Goal: Task Accomplishment & Management: Use online tool/utility

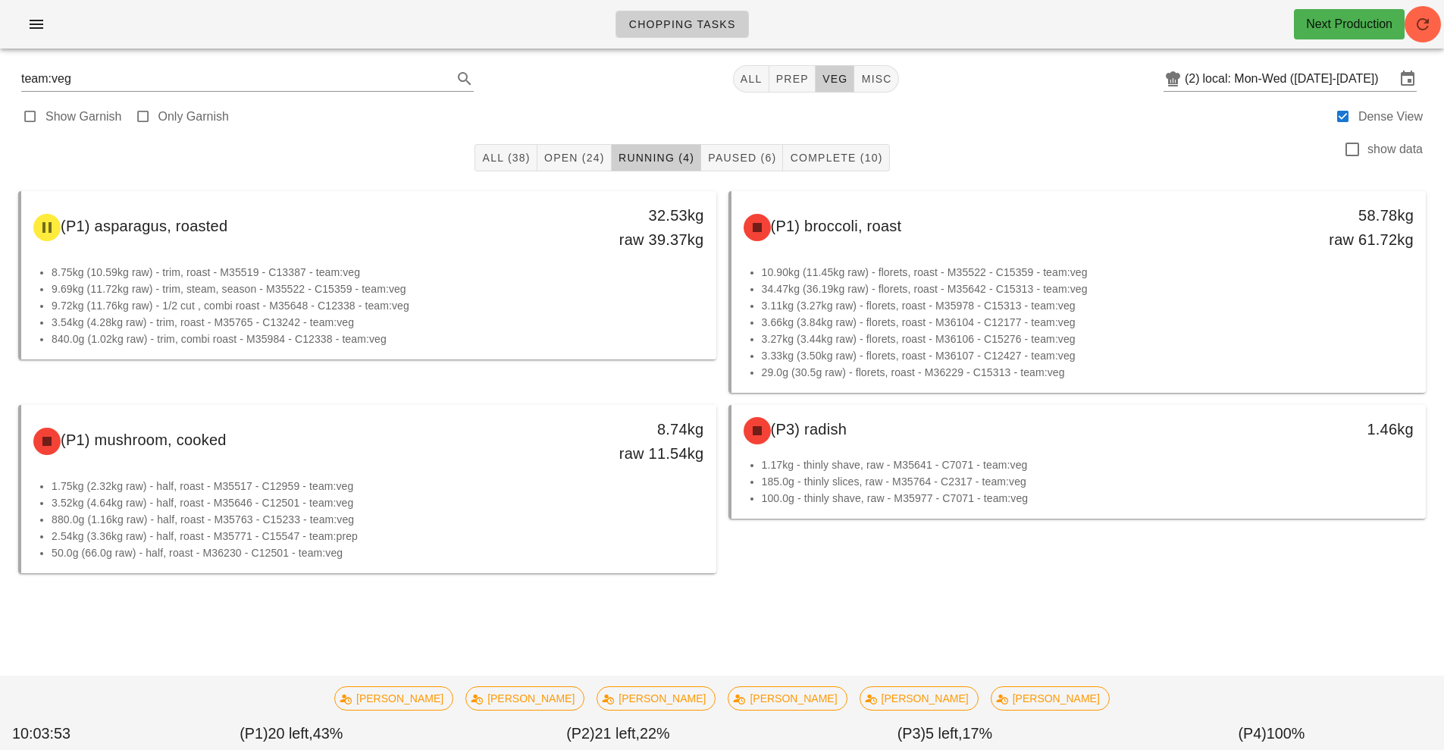
click at [1156, 663] on div "All (38) Open (24) Running (4) Paused (6) Complete (10) show data (P1) asparagu…" at bounding box center [722, 404] width 1426 height 543
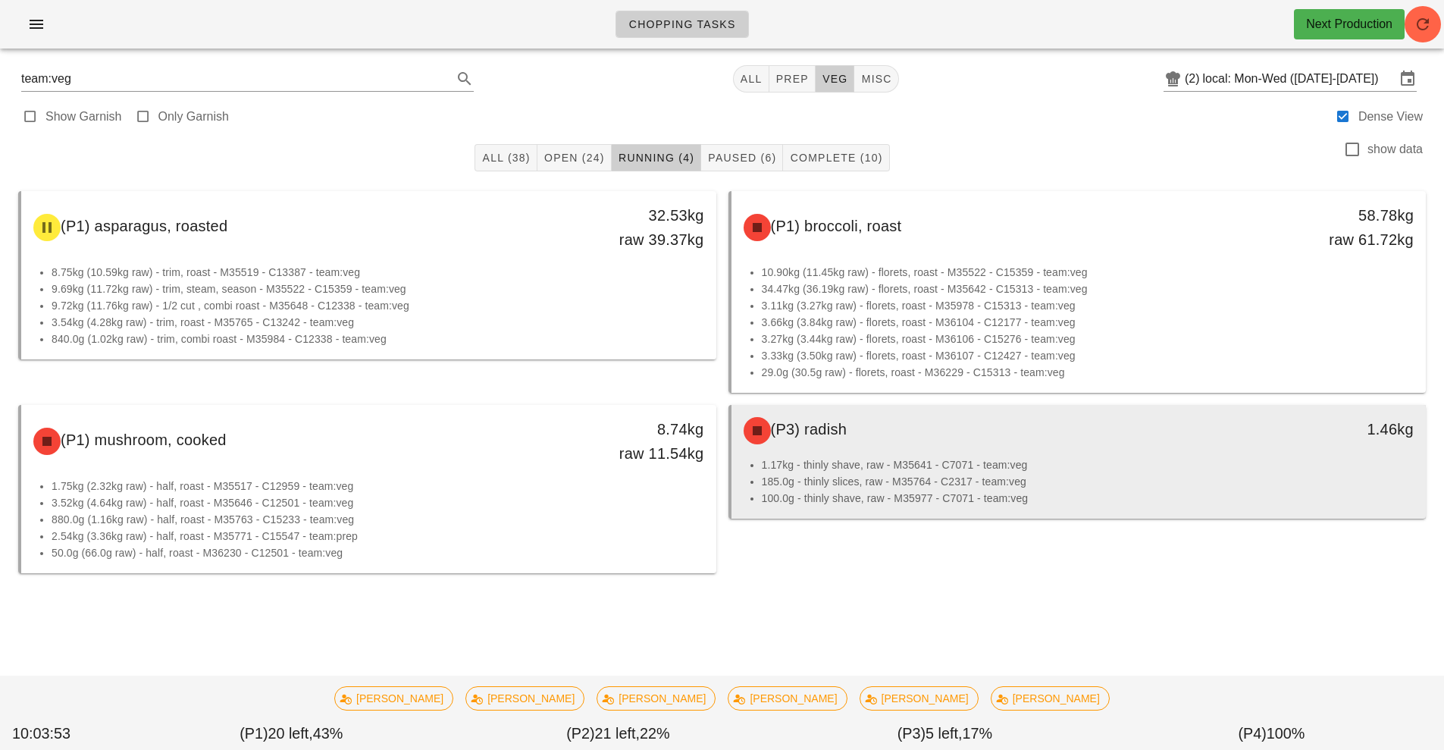
click at [1145, 517] on div "1.17kg - thinly shave, raw - M35641 - C7071 - team:veg 185.0g - thinly slices, …" at bounding box center [1079, 487] width 695 height 62
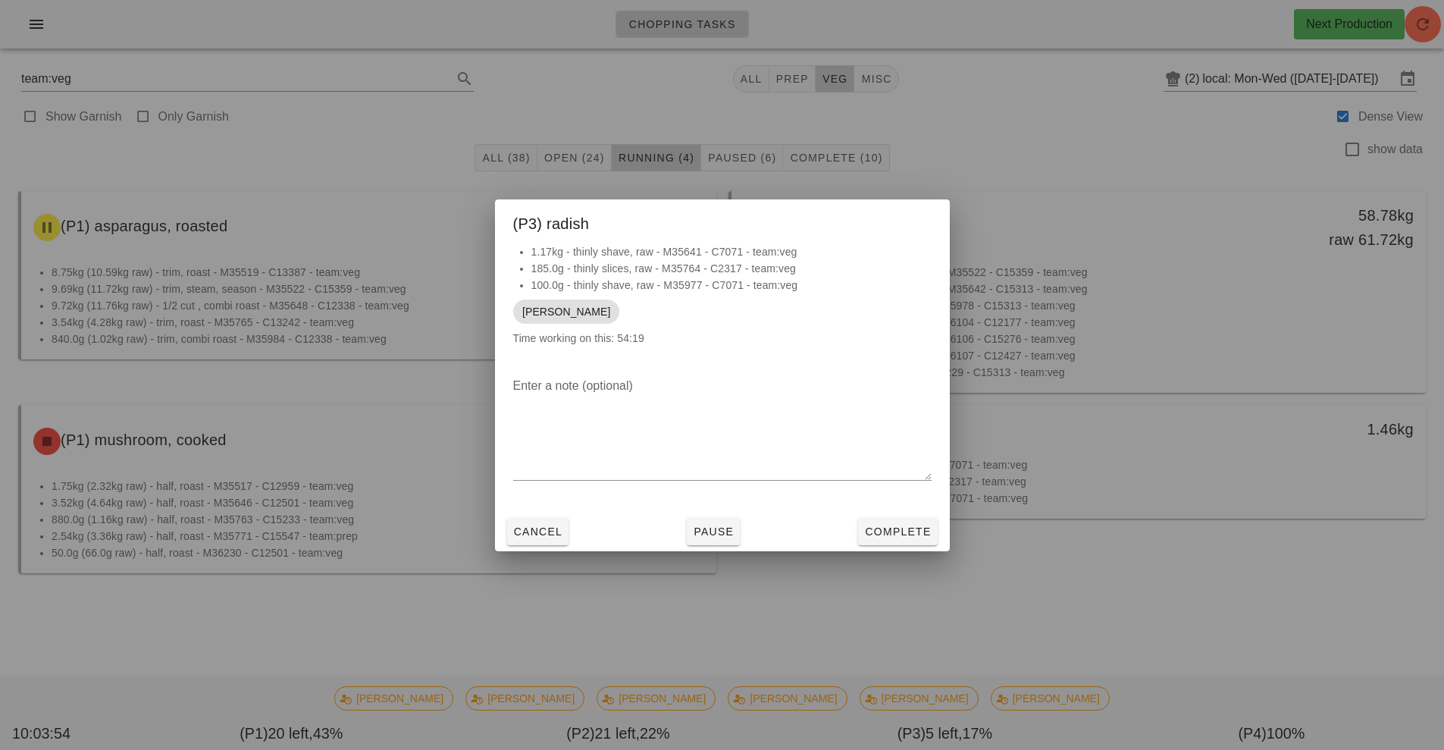
click at [1209, 491] on div at bounding box center [722, 375] width 1444 height 750
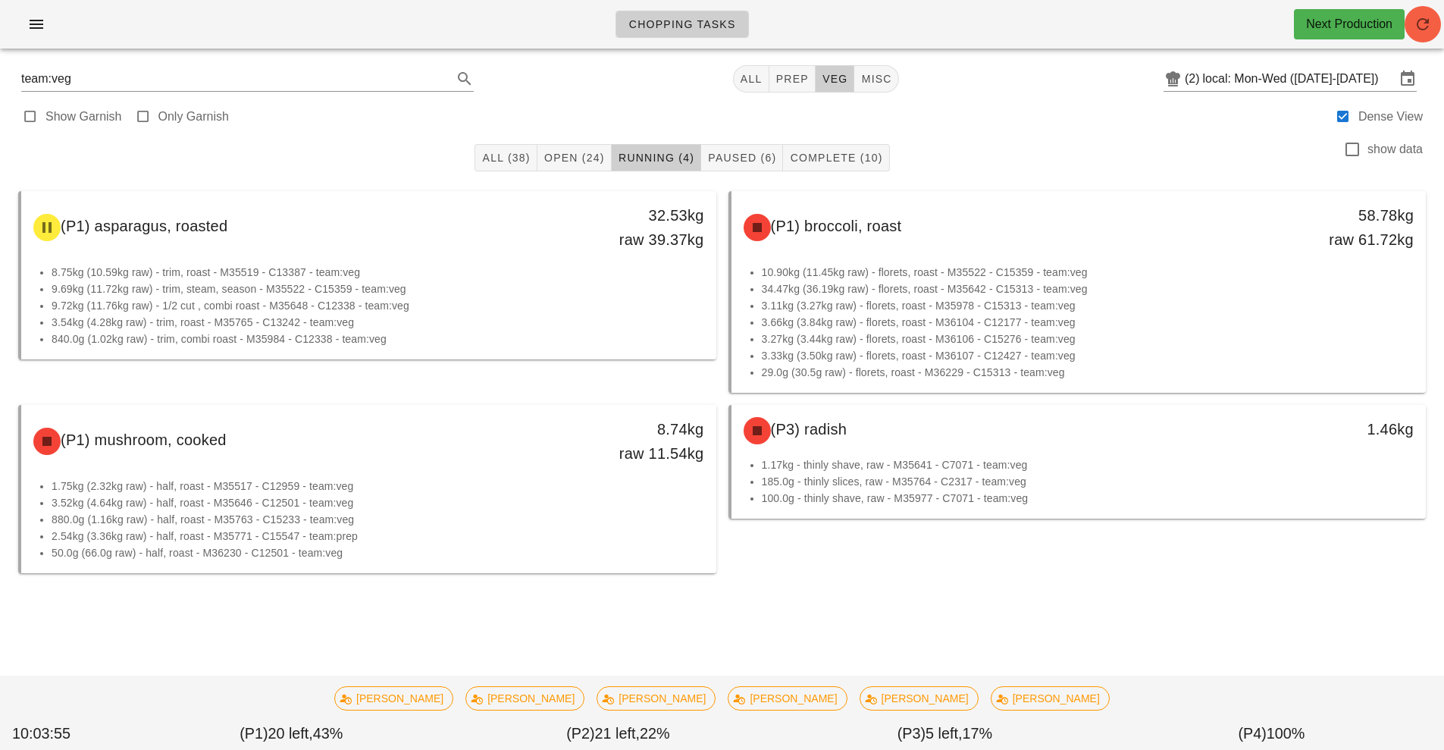
click at [1422, 24] on icon "button" at bounding box center [1423, 24] width 18 height 18
click at [1263, 83] on input "local: Mon-Wed ([DATE]-[DATE])" at bounding box center [1299, 79] width 193 height 24
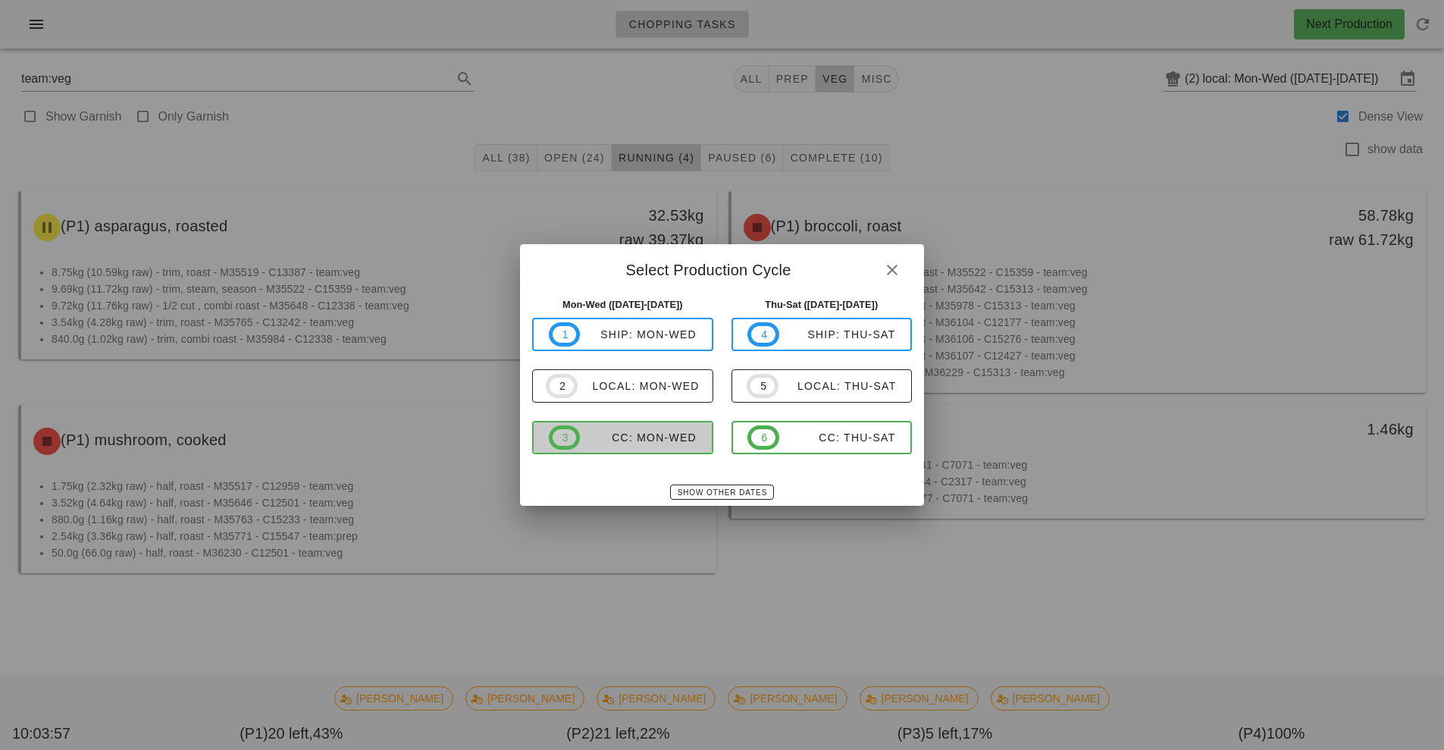
click at [660, 451] on button "3 CC: Mon-Wed" at bounding box center [622, 437] width 181 height 33
type input "CC: Mon-Wed (Sep 15-Sep 17)"
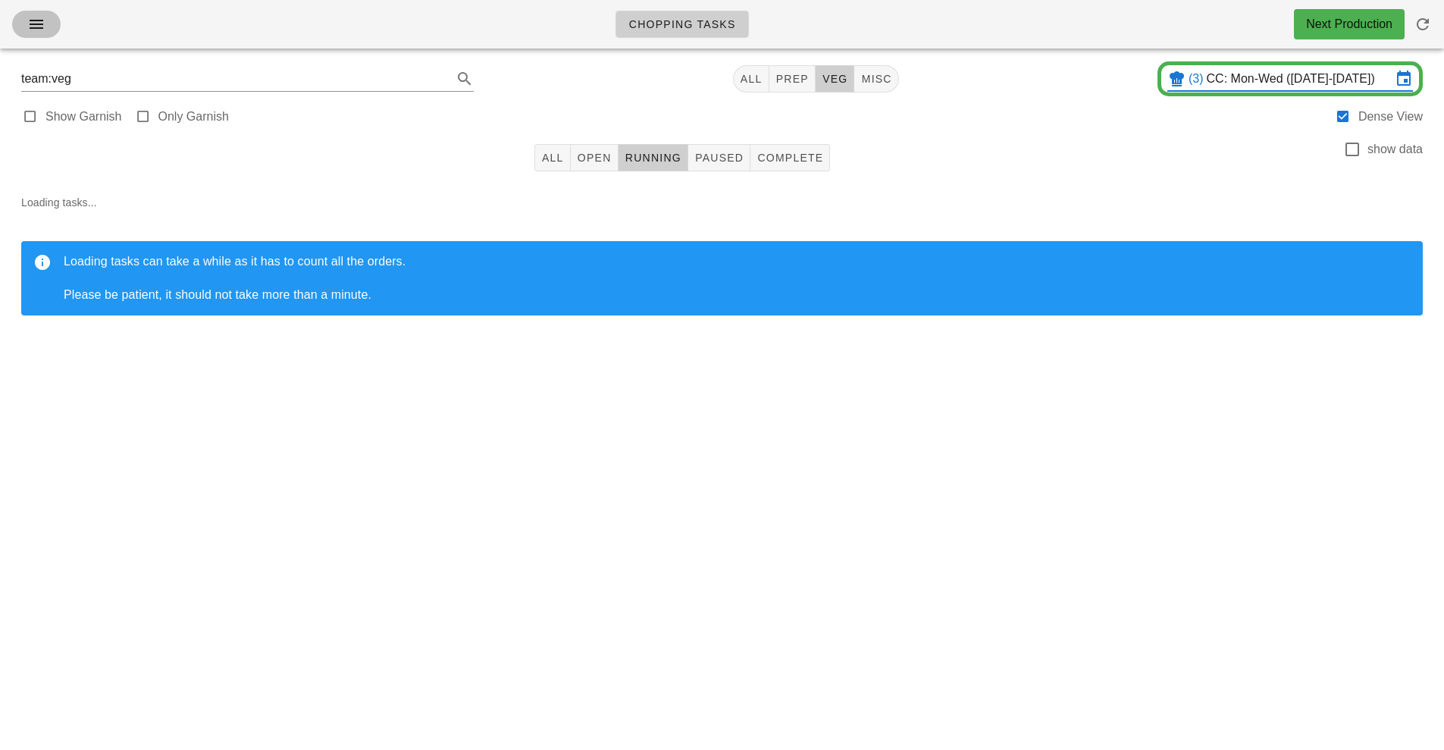
click at [51, 27] on button "button" at bounding box center [36, 24] width 49 height 27
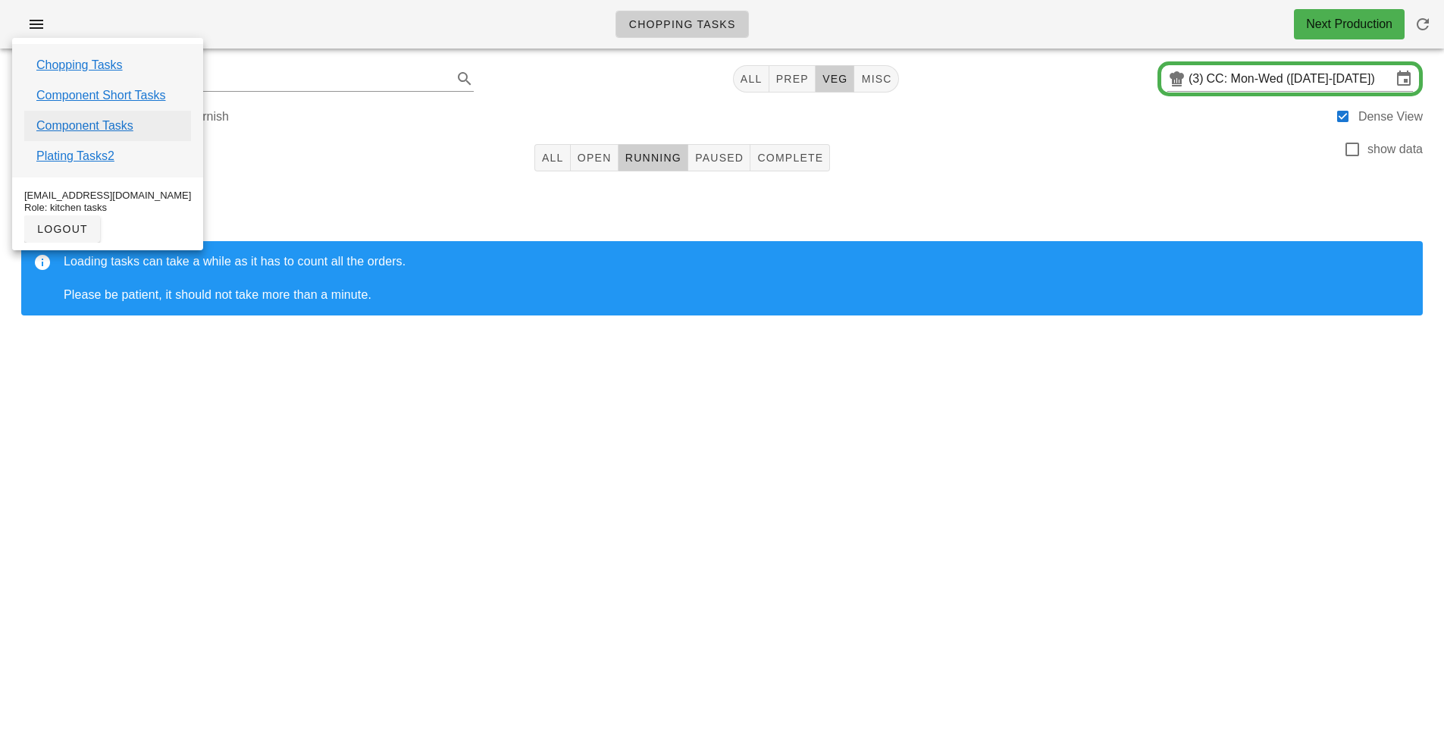
click at [127, 128] on link "Component Tasks" at bounding box center [84, 126] width 97 height 18
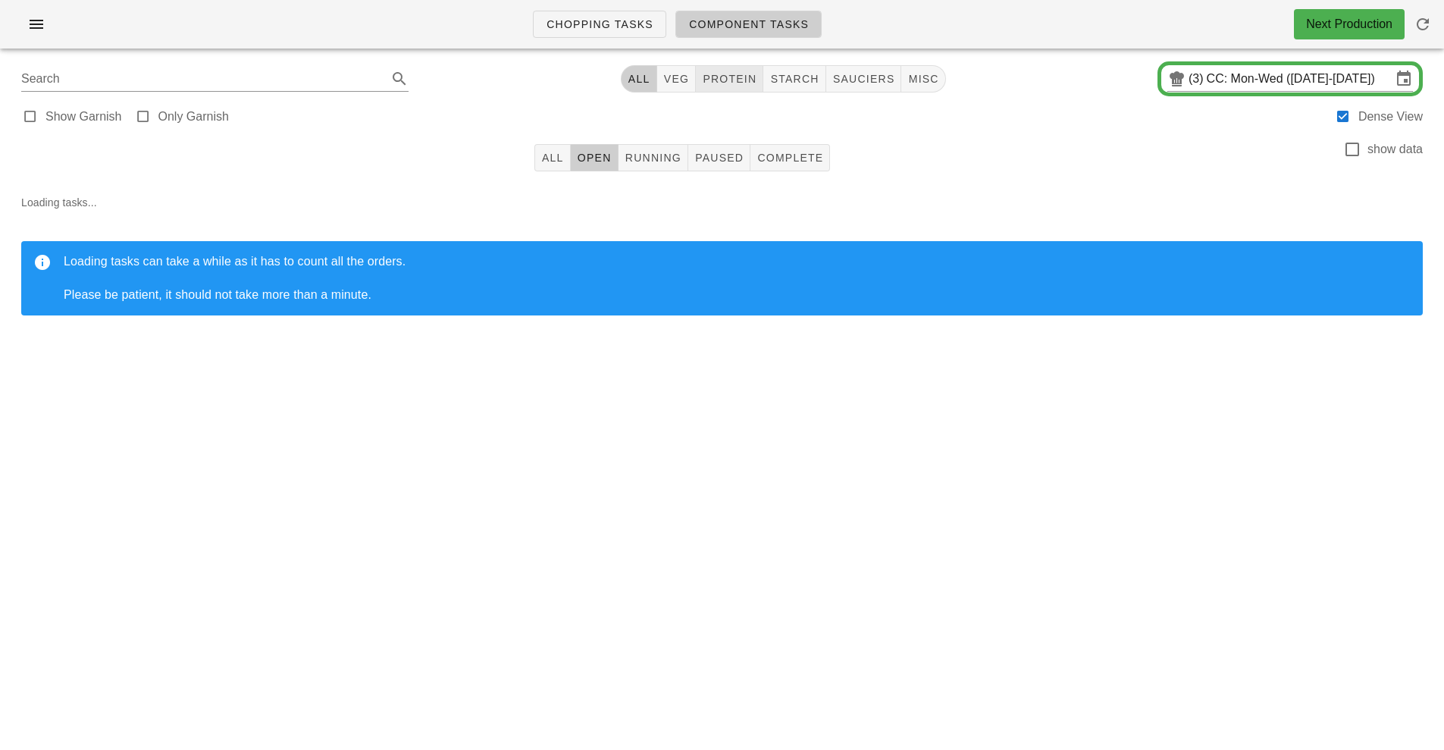
click at [754, 87] on button "protein" at bounding box center [729, 78] width 67 height 27
type input "team:protein"
click at [545, 160] on span "All" at bounding box center [552, 158] width 23 height 12
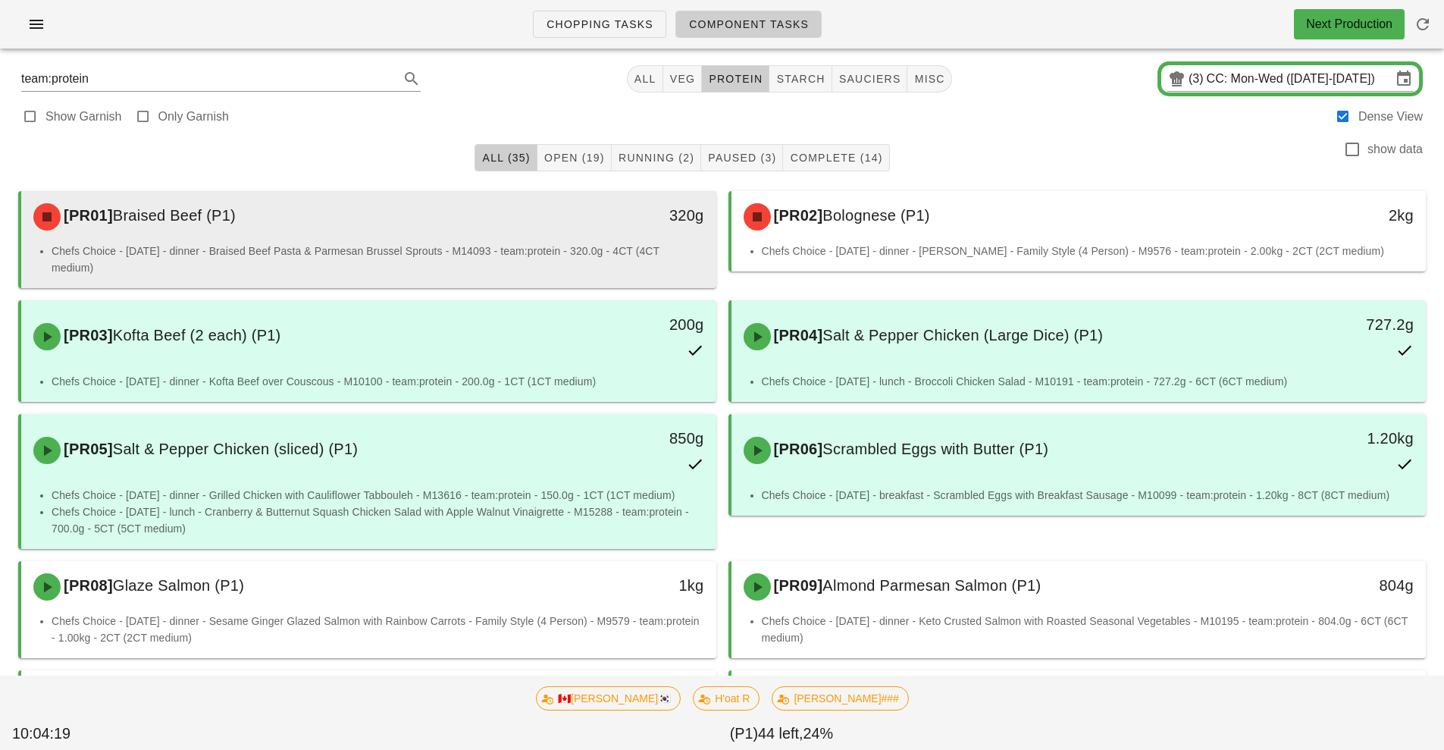
click at [448, 271] on li "Chefs Choice - Sunday - dinner - Braised Beef Pasta & Parmesan Brussel Sprouts …" at bounding box center [378, 259] width 653 height 33
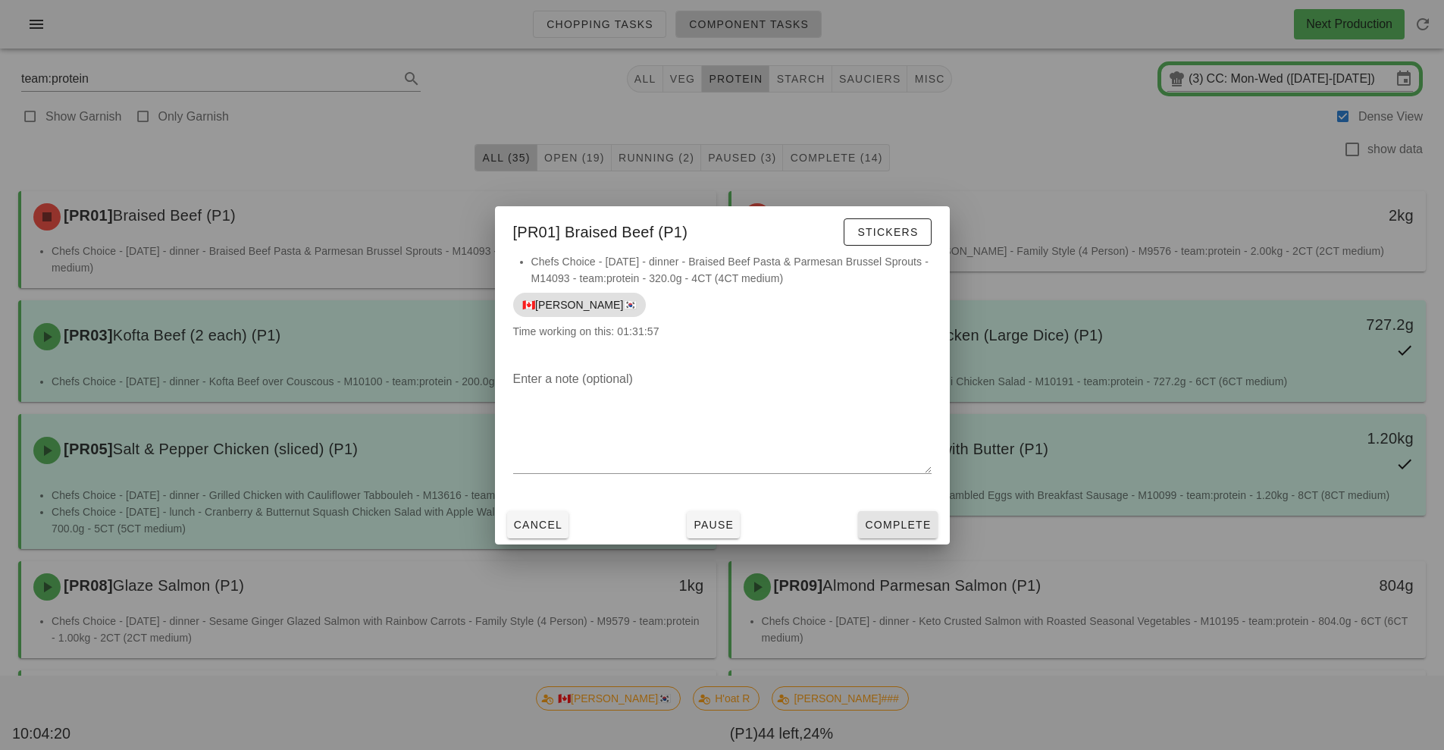
click at [883, 525] on span "Complete" at bounding box center [897, 525] width 67 height 12
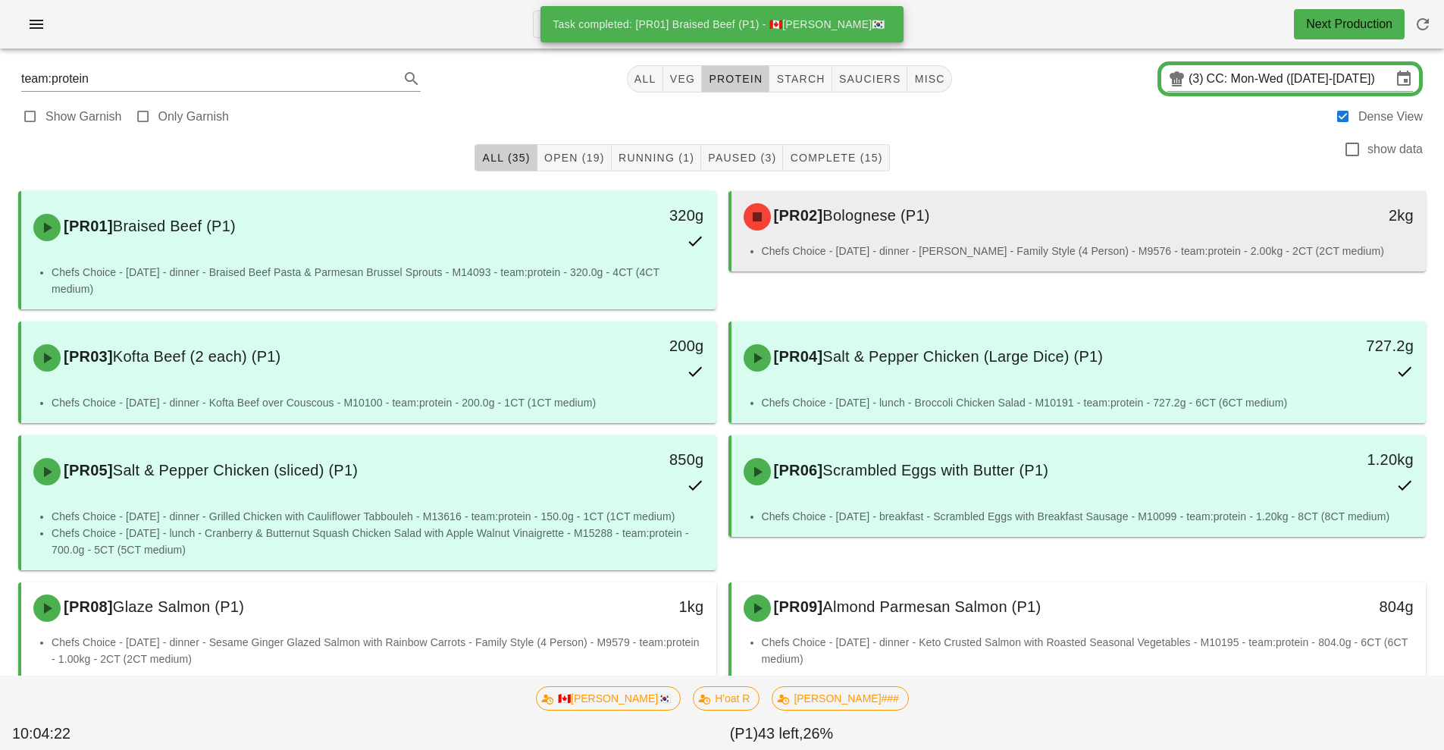
click at [935, 243] on li "Chefs Choice - Sunday - dinner - Keto Lasagna - Family Style (4 Person) - M9576…" at bounding box center [1088, 251] width 653 height 17
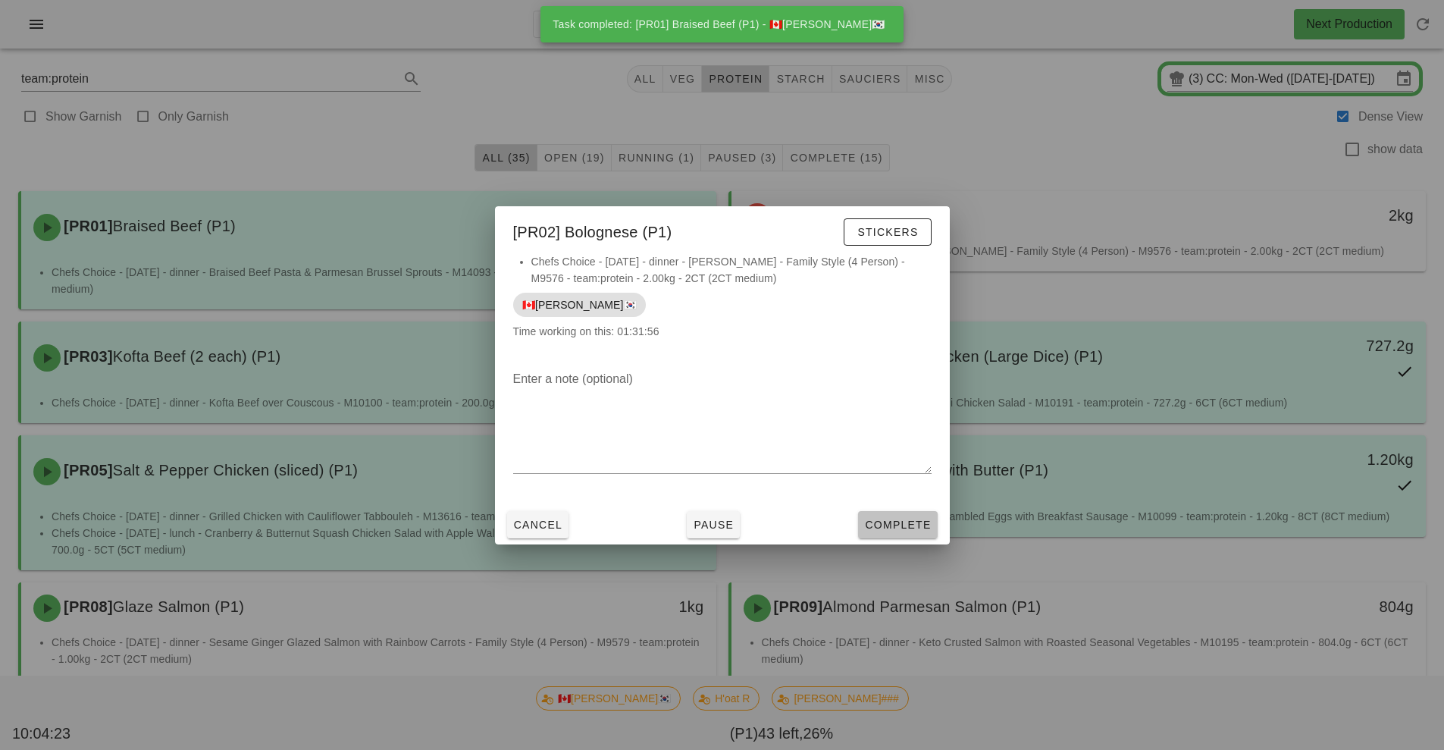
click at [901, 534] on button "Complete" at bounding box center [897, 524] width 79 height 27
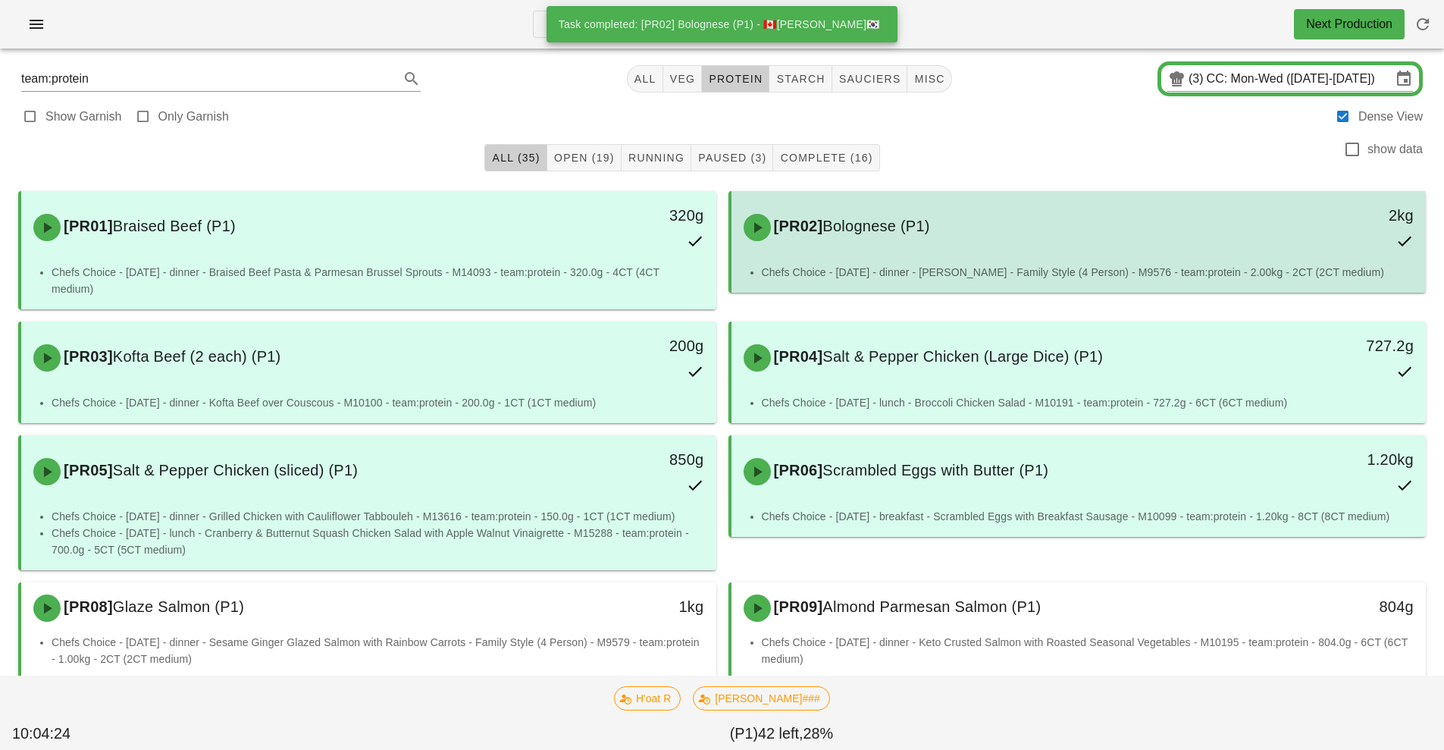
click at [966, 255] on div "[PR02] Bolognese (P1) 2kg" at bounding box center [1079, 227] width 689 height 67
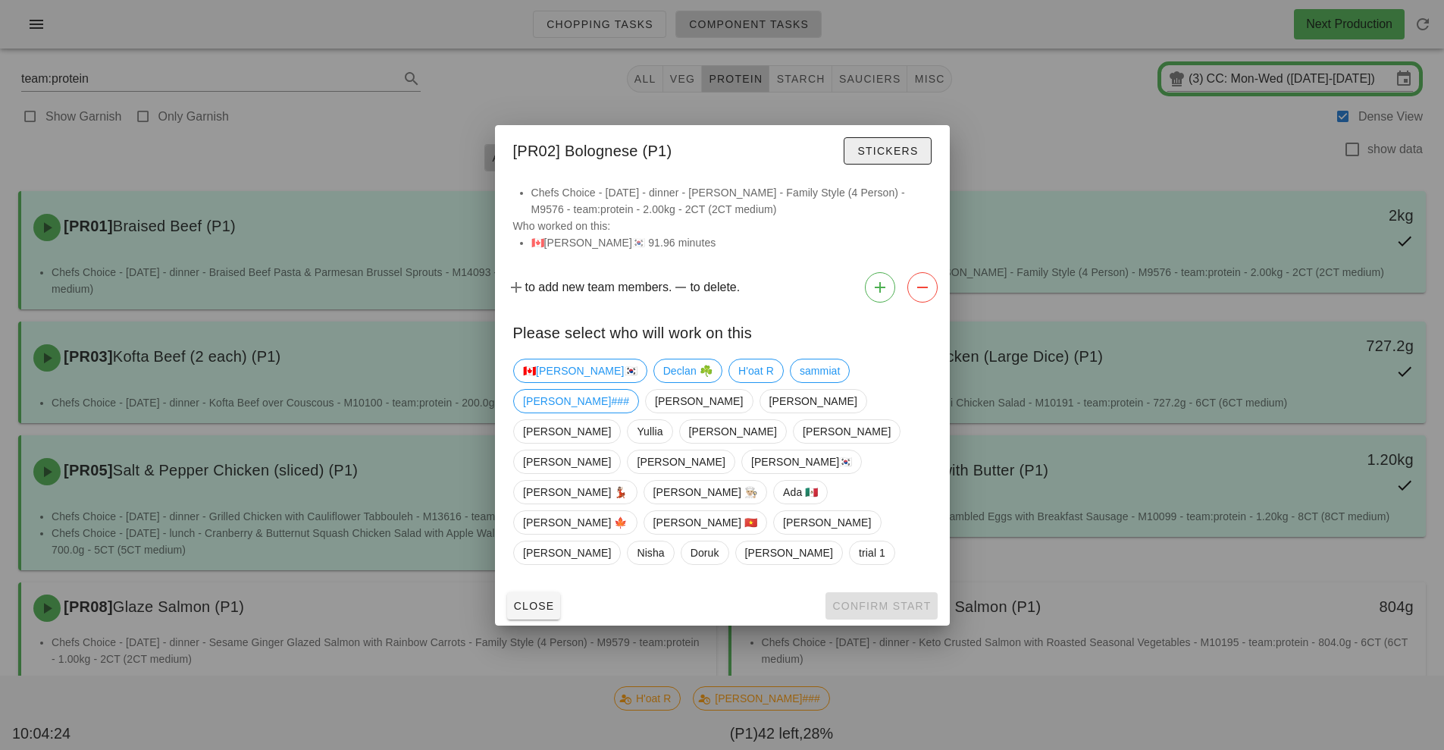
click at [901, 157] on span "Stickers" at bounding box center [887, 151] width 61 height 12
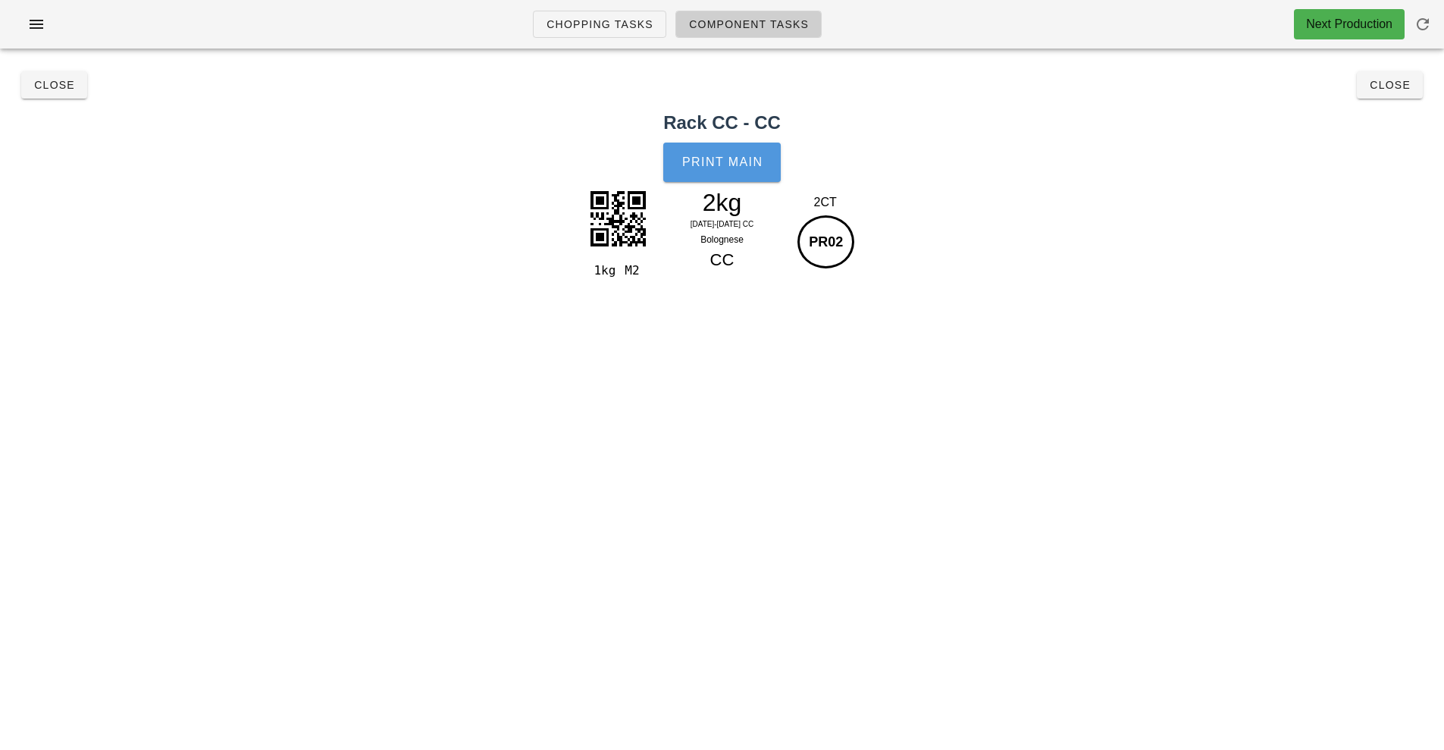
click at [751, 174] on button "Print Main" at bounding box center [721, 162] width 117 height 39
click at [1408, 118] on h2 "Rack CC - CC" at bounding box center [722, 122] width 1426 height 27
click at [1396, 94] on button "Close" at bounding box center [1390, 84] width 66 height 27
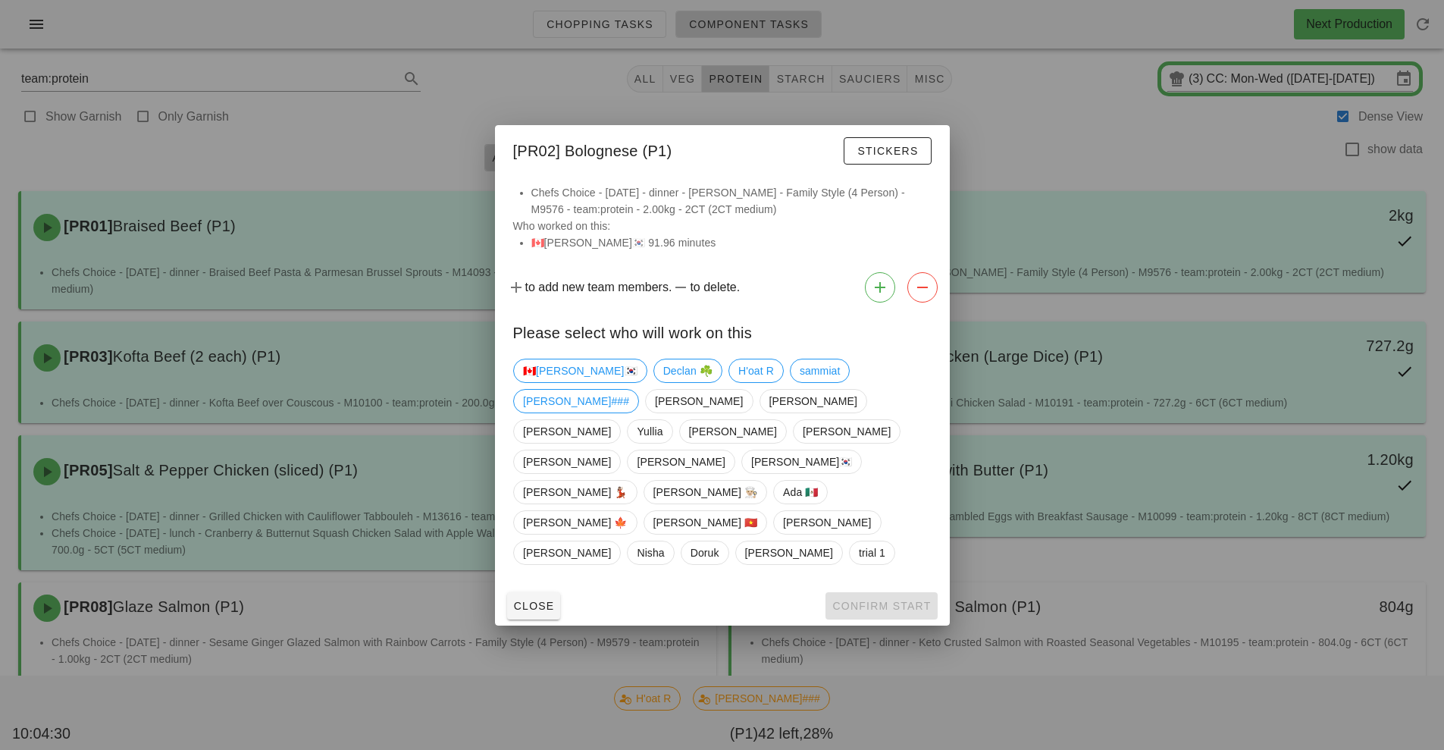
click at [889, 586] on div "Close Confirm Start" at bounding box center [722, 605] width 455 height 39
click at [972, 648] on div at bounding box center [722, 375] width 1444 height 750
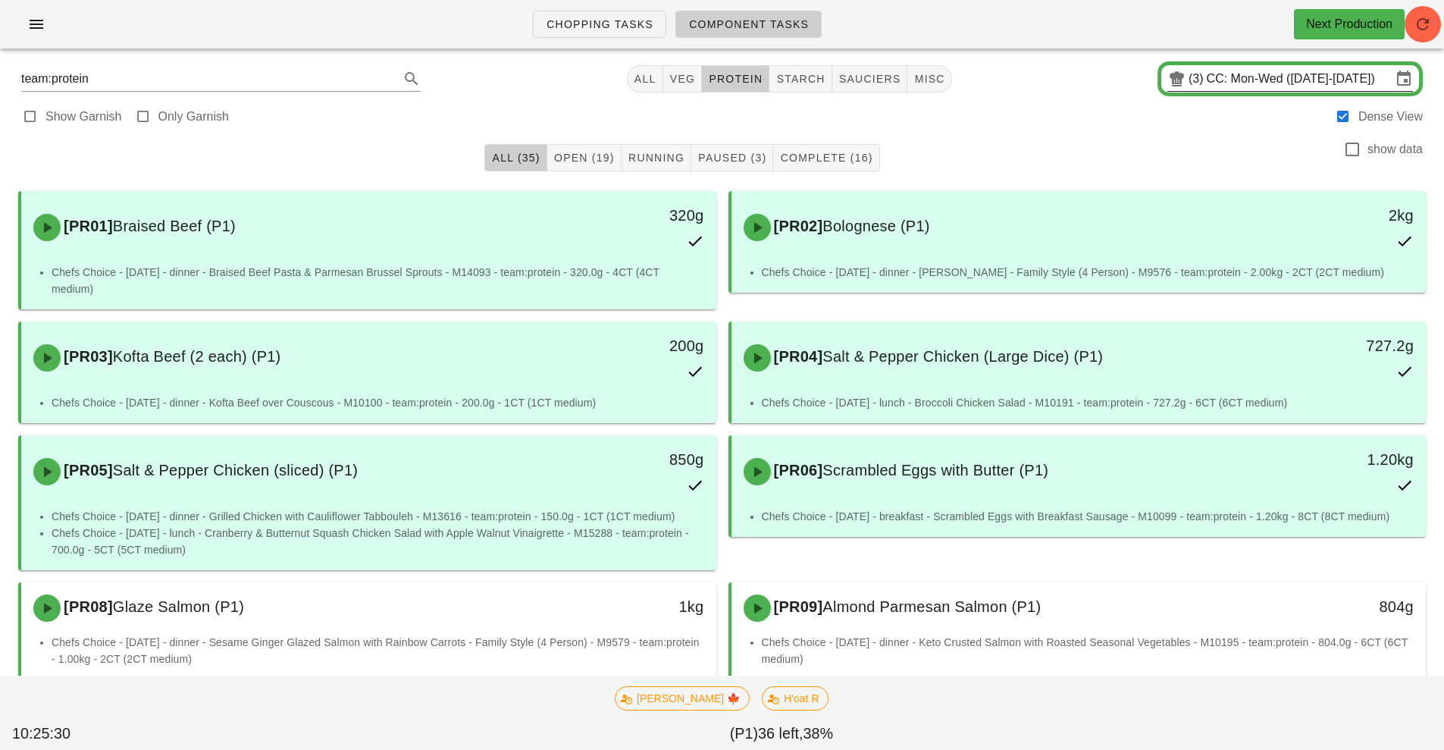
click at [1257, 77] on input "CC: Mon-Wed (Sep 15-Sep 17)" at bounding box center [1299, 79] width 185 height 24
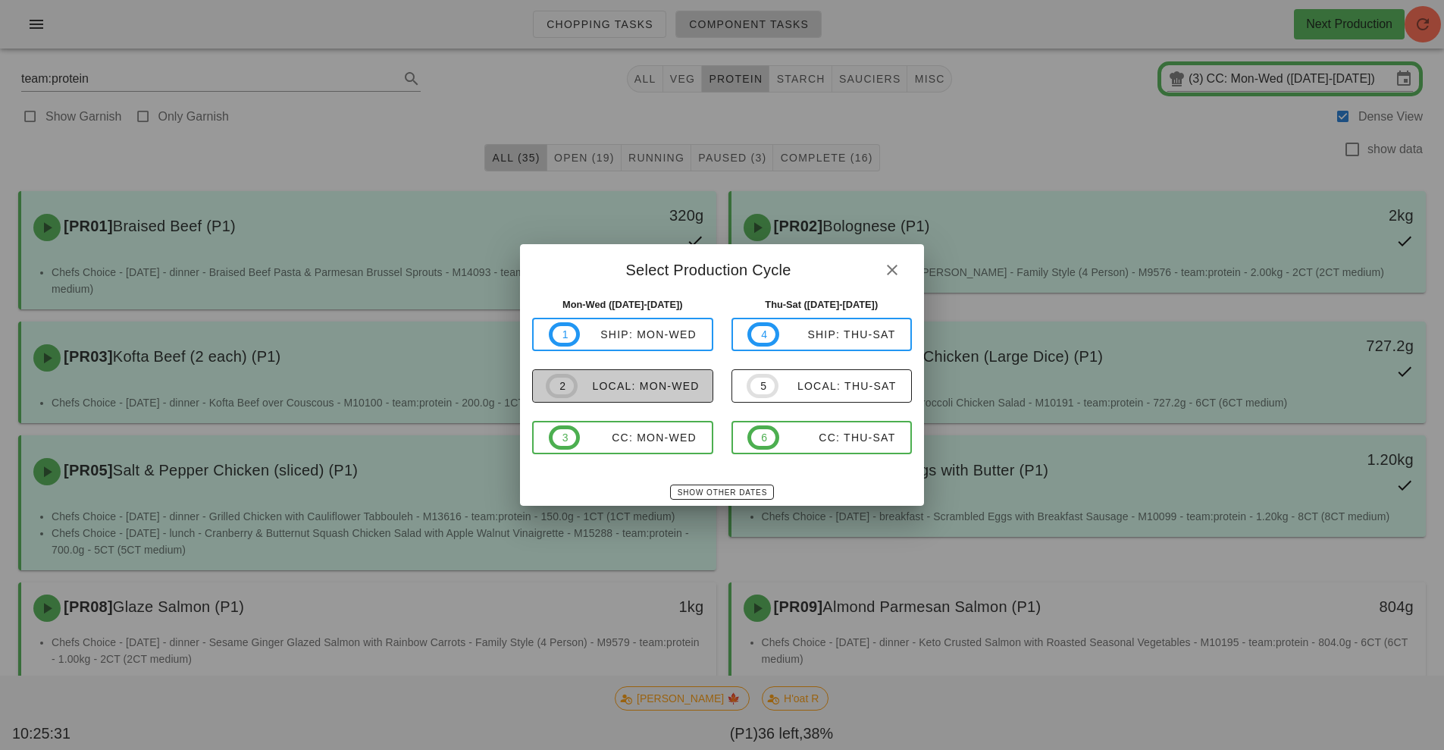
click at [657, 387] on div "local: Mon-Wed" at bounding box center [639, 386] width 122 height 12
type input "local: Mon-Wed ([DATE]-[DATE])"
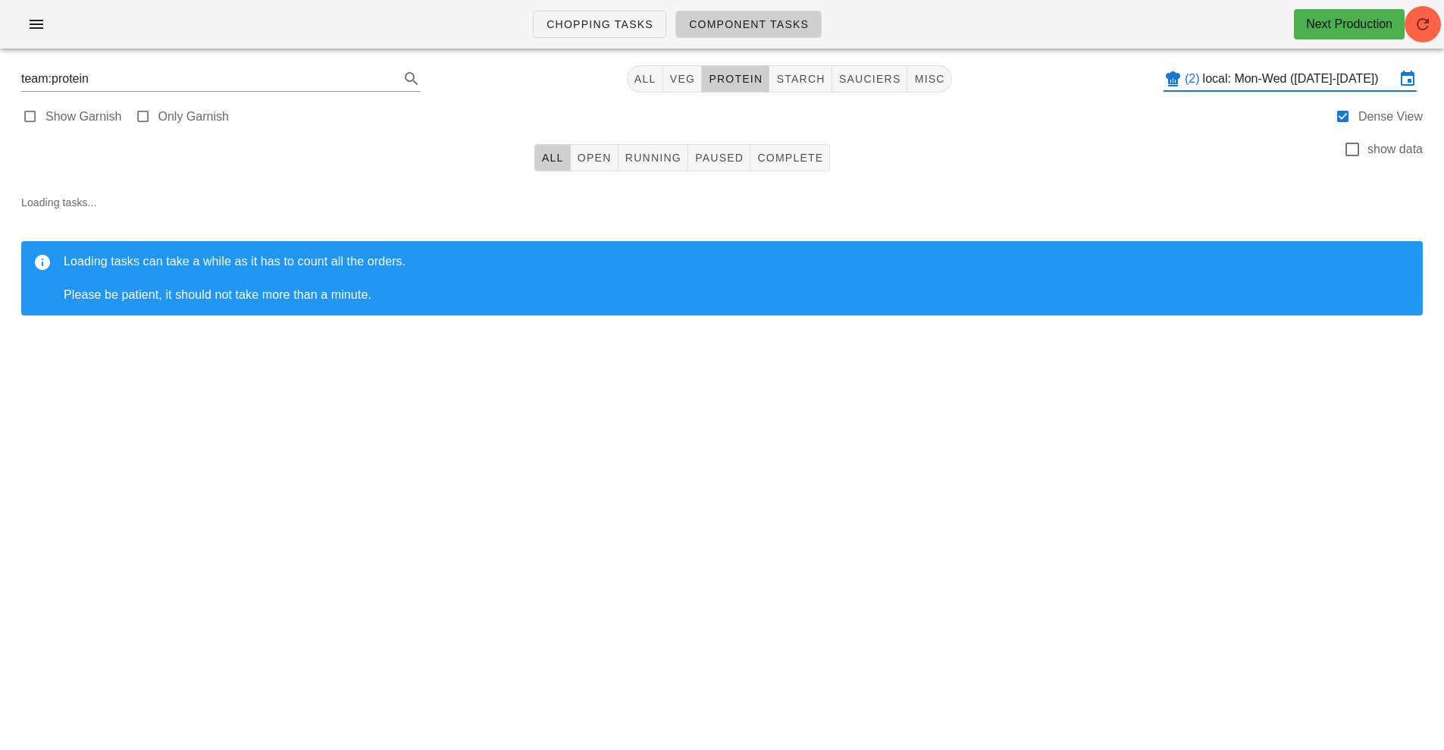
click at [735, 75] on span "protein" at bounding box center [735, 79] width 55 height 12
click at [644, 165] on button "Running" at bounding box center [654, 157] width 70 height 27
click at [552, 158] on span "All" at bounding box center [552, 158] width 23 height 12
click at [706, 76] on span "protein" at bounding box center [729, 79] width 55 height 12
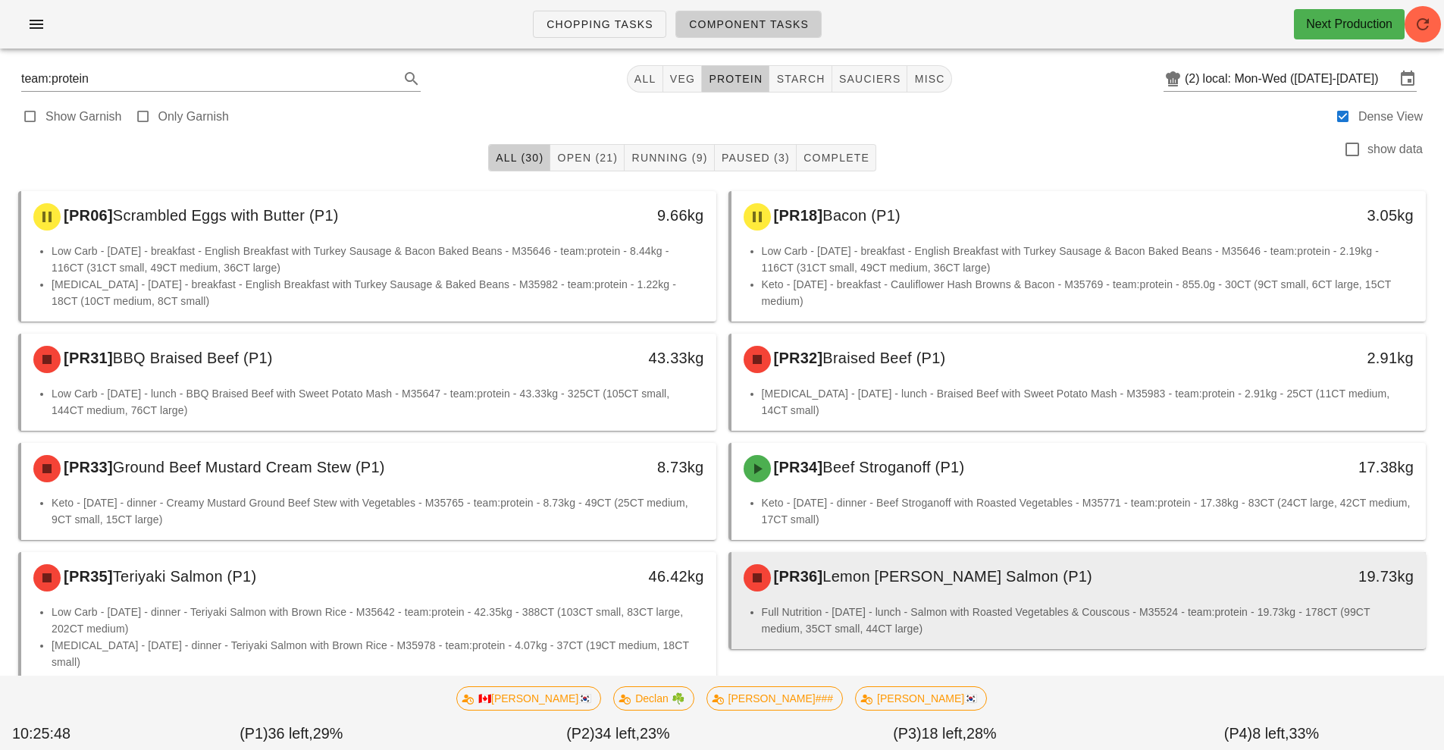
click at [1082, 613] on li "Full Nutrition - [DATE] - lunch - Salmon with Roasted Vegetables & Couscous - M…" at bounding box center [1088, 619] width 653 height 33
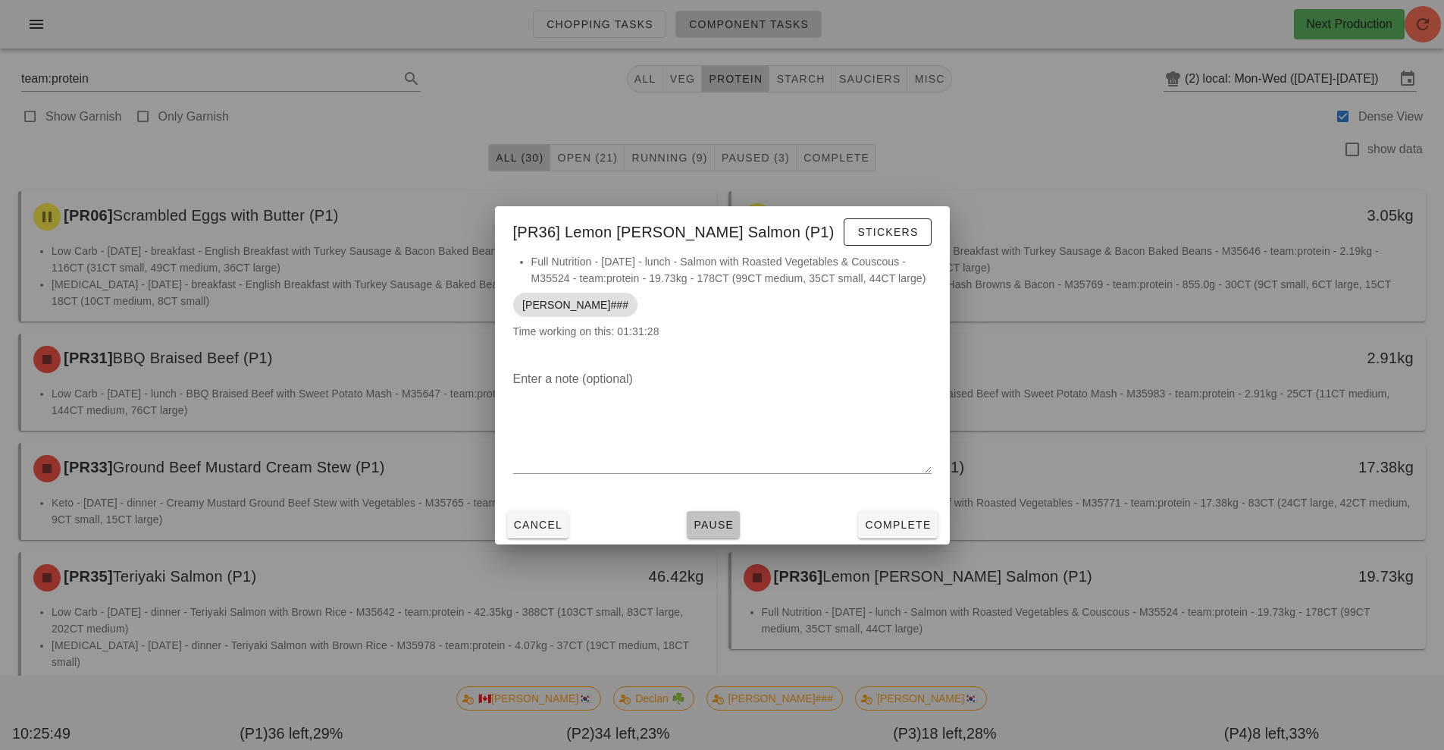
click at [710, 527] on span "Pause" at bounding box center [713, 525] width 41 height 12
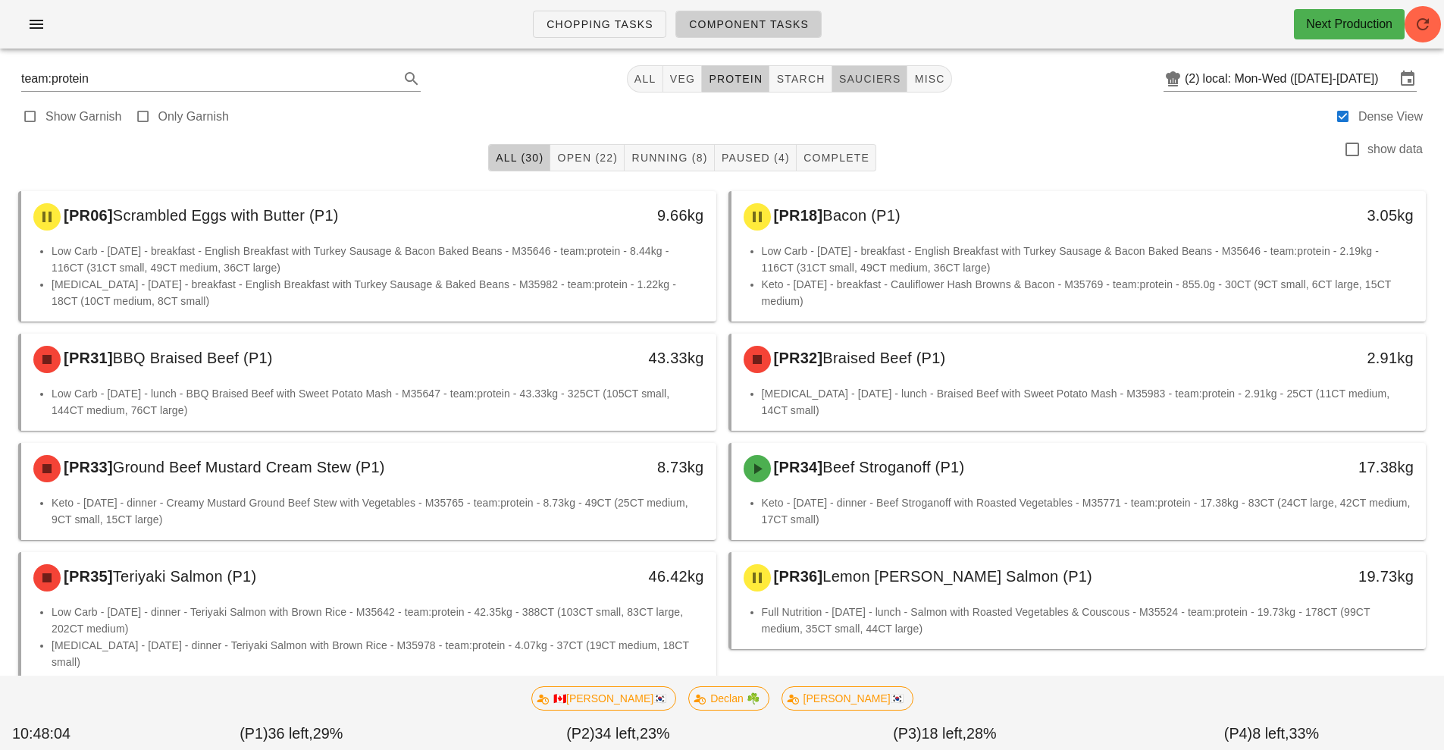
click at [857, 86] on button "sauciers" at bounding box center [870, 78] width 76 height 27
type input "team:sauciers"
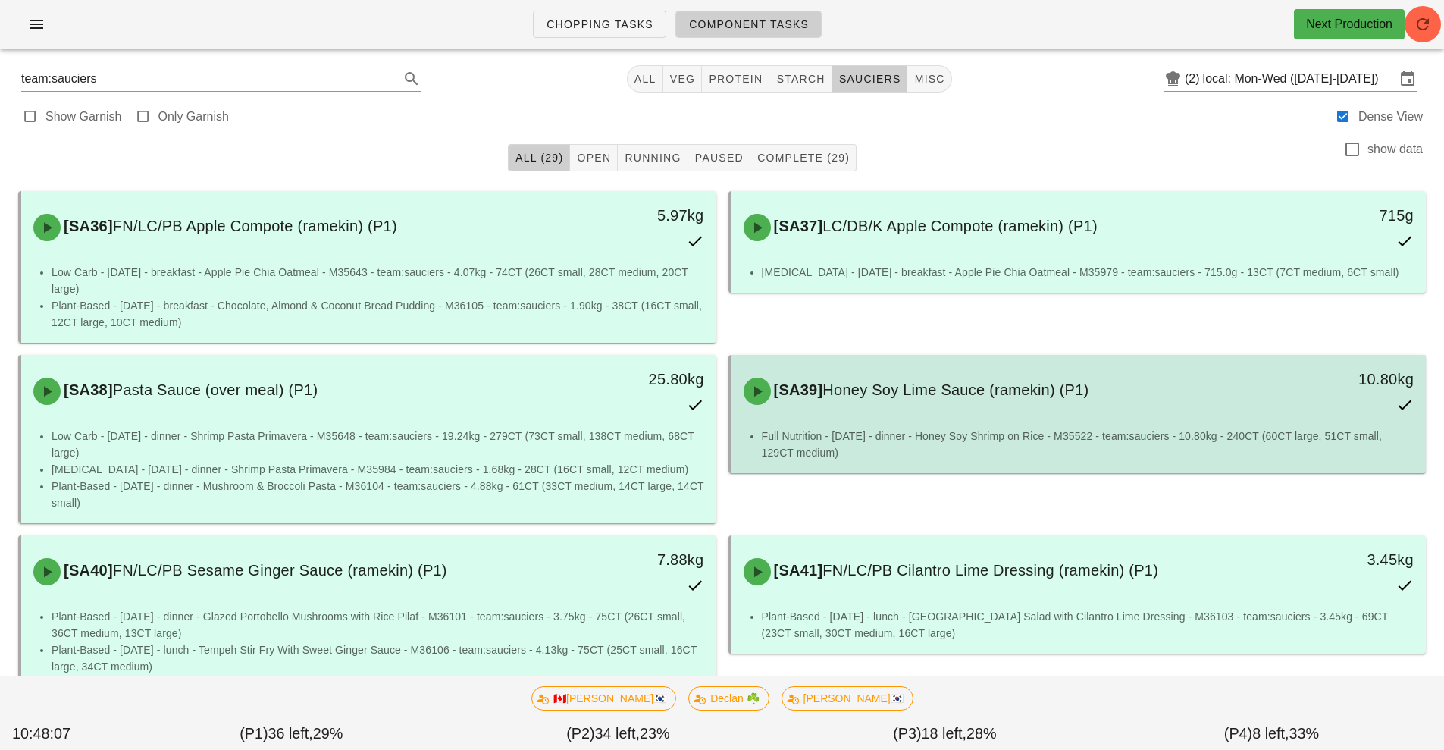
click at [943, 423] on div "[SA39] Honey Soy Lime Sauce (ramekin) (P1) 10.80kg" at bounding box center [1079, 391] width 689 height 67
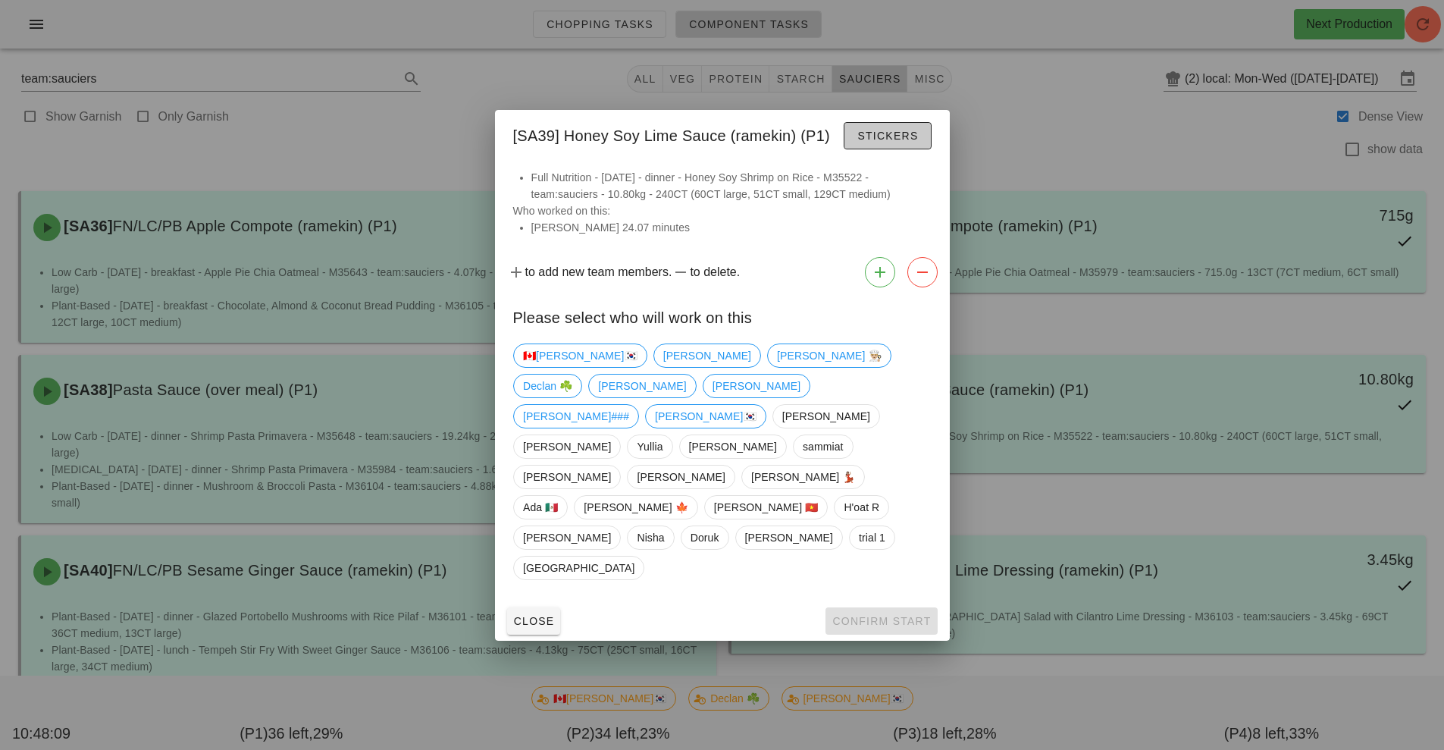
click at [879, 149] on button "Stickers" at bounding box center [887, 135] width 87 height 27
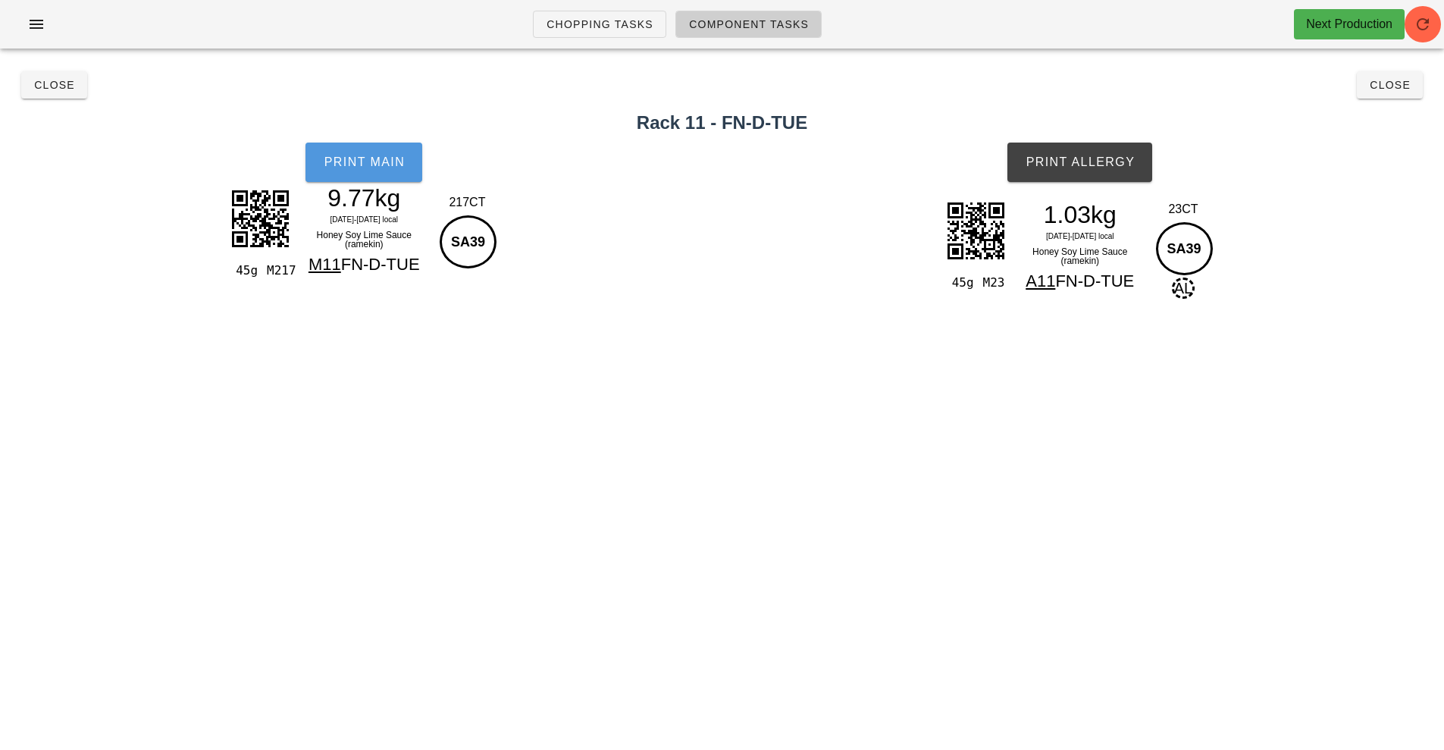
click at [373, 169] on button "Print Main" at bounding box center [364, 162] width 117 height 39
click at [66, 94] on button "Close" at bounding box center [54, 84] width 66 height 27
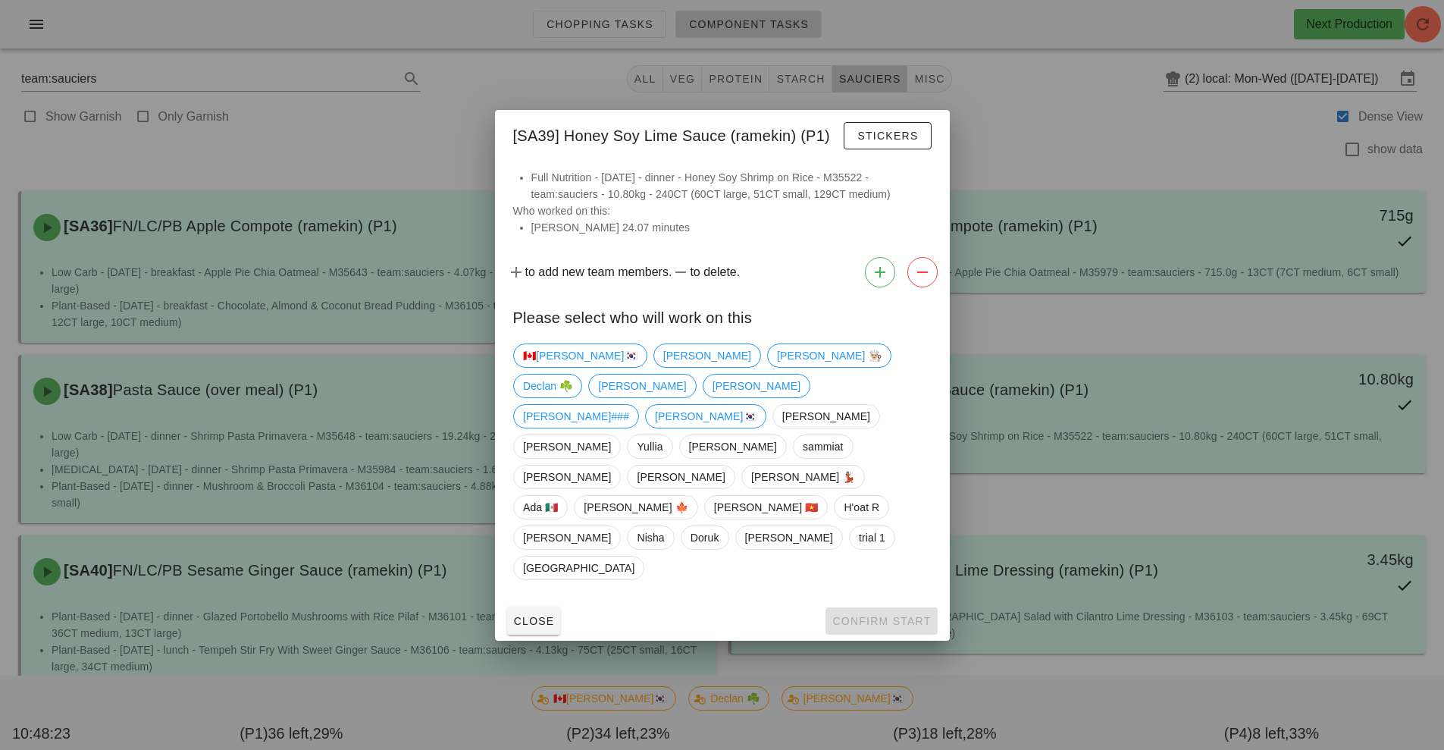
click at [1061, 111] on div at bounding box center [722, 375] width 1444 height 750
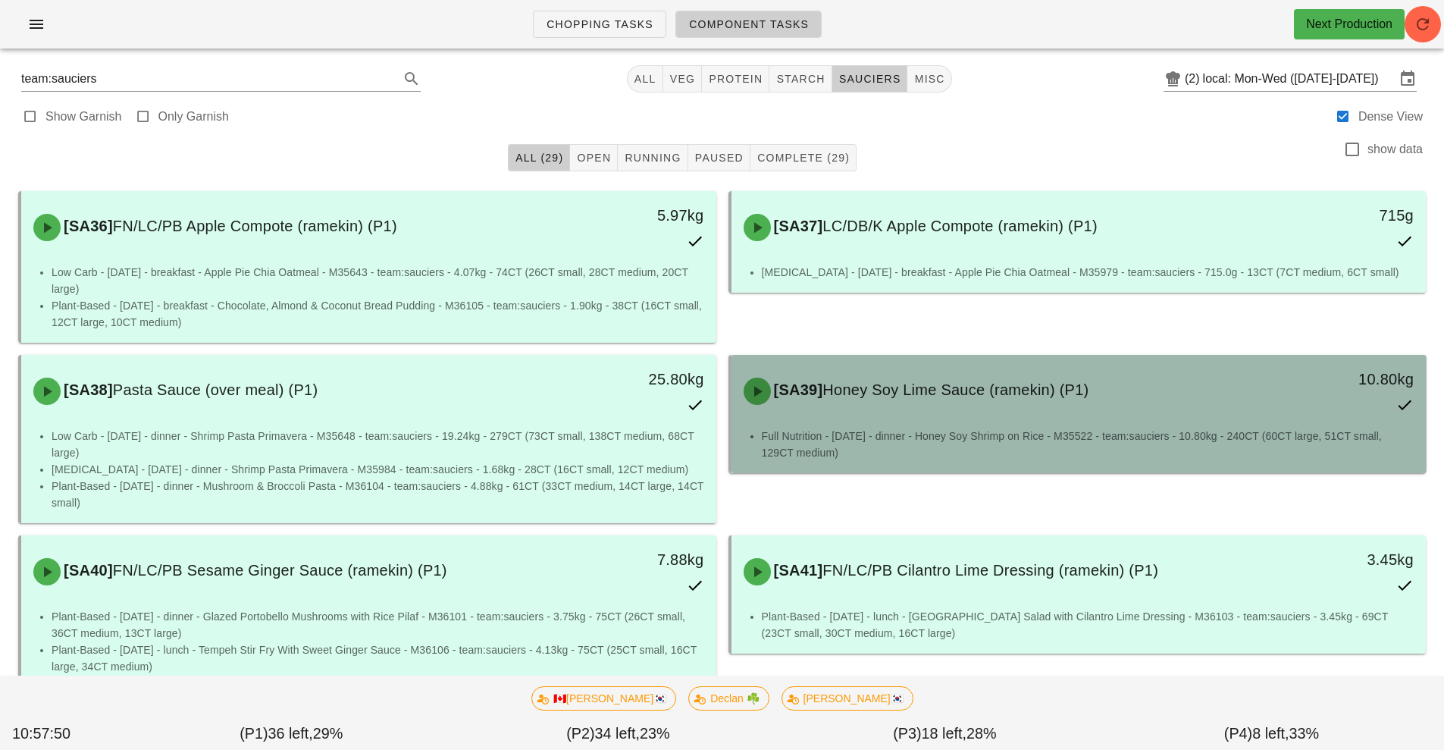
click at [1128, 374] on div "[SA39] Honey Soy Lime Sauce (ramekin) (P1)" at bounding box center [993, 390] width 516 height 45
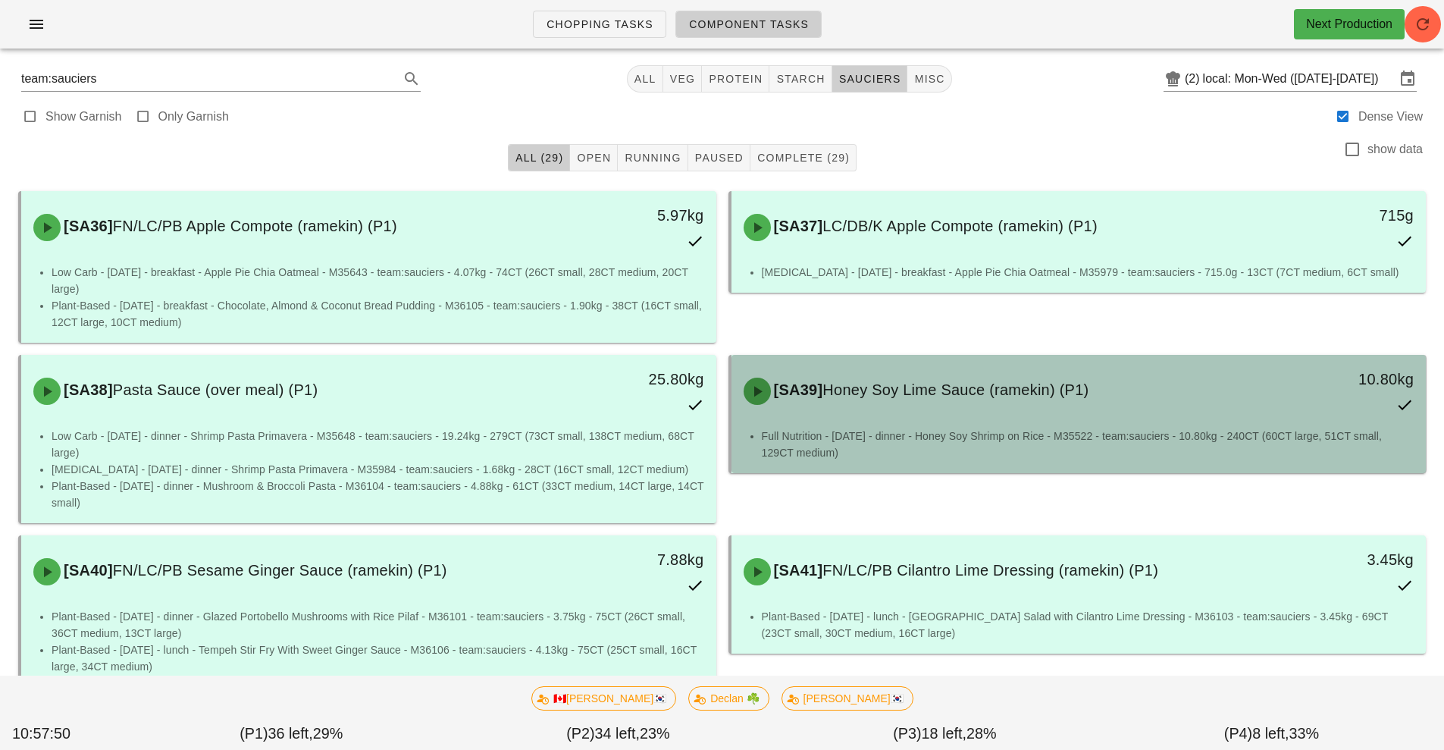
click at [1082, 503] on div "[SA39] Honey Soy Lime Sauce (ramekin) (P1) 10.80kg Full Nutrition - Tuesday - d…" at bounding box center [1078, 439] width 710 height 180
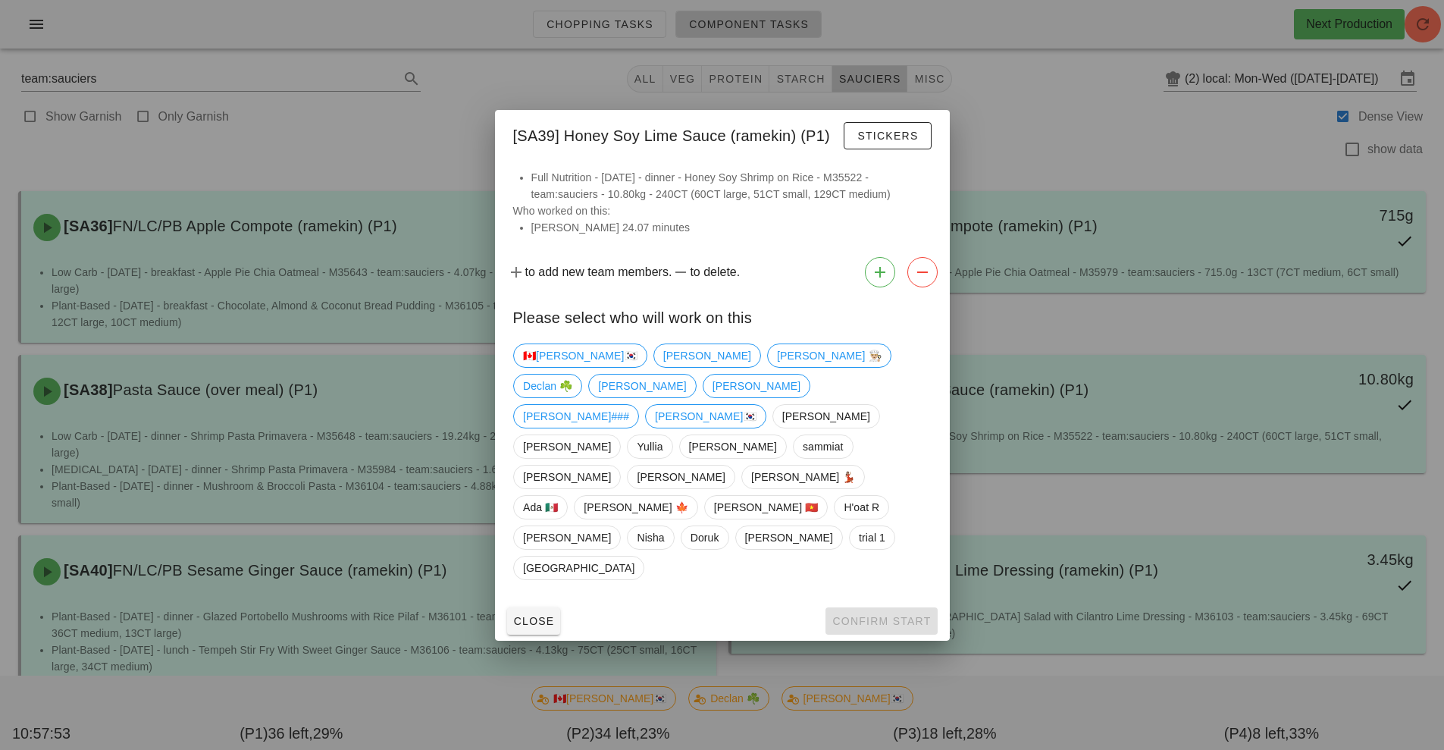
click at [407, 118] on div at bounding box center [722, 375] width 1444 height 750
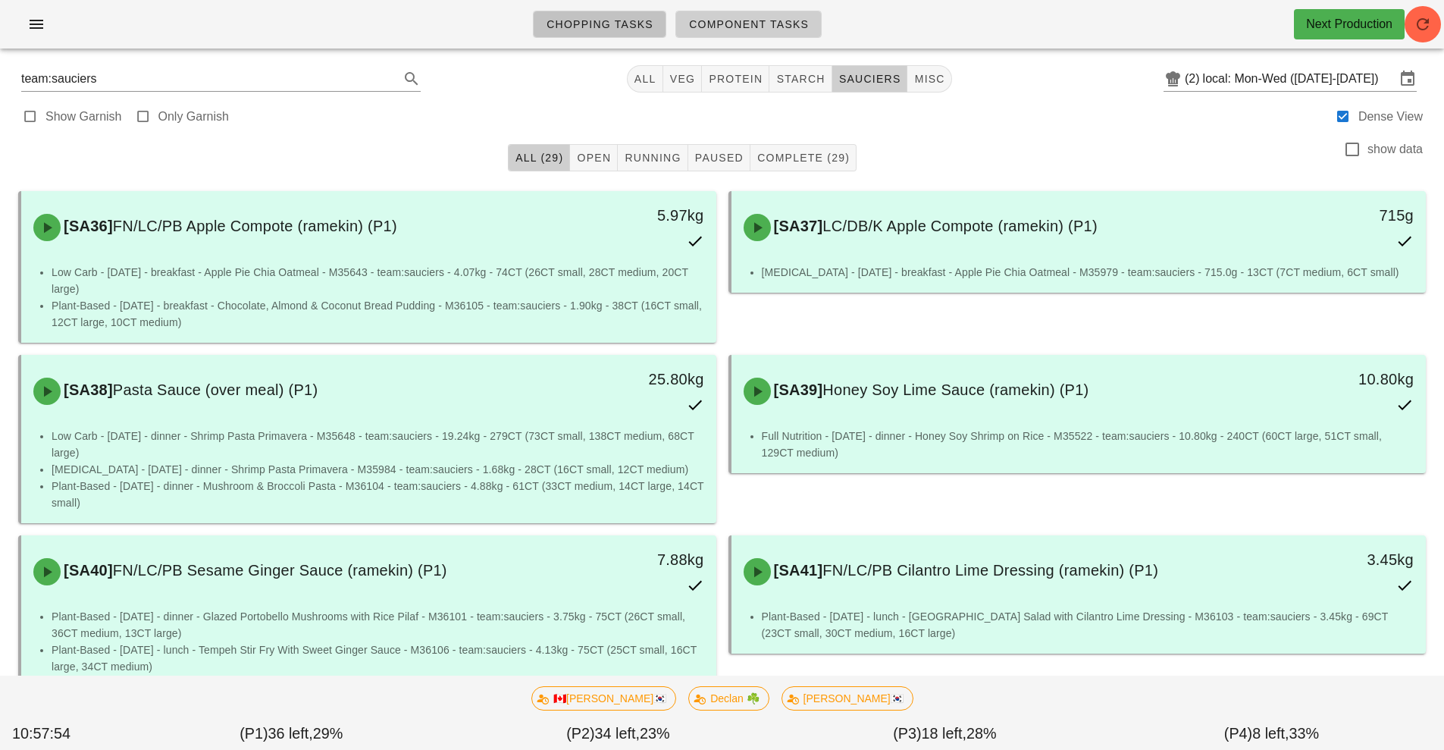
click at [616, 26] on span "Chopping Tasks" at bounding box center [600, 24] width 108 height 12
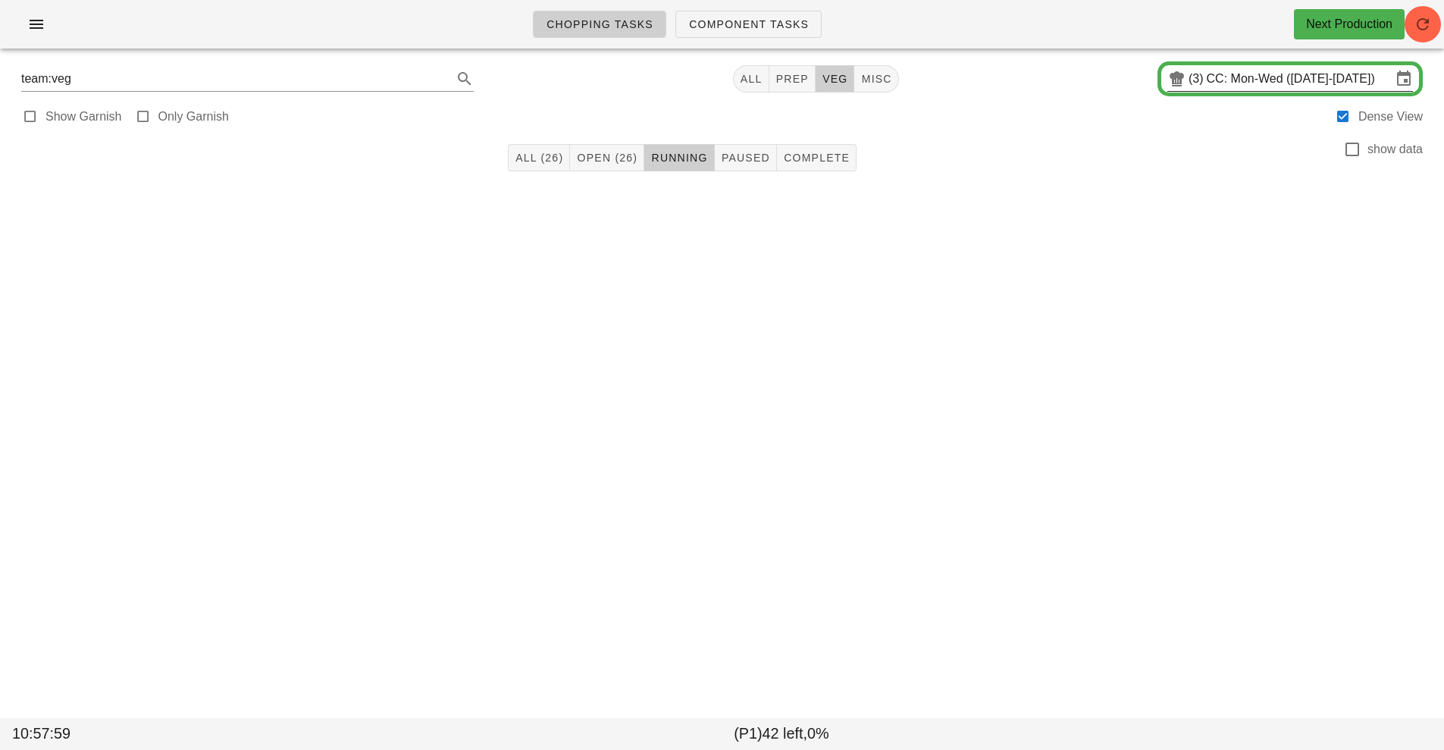
click at [1282, 74] on input "CC: Mon-Wed (Sep 15-Sep 17)" at bounding box center [1299, 79] width 185 height 24
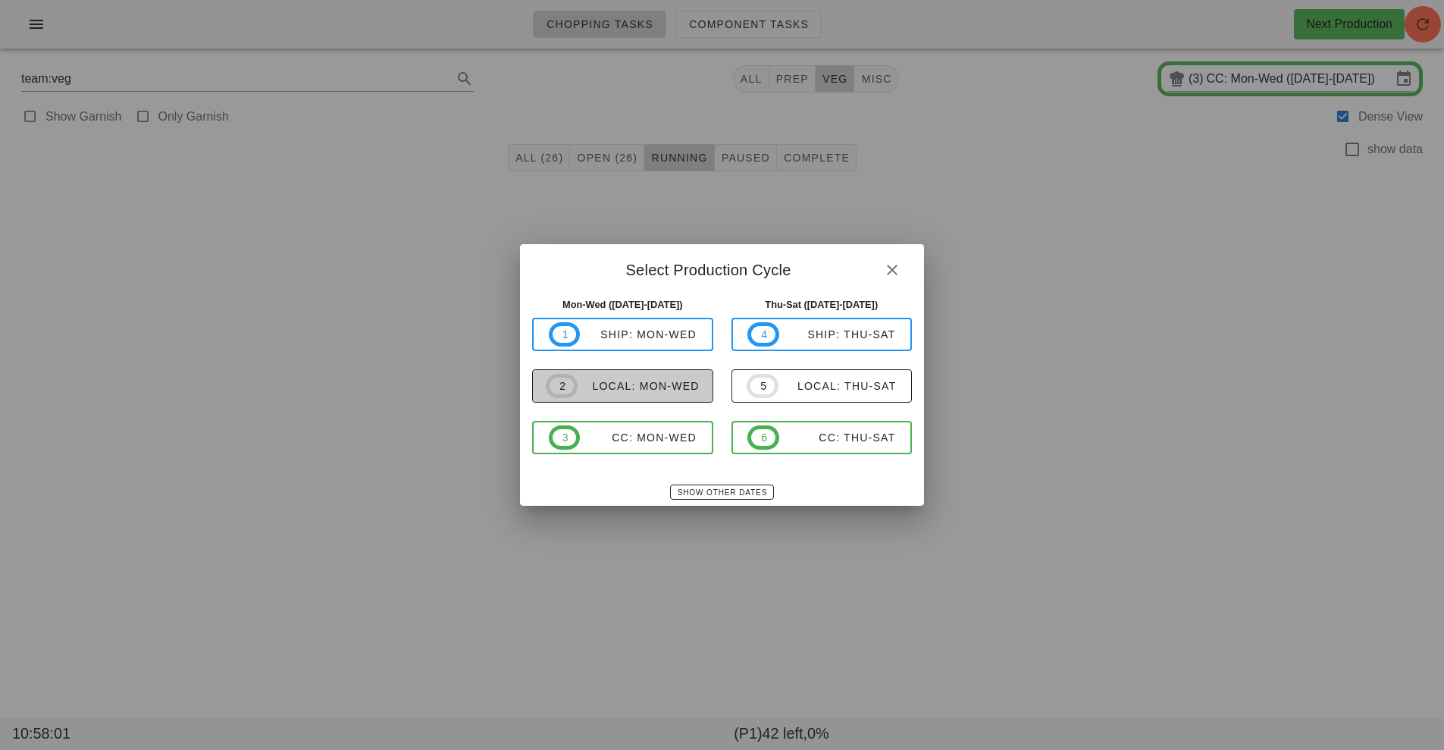
click at [666, 387] on div "local: Mon-Wed" at bounding box center [639, 386] width 122 height 12
type input "local: Mon-Wed ([DATE]-[DATE])"
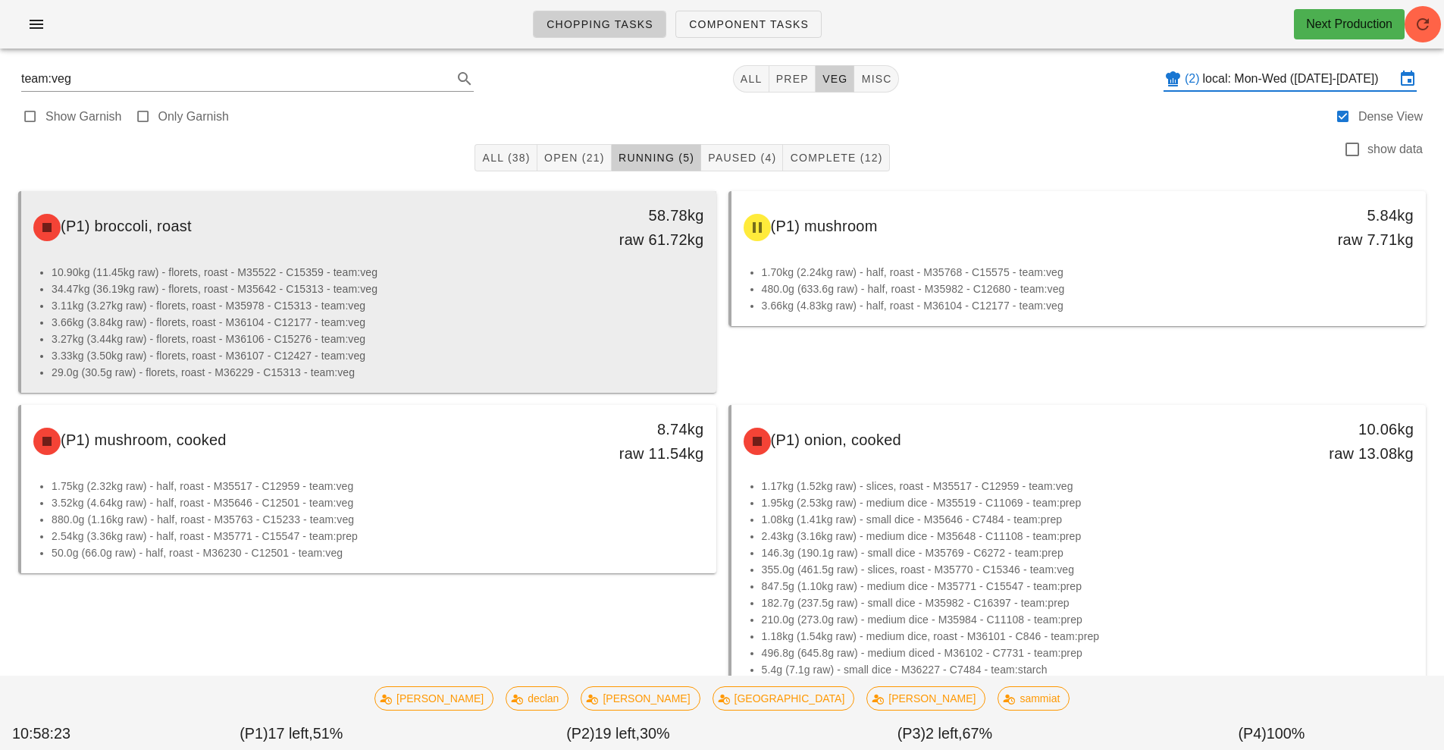
click at [548, 313] on li "3.11kg (3.27kg raw) - florets, roast - M35978 - C15313 - team:veg" at bounding box center [378, 305] width 653 height 17
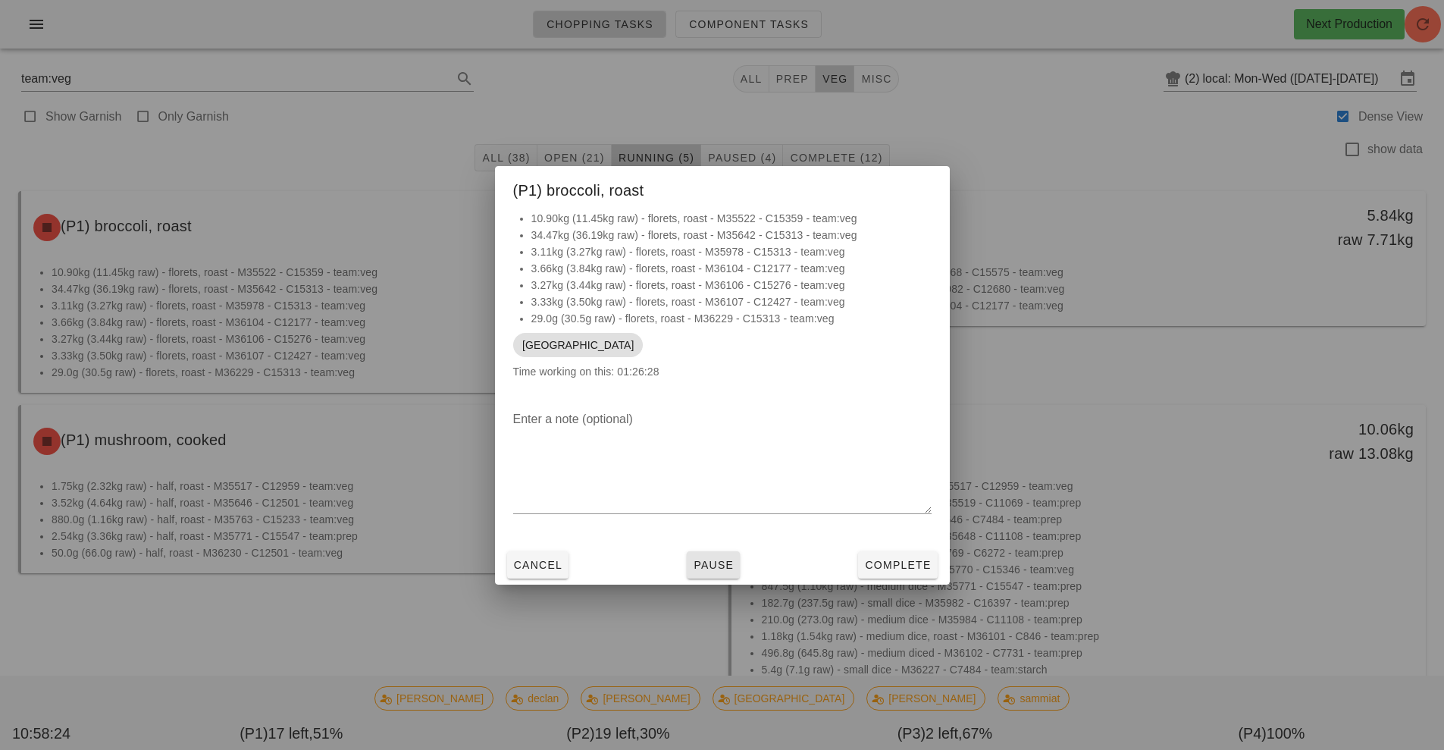
click at [723, 563] on span "Pause" at bounding box center [713, 565] width 41 height 12
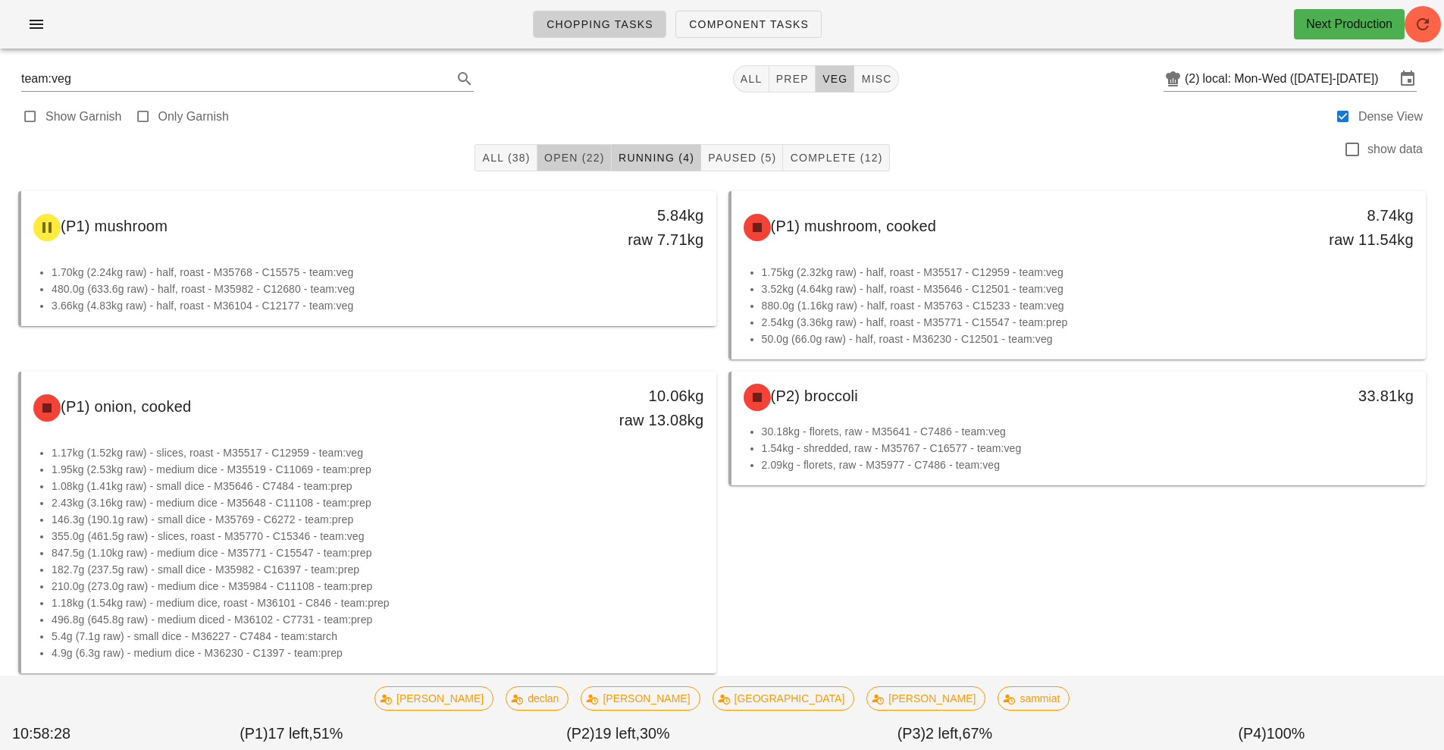
click at [577, 146] on button "Open (22)" at bounding box center [575, 157] width 74 height 27
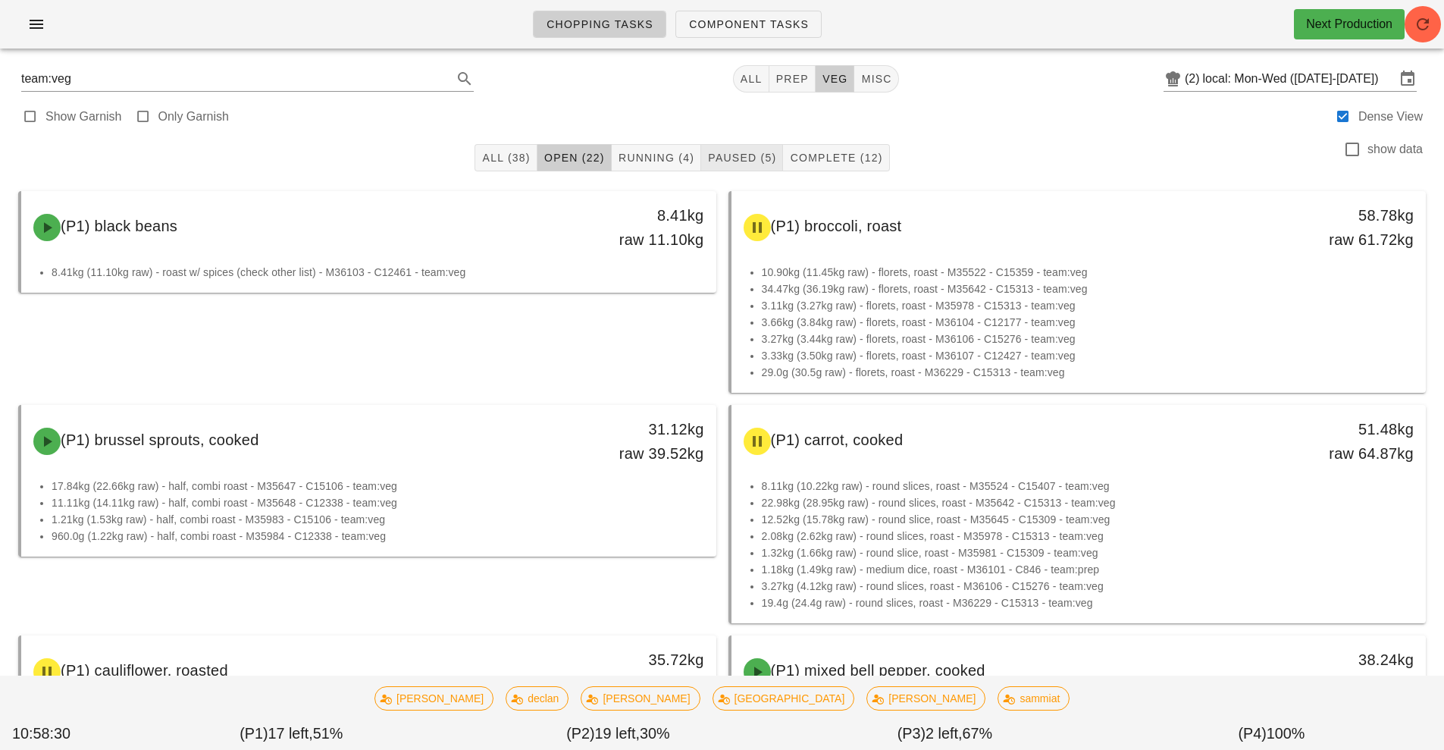
click at [740, 158] on span "Paused (5)" at bounding box center [741, 158] width 69 height 12
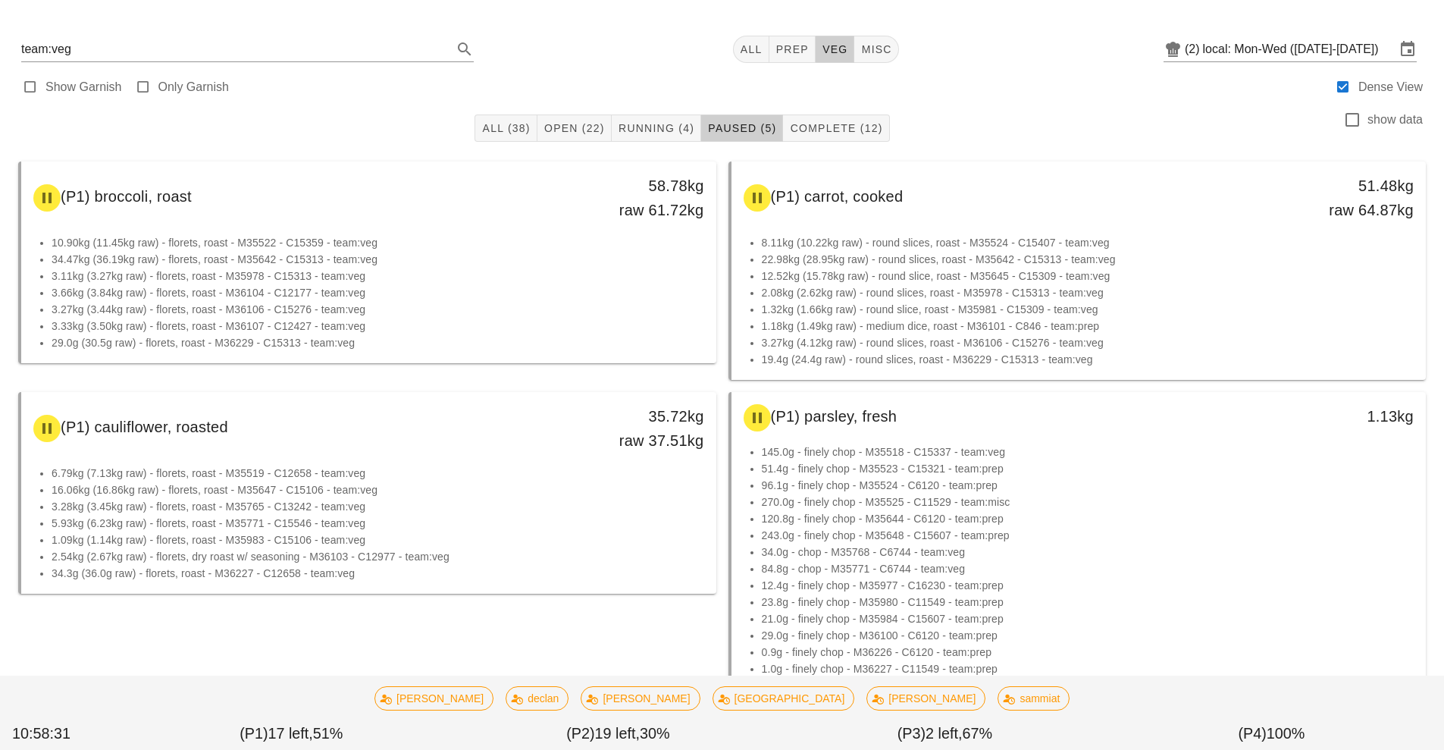
scroll to position [187, 0]
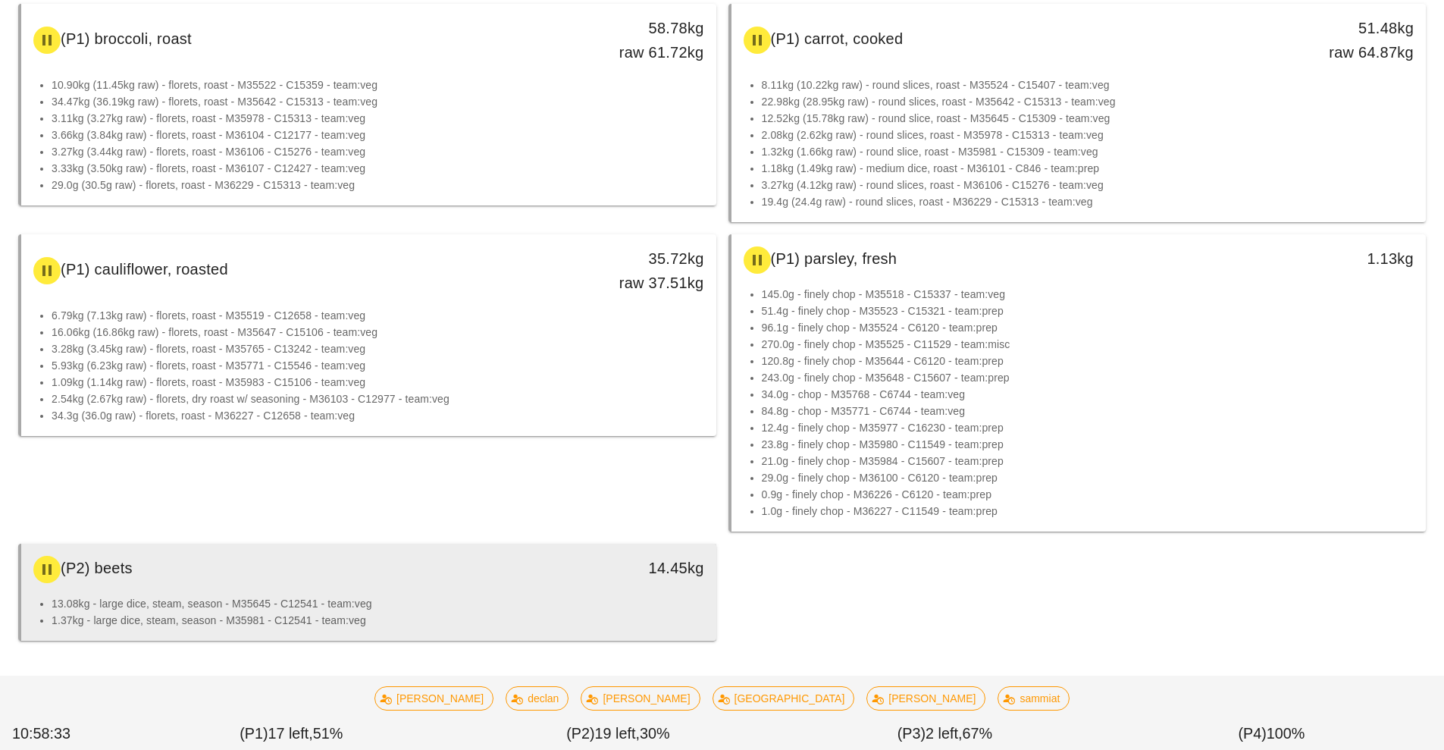
click at [409, 599] on li "13.08kg - large dice, steam, season - M35645 - C12541 - team:veg" at bounding box center [378, 603] width 653 height 17
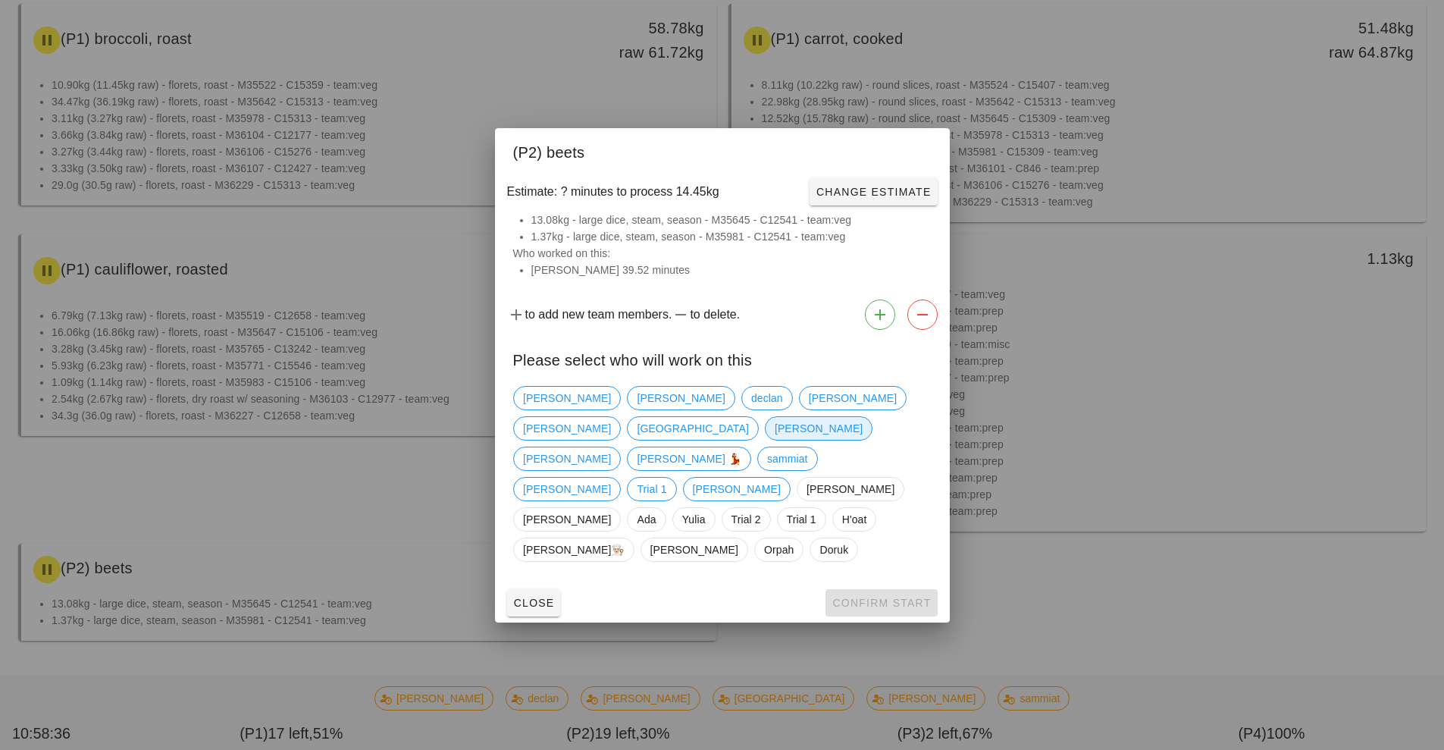
click at [862, 433] on span "[PERSON_NAME]" at bounding box center [818, 428] width 88 height 23
click at [893, 597] on span "Confirm Start" at bounding box center [881, 603] width 99 height 12
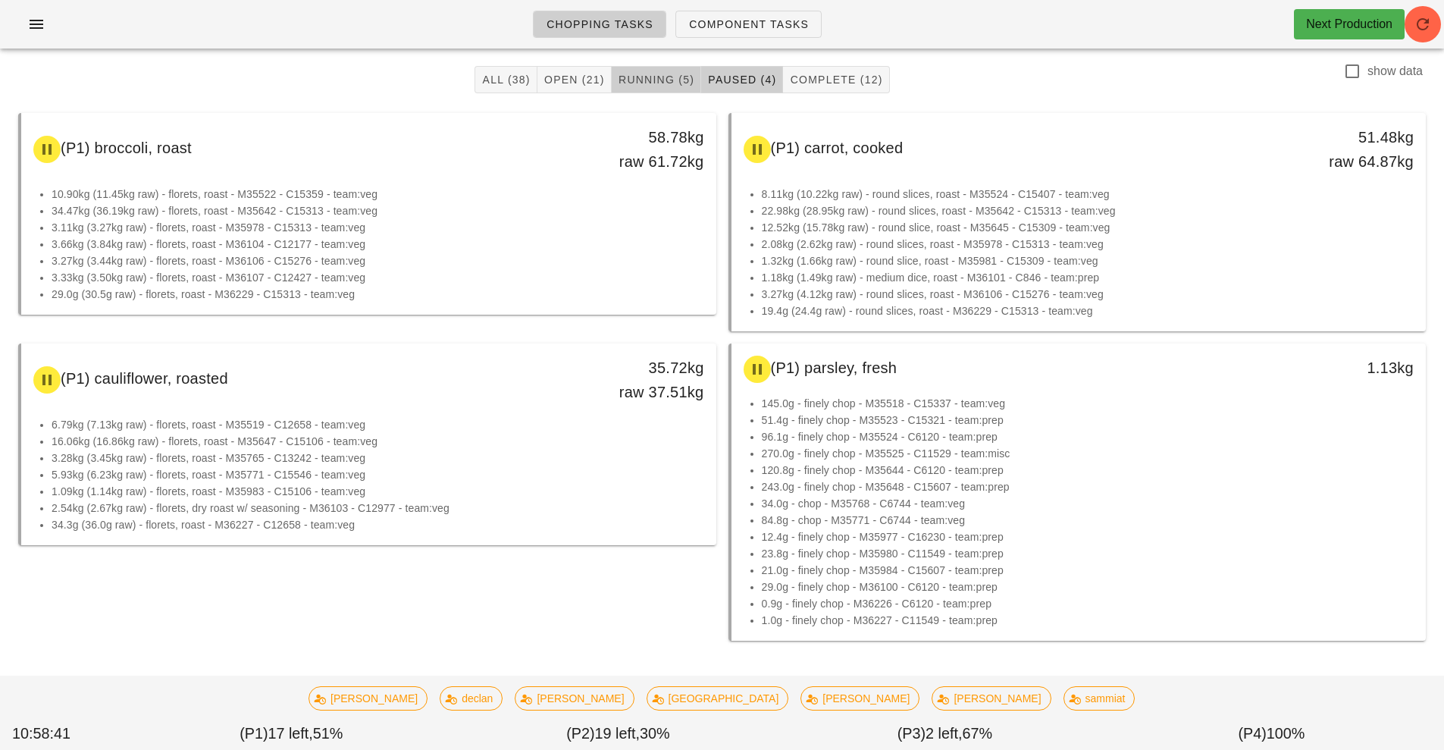
click at [668, 81] on span "Running (5)" at bounding box center [656, 80] width 77 height 12
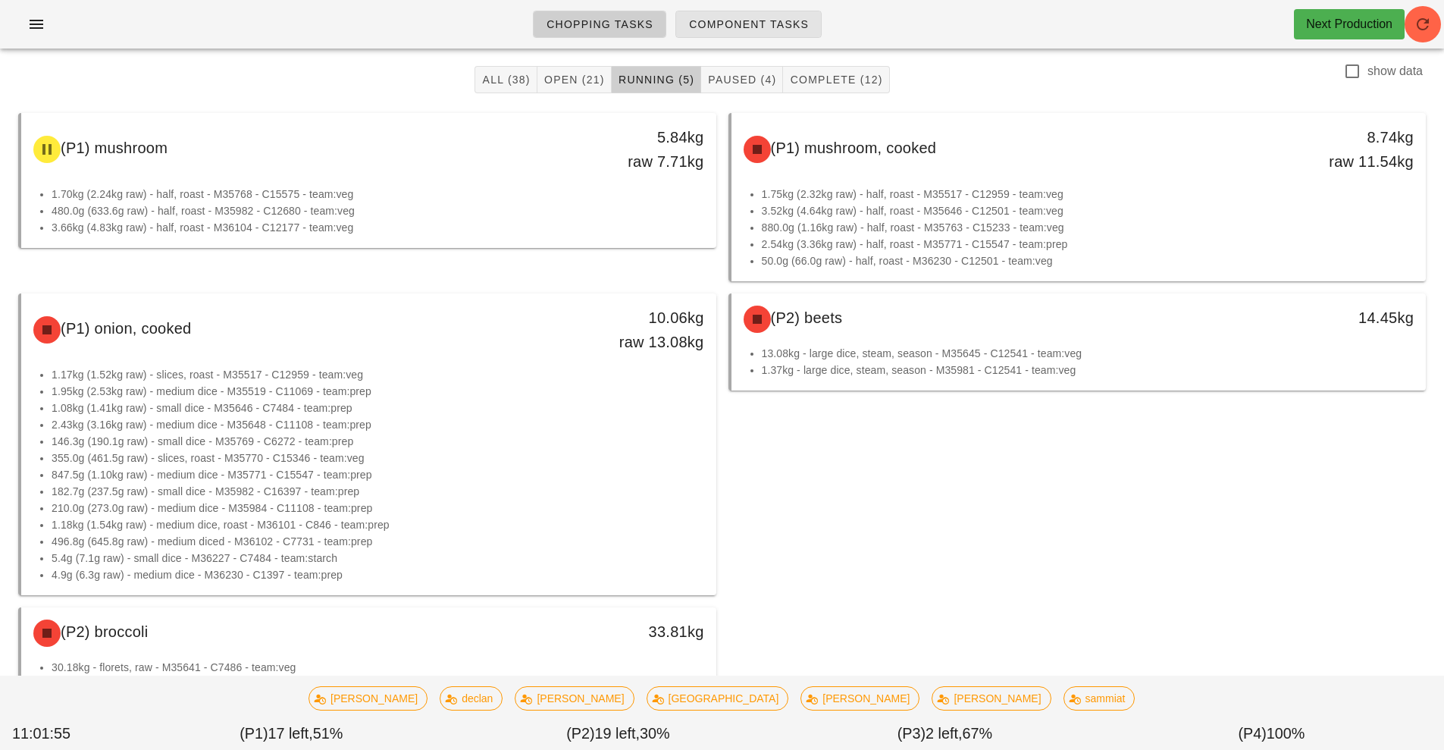
click at [766, 22] on span "Component Tasks" at bounding box center [748, 24] width 121 height 12
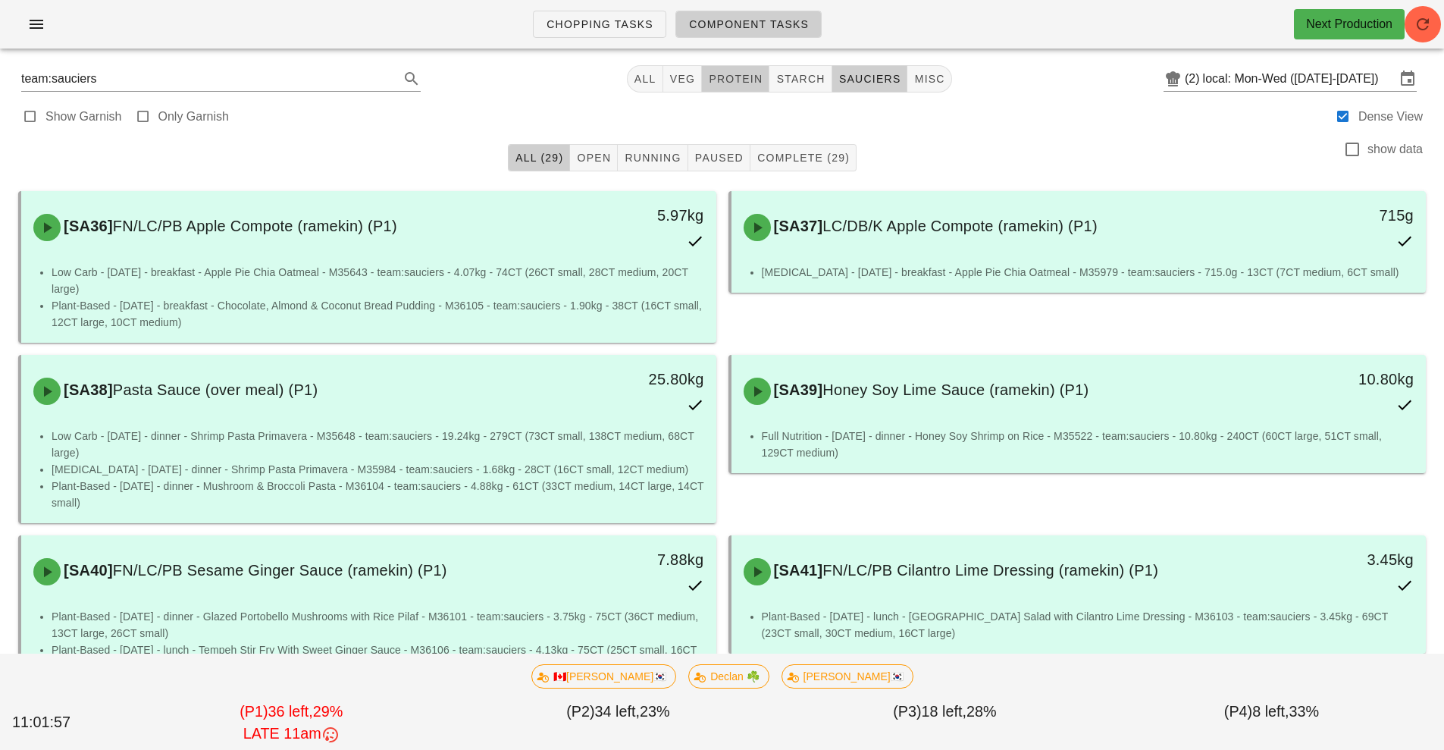
click at [740, 74] on span "protein" at bounding box center [735, 79] width 55 height 12
type input "team:protein"
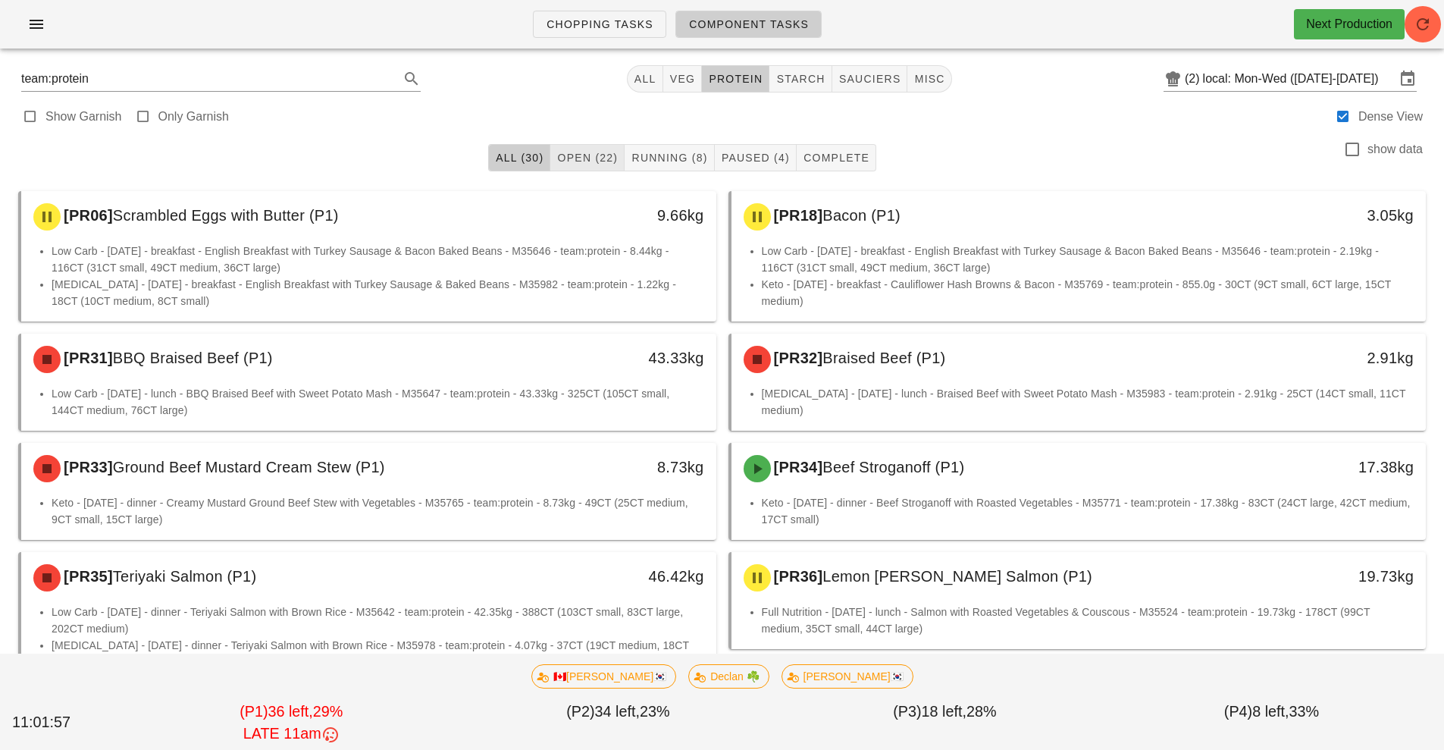
click at [586, 153] on span "Open (22)" at bounding box center [586, 158] width 61 height 12
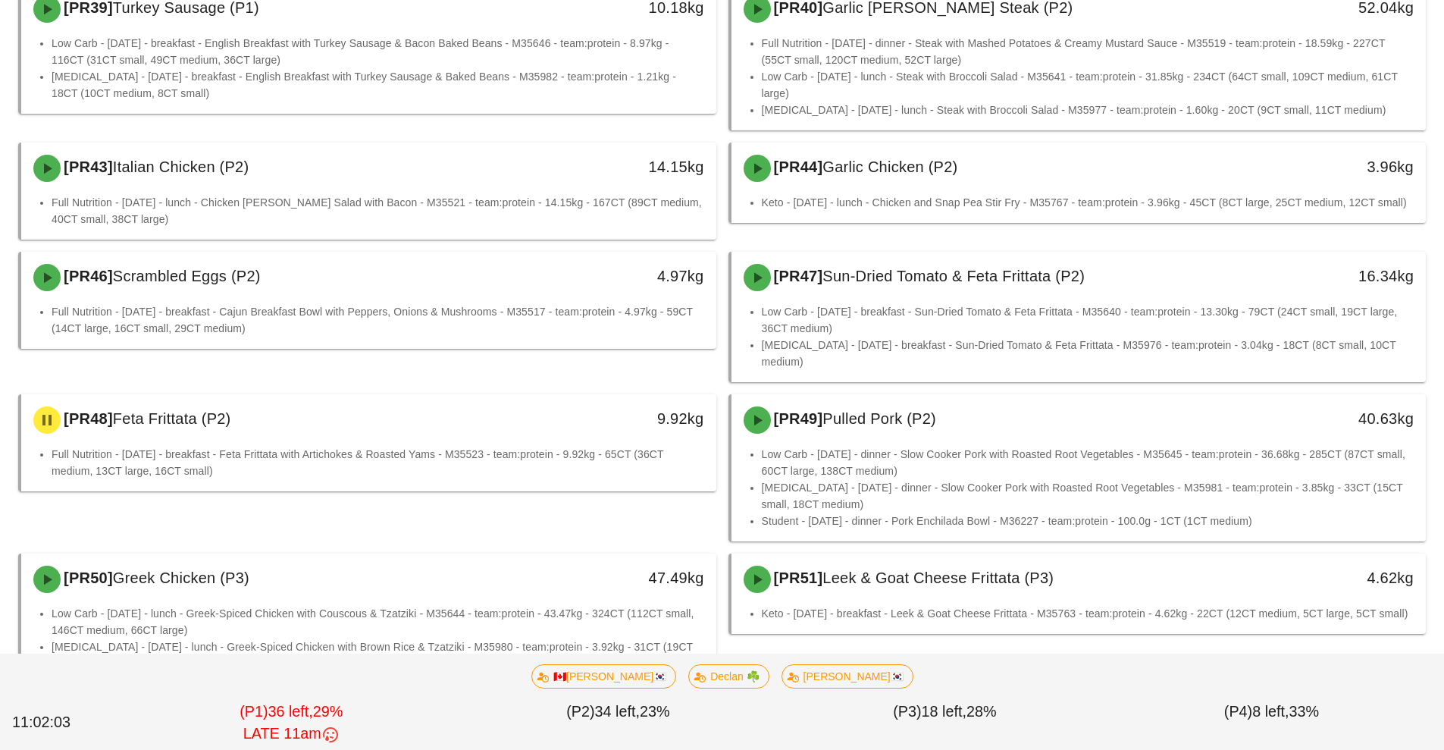
scroll to position [594, 0]
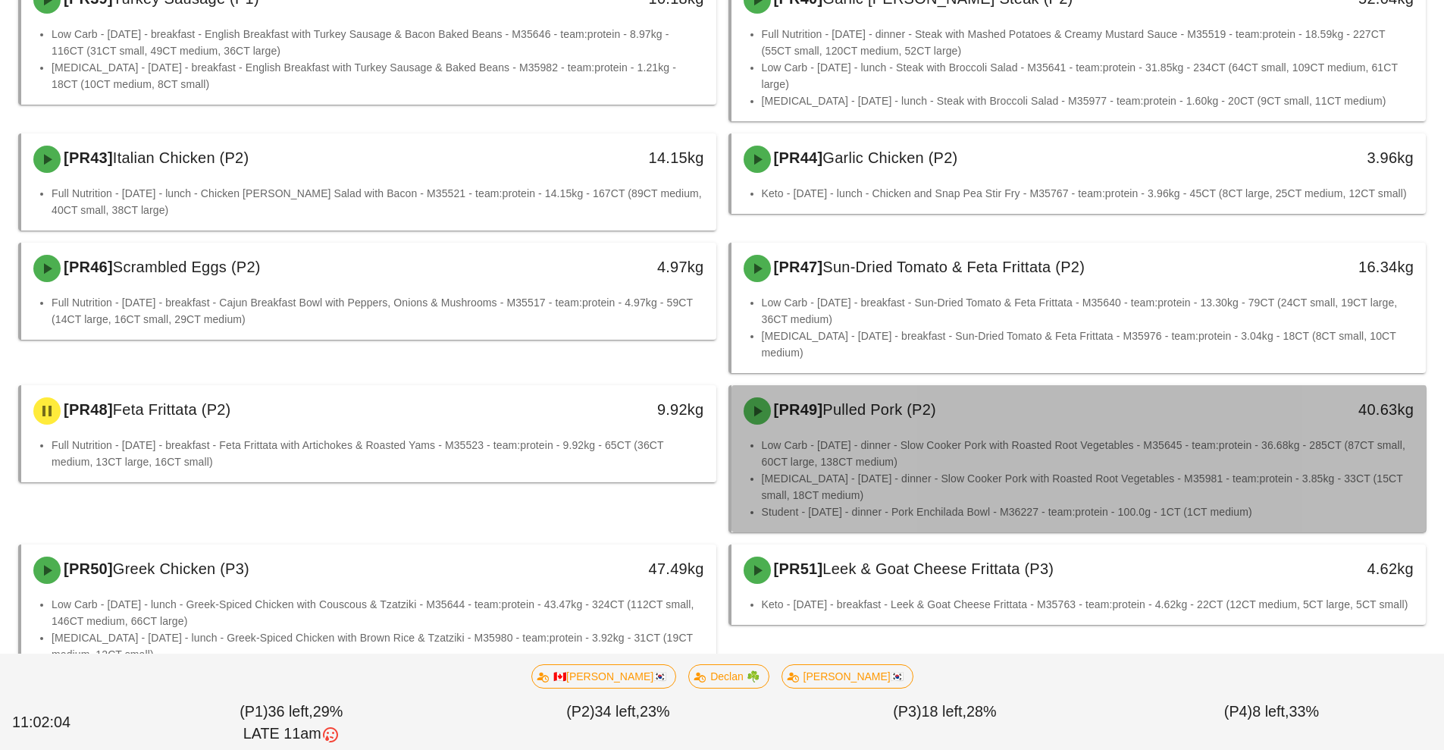
click at [953, 437] on li "Low Carb - Tuesday - dinner - Slow Cooker Pork with Roasted Root Vegetables - M…" at bounding box center [1088, 453] width 653 height 33
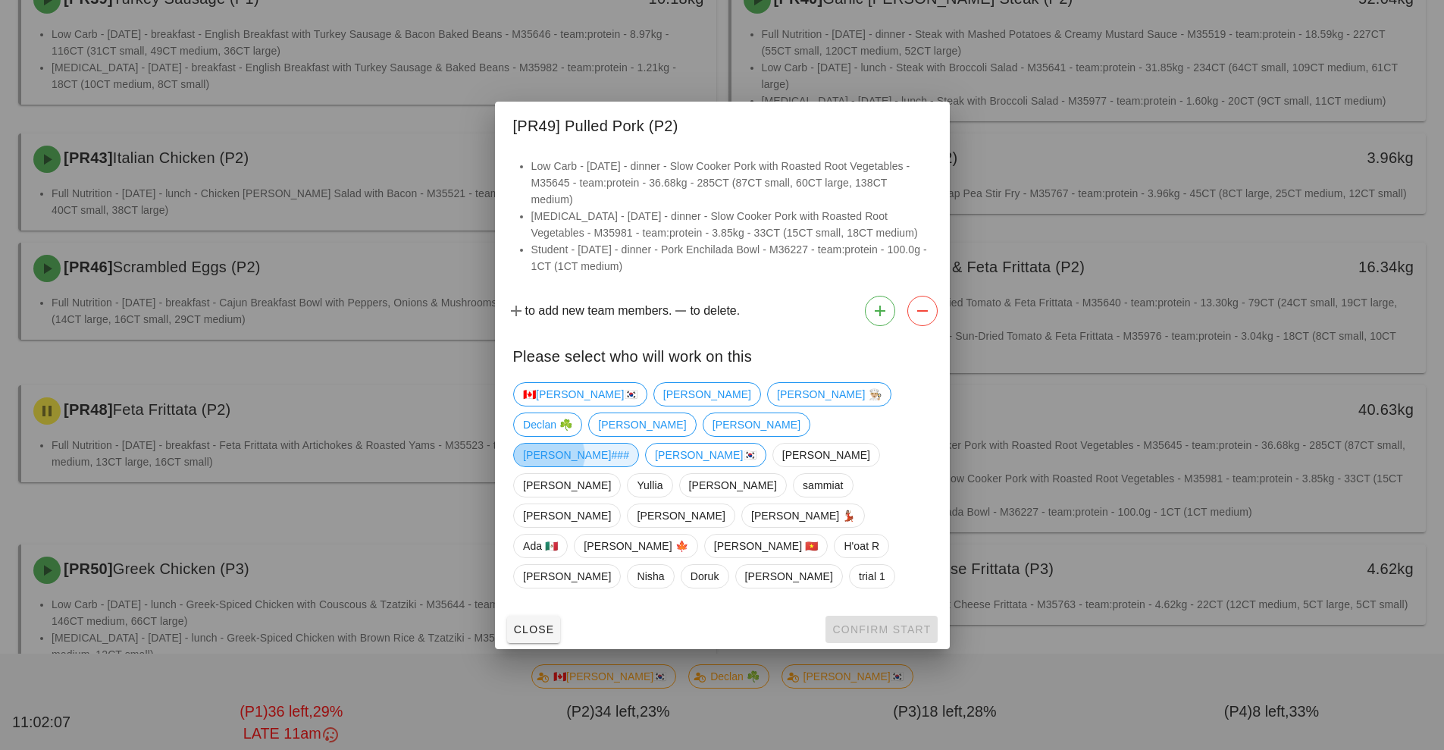
click at [552, 466] on span "[PERSON_NAME]###" at bounding box center [576, 455] width 106 height 23
click at [841, 616] on button "Confirm Start" at bounding box center [881, 629] width 111 height 27
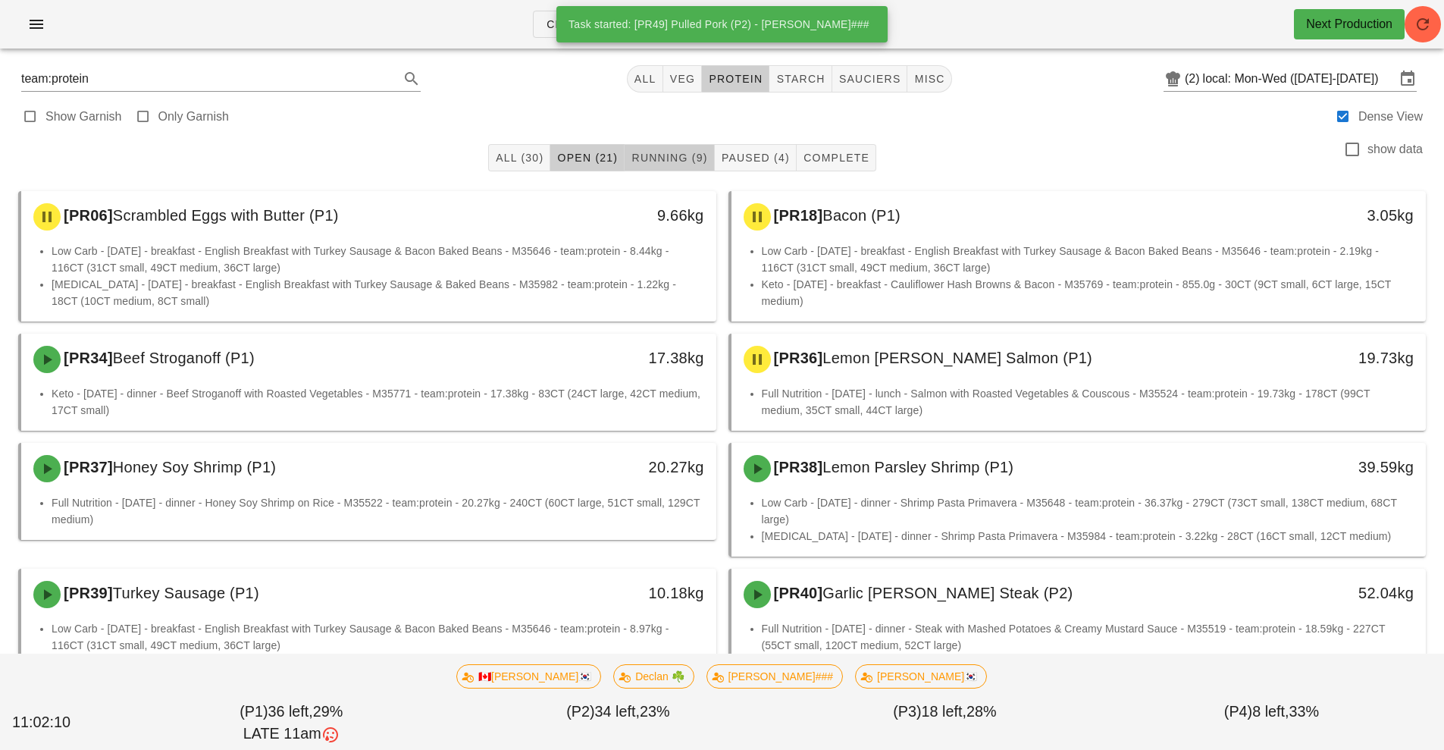
click at [679, 169] on button "Running (9)" at bounding box center [669, 157] width 89 height 27
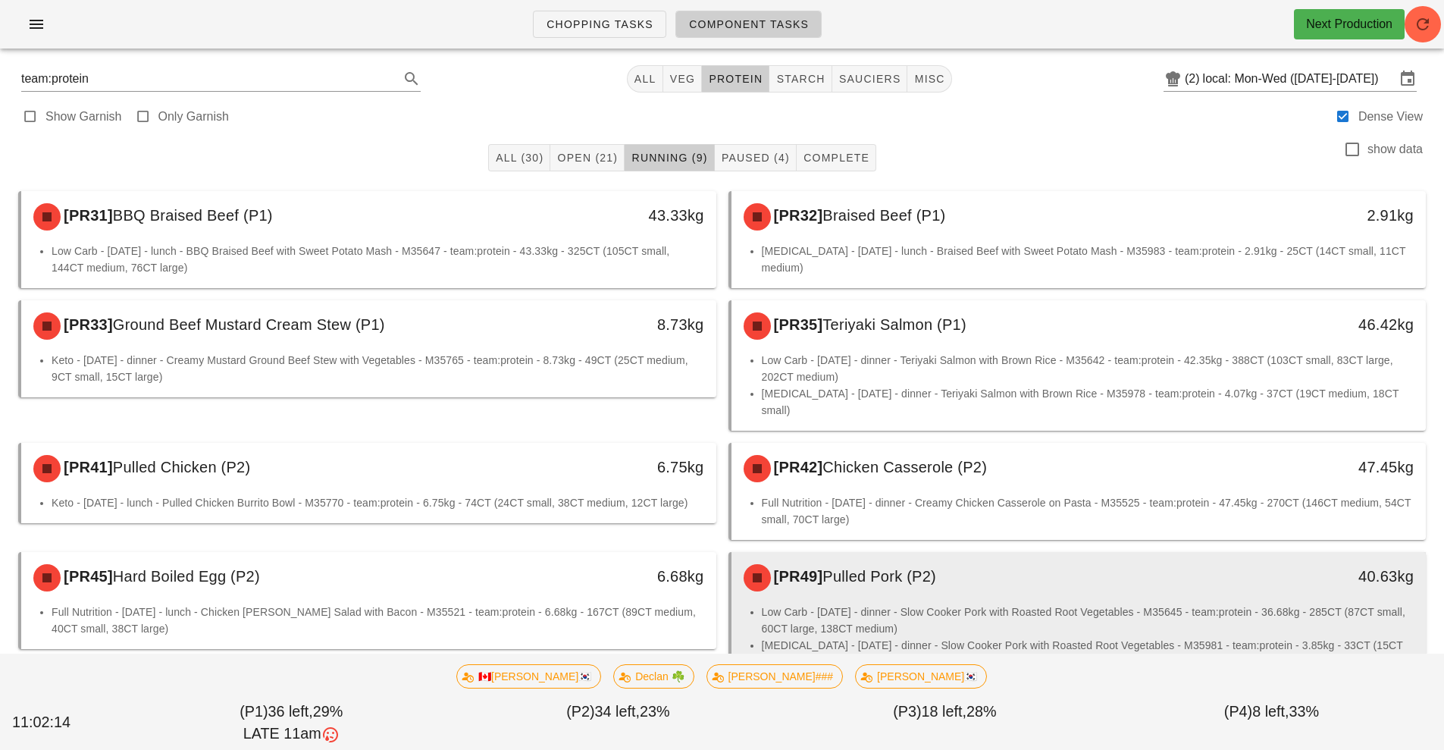
click at [866, 603] on li "Low Carb - Tuesday - dinner - Slow Cooker Pork with Roasted Root Vegetables - M…" at bounding box center [1088, 619] width 653 height 33
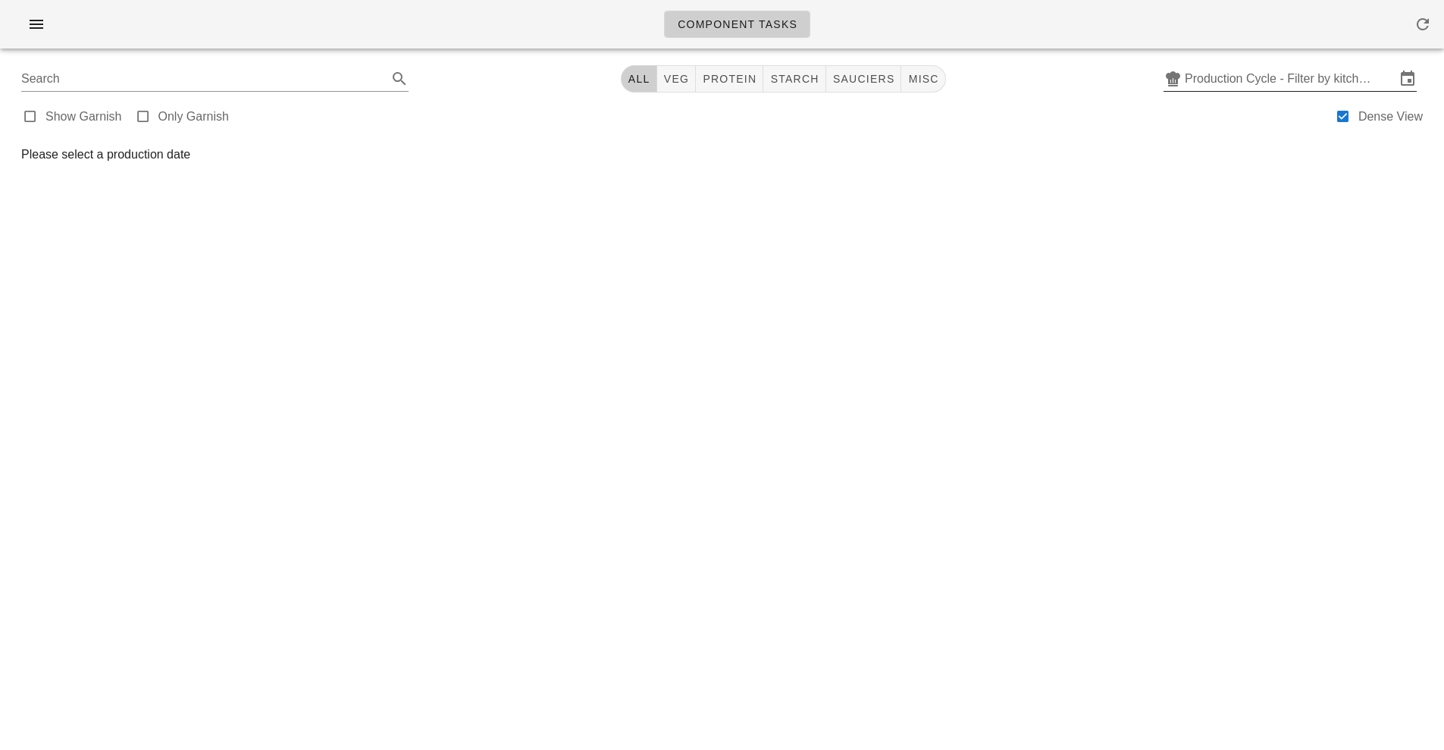
click at [1239, 83] on input "Production Cycle - Filter by kitchen production schedules" at bounding box center [1290, 79] width 211 height 24
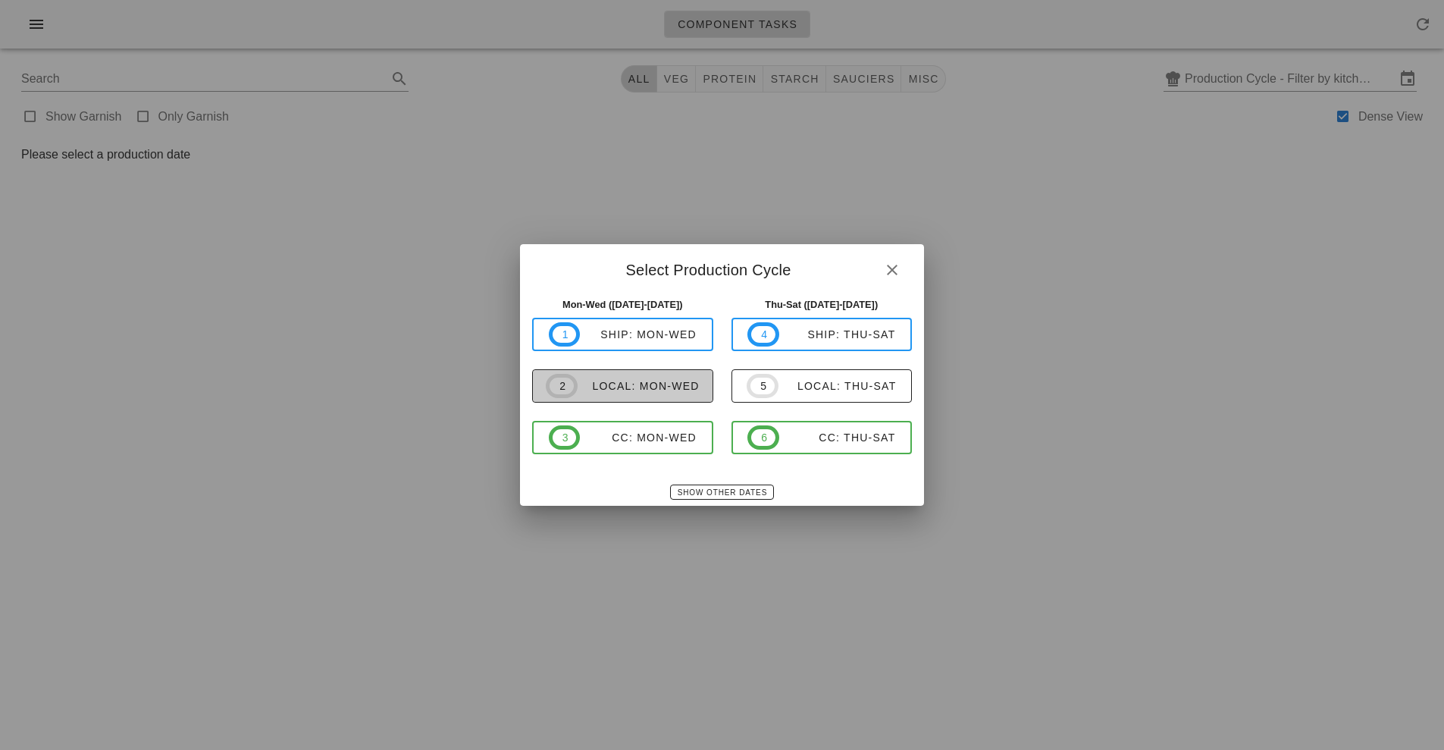
click at [673, 394] on span "2 local: Mon-Wed" at bounding box center [623, 386] width 154 height 24
type input "local: Mon-Wed ([DATE]-[DATE])"
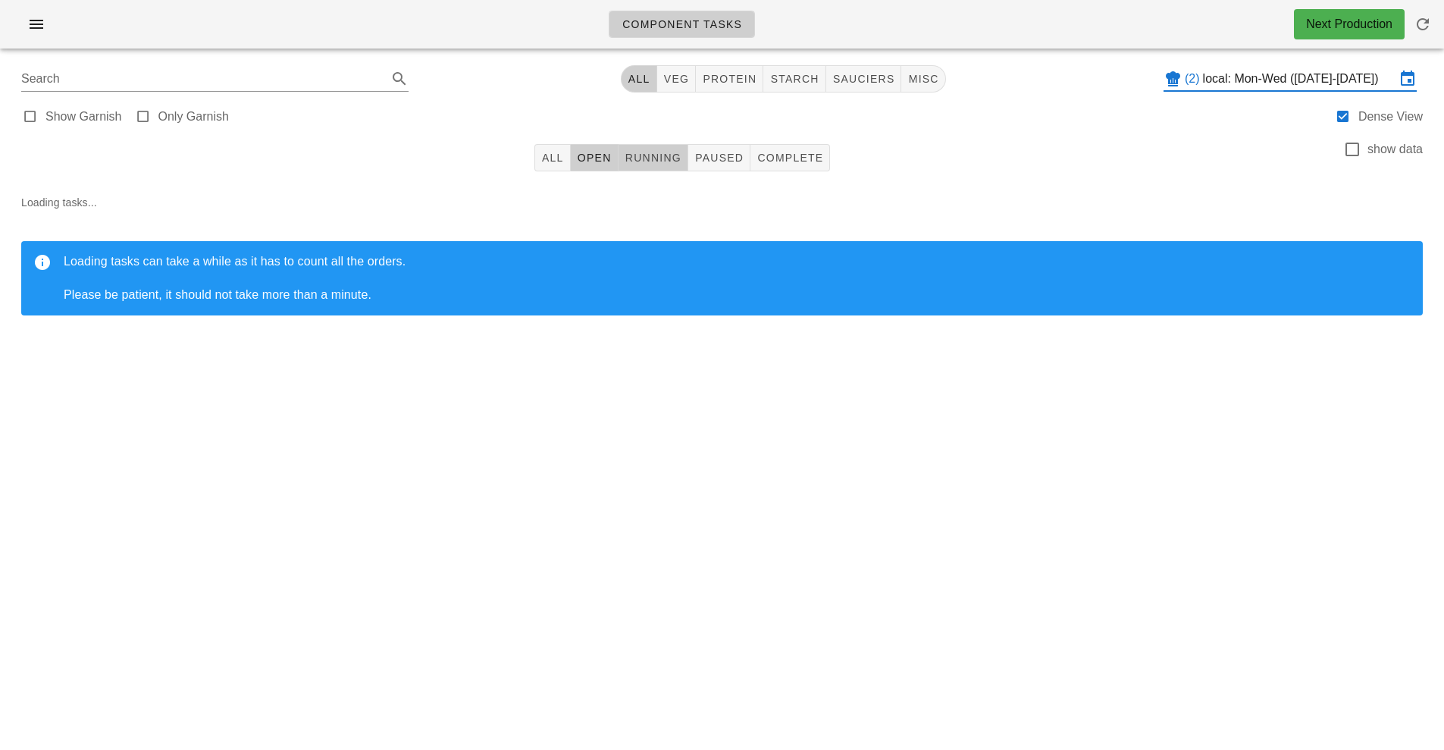
click at [663, 160] on span "Running" at bounding box center [653, 158] width 57 height 12
click at [796, 74] on span "starch" at bounding box center [794, 79] width 49 height 12
click at [748, 79] on span "protein" at bounding box center [735, 79] width 55 height 12
type input "team:protein"
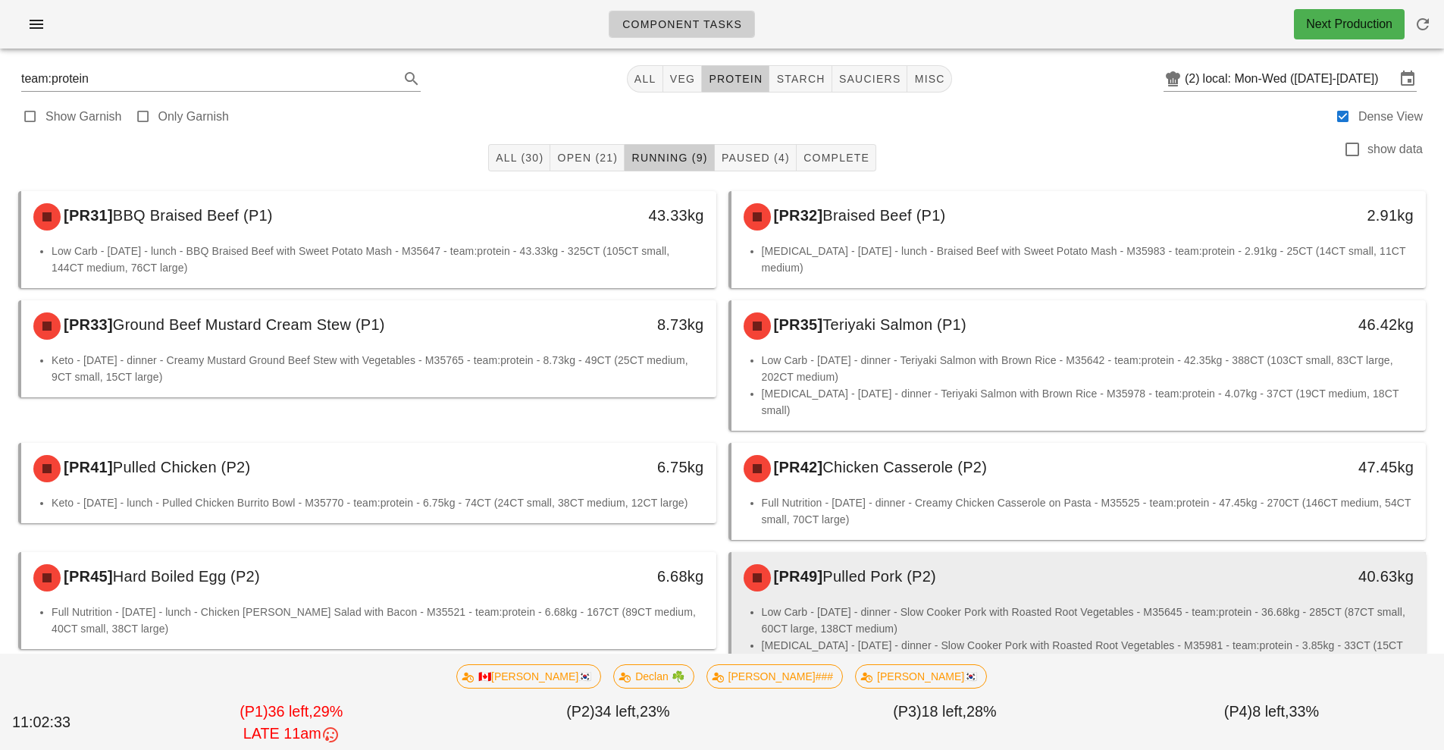
click at [917, 603] on li "Low Carb - Tuesday - dinner - Slow Cooker Pork with Roasted Root Vegetables - M…" at bounding box center [1088, 619] width 653 height 33
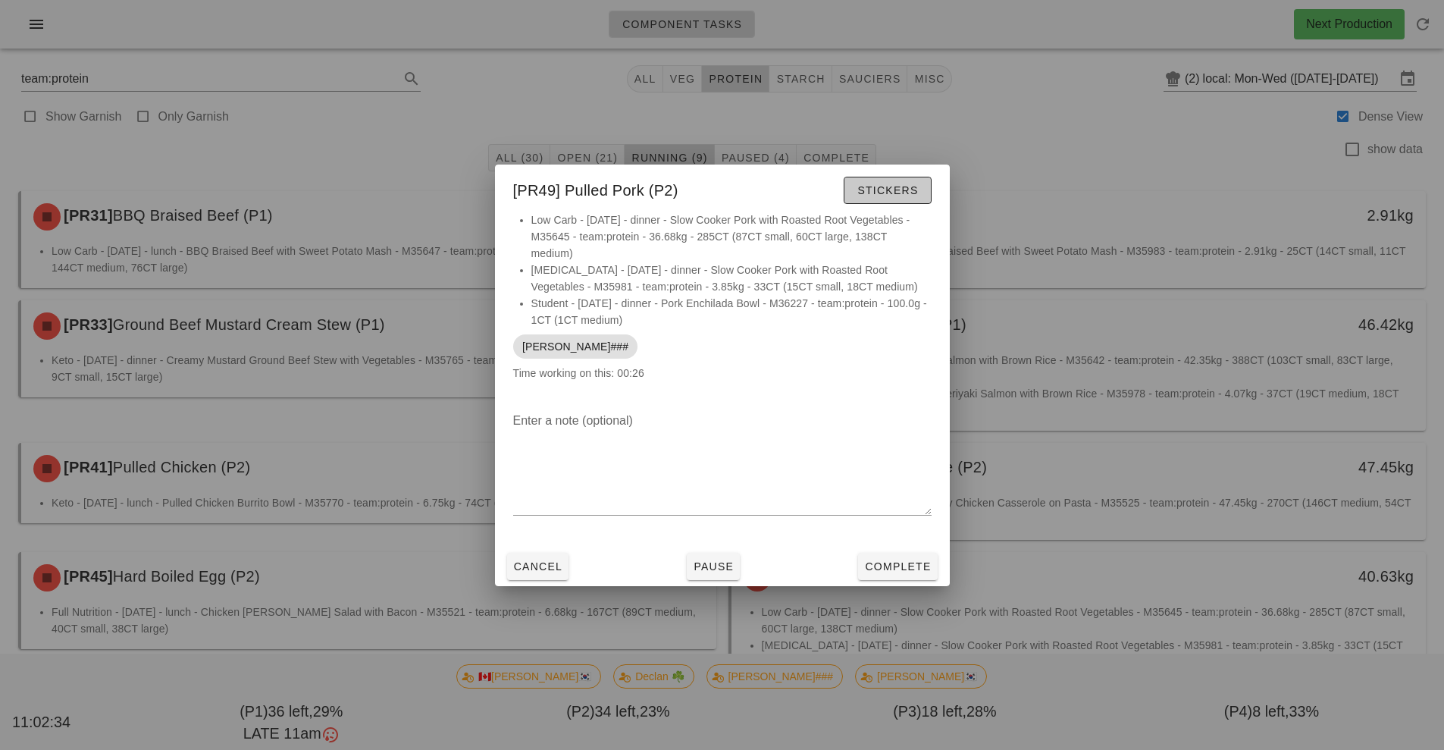
click at [890, 187] on span "Stickers" at bounding box center [887, 190] width 61 height 12
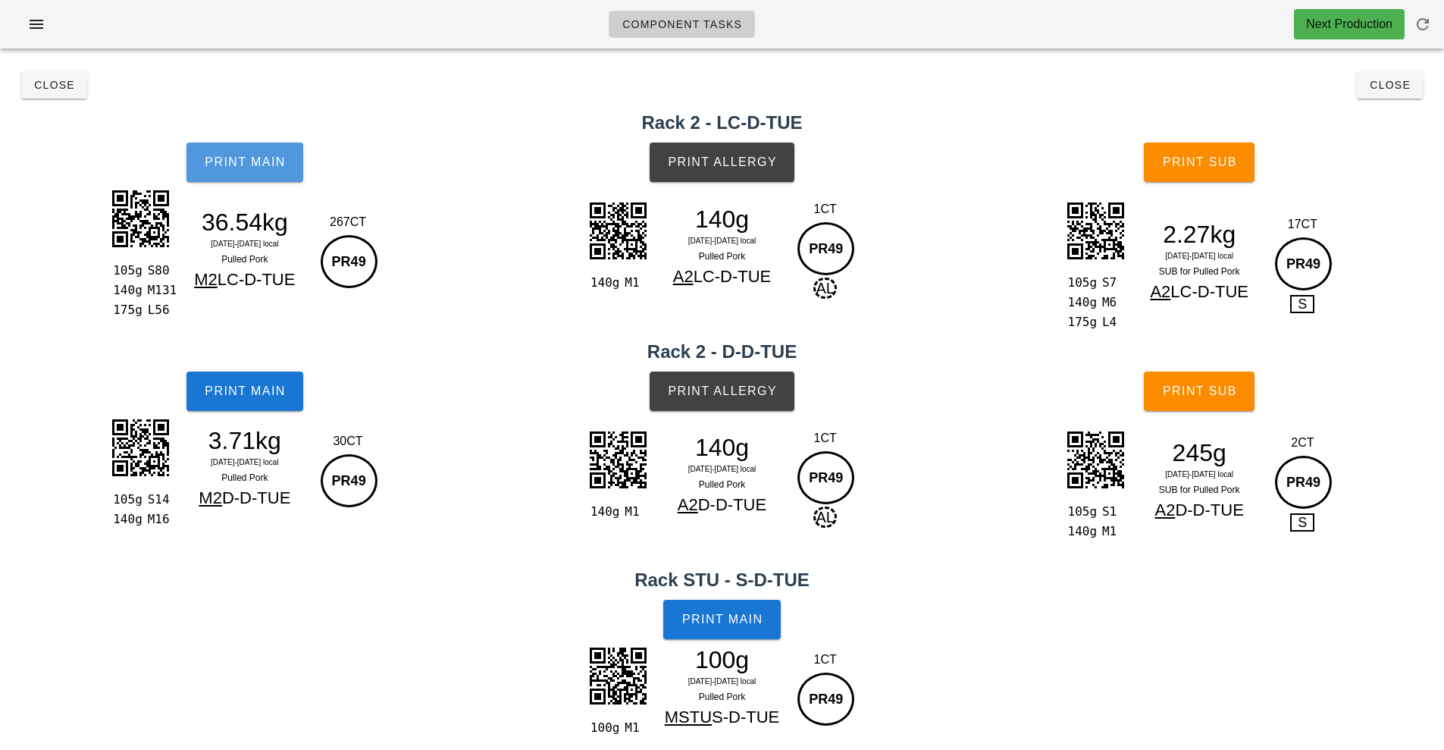
click at [261, 177] on button "Print Main" at bounding box center [245, 162] width 117 height 39
click at [262, 165] on span "Print Main" at bounding box center [245, 162] width 82 height 14
click at [257, 387] on span "Print Main" at bounding box center [245, 391] width 82 height 14
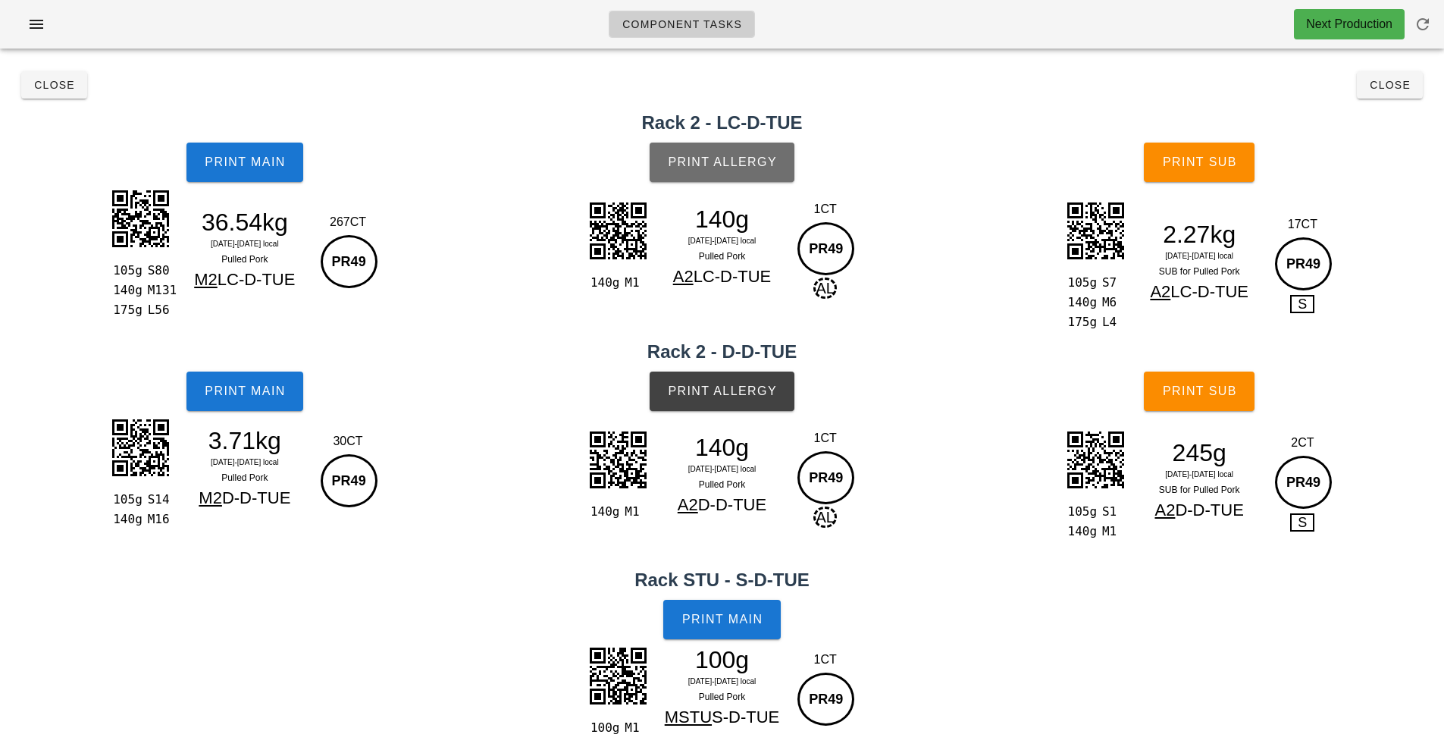
click at [729, 143] on button "Print Allergy" at bounding box center [722, 162] width 145 height 39
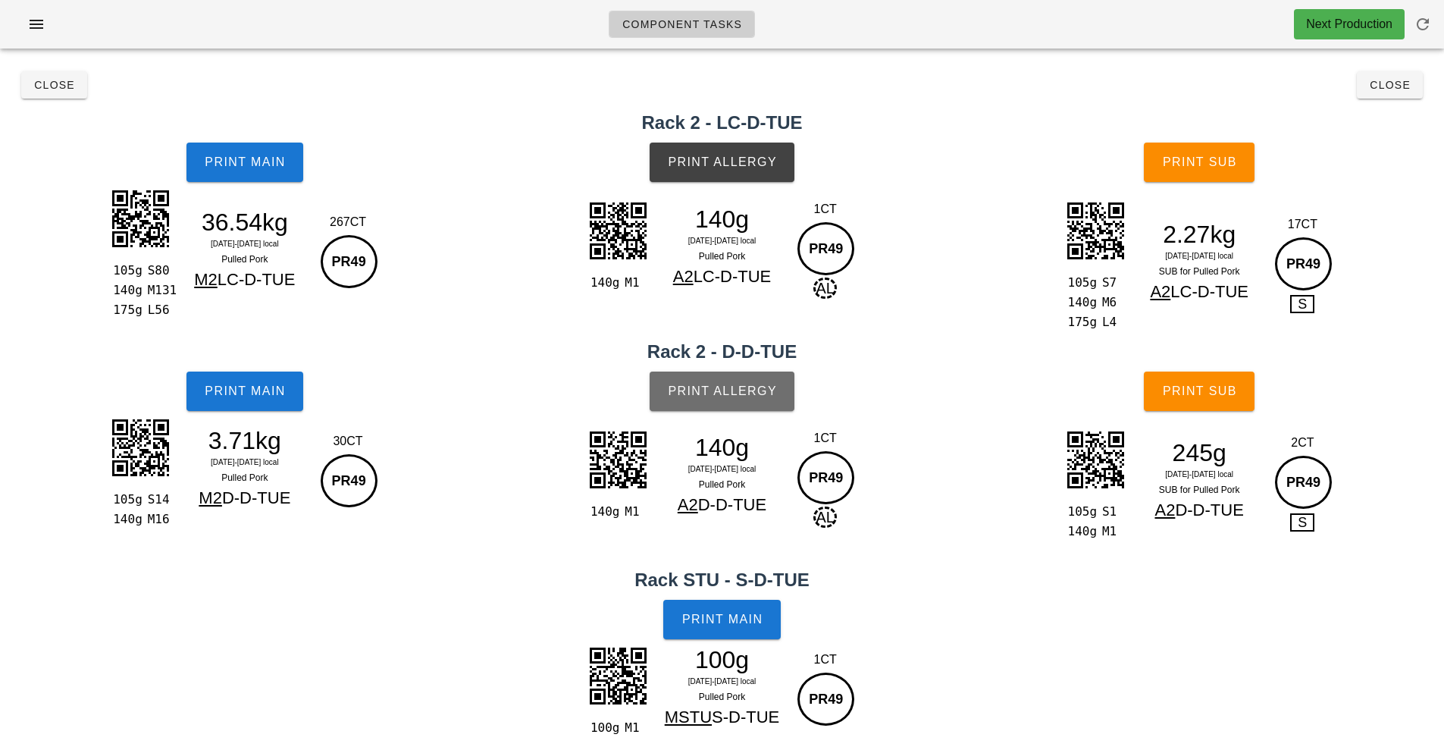
click at [735, 377] on button "Print Allergy" at bounding box center [722, 390] width 145 height 39
click at [737, 617] on span "Print Main" at bounding box center [723, 620] width 82 height 14
click at [42, 90] on span "Close" at bounding box center [54, 85] width 42 height 12
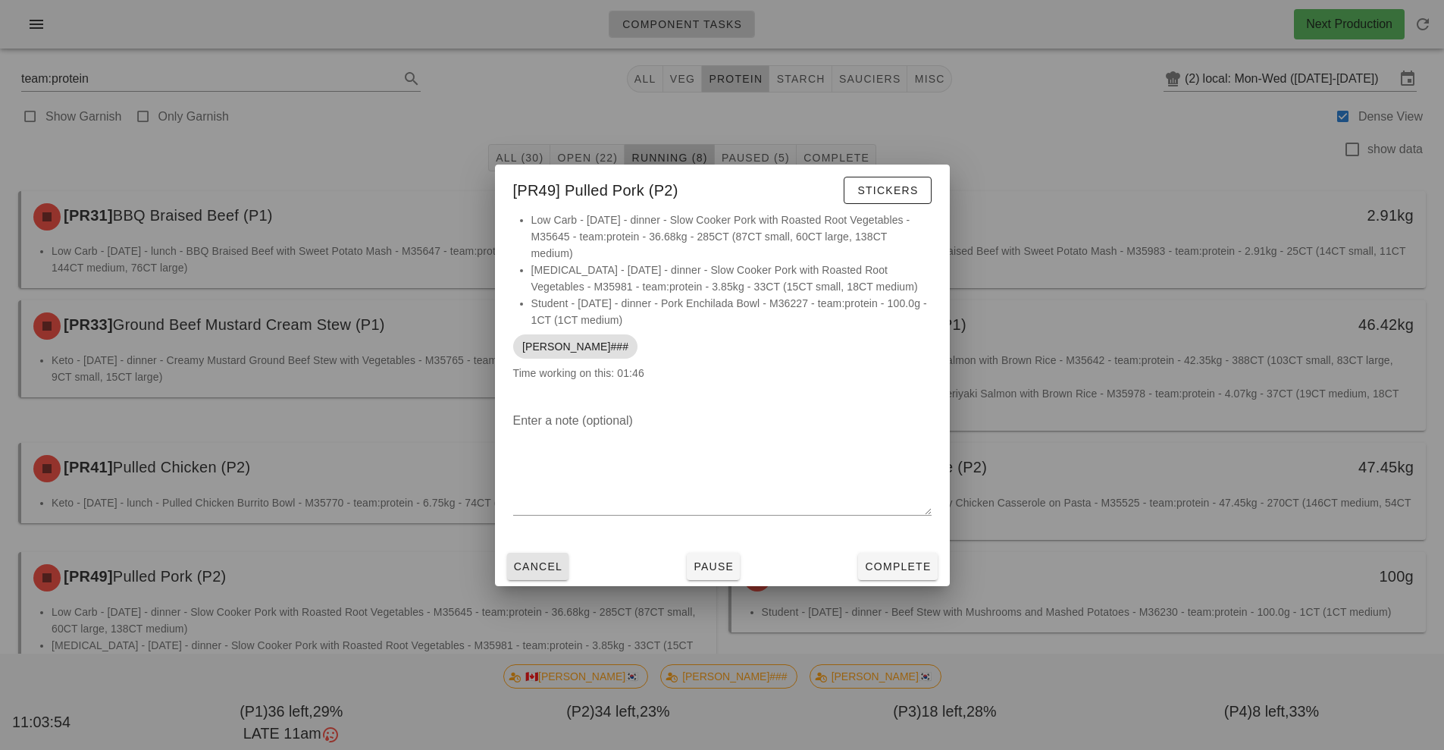
click at [530, 565] on span "Cancel" at bounding box center [538, 566] width 50 height 12
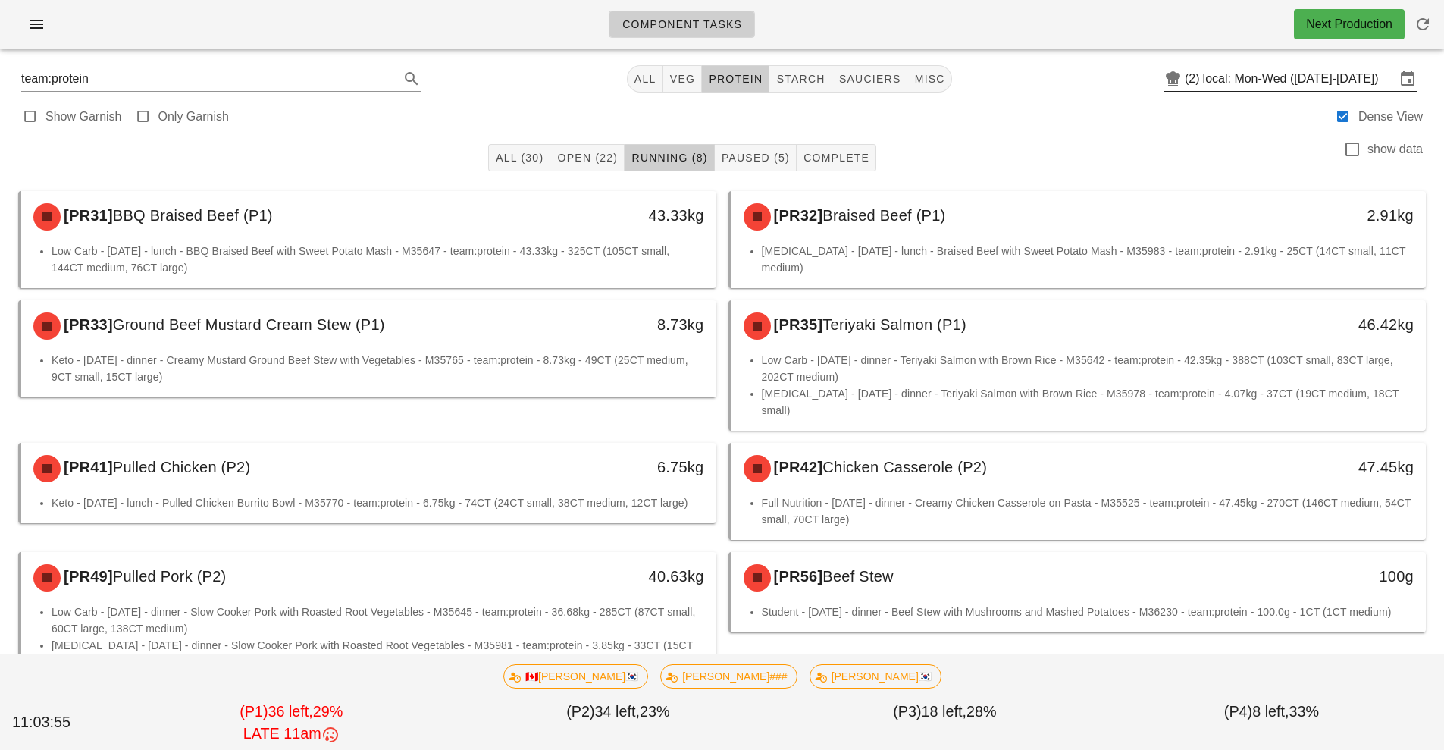
click at [1297, 79] on input "local: Mon-Wed ([DATE]-[DATE])" at bounding box center [1299, 79] width 193 height 24
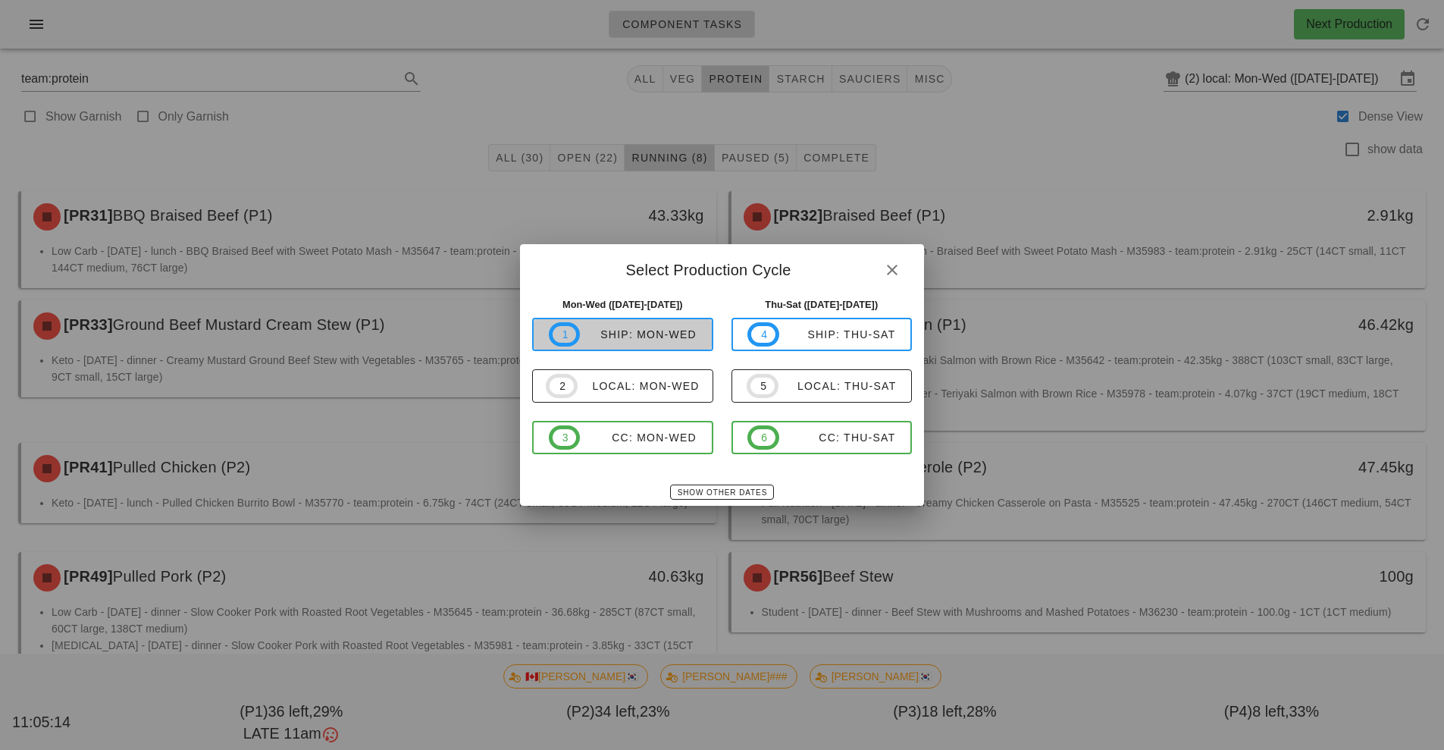
click at [665, 350] on button "1 ship: Mon-Wed" at bounding box center [622, 334] width 181 height 33
type input "ship: Mon-Wed (Sep 15-Sep 17)"
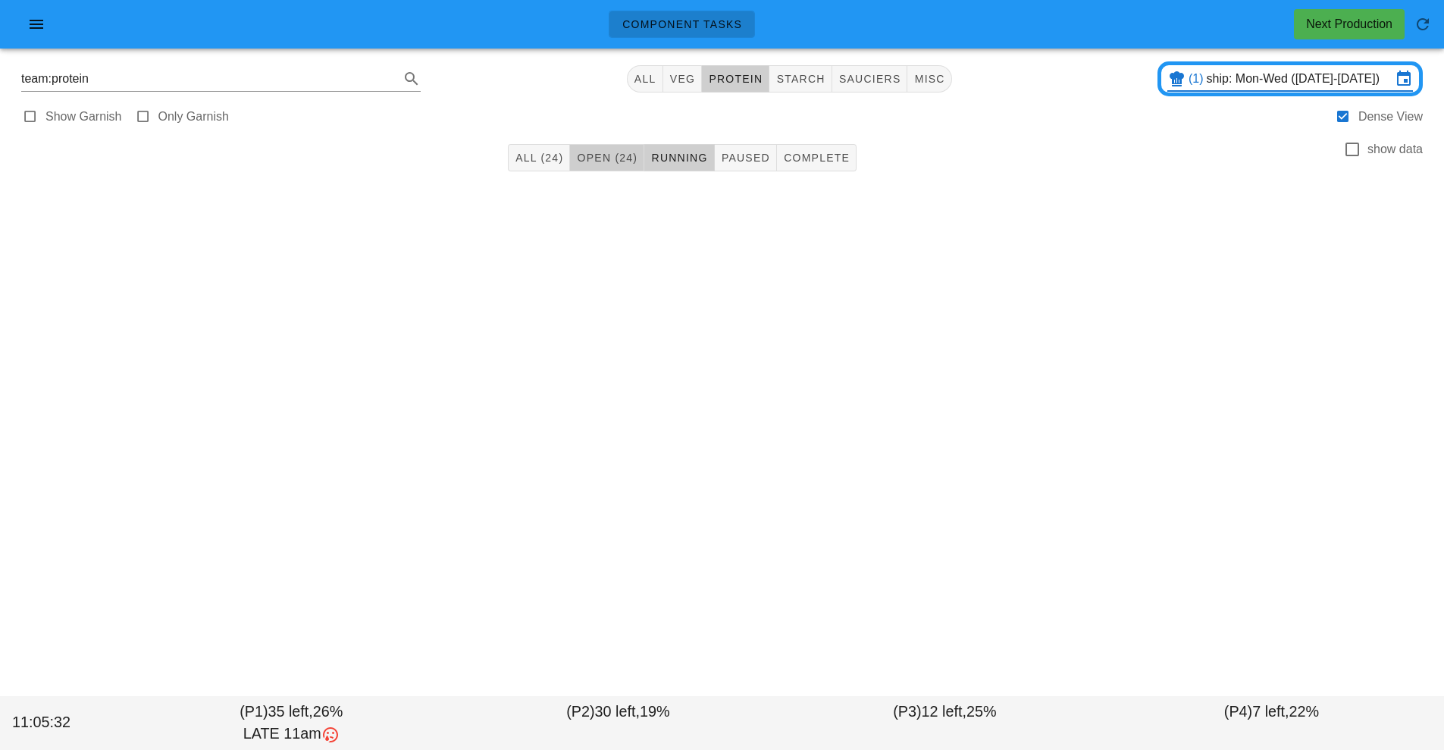
click at [619, 168] on button "Open (24)" at bounding box center [607, 157] width 74 height 27
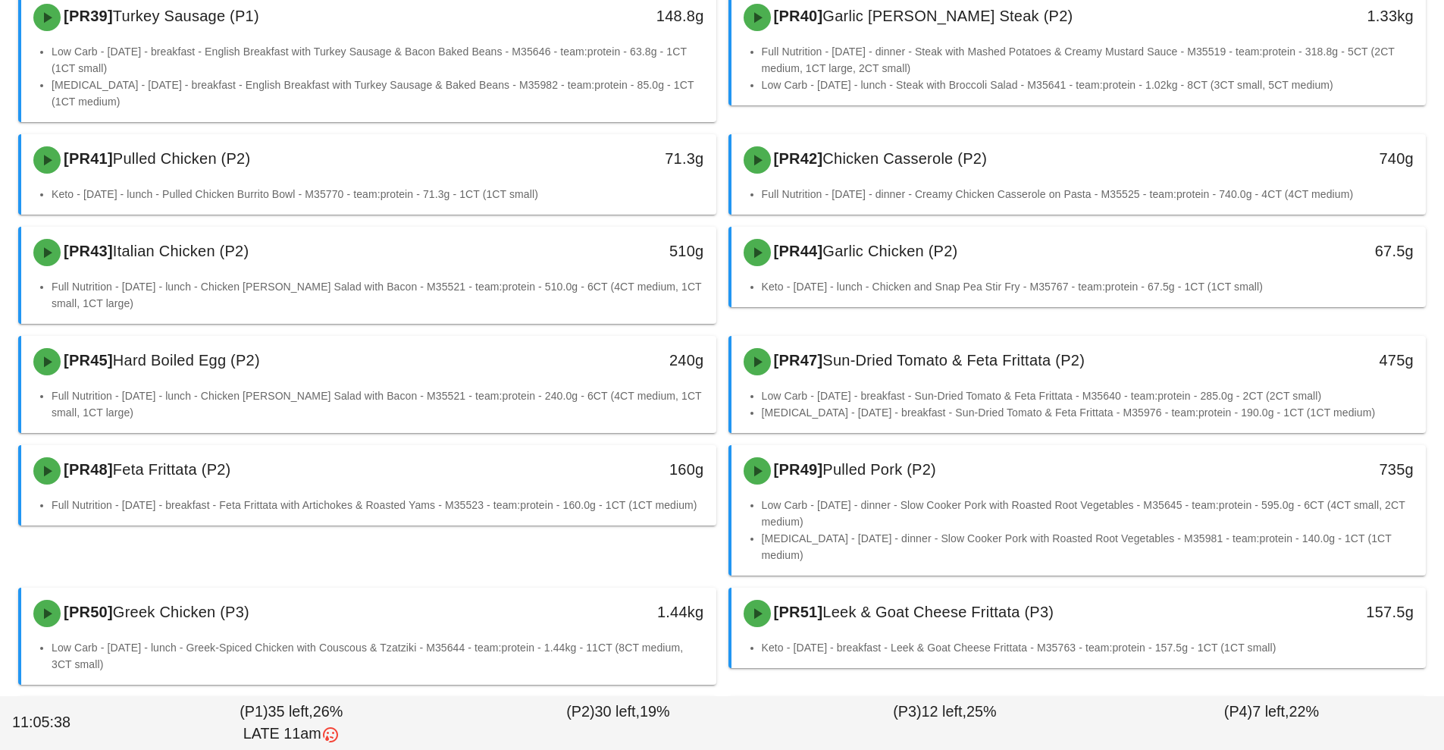
scroll to position [672, 0]
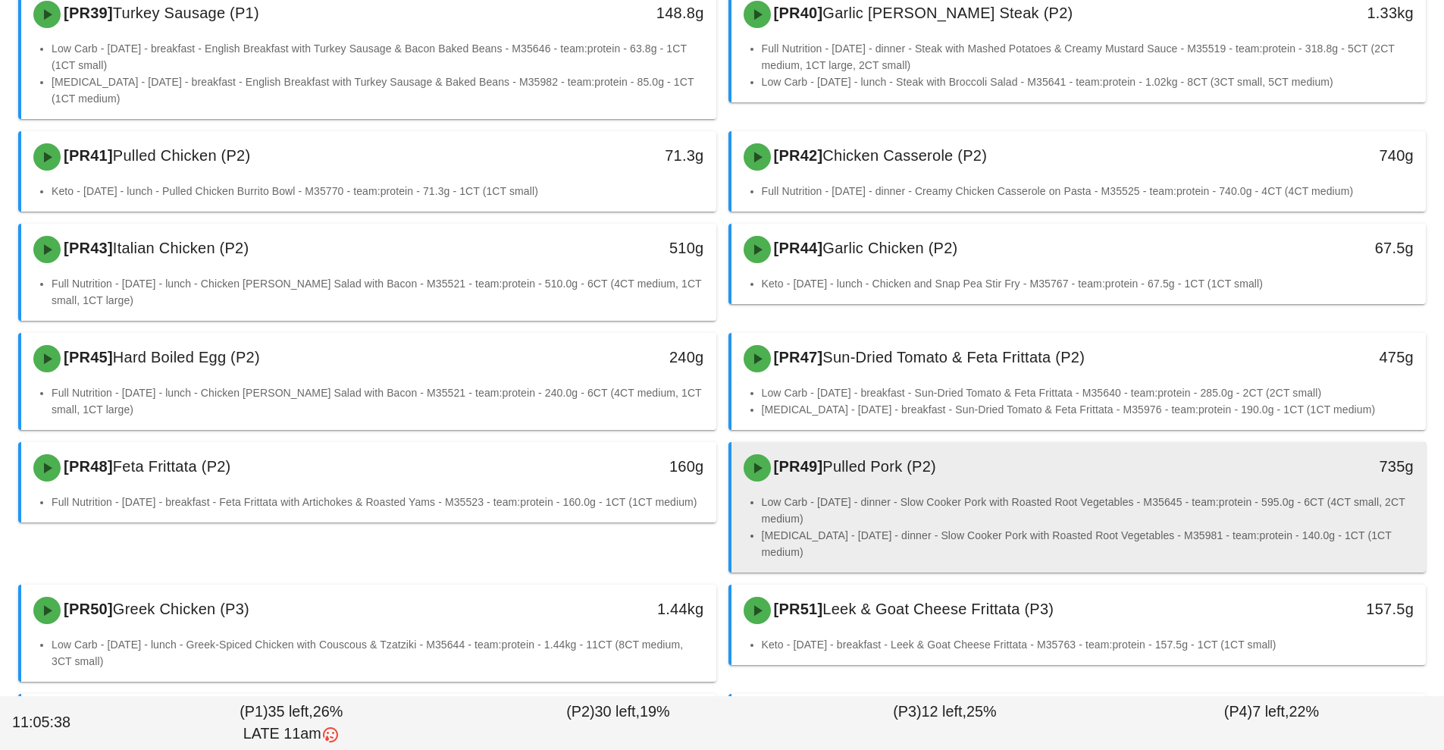
click at [949, 515] on li "Low Carb - Tuesday - dinner - Slow Cooker Pork with Roasted Root Vegetables - M…" at bounding box center [1088, 510] width 653 height 33
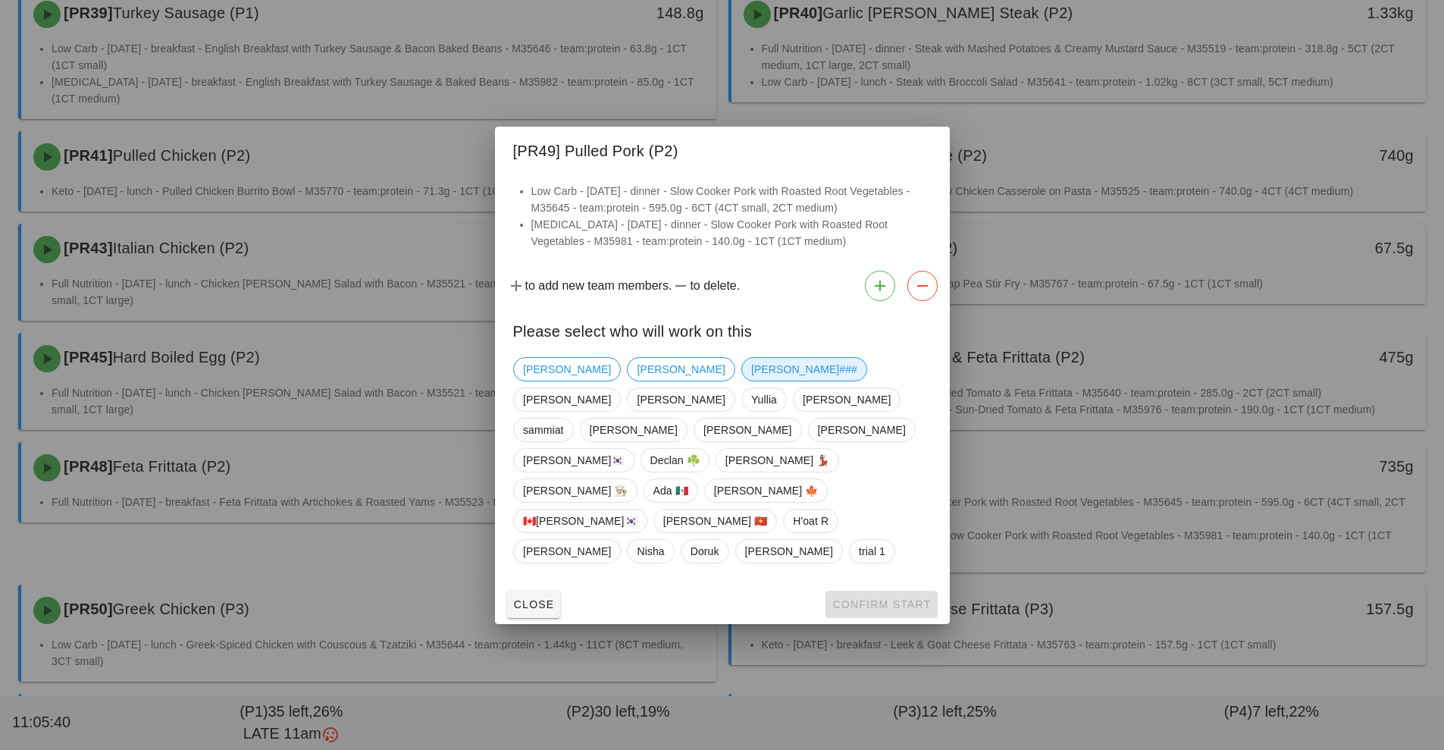
click at [751, 381] on span "Shawn###" at bounding box center [804, 369] width 106 height 23
click at [890, 598] on span "Confirm Start" at bounding box center [881, 604] width 99 height 12
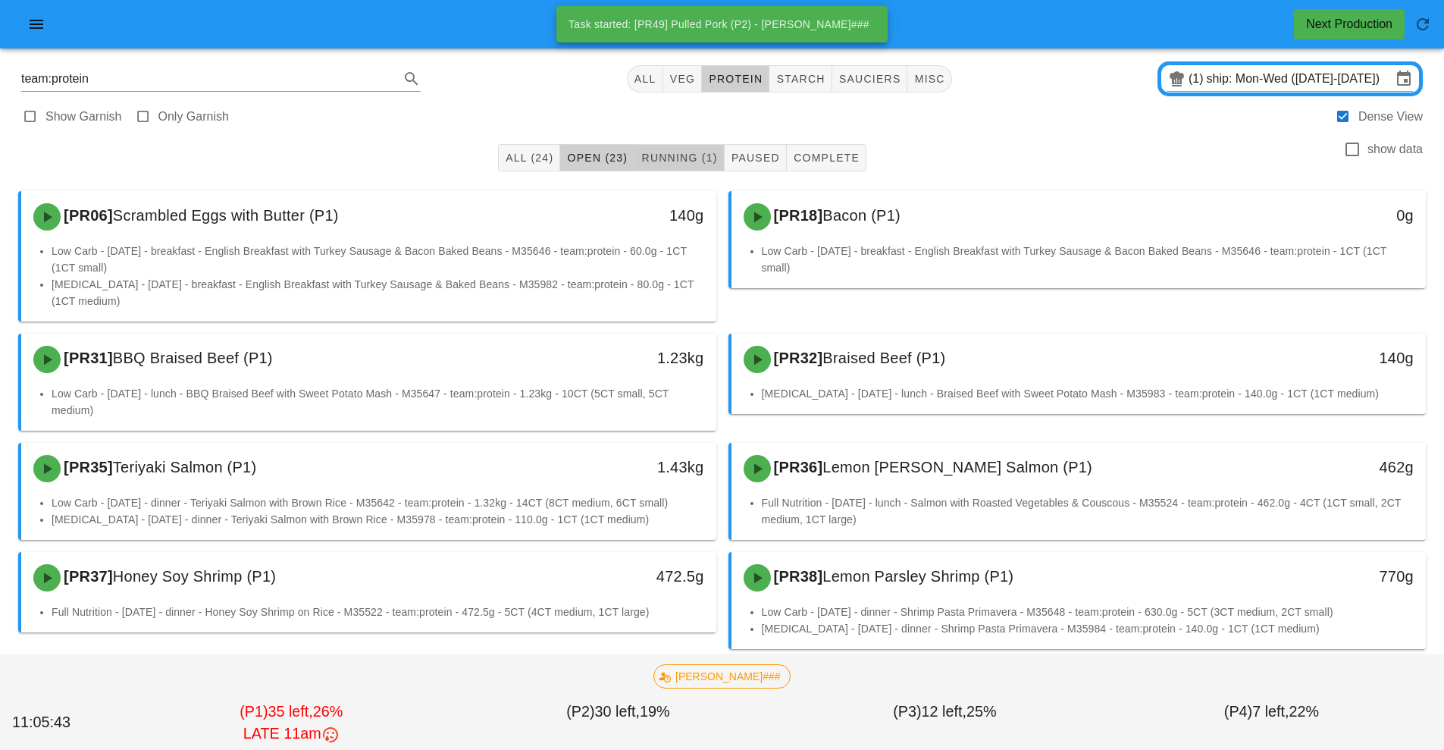
click at [665, 154] on span "Running (1)" at bounding box center [679, 158] width 77 height 12
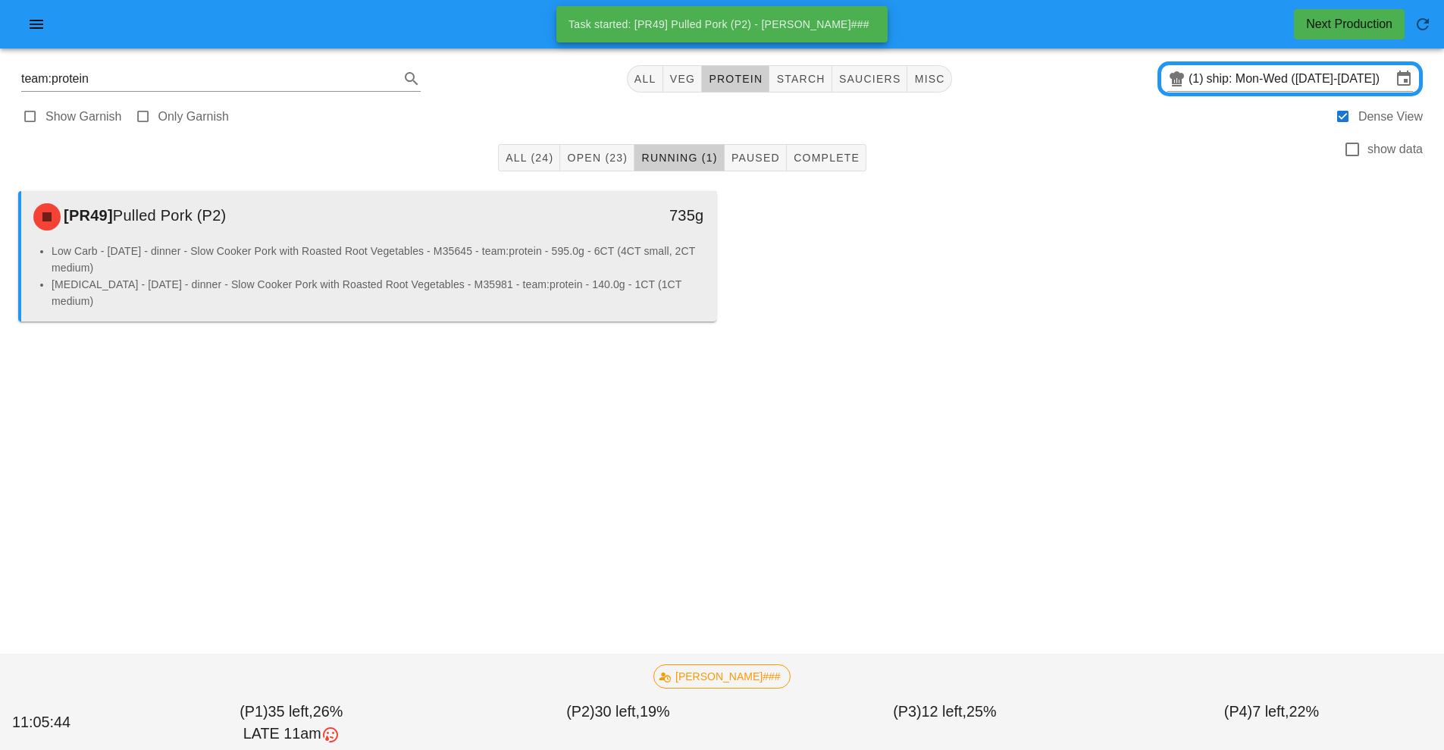
click at [573, 267] on li "Low Carb - Tuesday - dinner - Slow Cooker Pork with Roasted Root Vegetables - M…" at bounding box center [378, 259] width 653 height 33
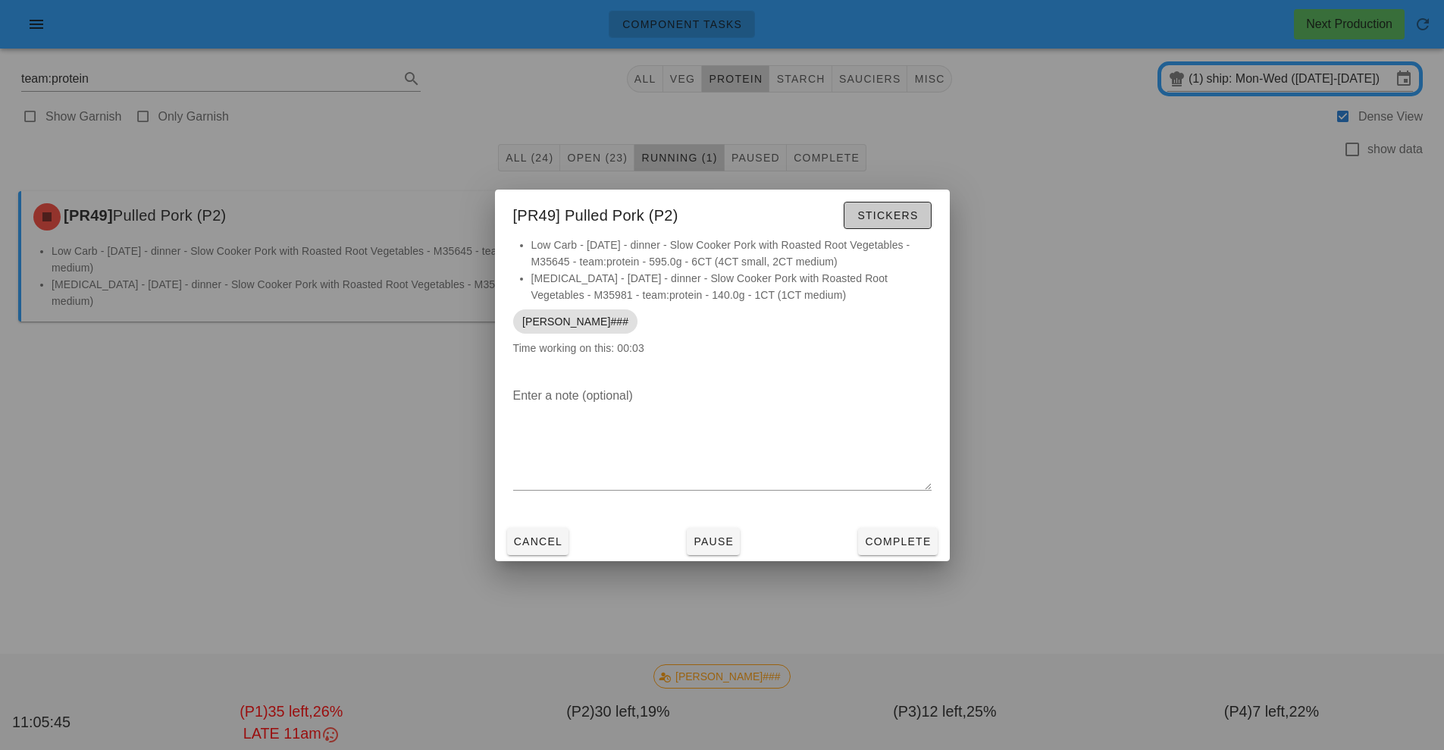
click at [864, 228] on button "Stickers" at bounding box center [887, 215] width 87 height 27
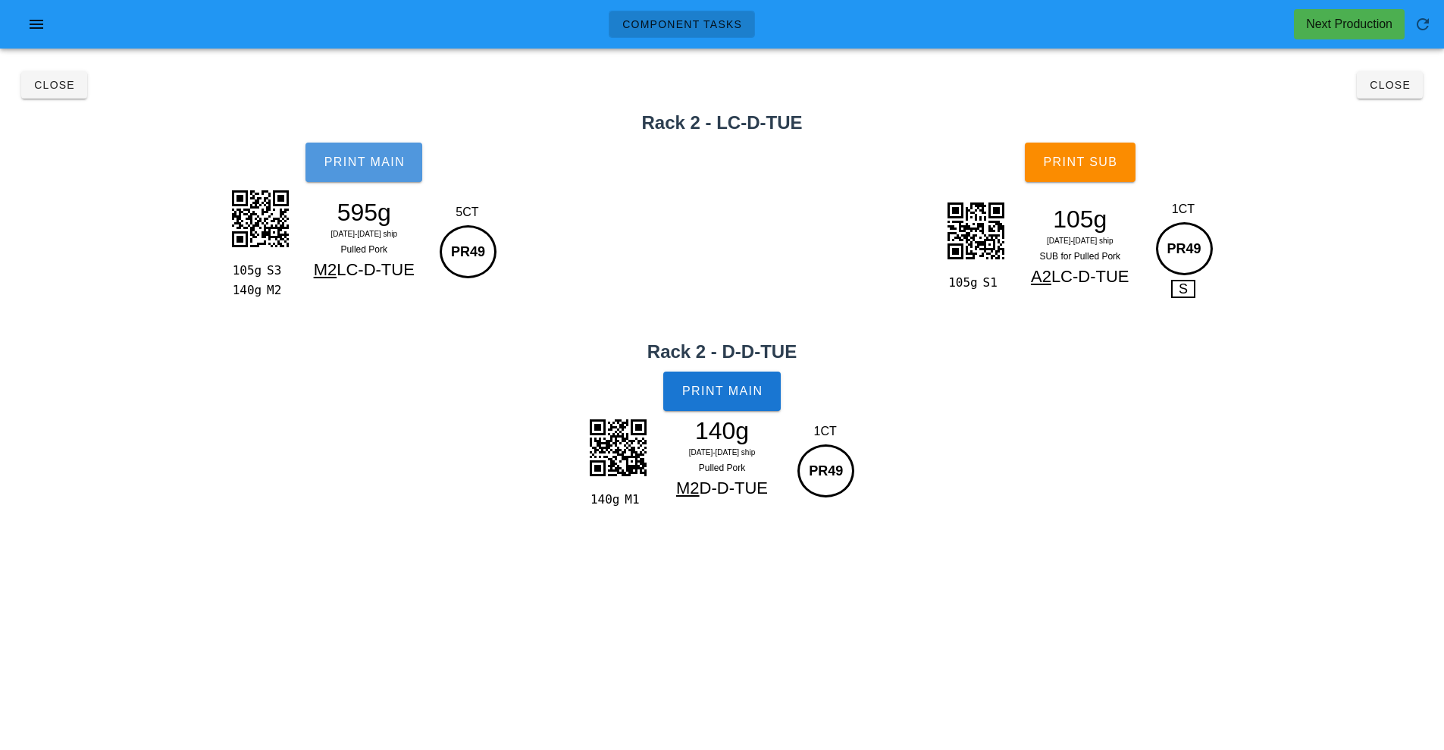
click at [379, 180] on button "Print Main" at bounding box center [364, 162] width 117 height 39
click at [729, 391] on span "Print Main" at bounding box center [723, 391] width 82 height 14
click at [67, 92] on button "Close" at bounding box center [54, 84] width 66 height 27
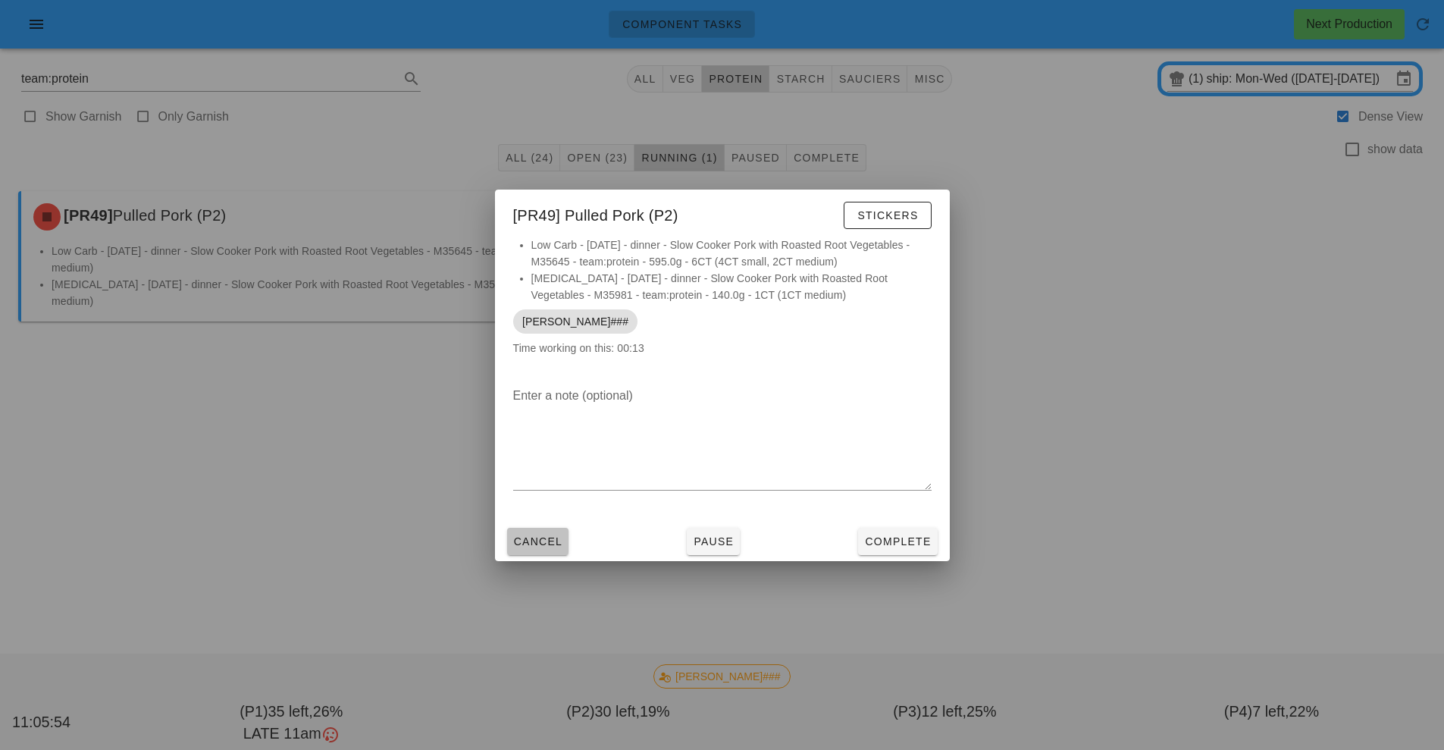
click at [542, 544] on span "Cancel" at bounding box center [538, 541] width 50 height 12
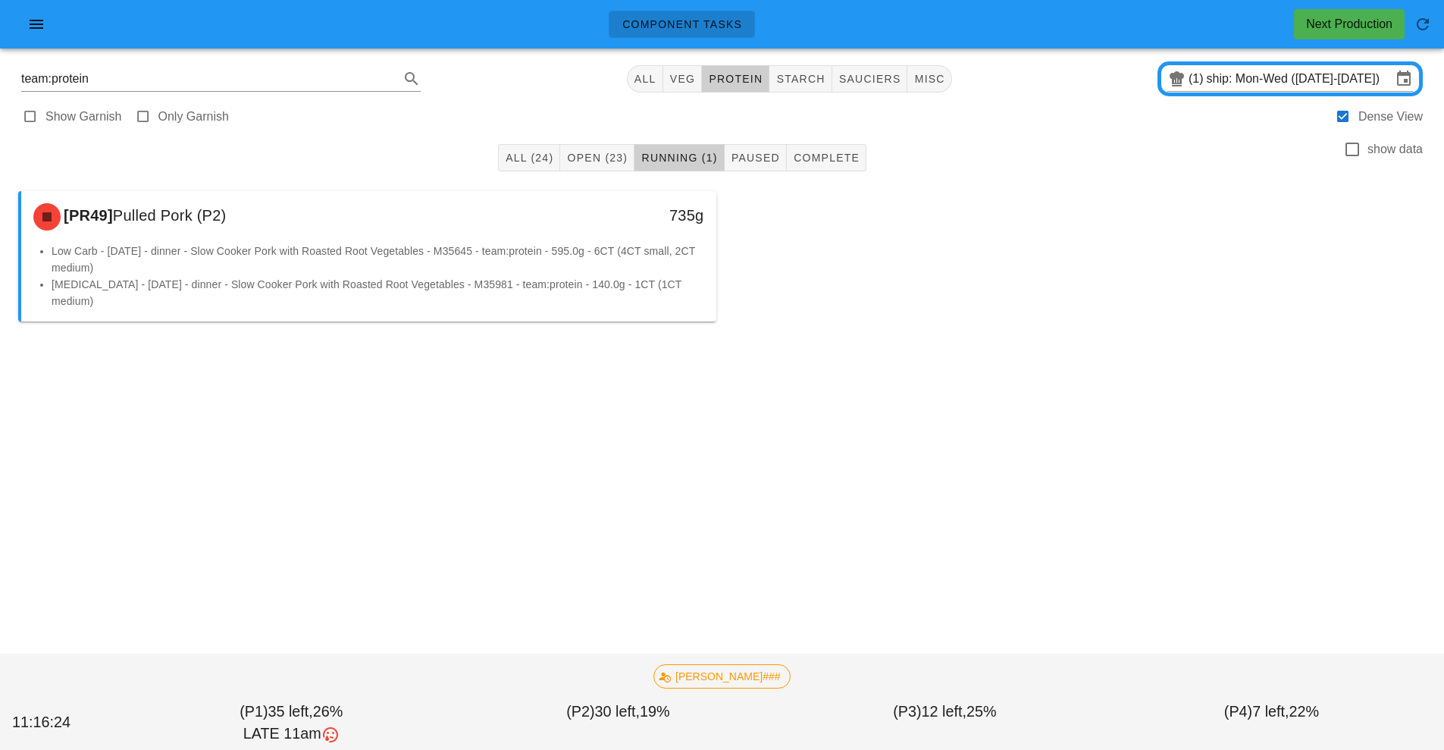
click at [986, 532] on div "Component Tasks Next Production team:protein All veg protein starch sauciers mi…" at bounding box center [722, 375] width 1444 height 750
click at [1013, 560] on div "Component Tasks Next Production team:protein All veg protein starch sauciers mi…" at bounding box center [722, 375] width 1444 height 750
click at [36, 31] on icon "button" at bounding box center [36, 24] width 18 height 18
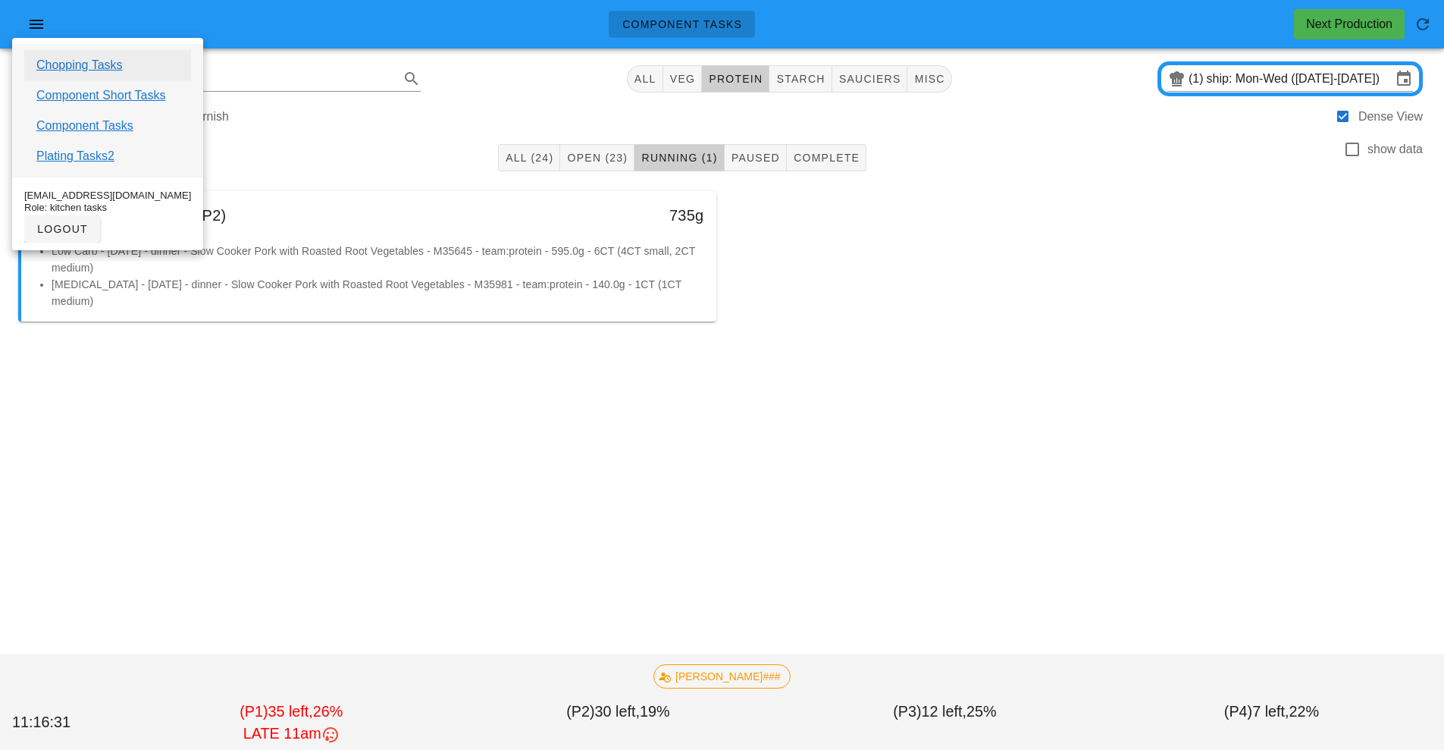
click at [109, 64] on link "Chopping Tasks" at bounding box center [79, 65] width 86 height 18
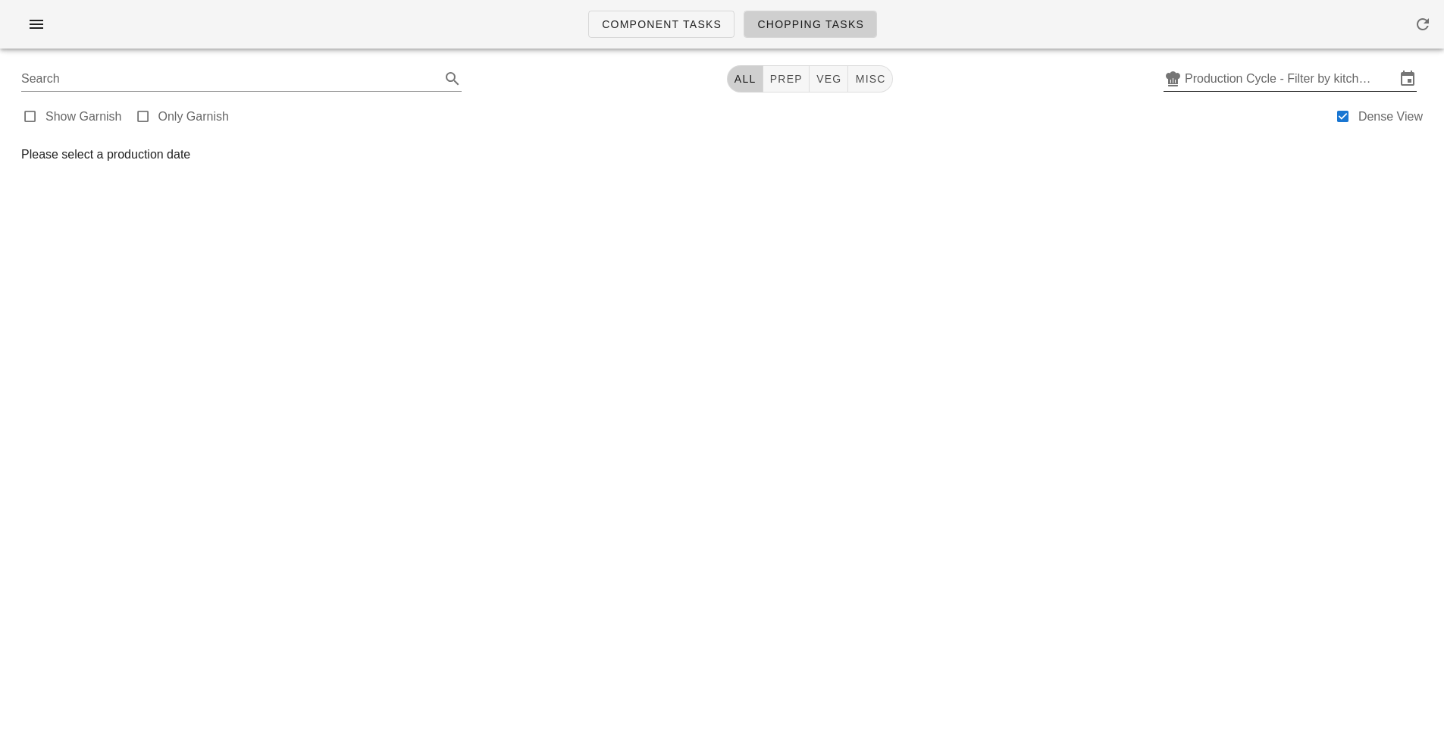
click at [1280, 67] on input "Production Cycle - Filter by kitchen production schedules" at bounding box center [1290, 79] width 211 height 24
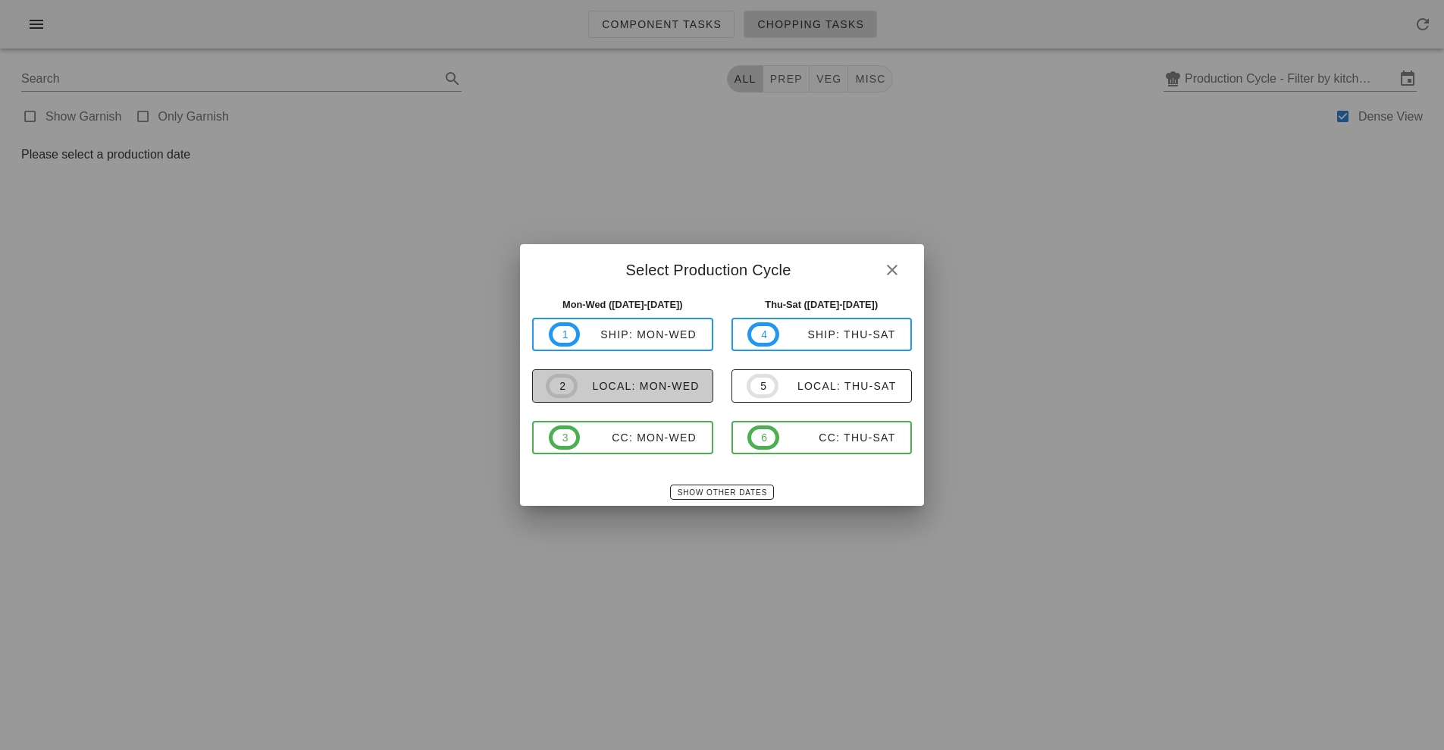
click at [657, 397] on span "2 local: Mon-Wed" at bounding box center [623, 386] width 154 height 24
type input "local: Mon-Wed ([DATE]-[DATE])"
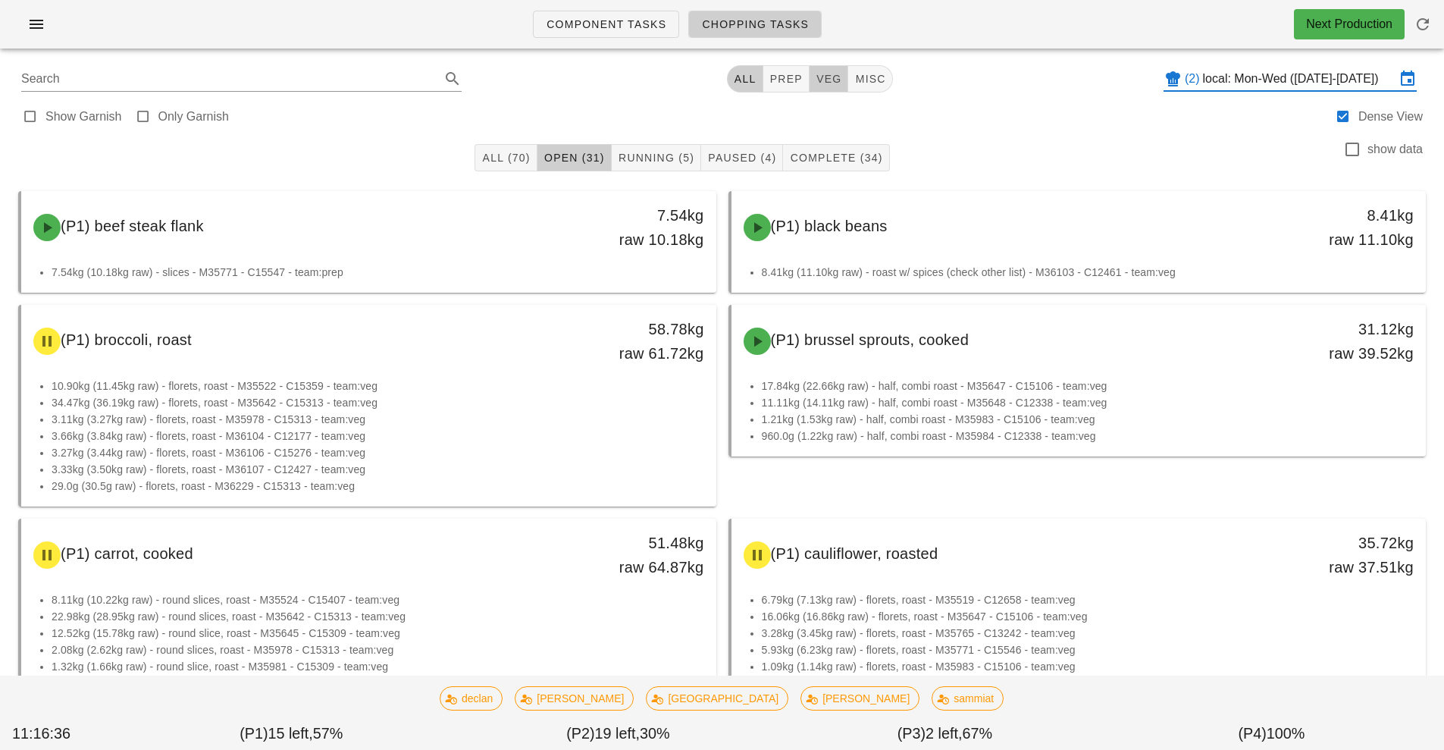
click at [824, 74] on span "veg" at bounding box center [829, 79] width 27 height 12
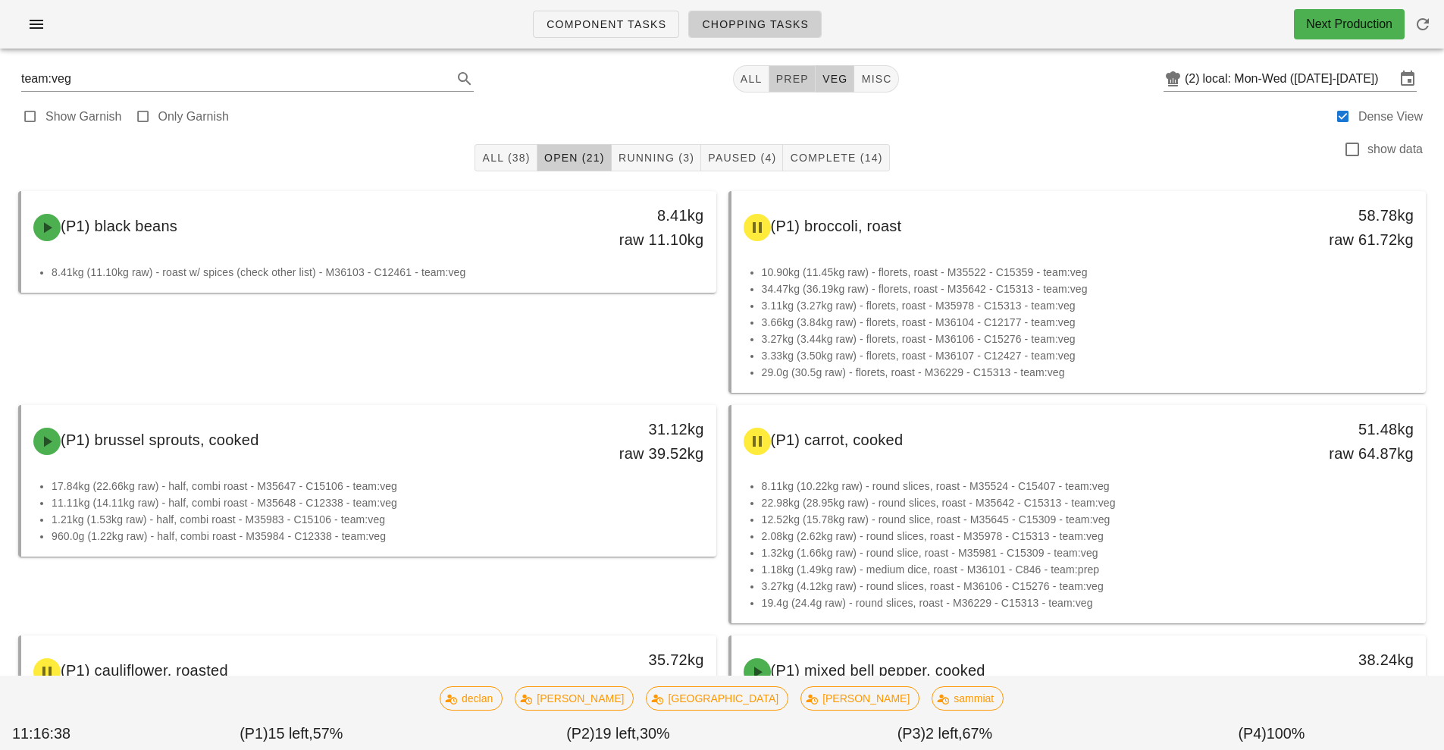
click at [785, 74] on span "prep" at bounding box center [792, 79] width 33 height 12
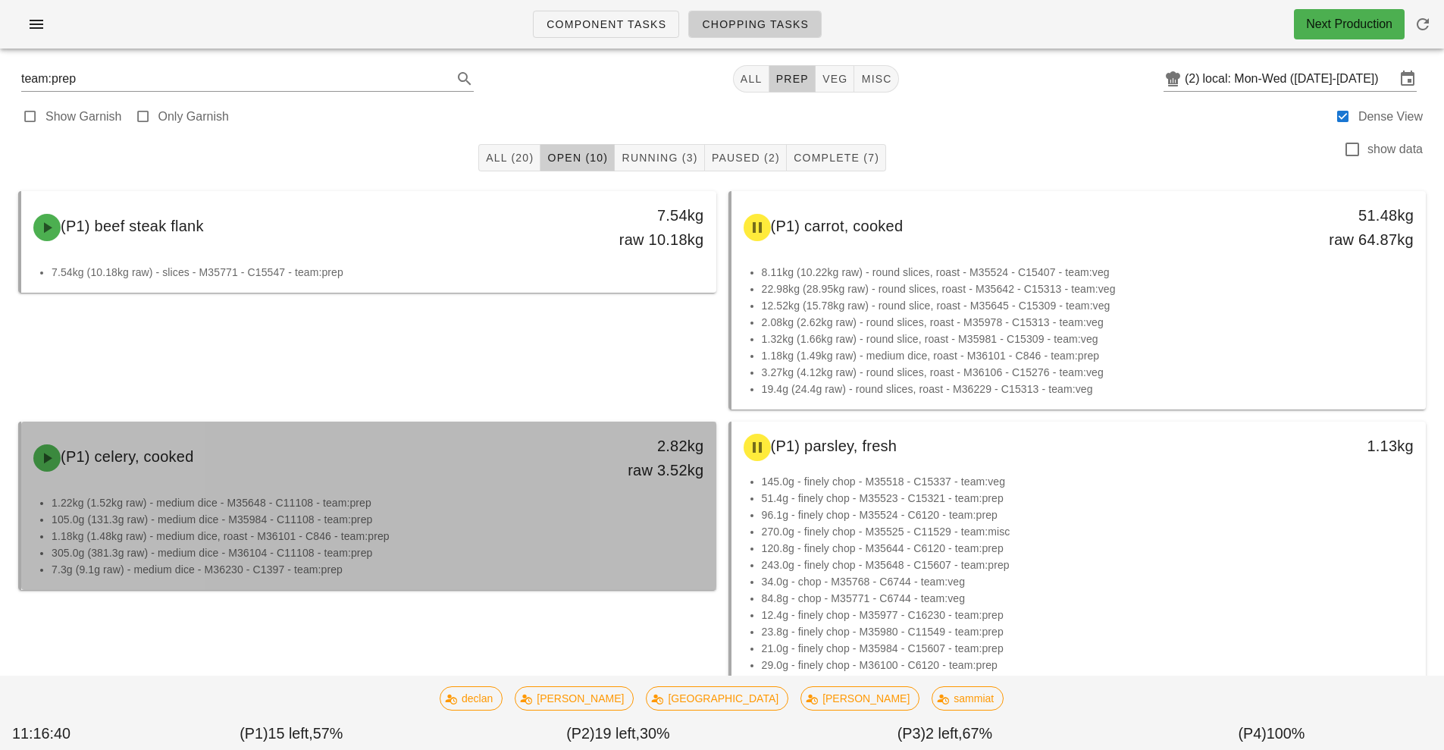
click at [537, 545] on li "305.0g (381.3g raw) - medium dice - M36104 - C11108 - team:prep" at bounding box center [378, 552] width 653 height 17
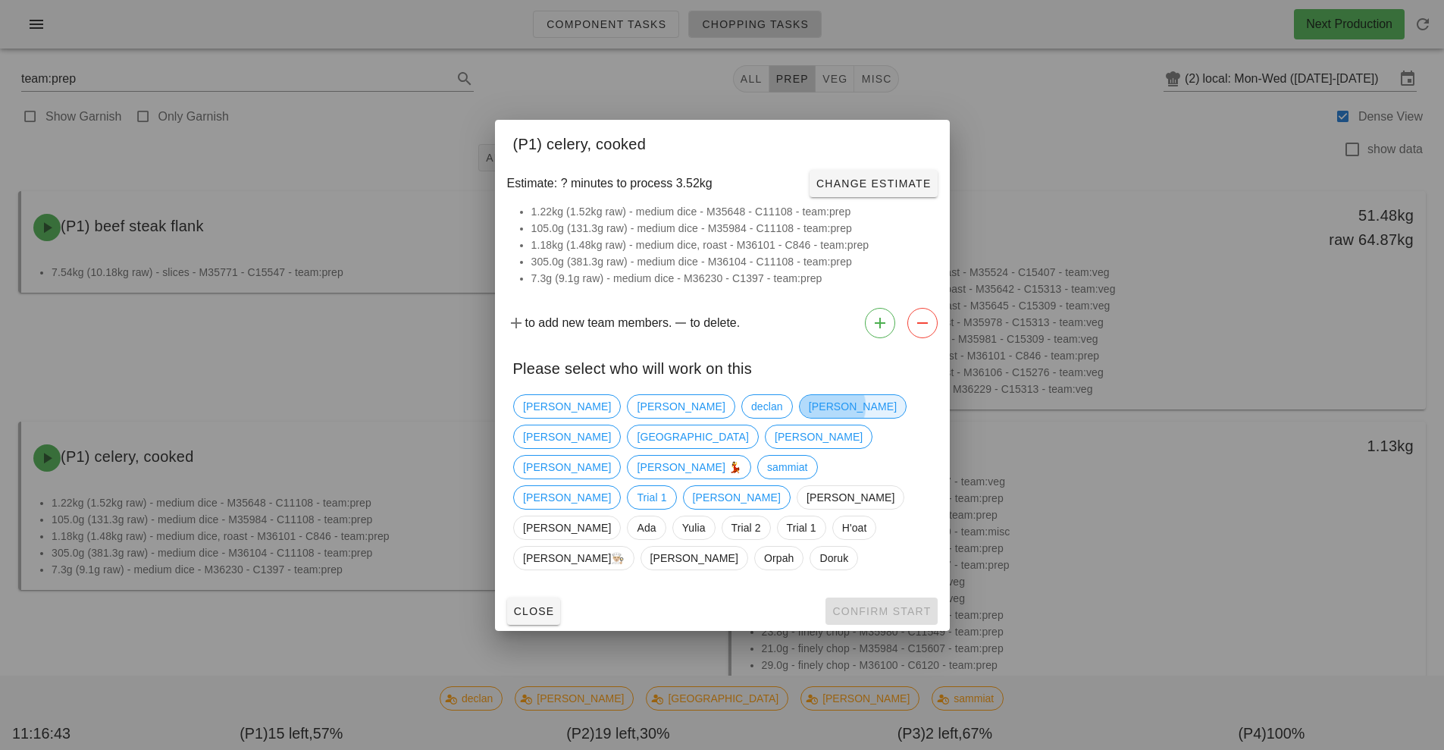
click at [808, 418] on span "[PERSON_NAME]" at bounding box center [852, 406] width 88 height 23
click at [892, 597] on button "Confirm Start" at bounding box center [881, 610] width 111 height 27
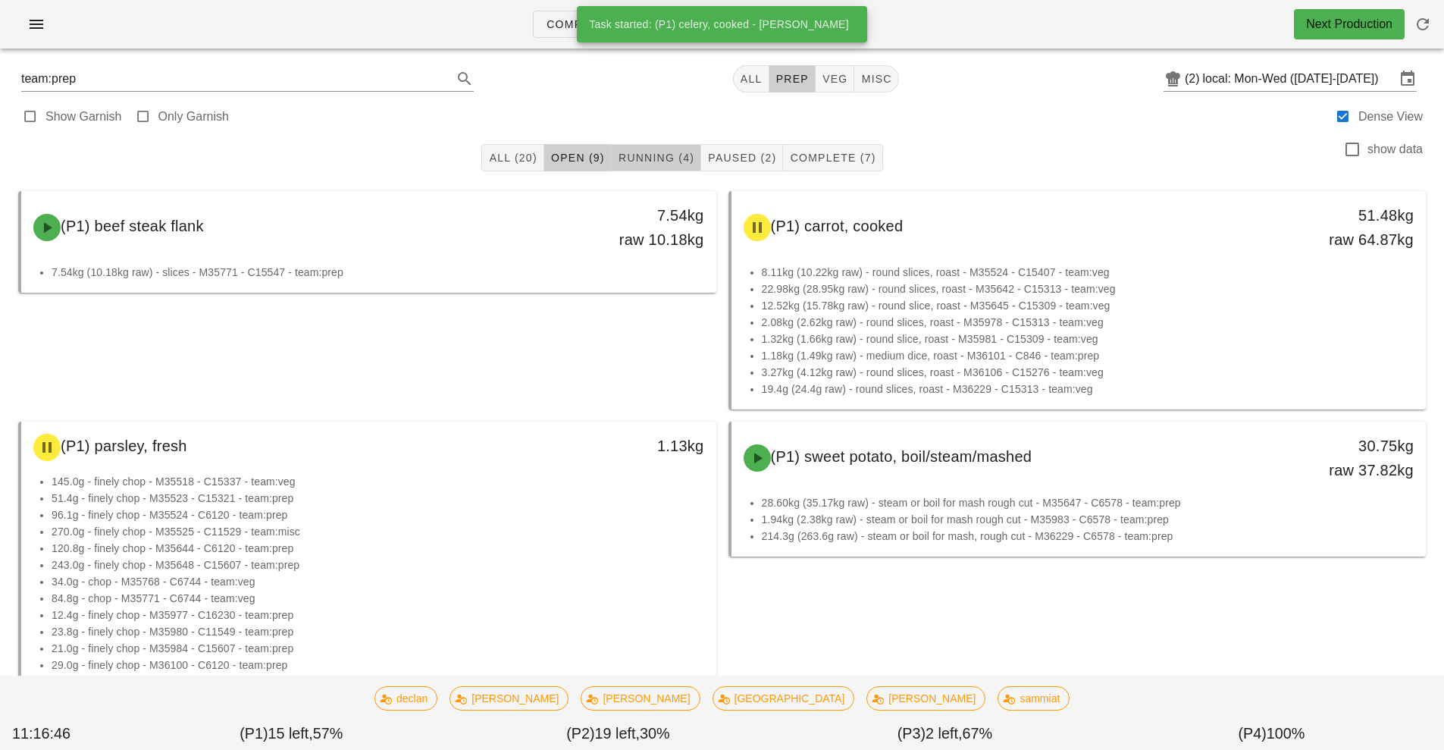
click at [665, 160] on span "Running (4)" at bounding box center [656, 158] width 77 height 12
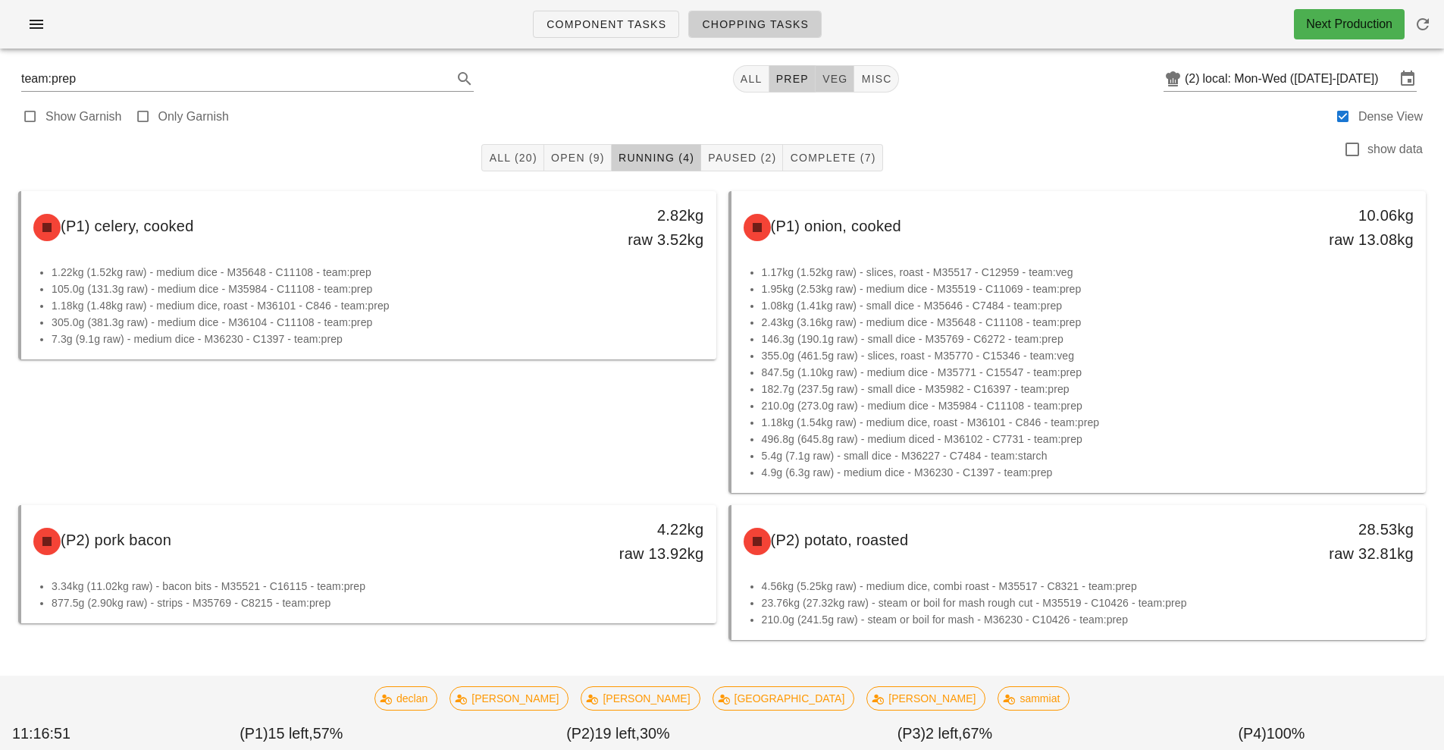
click at [844, 83] on span "veg" at bounding box center [835, 79] width 27 height 12
type input "team:veg"
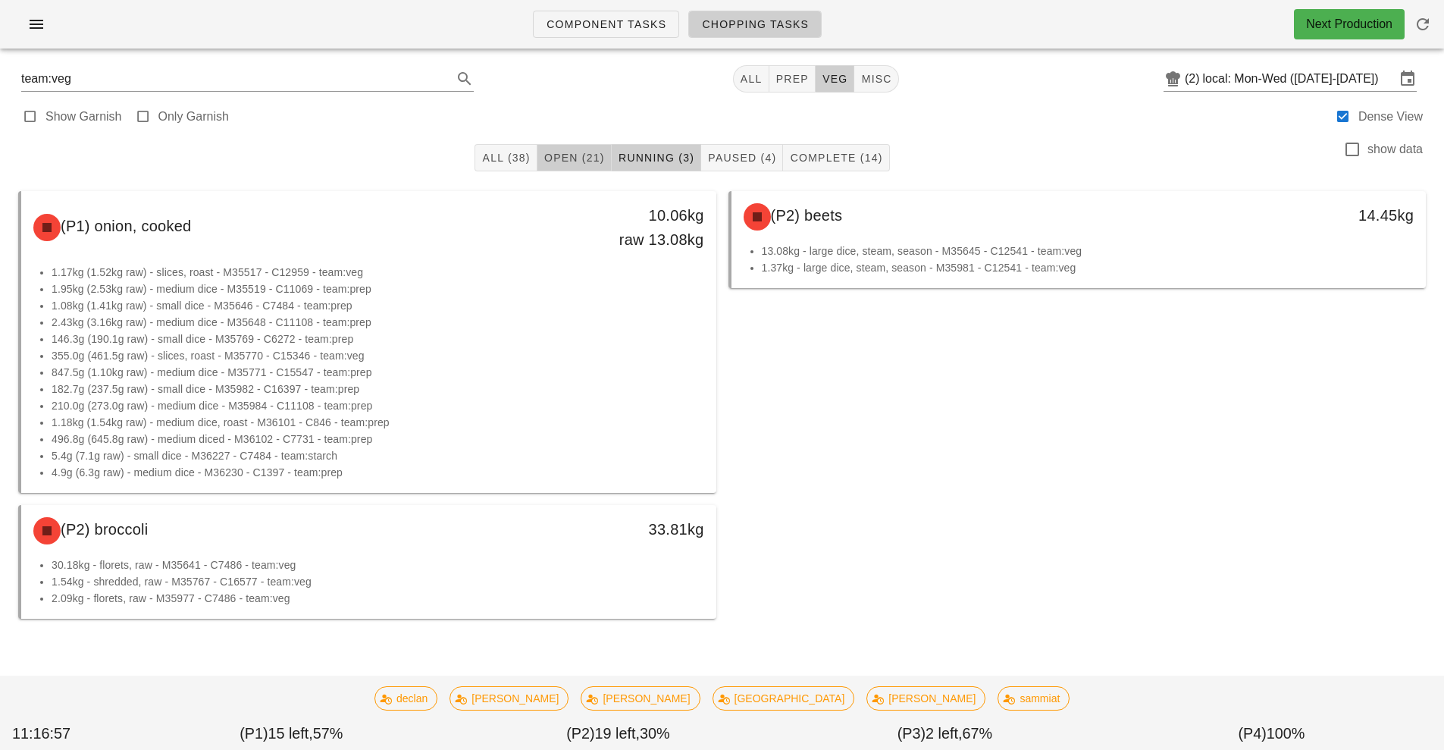
click at [563, 160] on span "Open (21)" at bounding box center [574, 158] width 61 height 12
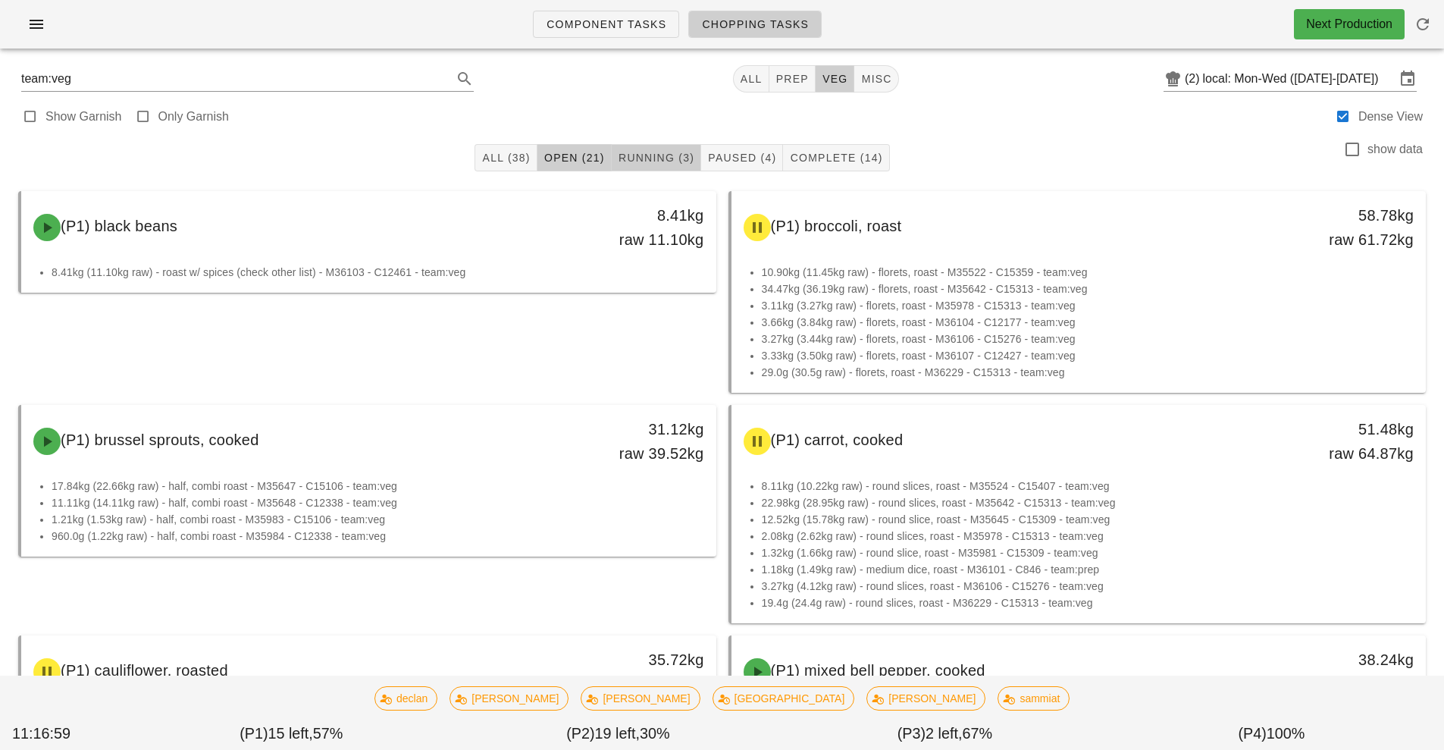
click at [654, 160] on span "Running (3)" at bounding box center [656, 158] width 77 height 12
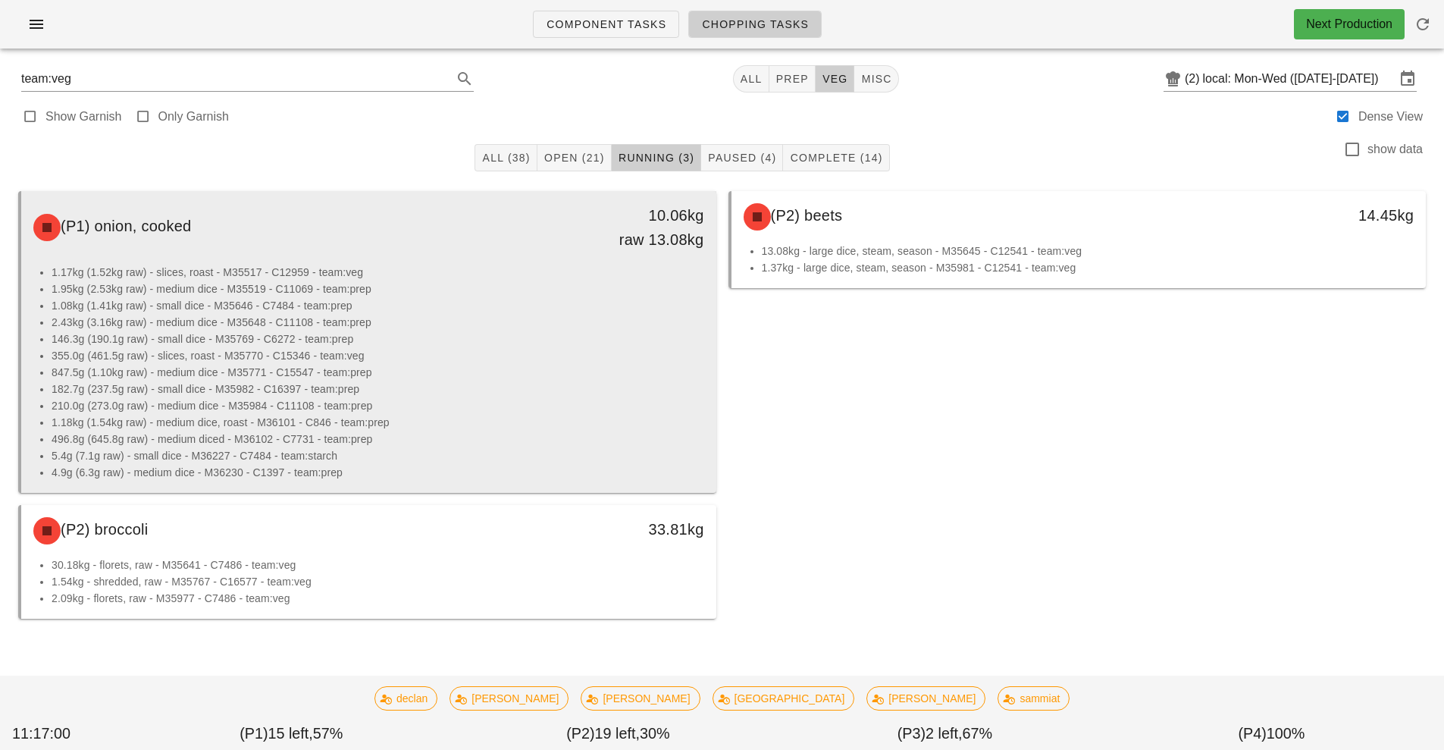
click at [545, 381] on li "182.7g (237.5g raw) - small dice - M35982 - C16397 - team:prep" at bounding box center [378, 389] width 653 height 17
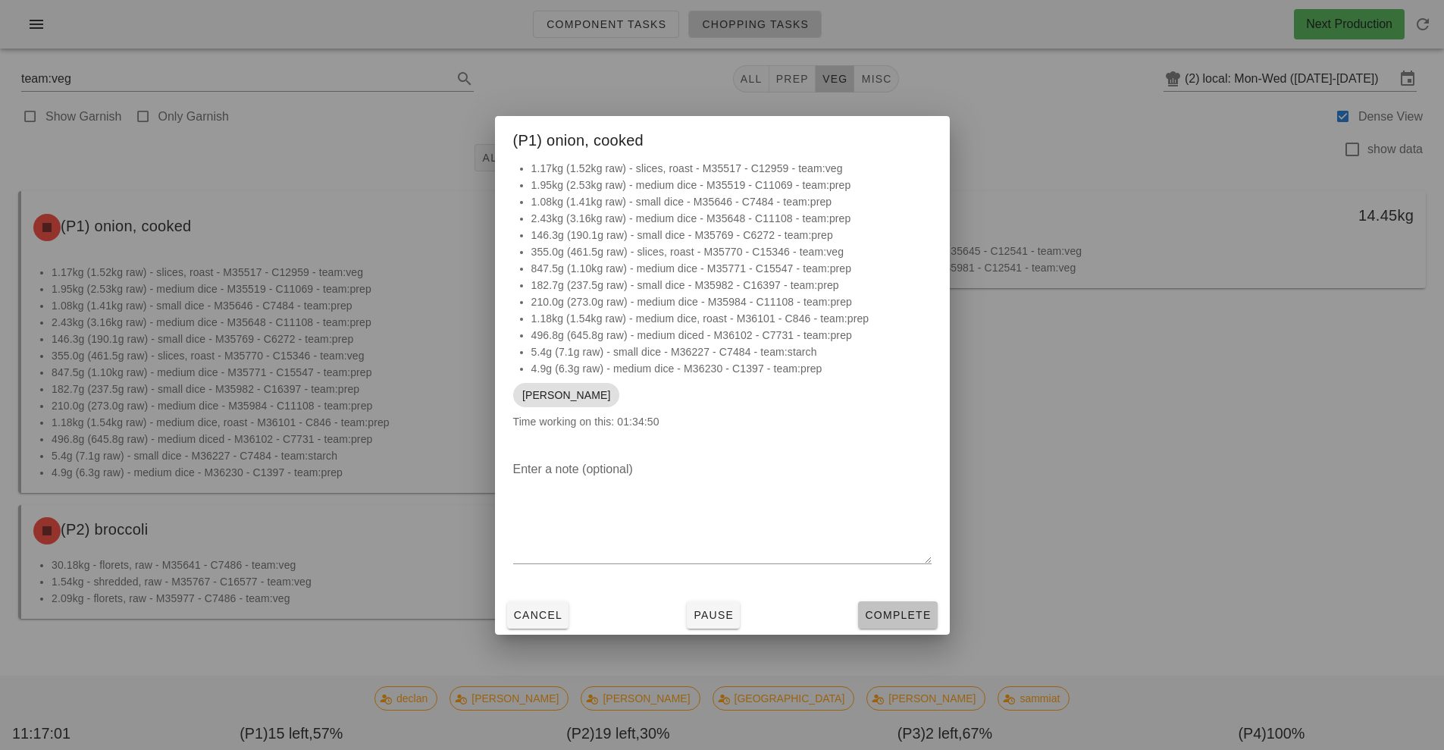
click at [900, 616] on span "Complete" at bounding box center [897, 615] width 67 height 12
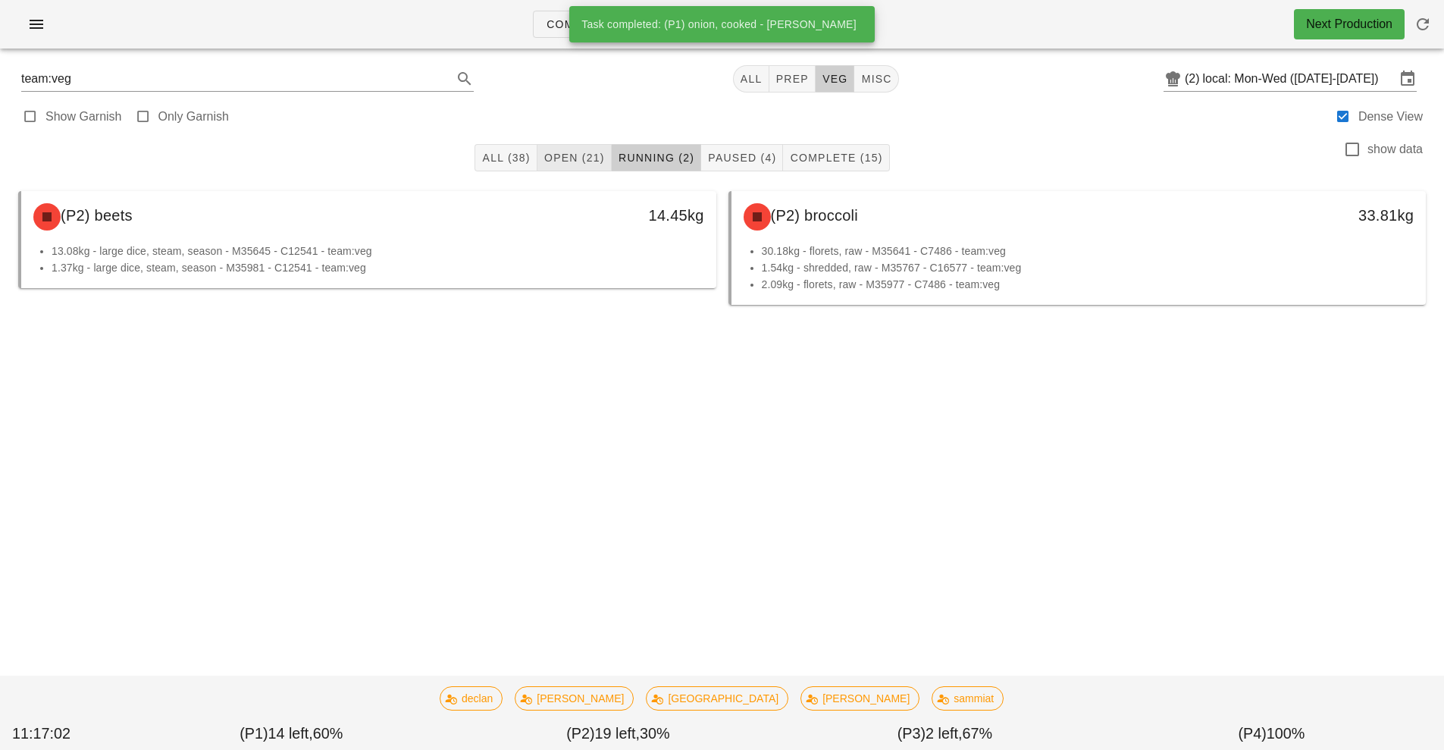
click at [568, 158] on span "Open (21)" at bounding box center [574, 158] width 61 height 12
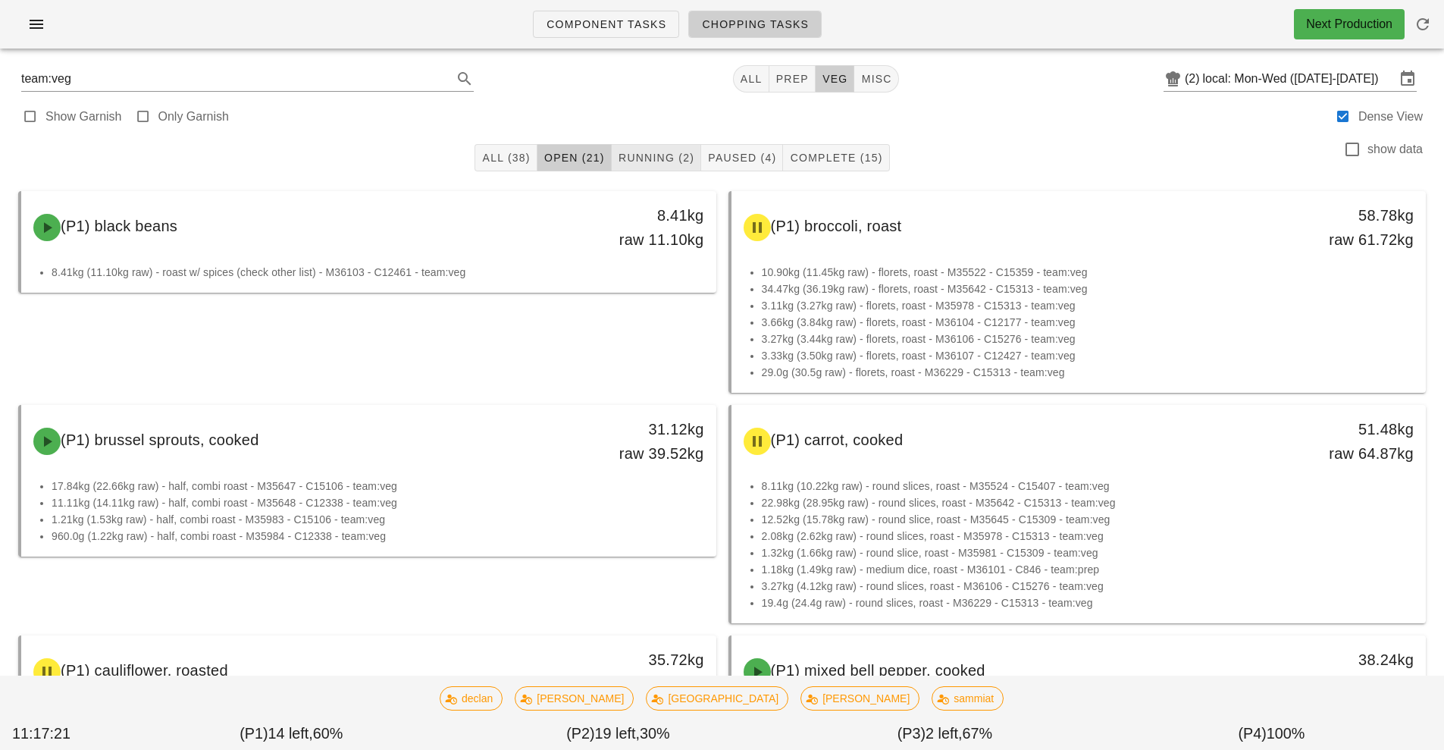
click at [651, 161] on span "Running (2)" at bounding box center [656, 158] width 77 height 12
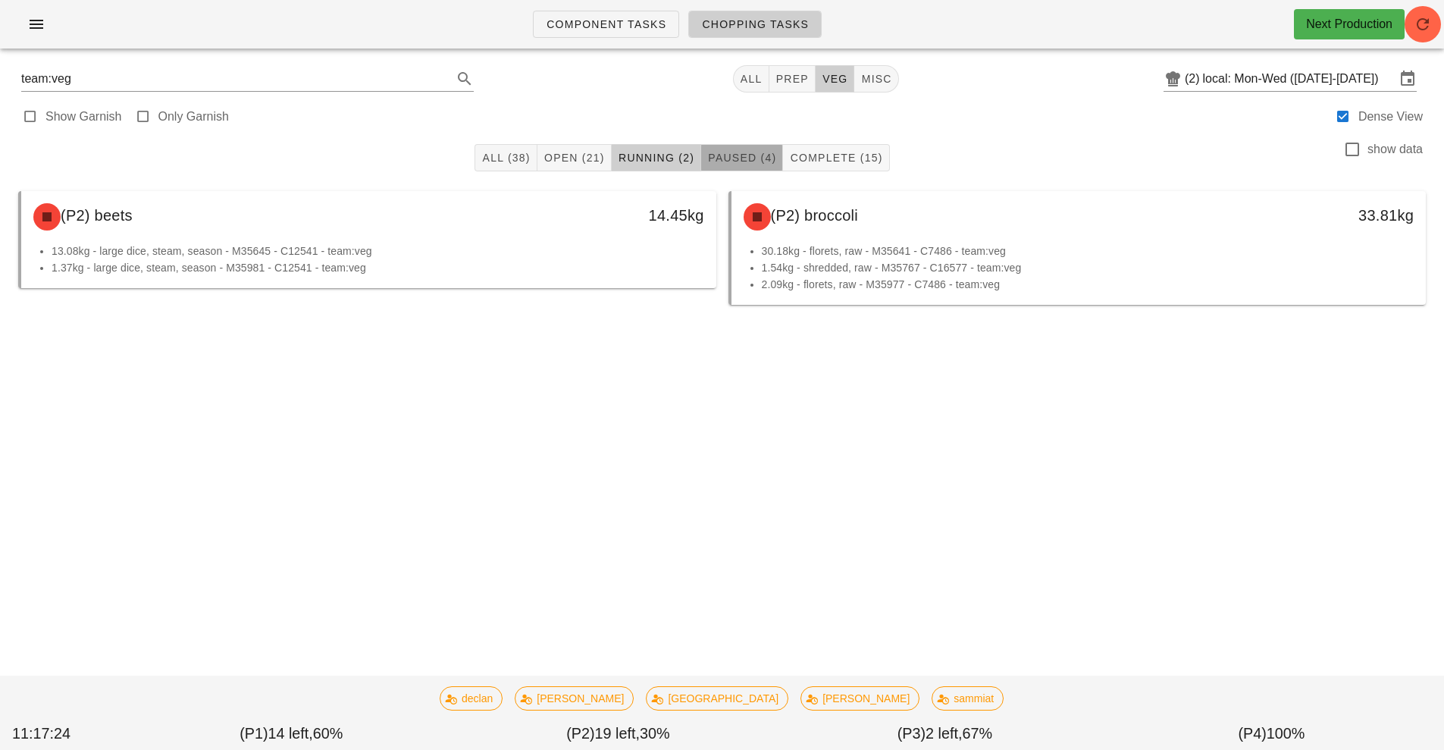
click at [741, 156] on span "Paused (4)" at bounding box center [741, 158] width 69 height 12
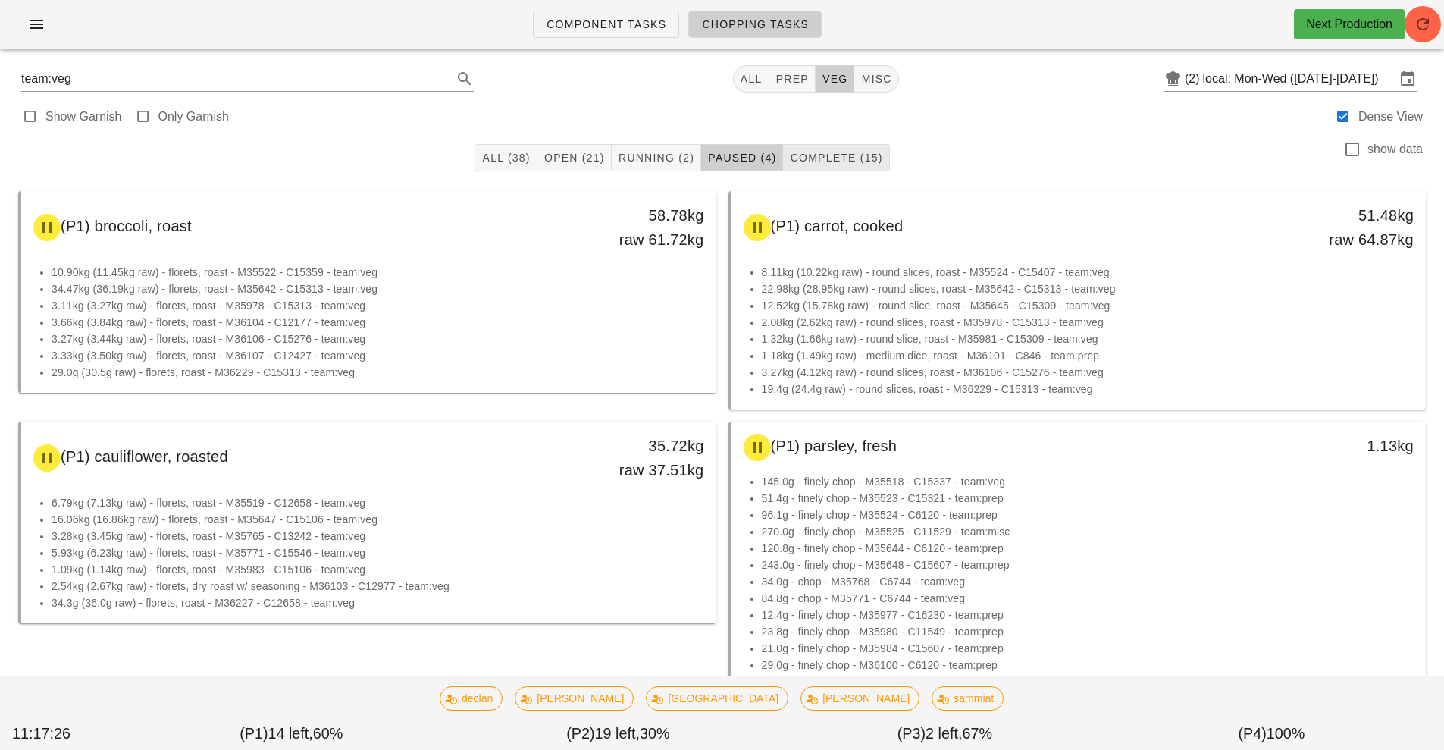
click at [839, 162] on span "Complete (15)" at bounding box center [835, 158] width 93 height 12
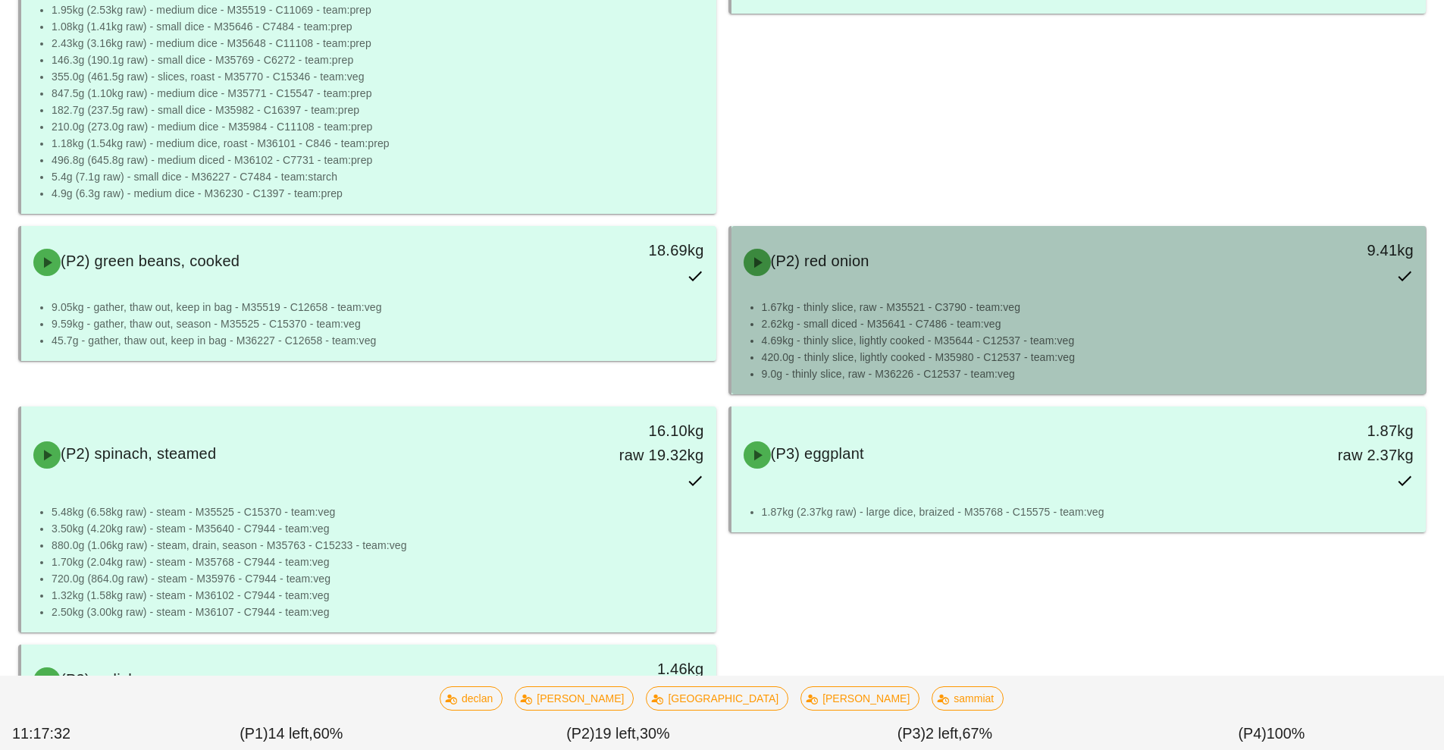
scroll to position [1096, 0]
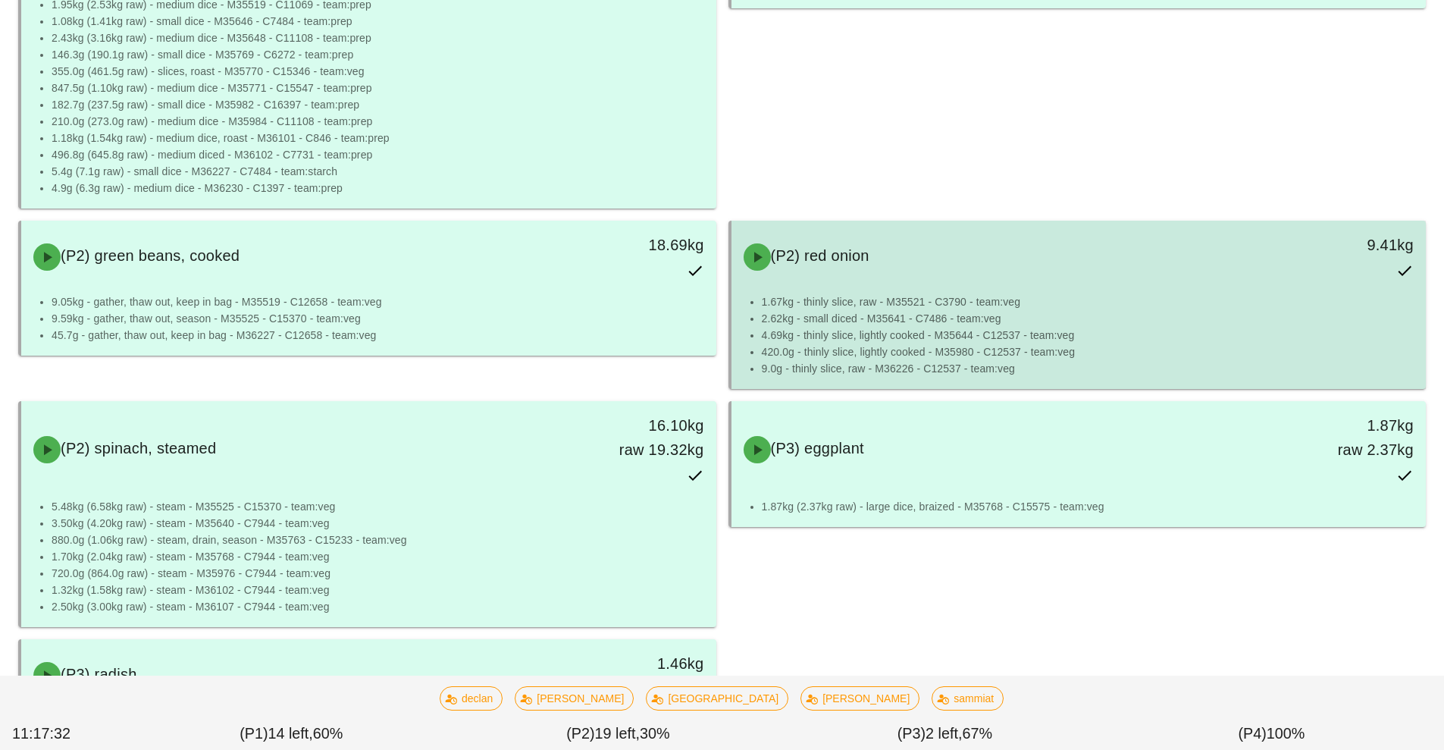
click at [967, 326] on li "2.62kg - small diced - M35641 - C7486 - team:veg" at bounding box center [1088, 318] width 653 height 17
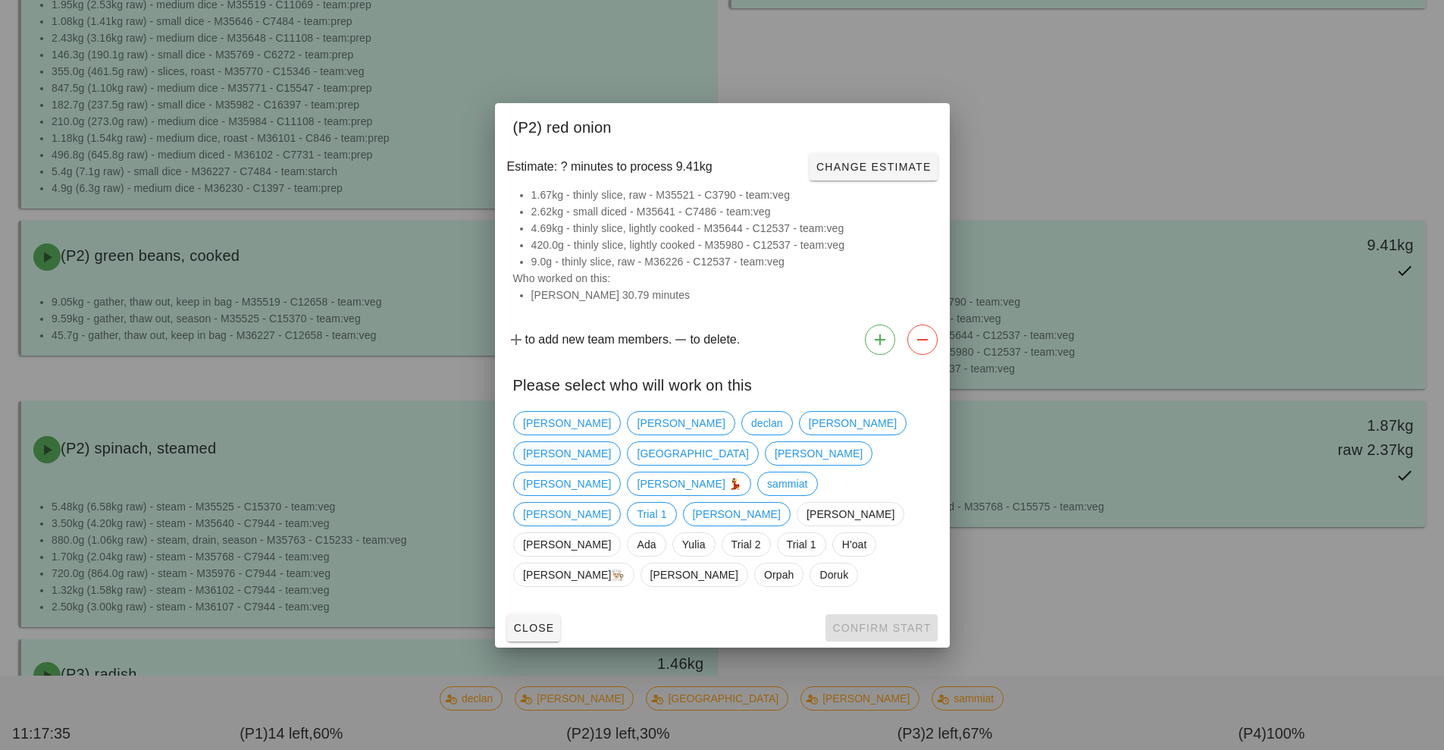
click at [611, 458] on span "[PERSON_NAME]" at bounding box center [567, 453] width 88 height 23
click at [904, 622] on span "Confirm Start" at bounding box center [881, 628] width 99 height 12
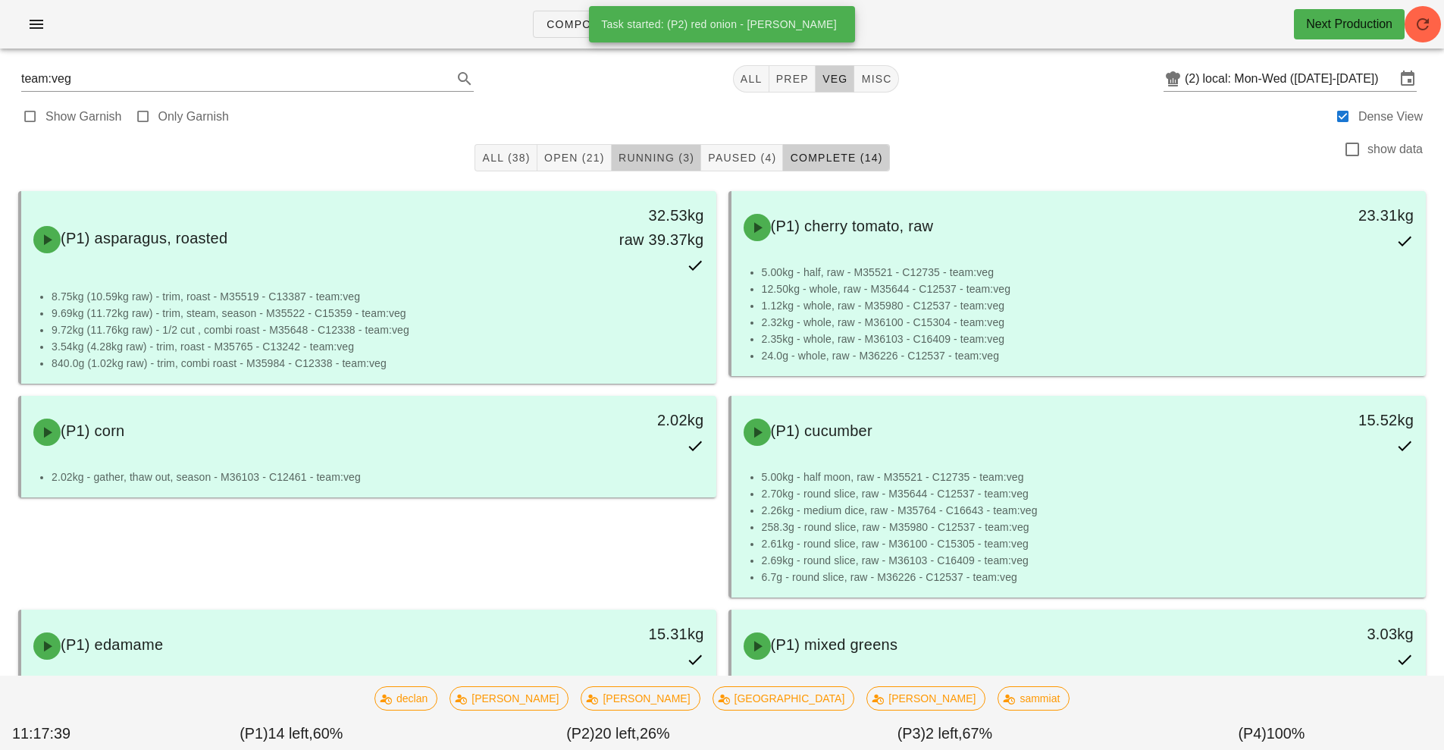
click at [640, 156] on span "Running (3)" at bounding box center [656, 158] width 77 height 12
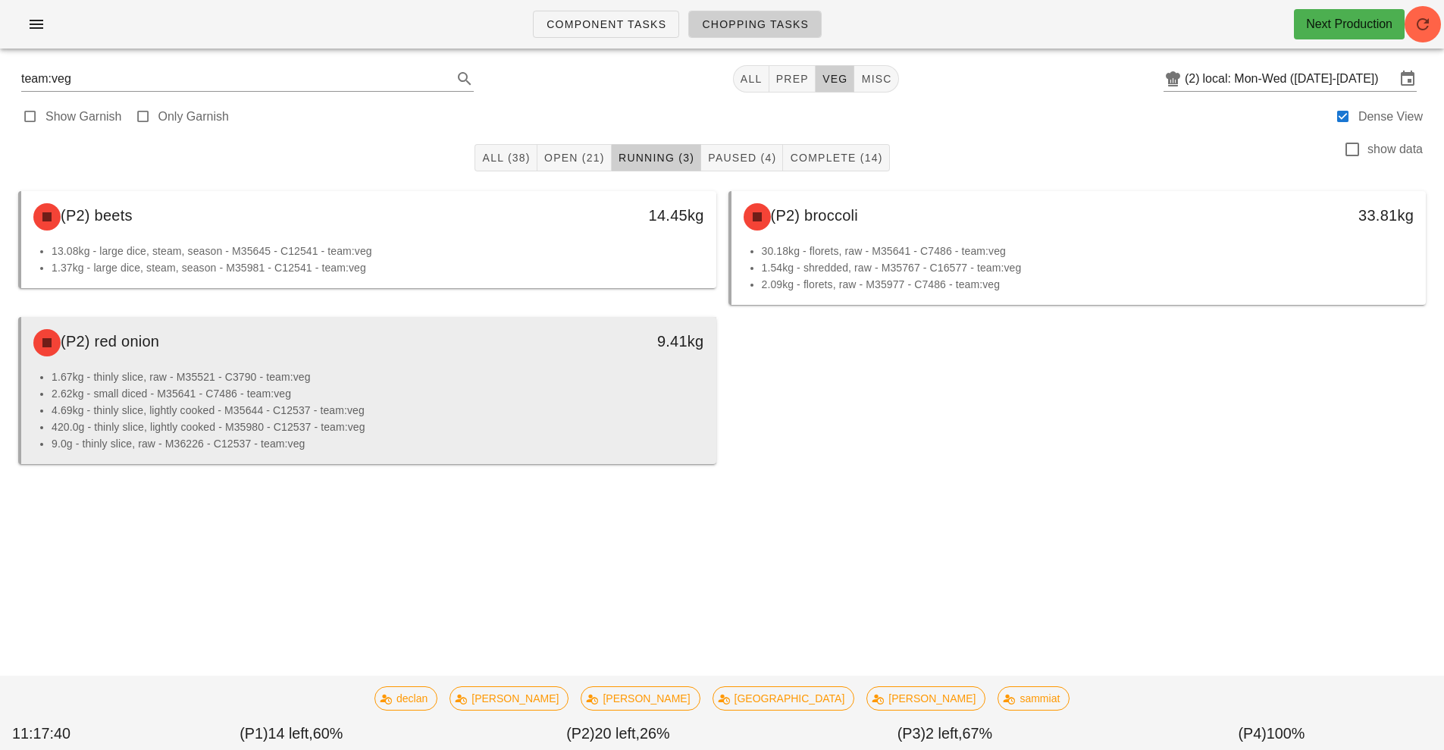
click at [535, 397] on li "2.62kg - small diced - M35641 - C7486 - team:veg" at bounding box center [378, 393] width 653 height 17
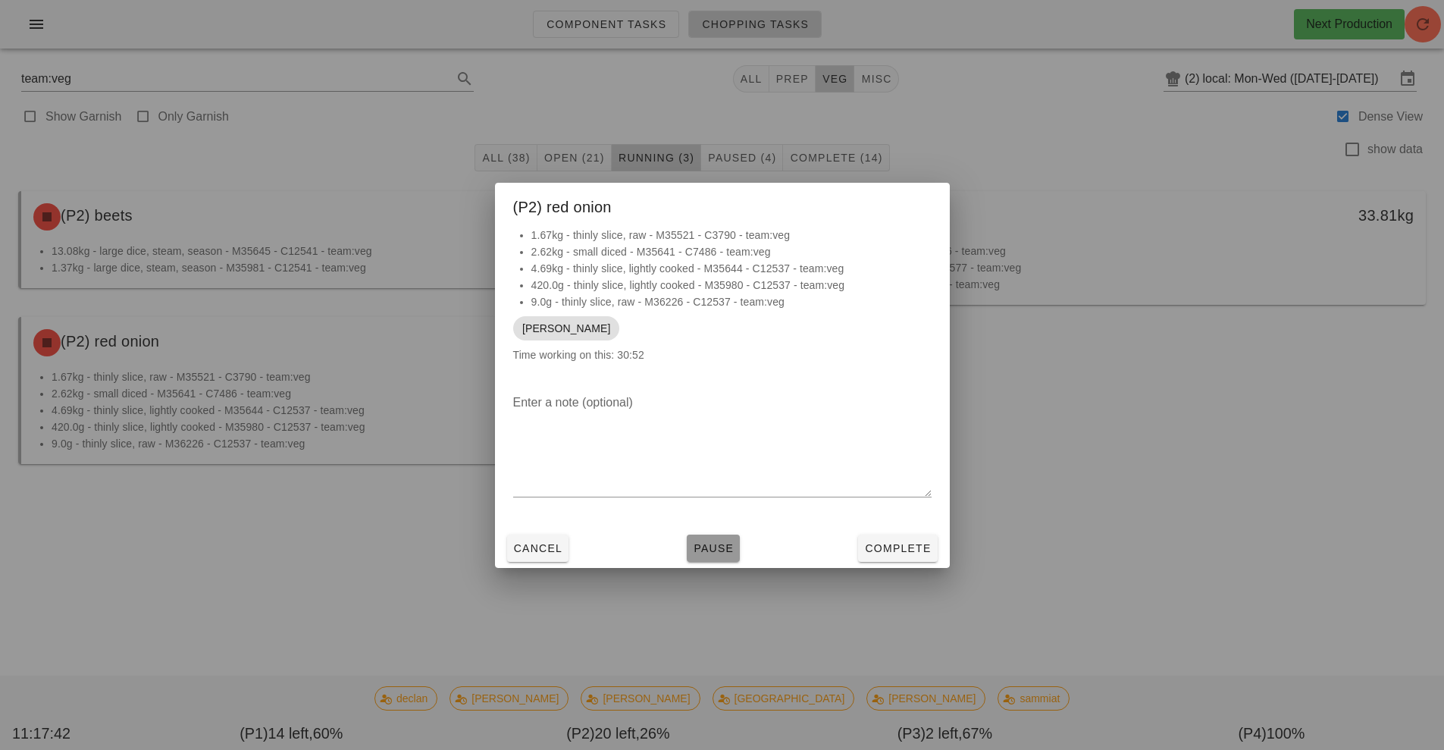
click at [706, 548] on span "Pause" at bounding box center [713, 548] width 41 height 12
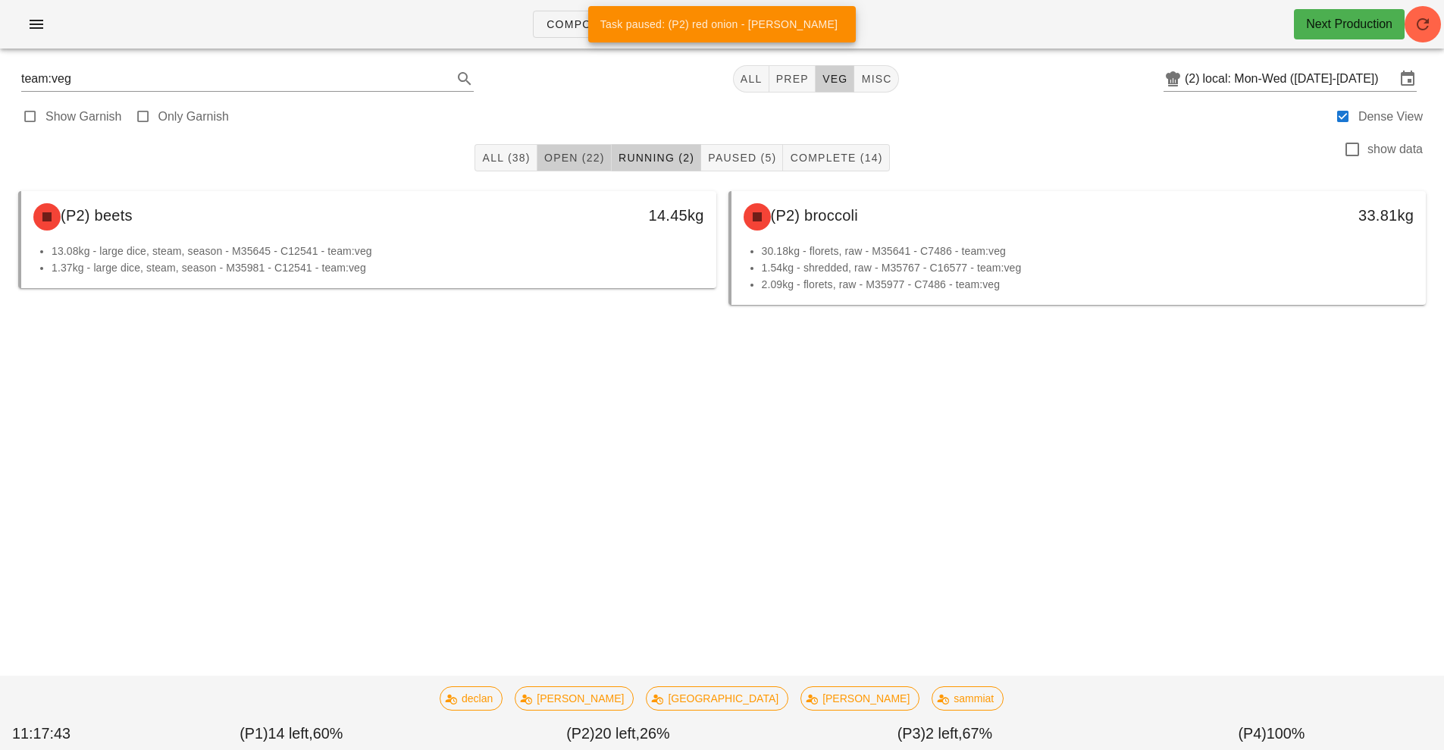
click at [573, 159] on span "Open (22)" at bounding box center [574, 158] width 61 height 12
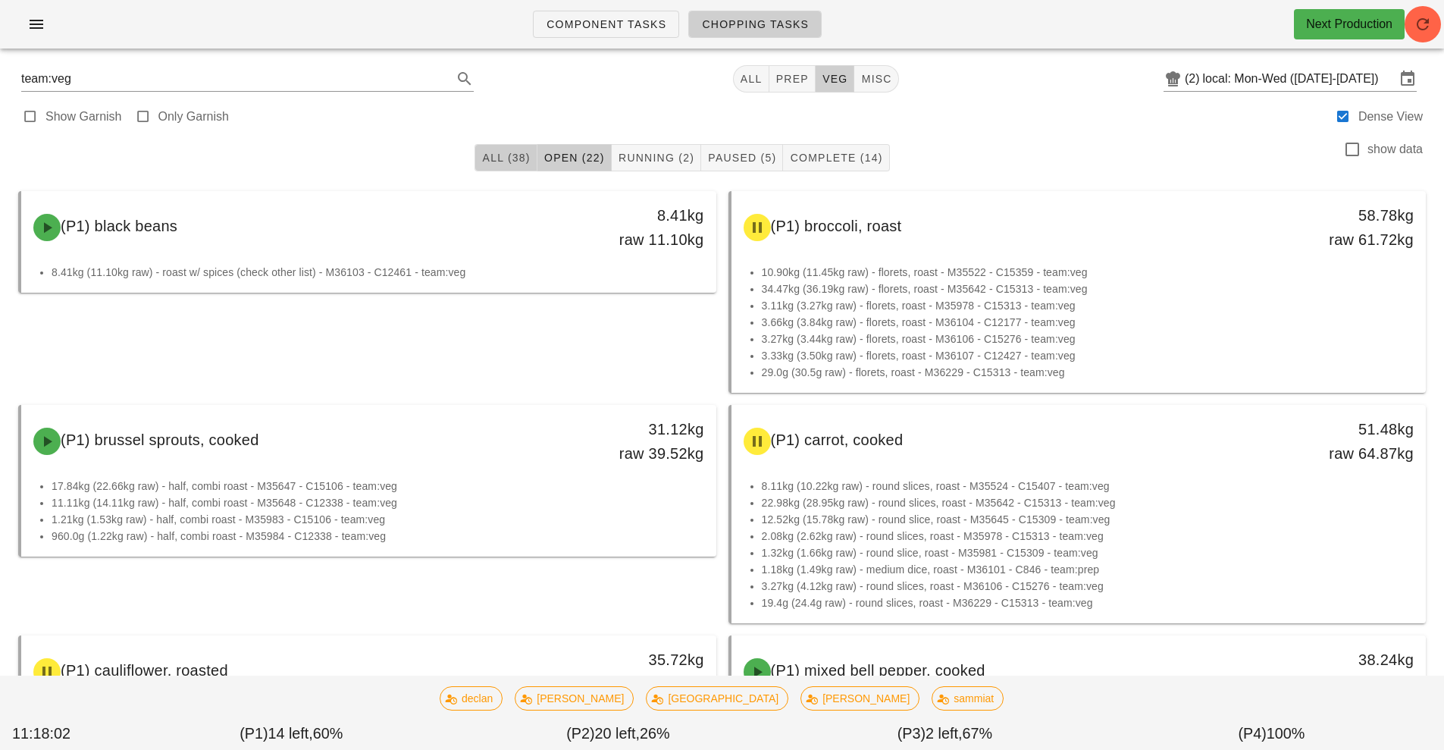
click at [484, 162] on span "All (38)" at bounding box center [505, 158] width 49 height 12
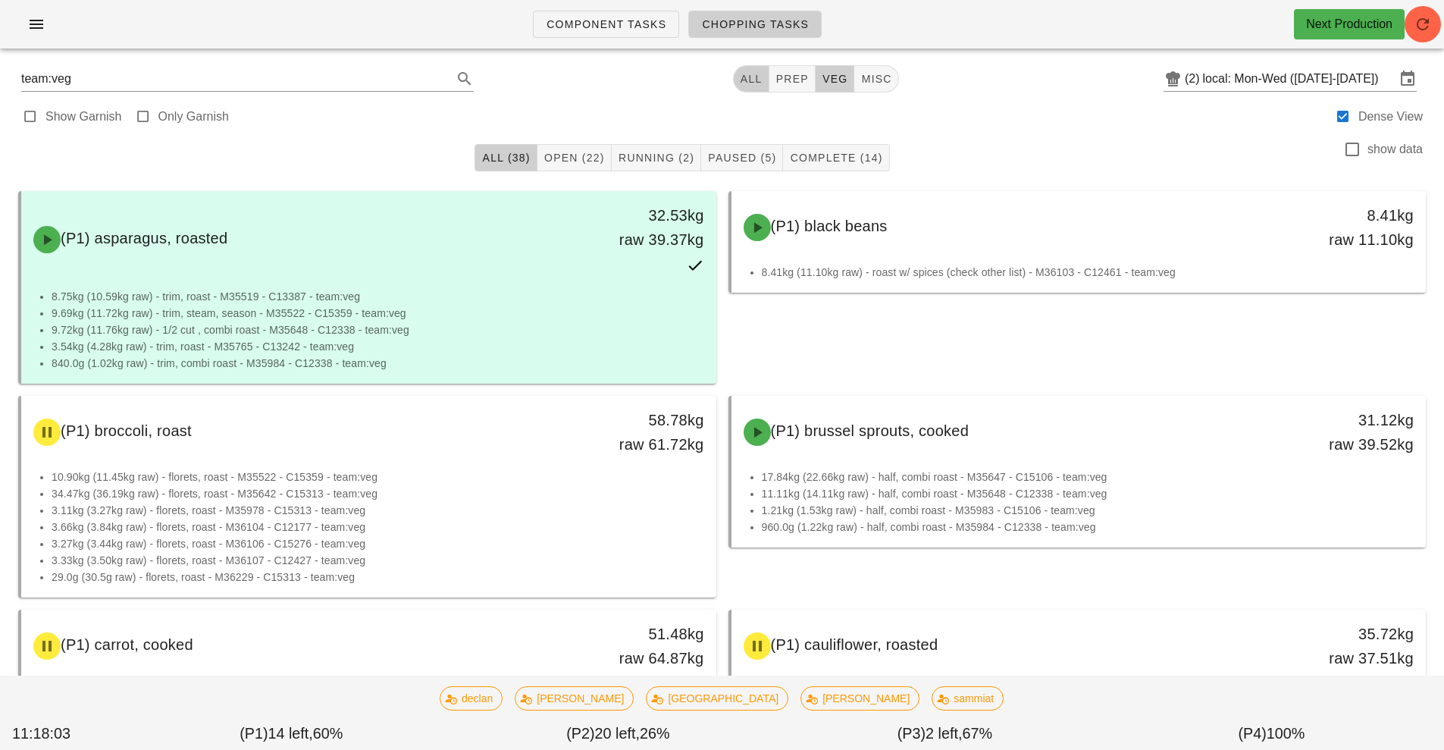
click at [750, 87] on button "All" at bounding box center [751, 78] width 36 height 27
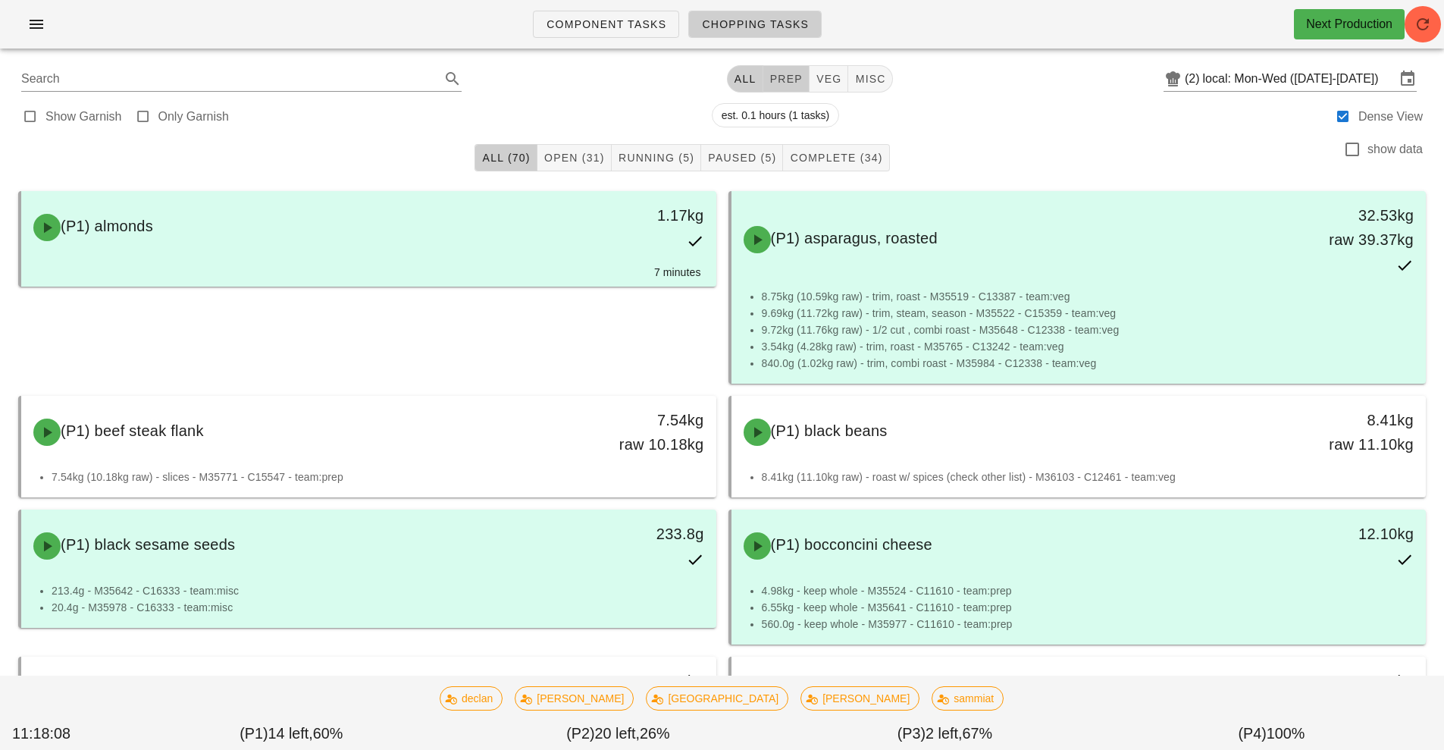
click at [782, 84] on span "prep" at bounding box center [786, 79] width 33 height 12
type input "team:prep"
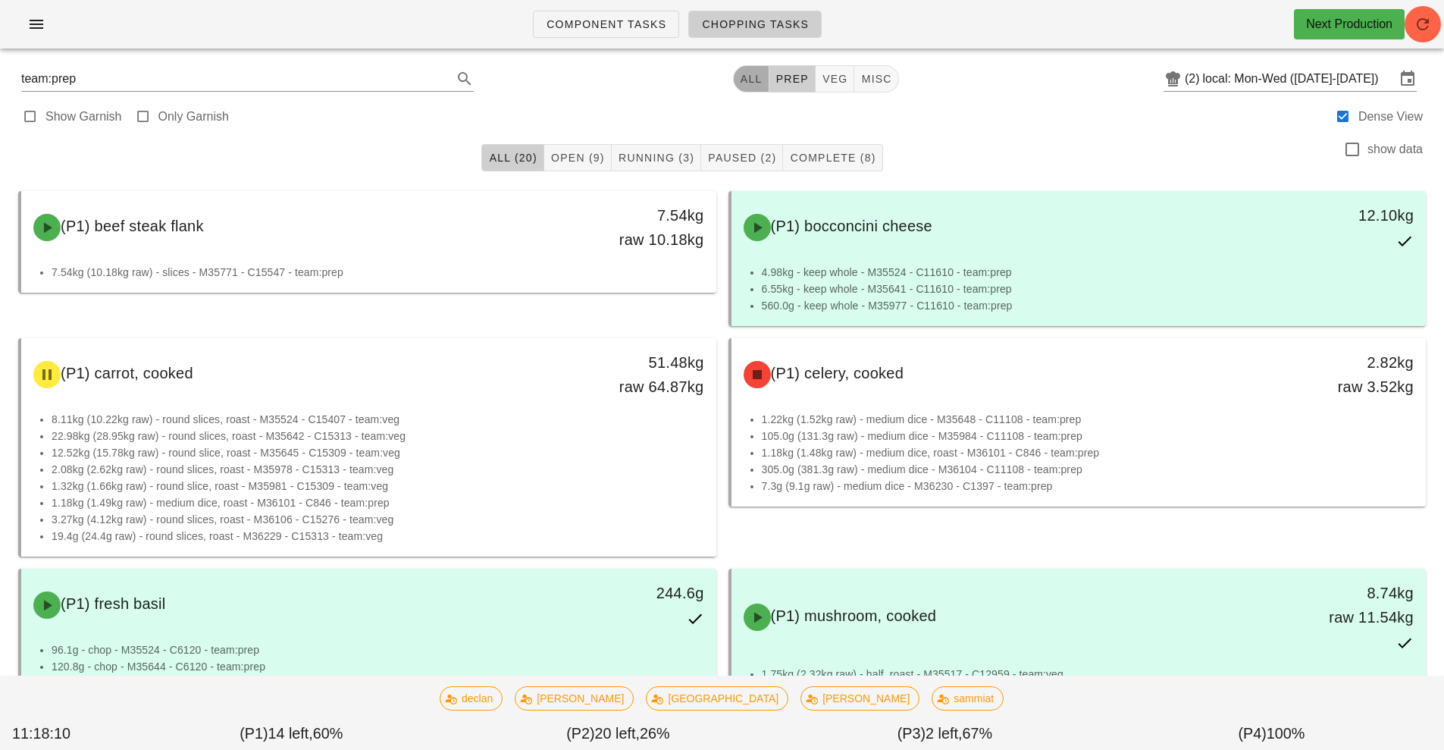
click at [768, 81] on button "All" at bounding box center [751, 78] width 36 height 27
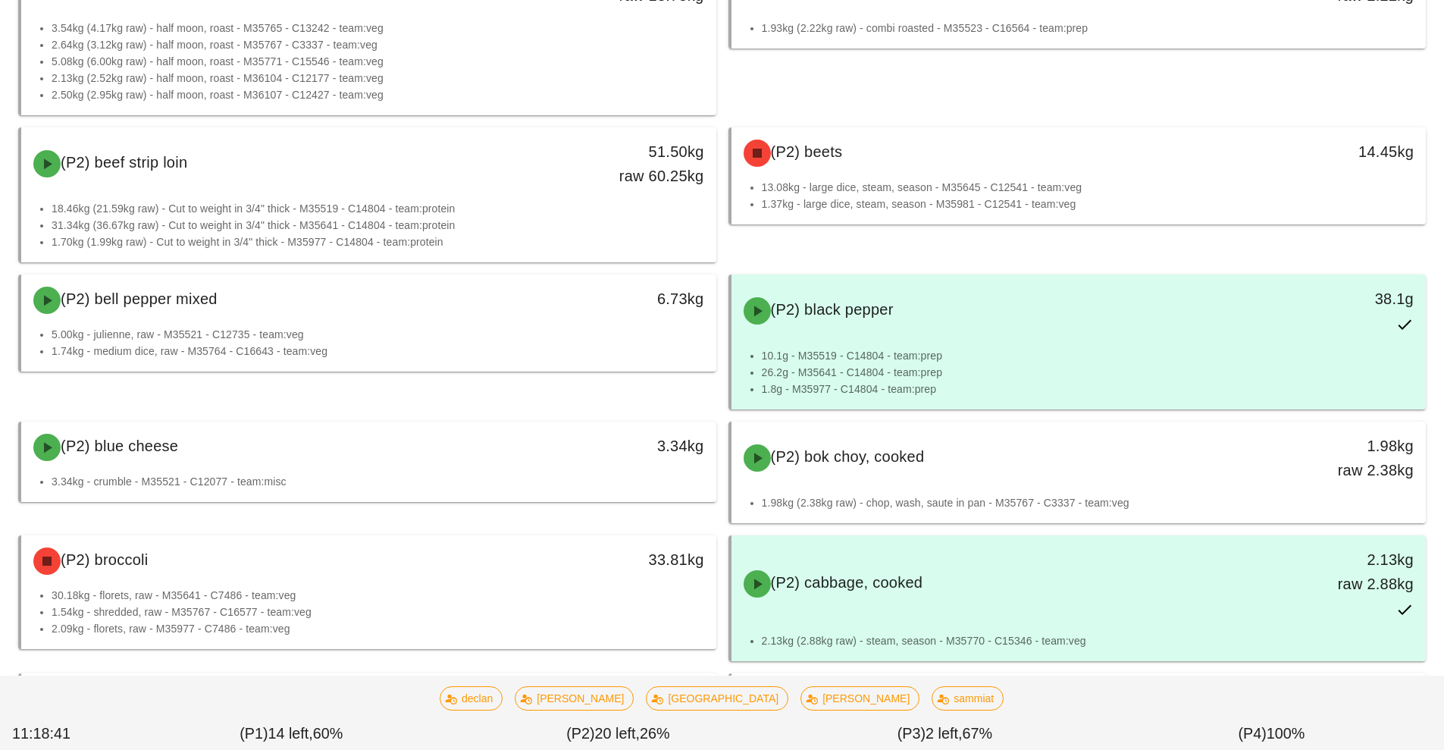
scroll to position [3615, 0]
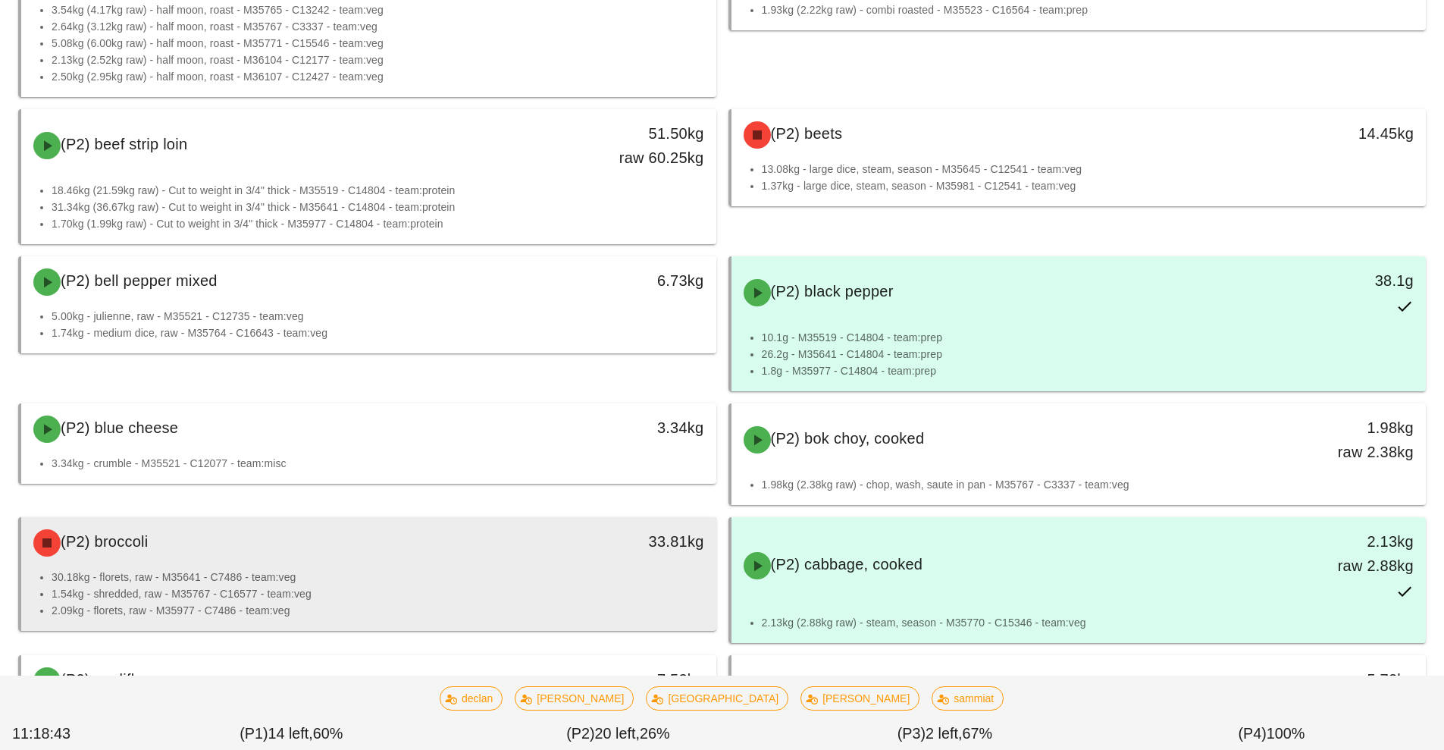
click at [392, 580] on li "30.18kg - florets, raw - M35641 - C7486 - team:veg" at bounding box center [378, 577] width 653 height 17
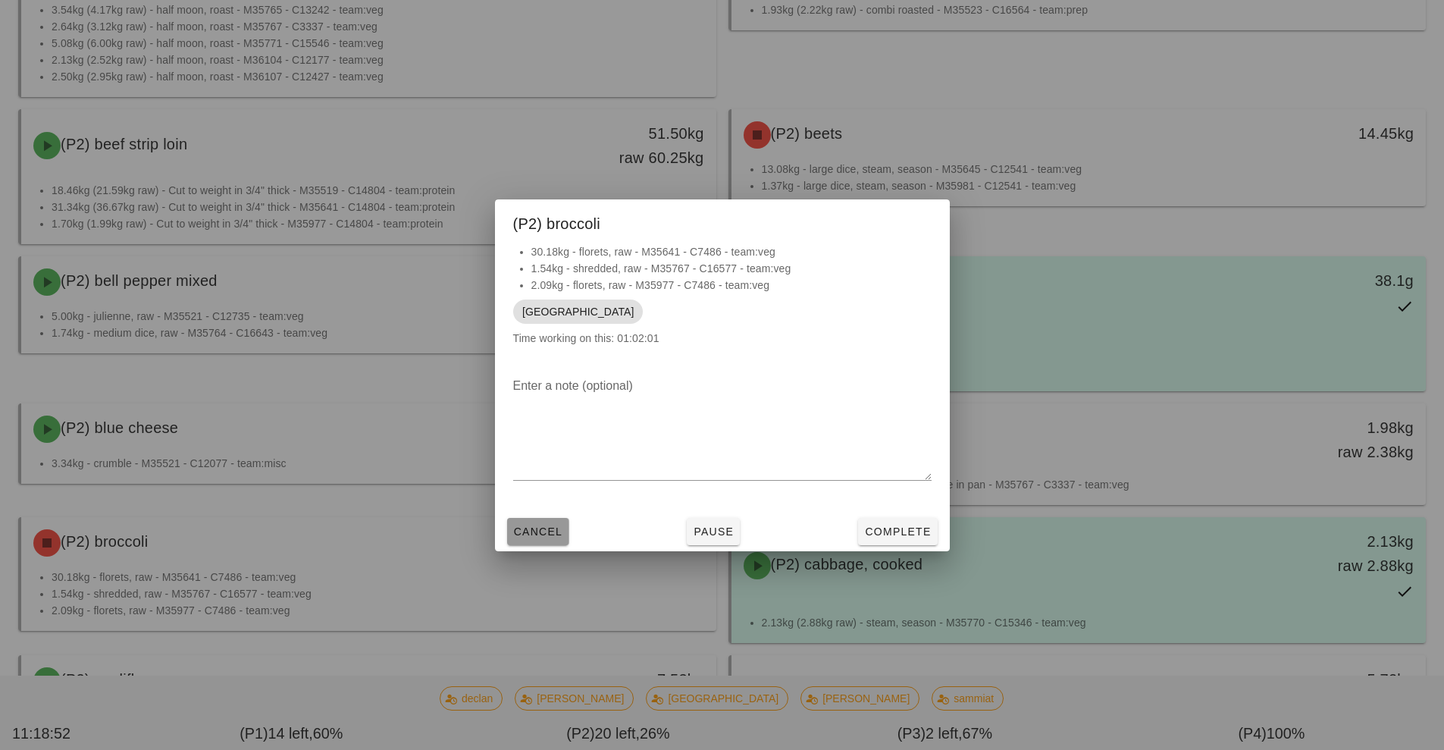
click at [543, 532] on span "Cancel" at bounding box center [538, 531] width 50 height 12
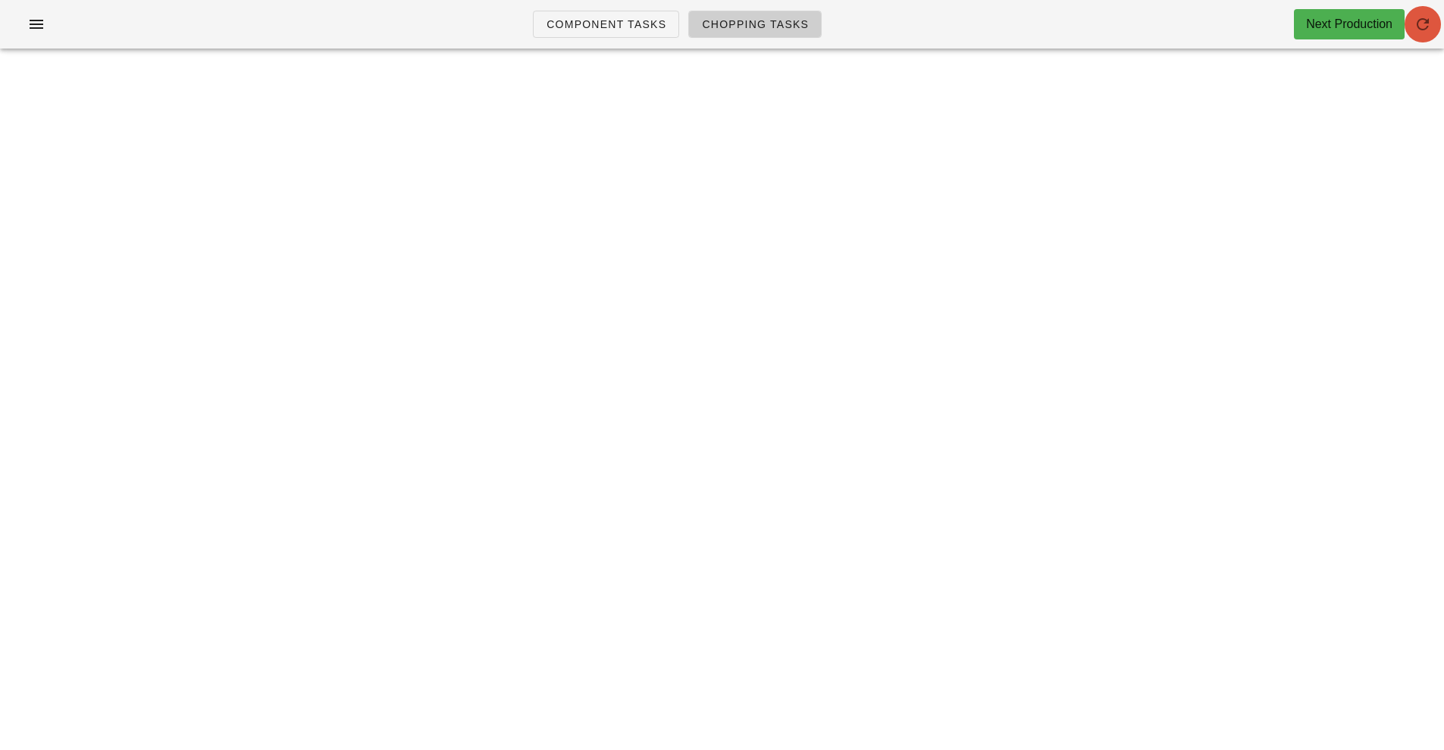
click at [1425, 33] on button "button" at bounding box center [1423, 24] width 36 height 36
click at [0, 618] on div "Chopping Tasks Next Production Search All prep veg misc (2) local: Mon-Wed (Sep…" at bounding box center [722, 375] width 1444 height 750
click at [471, 5] on div "Chopping Tasks Next Production" at bounding box center [722, 24] width 1444 height 49
click at [272, 726] on div "Chopping Tasks Next Production Search All prep veg misc (2) local: Mon-Wed (Sep…" at bounding box center [722, 375] width 1444 height 750
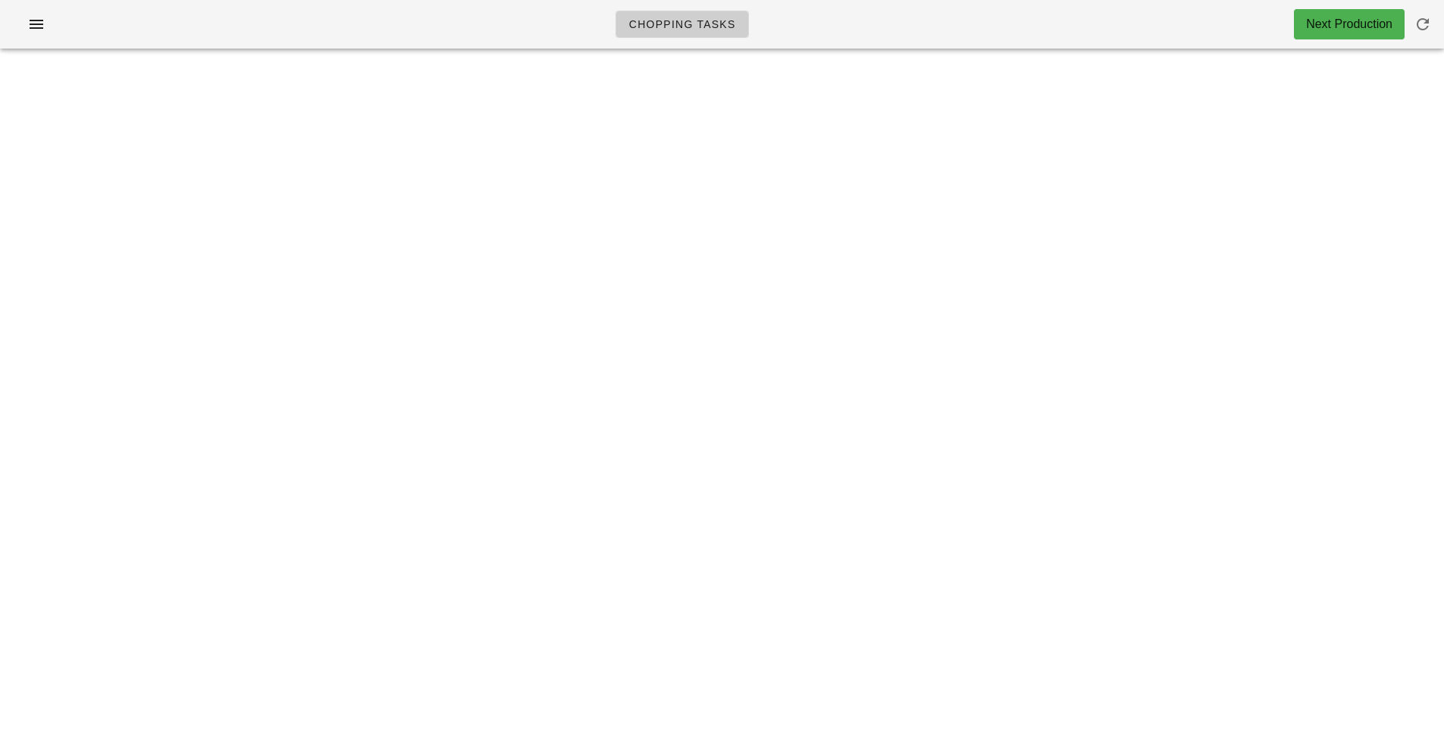
click at [730, 103] on div "Chopping Tasks Next Production Search All prep veg misc (2) local: Mon-Wed (Sep…" at bounding box center [722, 375] width 1444 height 750
click at [1330, 166] on div "Chopping Tasks Next Production Search All prep veg misc (2) local: Mon-Wed (Sep…" at bounding box center [722, 375] width 1444 height 750
click at [1435, 36] on button "button" at bounding box center [1423, 24] width 36 height 36
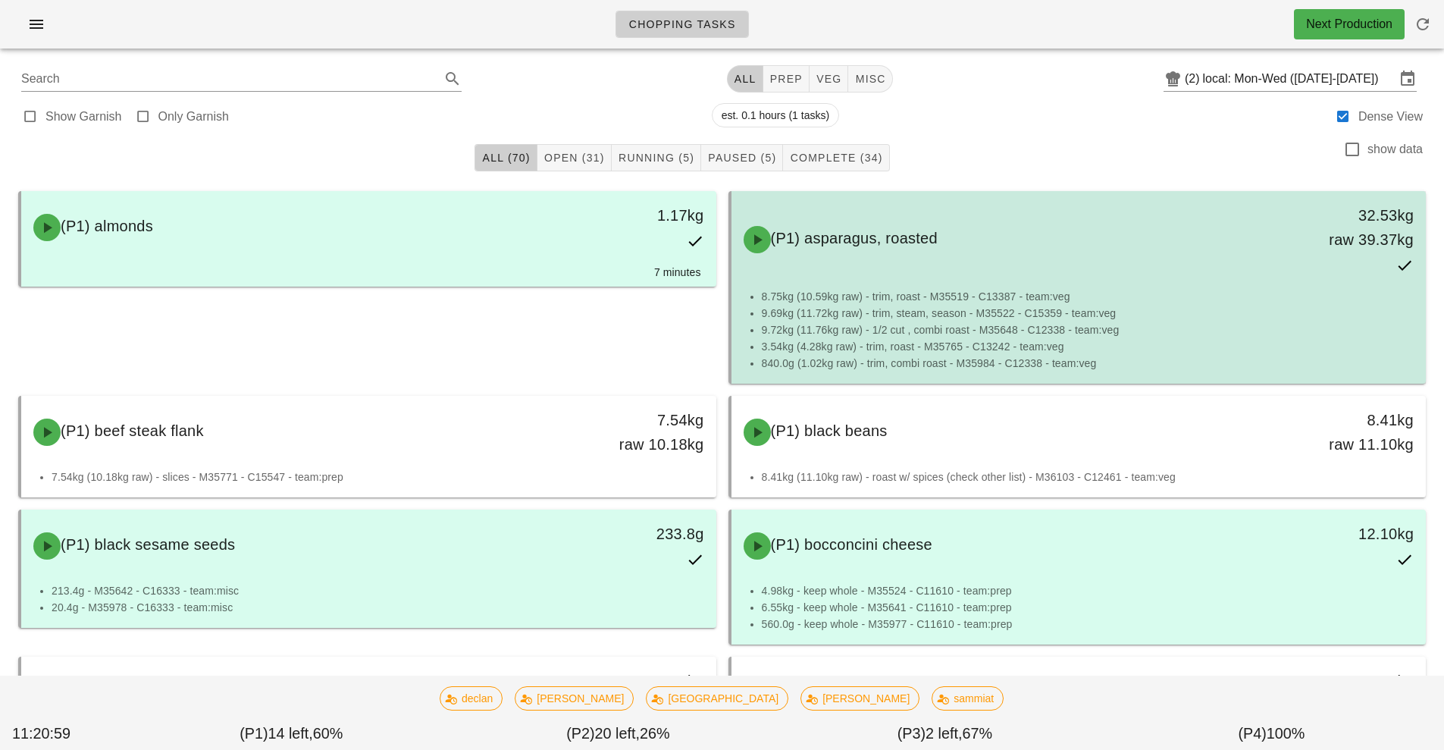
click at [1128, 226] on div "(P1) asparagus, roasted" at bounding box center [993, 239] width 516 height 45
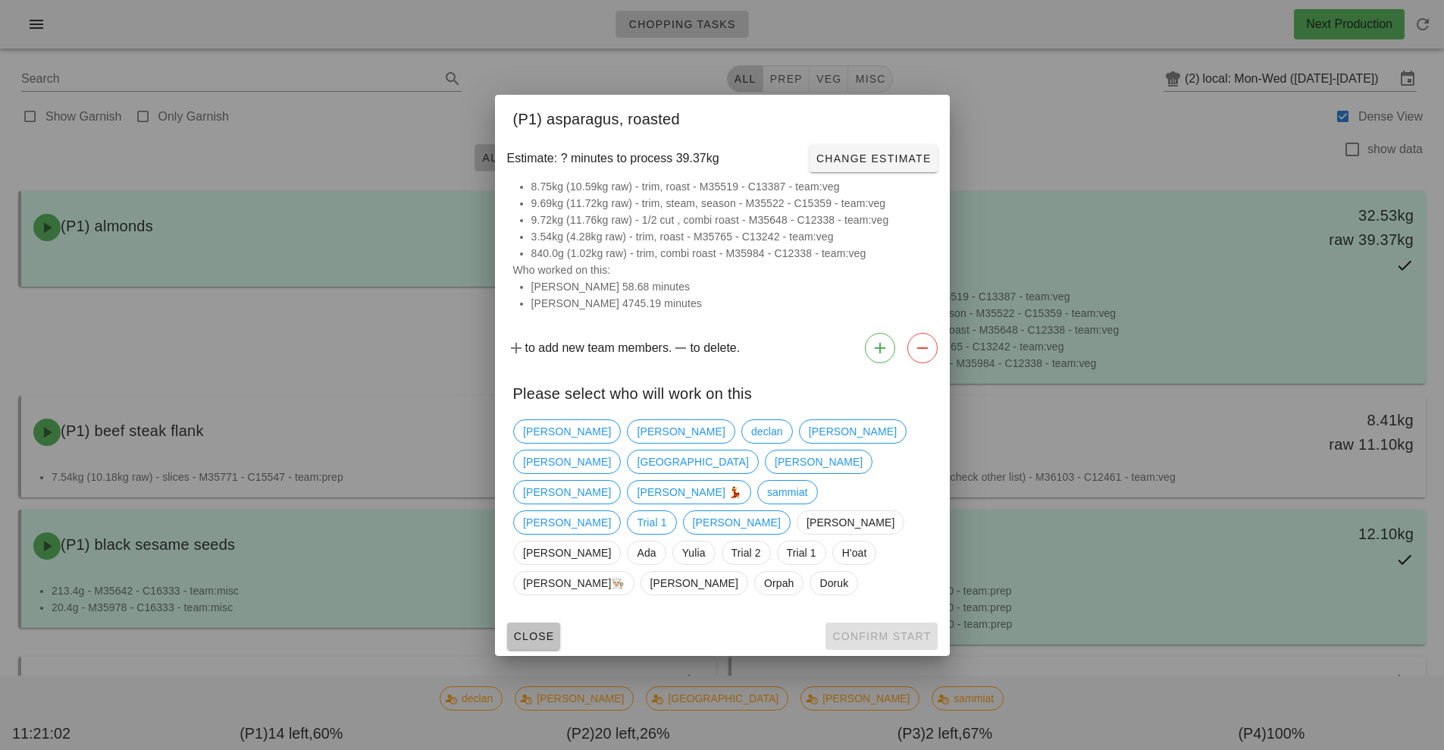
click at [555, 622] on button "Close" at bounding box center [534, 635] width 54 height 27
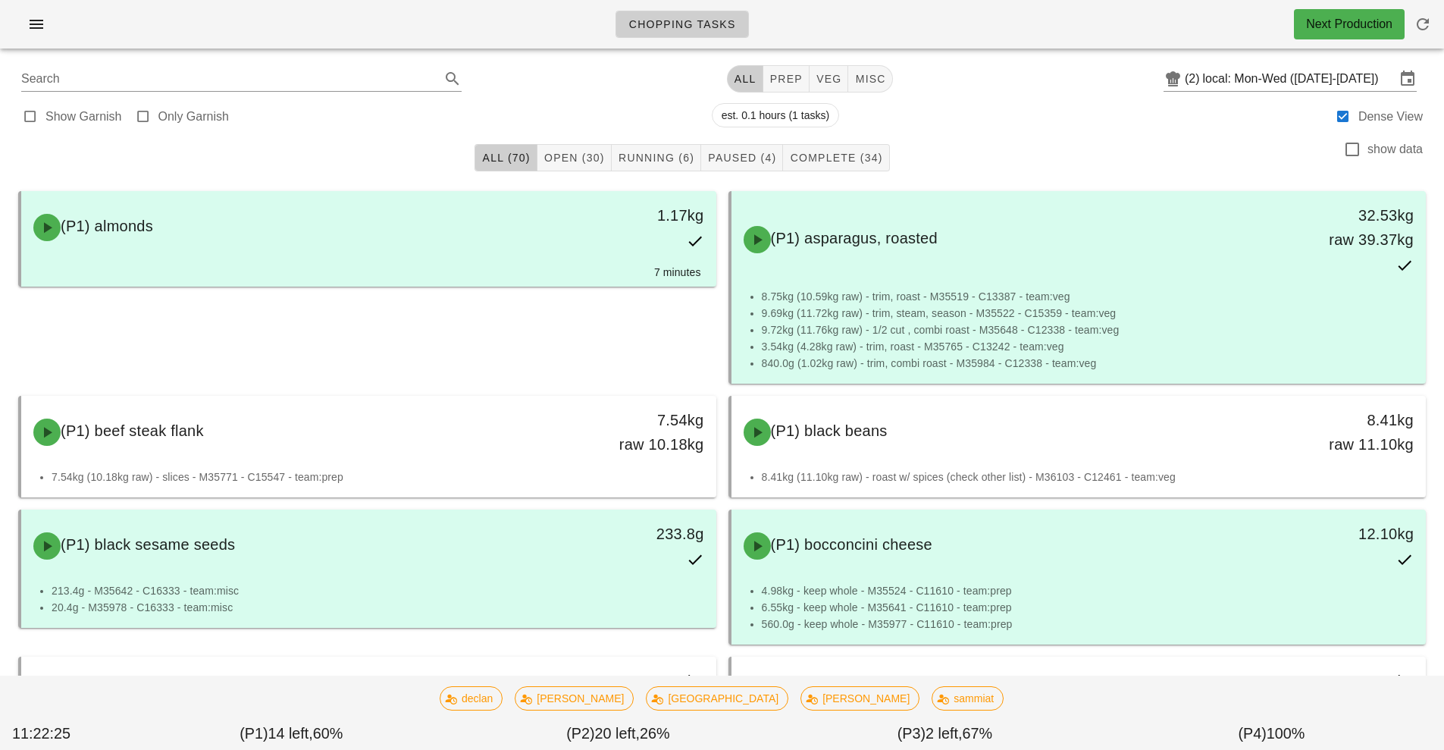
click at [218, 732] on div "(P1) 14 left, 60%" at bounding box center [291, 733] width 327 height 29
click at [955, 177] on div "All (70) Open (27) Running (7) Paused (3) Complete (36) show data" at bounding box center [722, 157] width 1426 height 49
click at [953, 676] on footer "[PERSON_NAME] Milan [PERSON_NAME] [PERSON_NAME] sammiat 11:29:03 (P1) 14 left, …" at bounding box center [722, 713] width 1444 height 74
click at [955, 178] on div "All (70) Open (27) Running (7) Paused (3) Complete (36) show data" at bounding box center [722, 157] width 1426 height 49
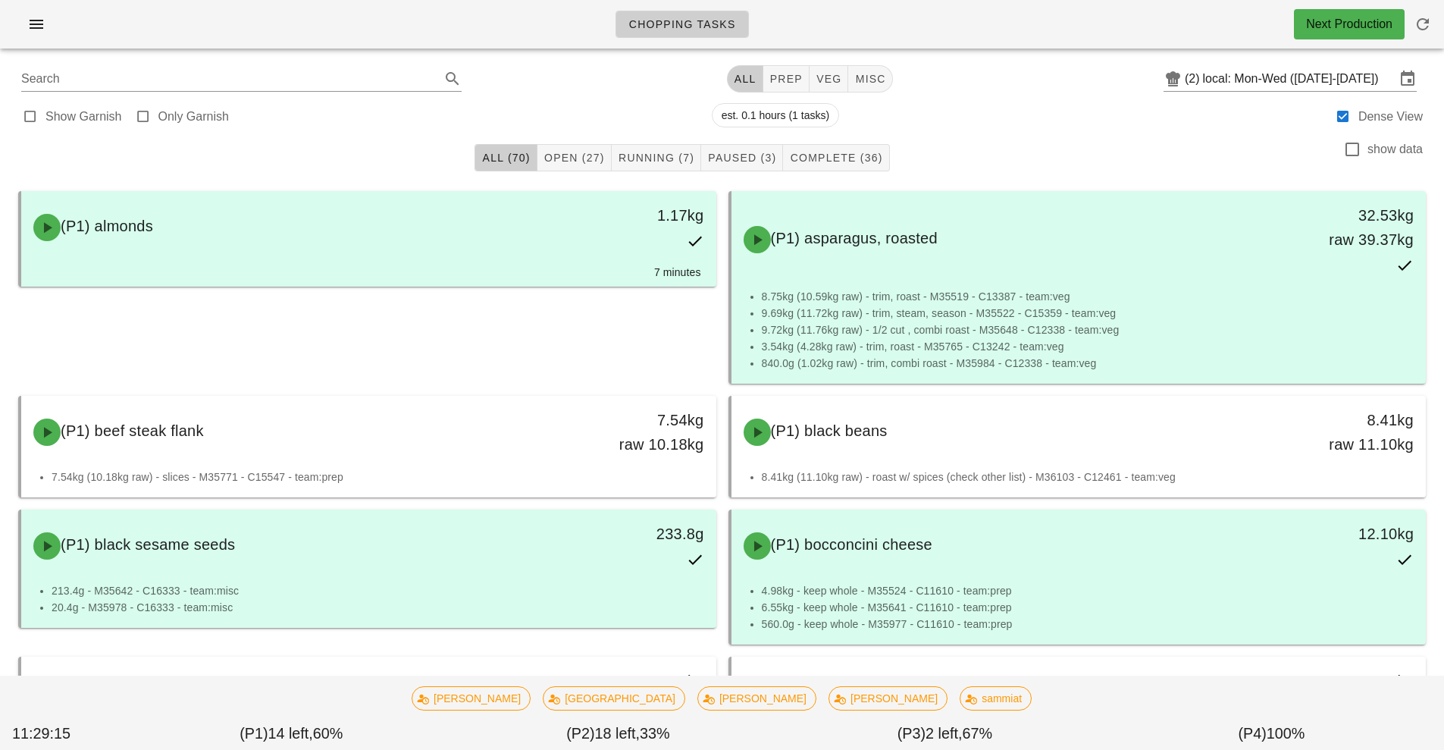
click at [955, 178] on div "All (70) Open (27) Running (7) Paused (3) Complete (36) show data" at bounding box center [722, 157] width 1426 height 49
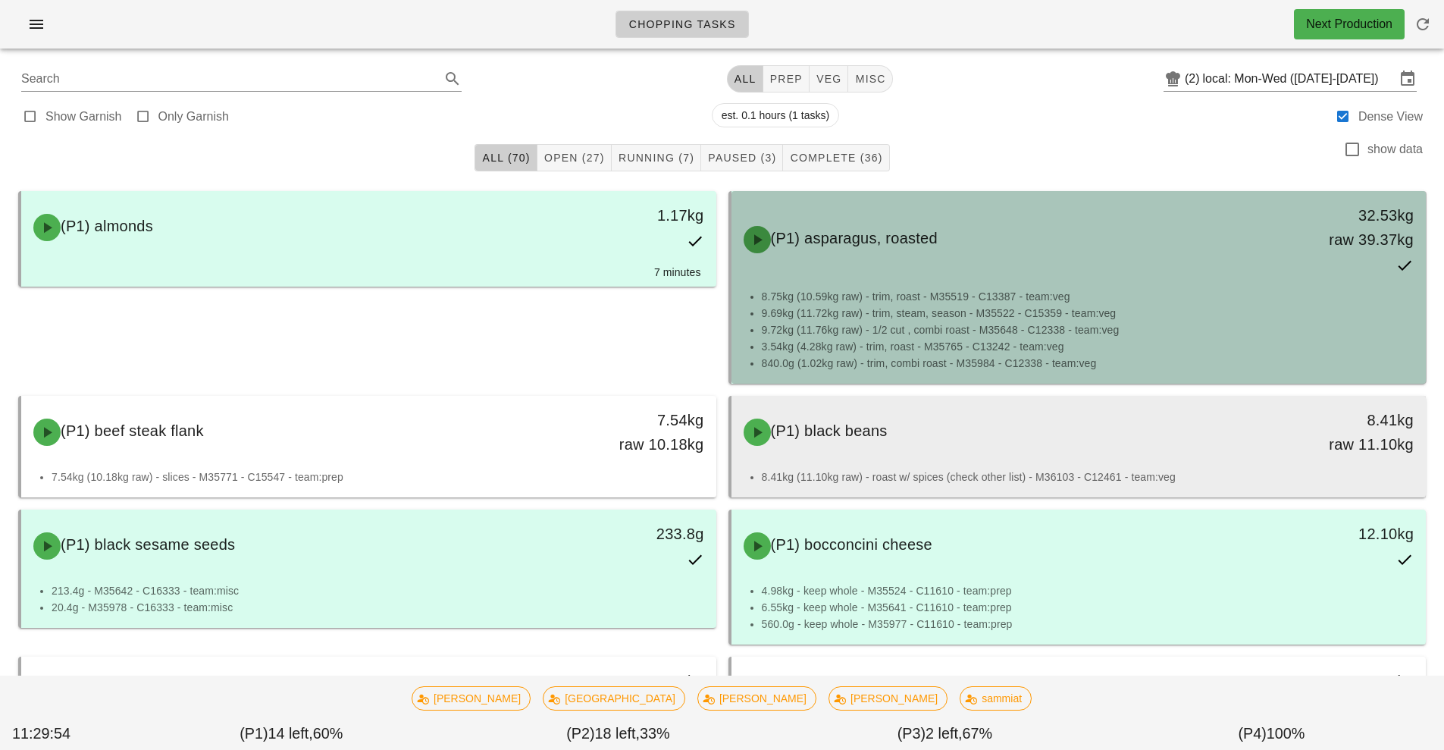
click at [954, 408] on div "(P1) black beans 8.41kg raw 11.10kg" at bounding box center [1079, 432] width 689 height 67
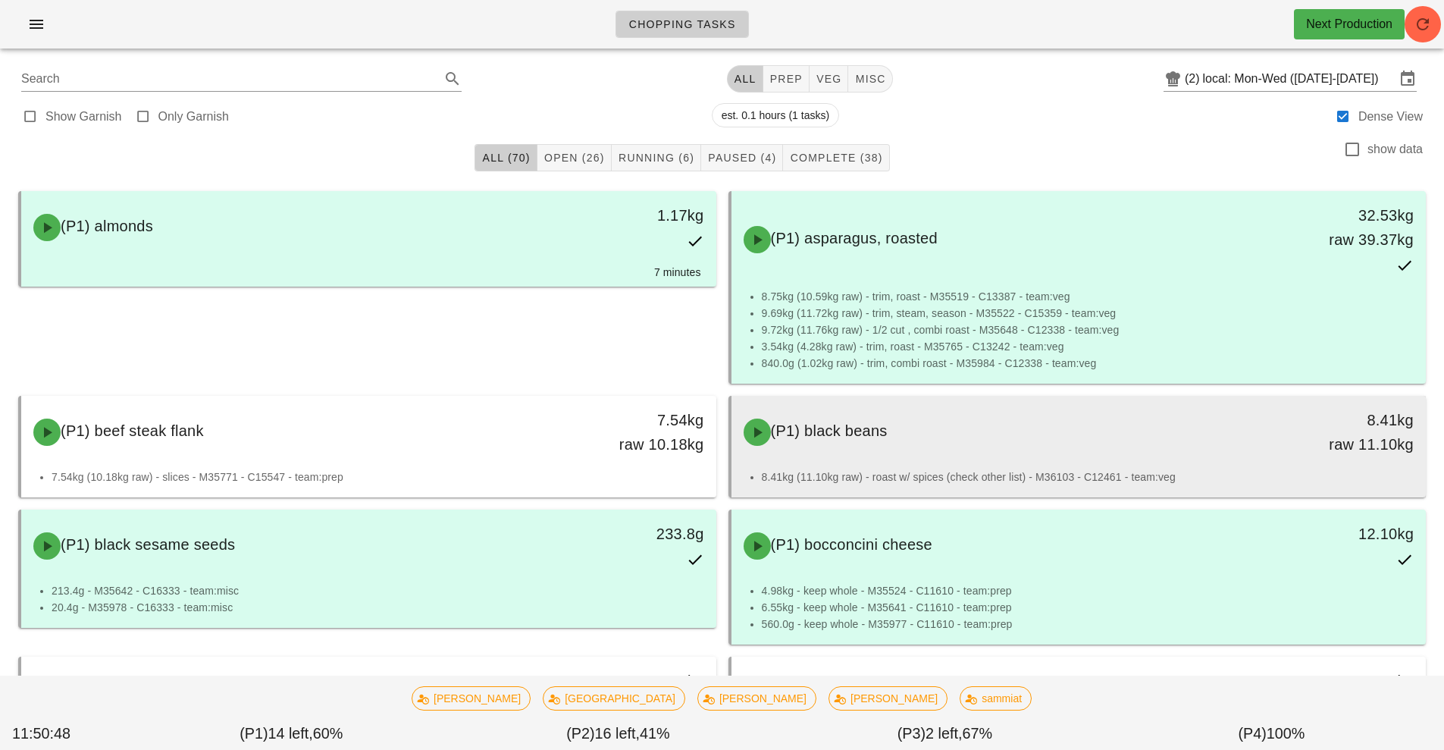
click at [1116, 459] on div "(P1) black beans 8.41kg raw 11.10kg" at bounding box center [1079, 432] width 689 height 67
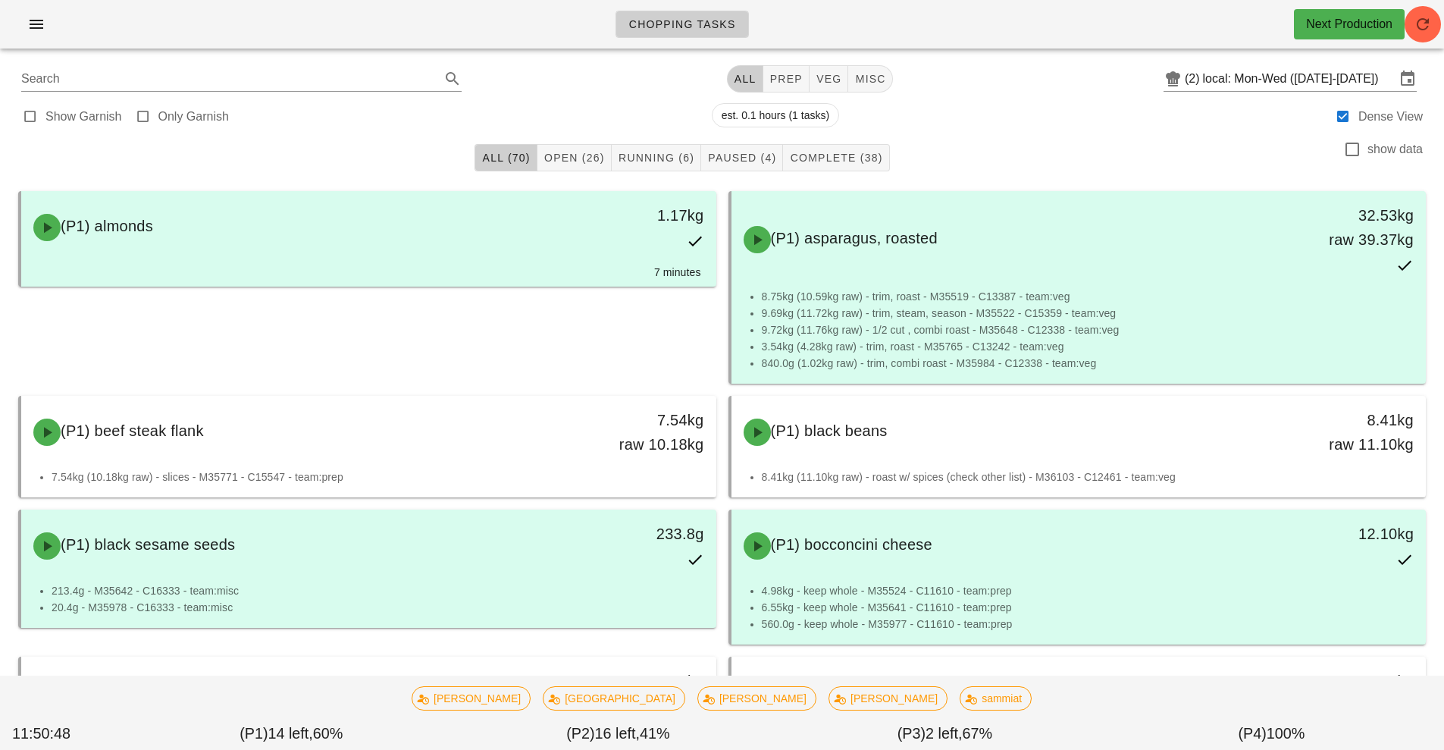
click at [1121, 514] on div "(P1) bocconcini cheese 12.10kg" at bounding box center [1079, 546] width 689 height 67
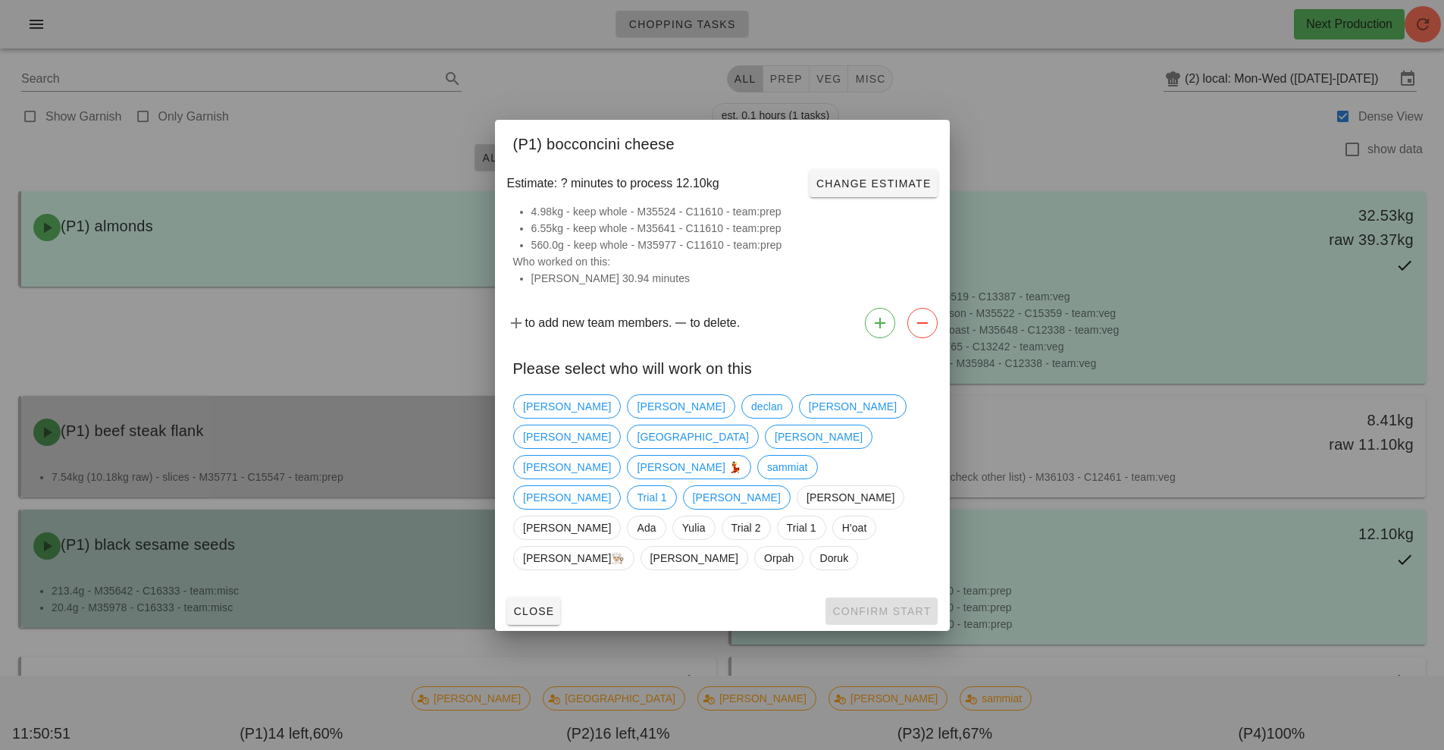
click at [1050, 146] on div at bounding box center [722, 375] width 1444 height 750
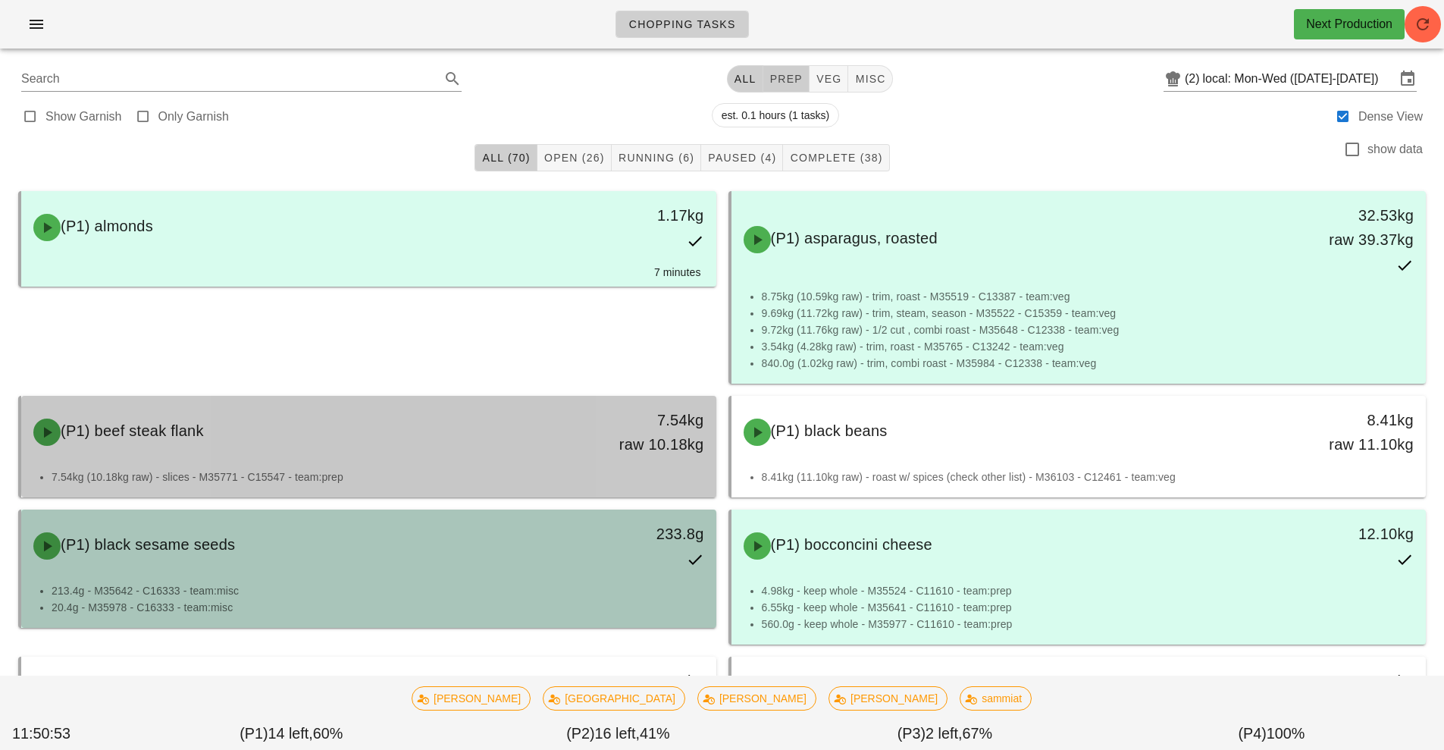
click at [782, 87] on button "prep" at bounding box center [786, 78] width 46 height 27
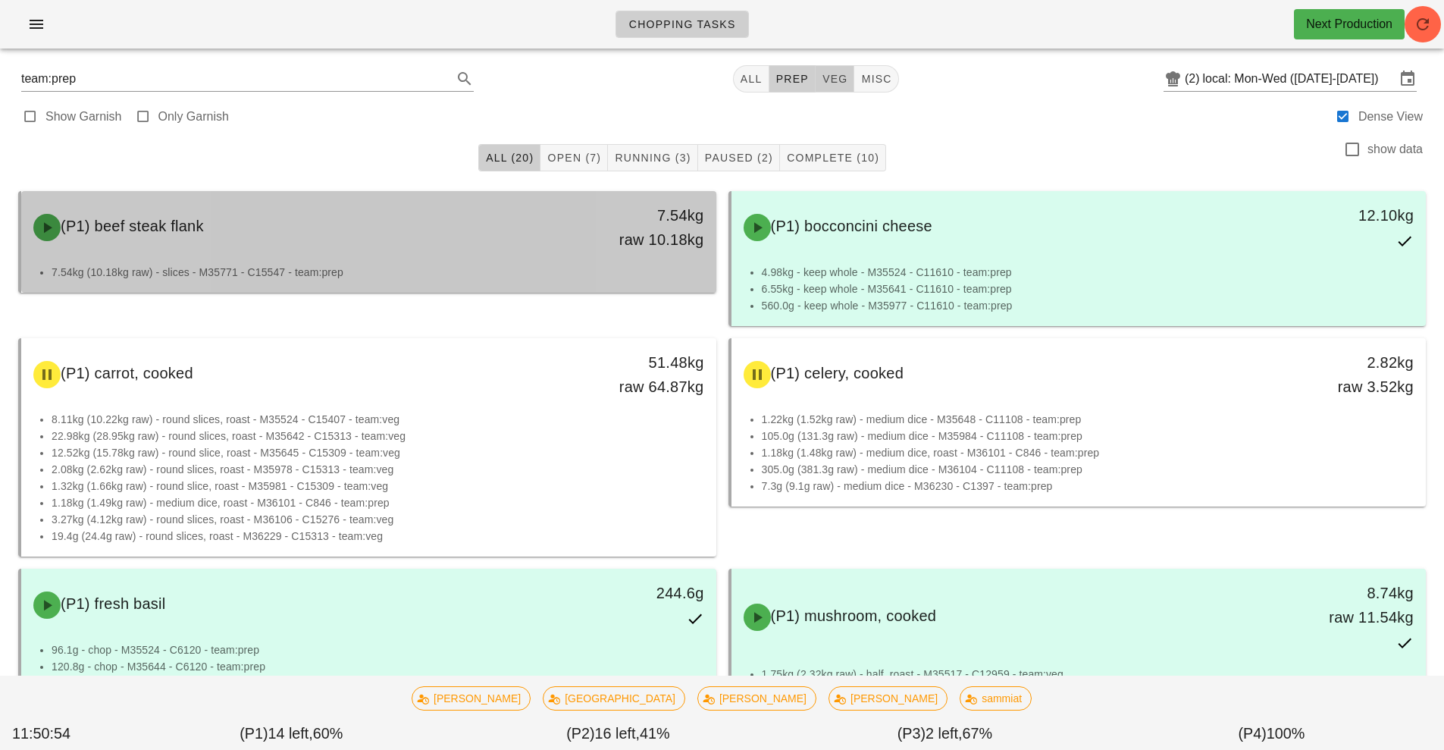
click at [845, 79] on span "veg" at bounding box center [835, 79] width 27 height 12
type input "team:veg"
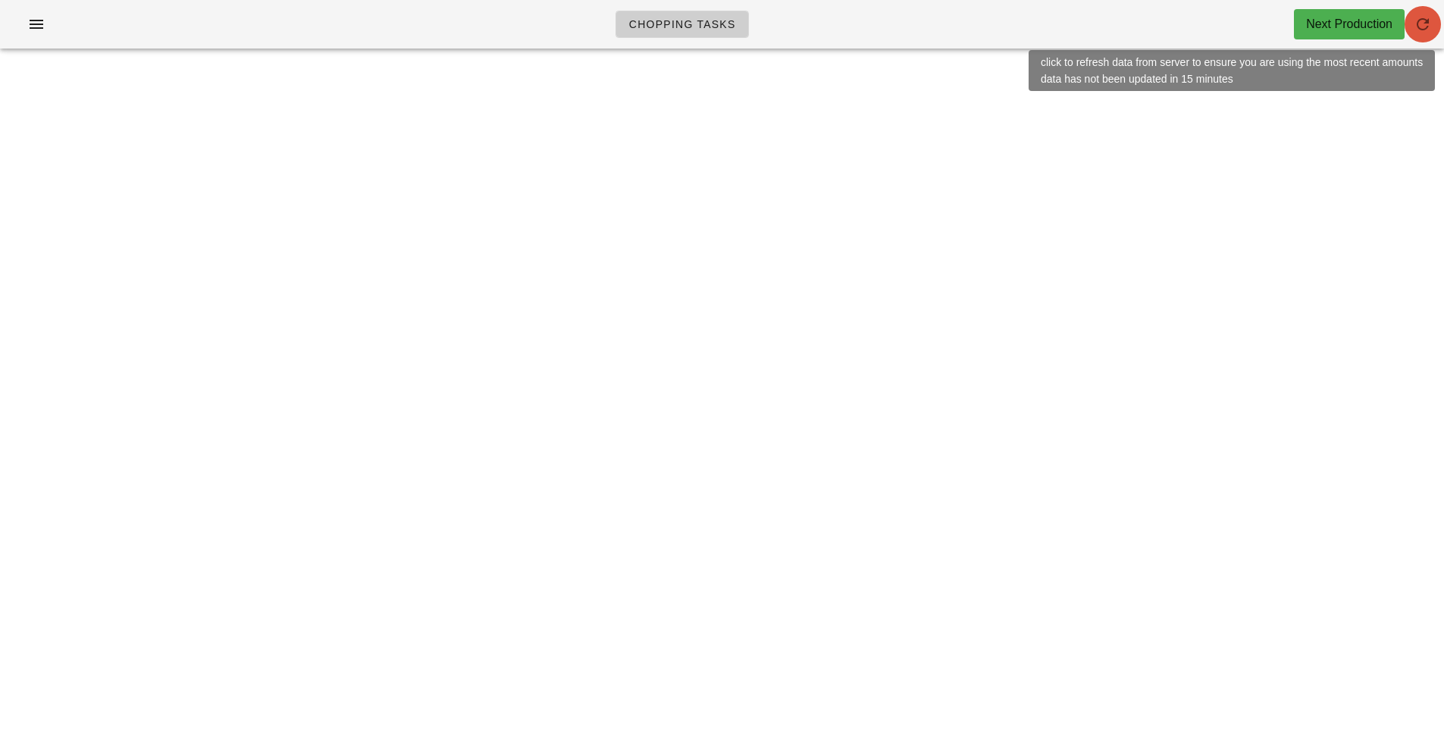
click at [1418, 33] on icon "button" at bounding box center [1423, 24] width 18 height 18
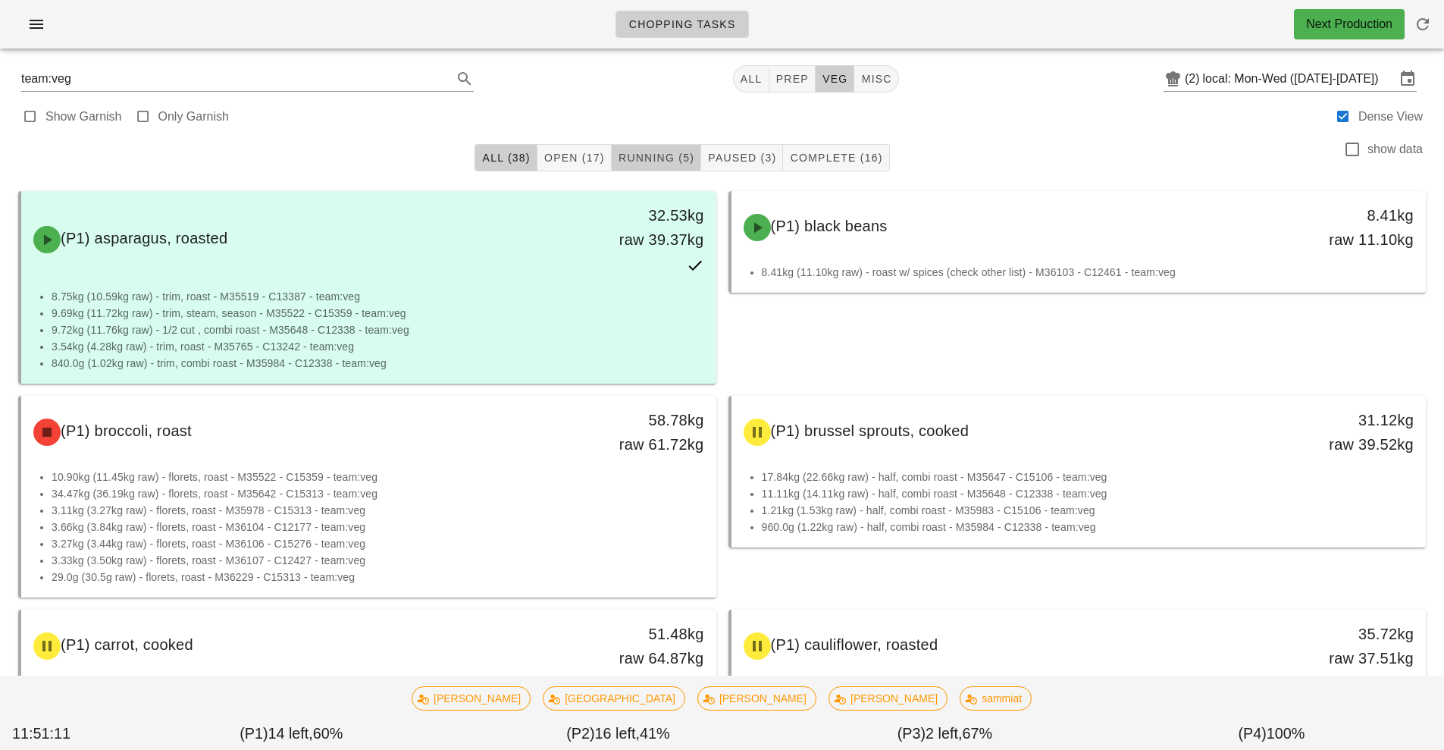
click at [660, 159] on span "Running (5)" at bounding box center [656, 158] width 77 height 12
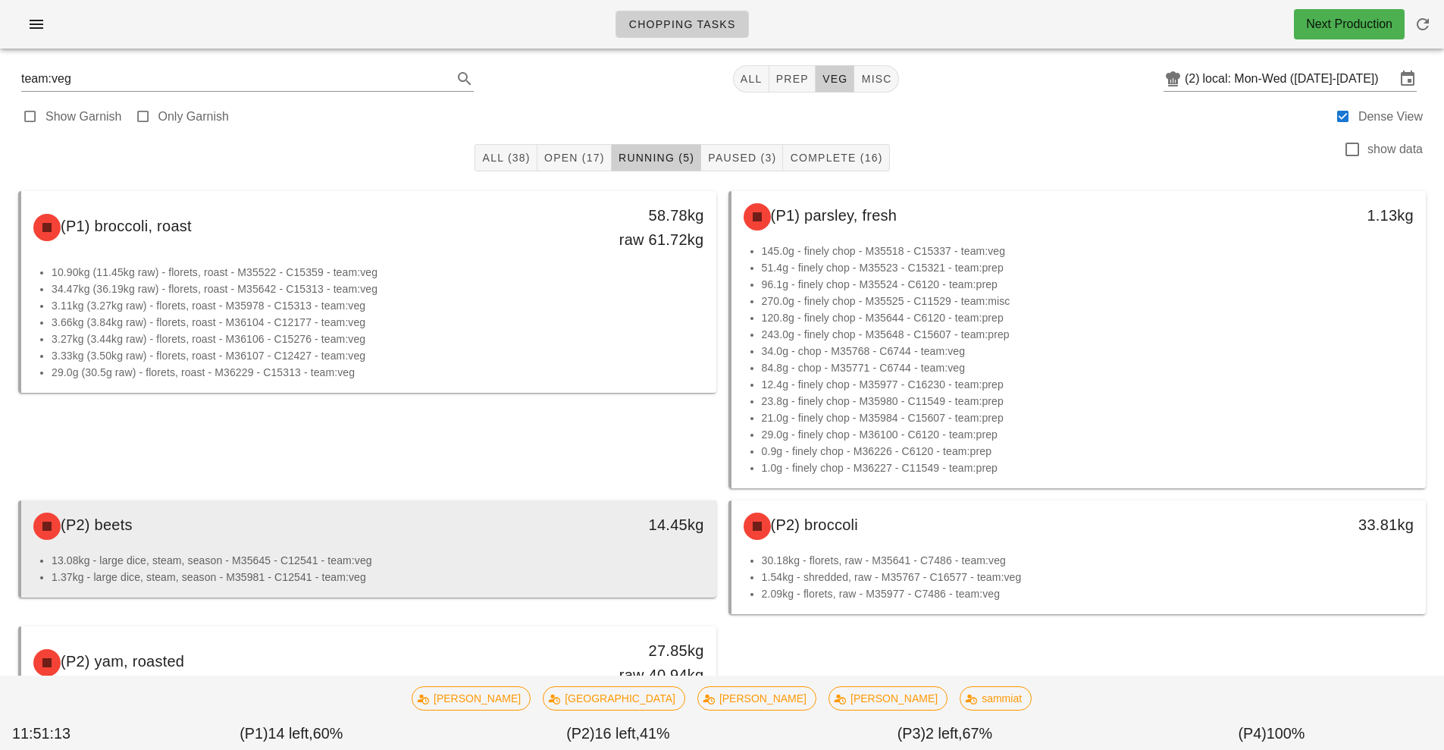
click at [483, 549] on div "(P2) beets 14.45kg" at bounding box center [368, 526] width 695 height 52
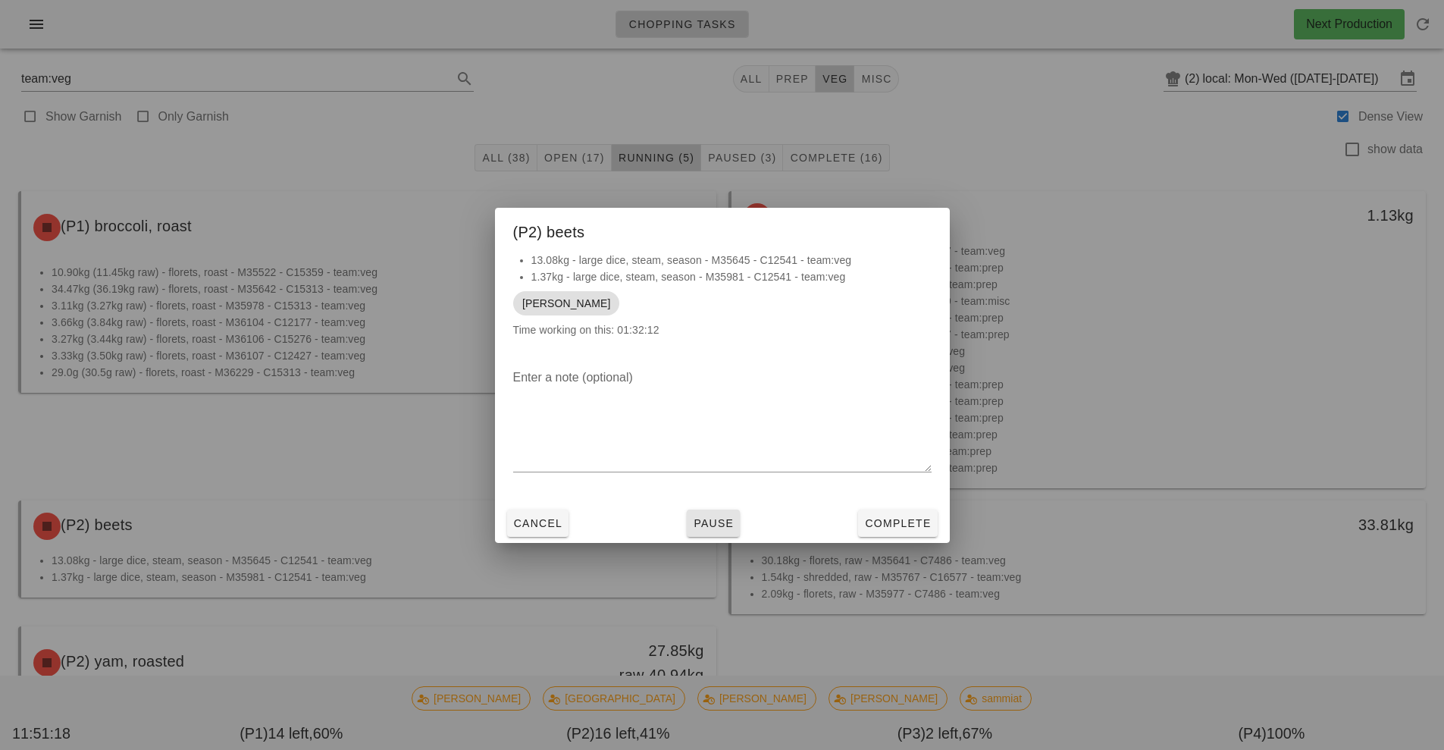
click at [706, 531] on button "Pause" at bounding box center [713, 522] width 53 height 27
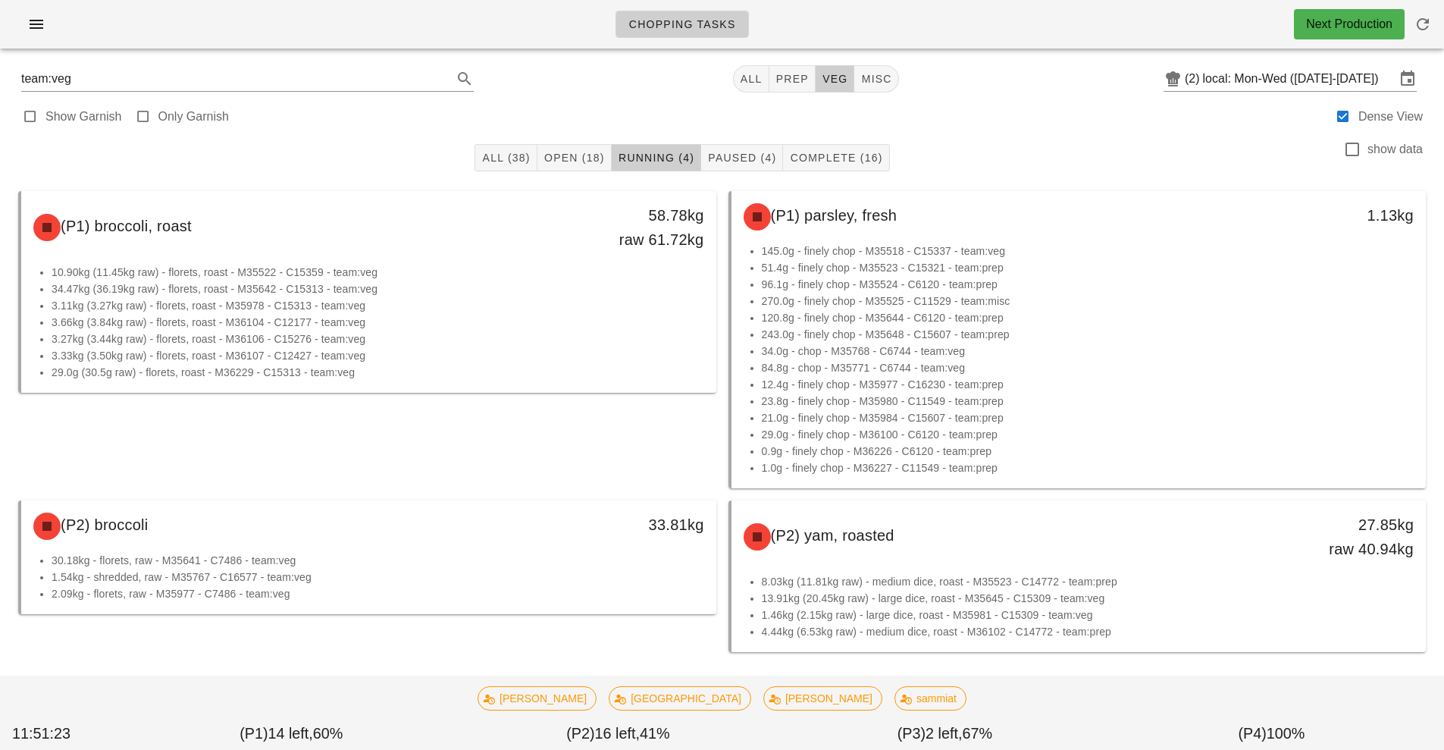
scroll to position [11, 0]
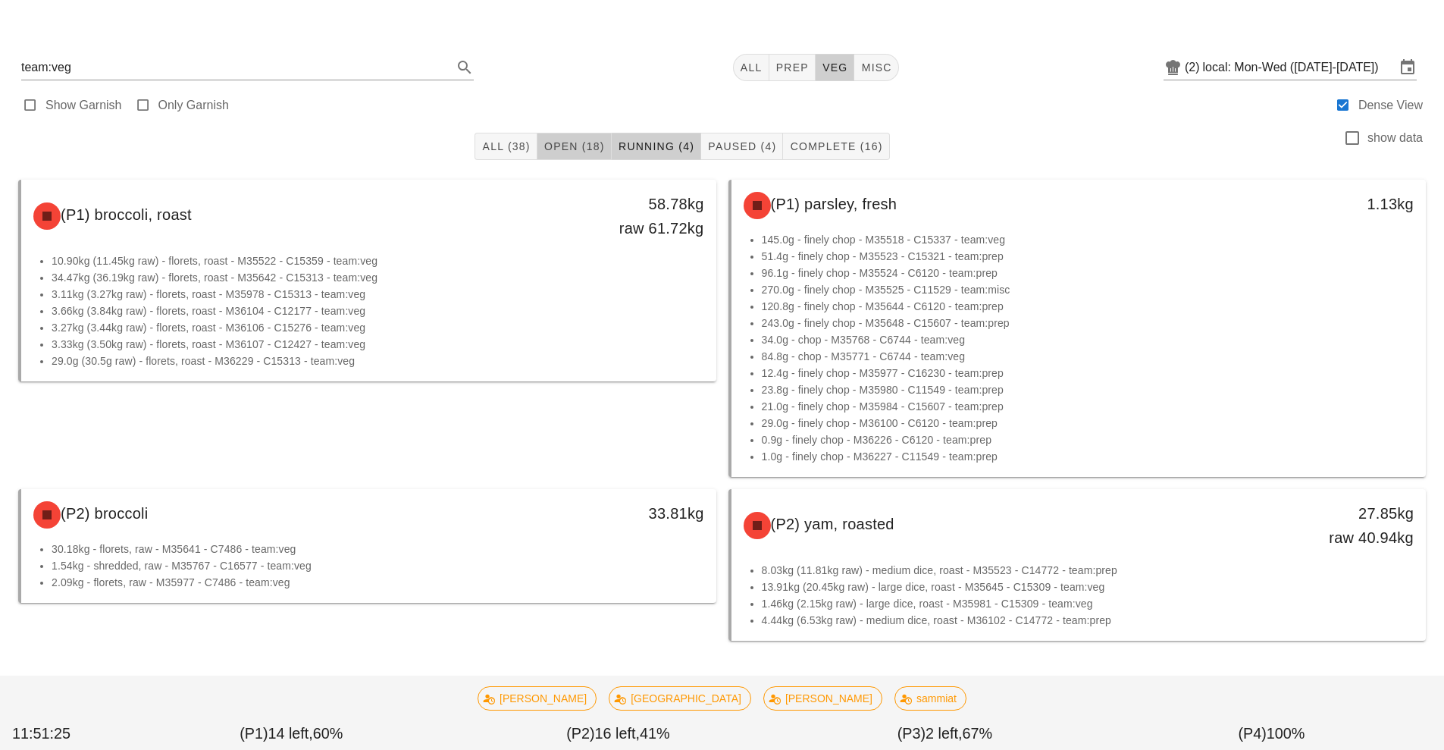
click at [581, 148] on span "Open (18)" at bounding box center [574, 146] width 61 height 12
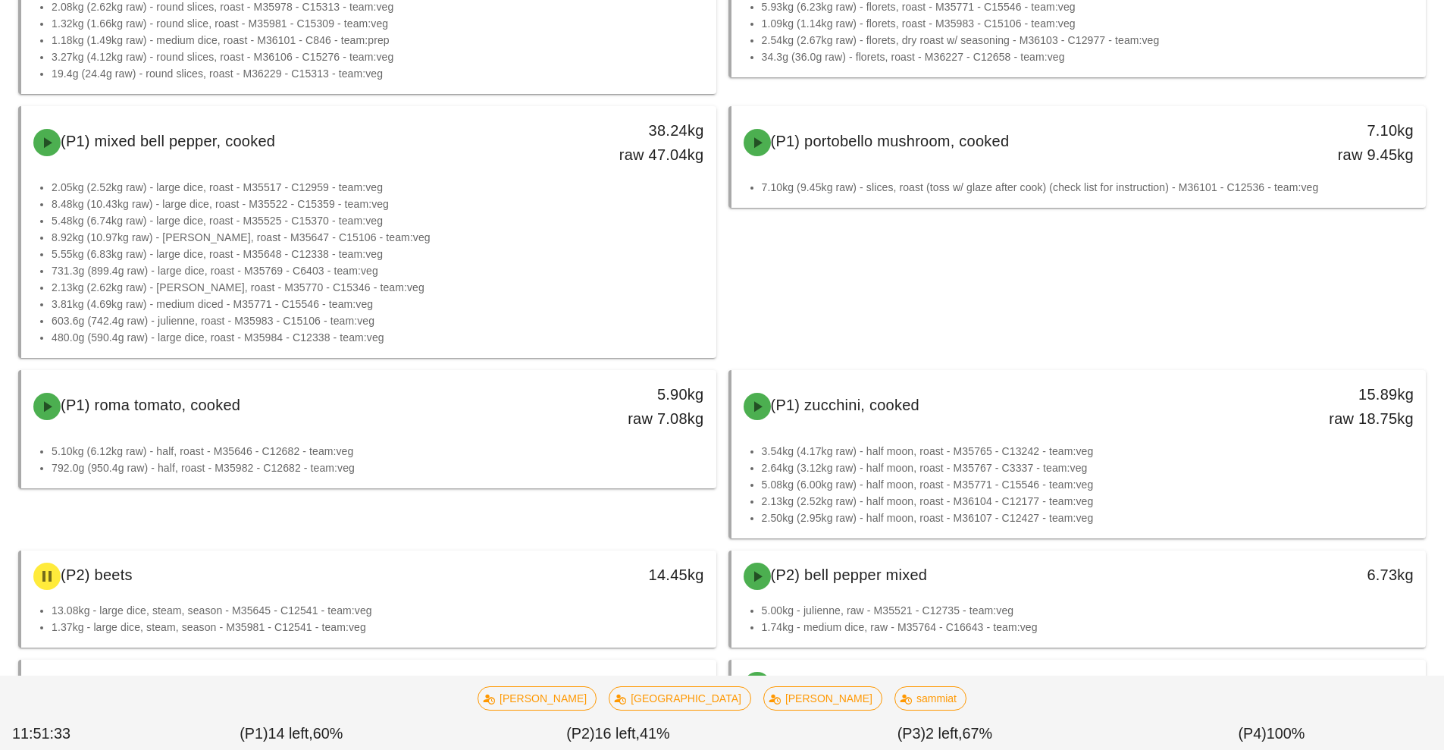
scroll to position [500, 0]
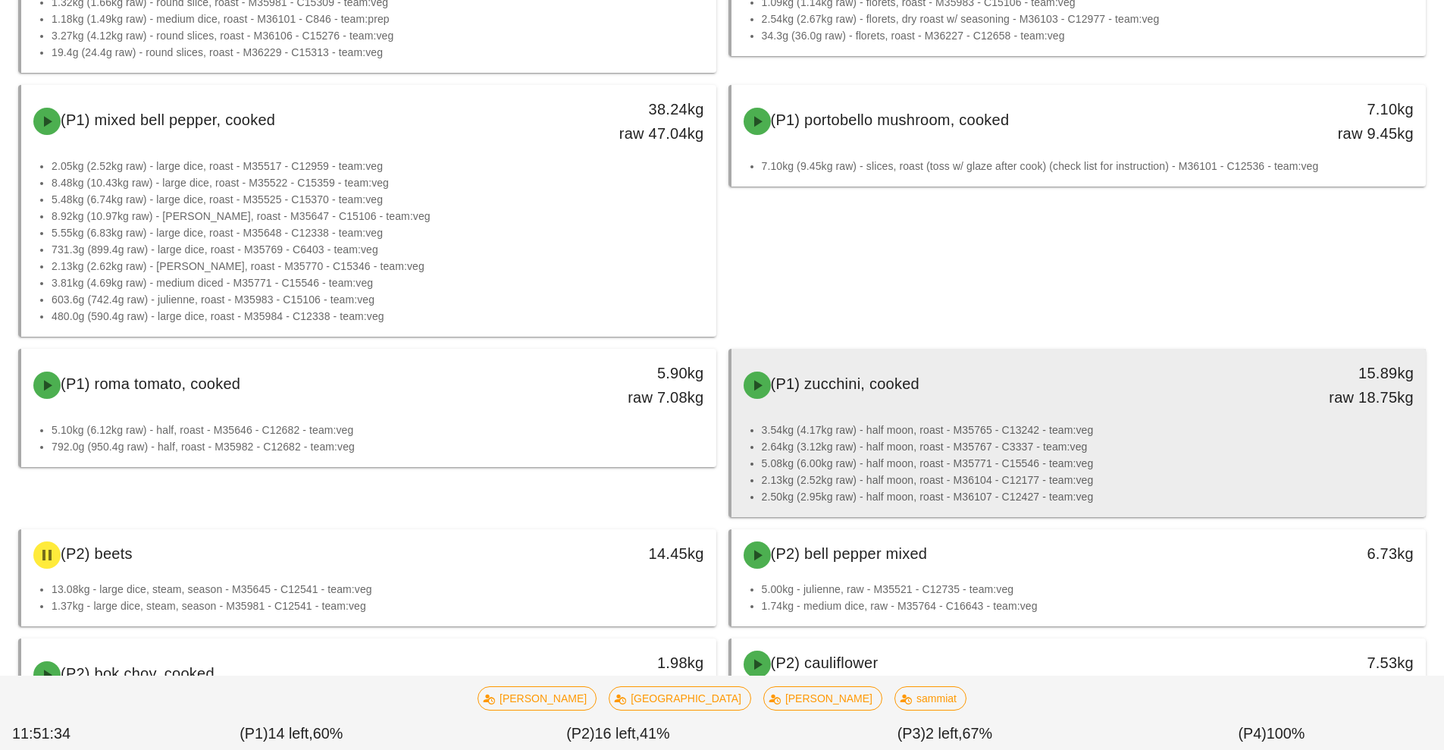
click at [1176, 352] on div "(P1) zucchini, cooked 15.89kg raw 18.75kg" at bounding box center [1079, 385] width 689 height 67
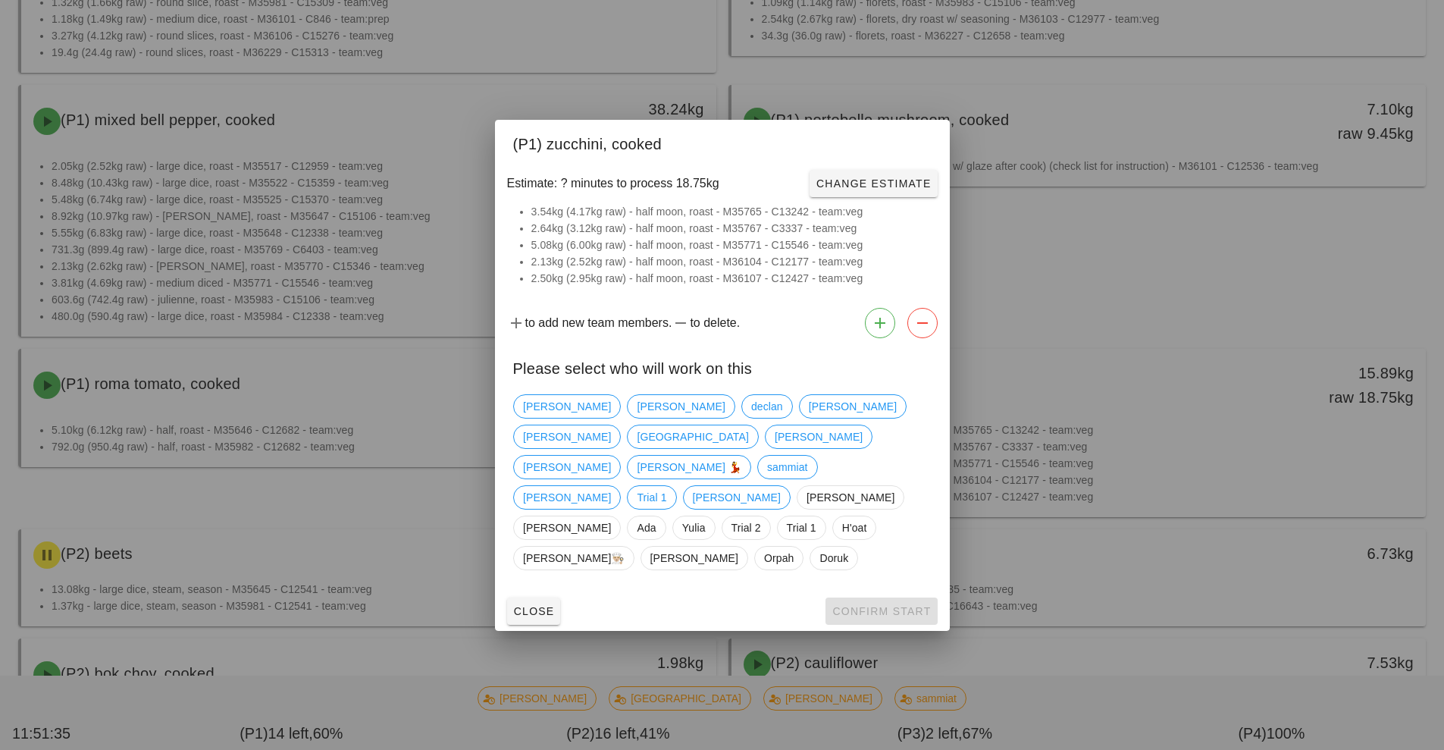
click at [1216, 254] on div at bounding box center [722, 375] width 1444 height 750
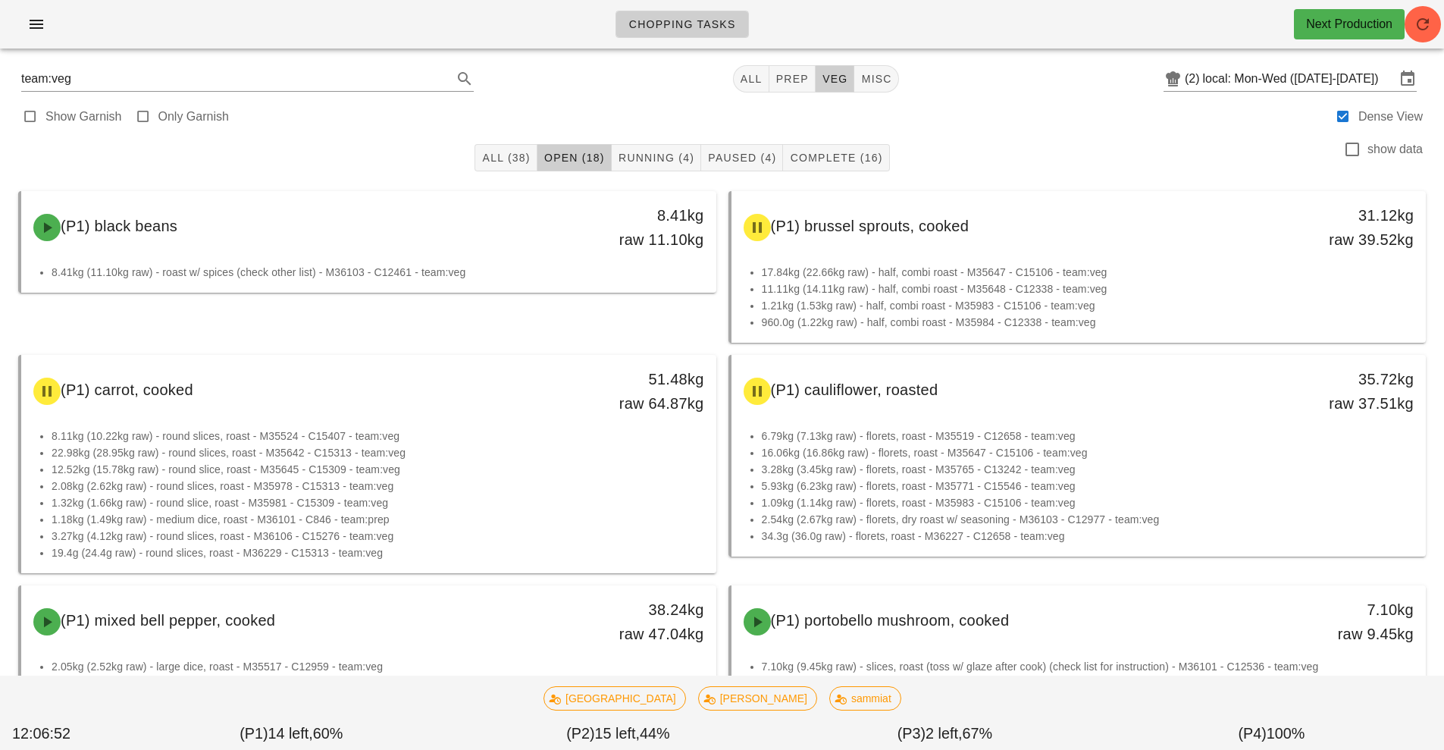
click at [1408, 42] on div "Chopping Tasks Next Production" at bounding box center [722, 24] width 1444 height 49
click at [1342, 12] on div "Next Production" at bounding box center [1349, 24] width 111 height 30
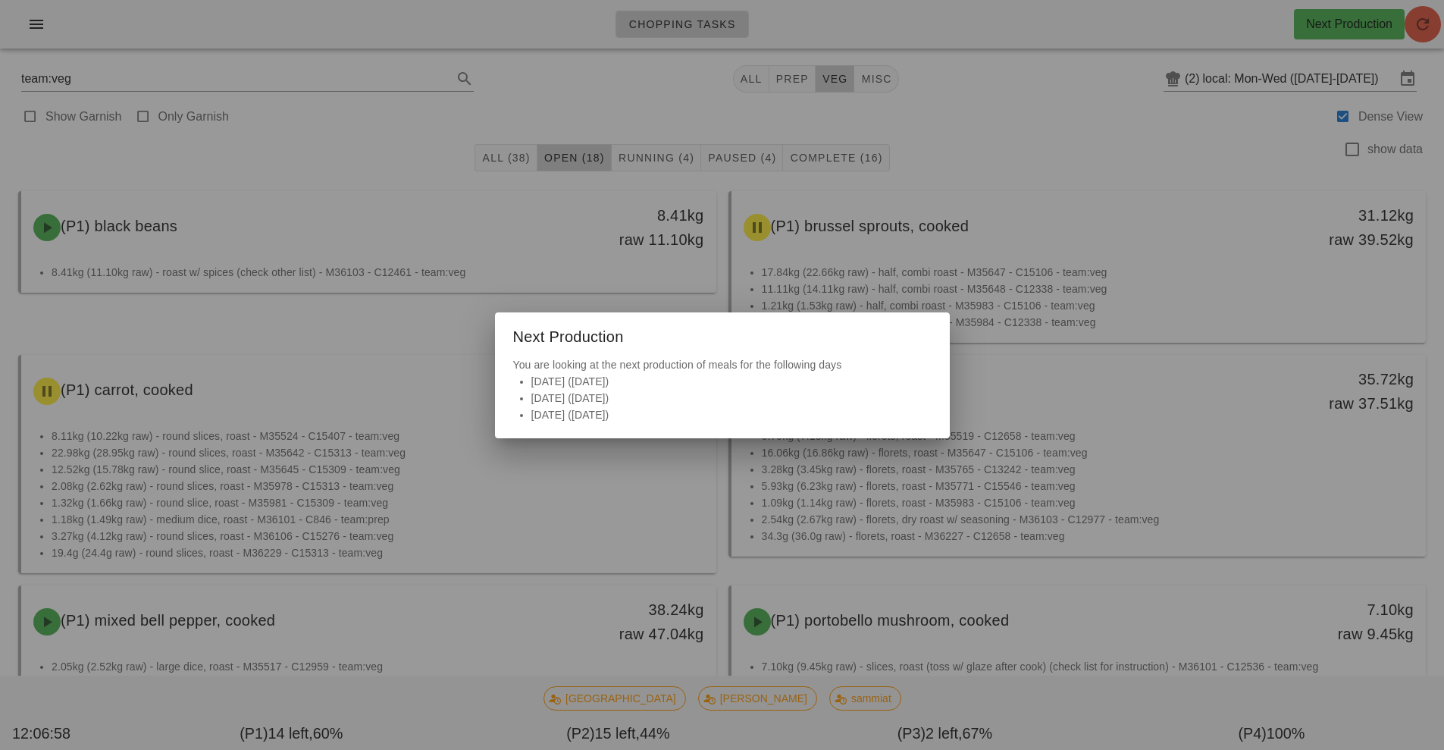
click at [588, 431] on div "You are looking at the next production of meals for the following days [DATE] (…" at bounding box center [722, 397] width 455 height 82
click at [641, 427] on div "You are looking at the next production of meals for the following days [DATE] (…" at bounding box center [722, 397] width 455 height 82
click at [588, 379] on li "[DATE] ([DATE])" at bounding box center [731, 381] width 400 height 17
click at [659, 411] on li "[DATE] ([DATE])" at bounding box center [731, 414] width 400 height 17
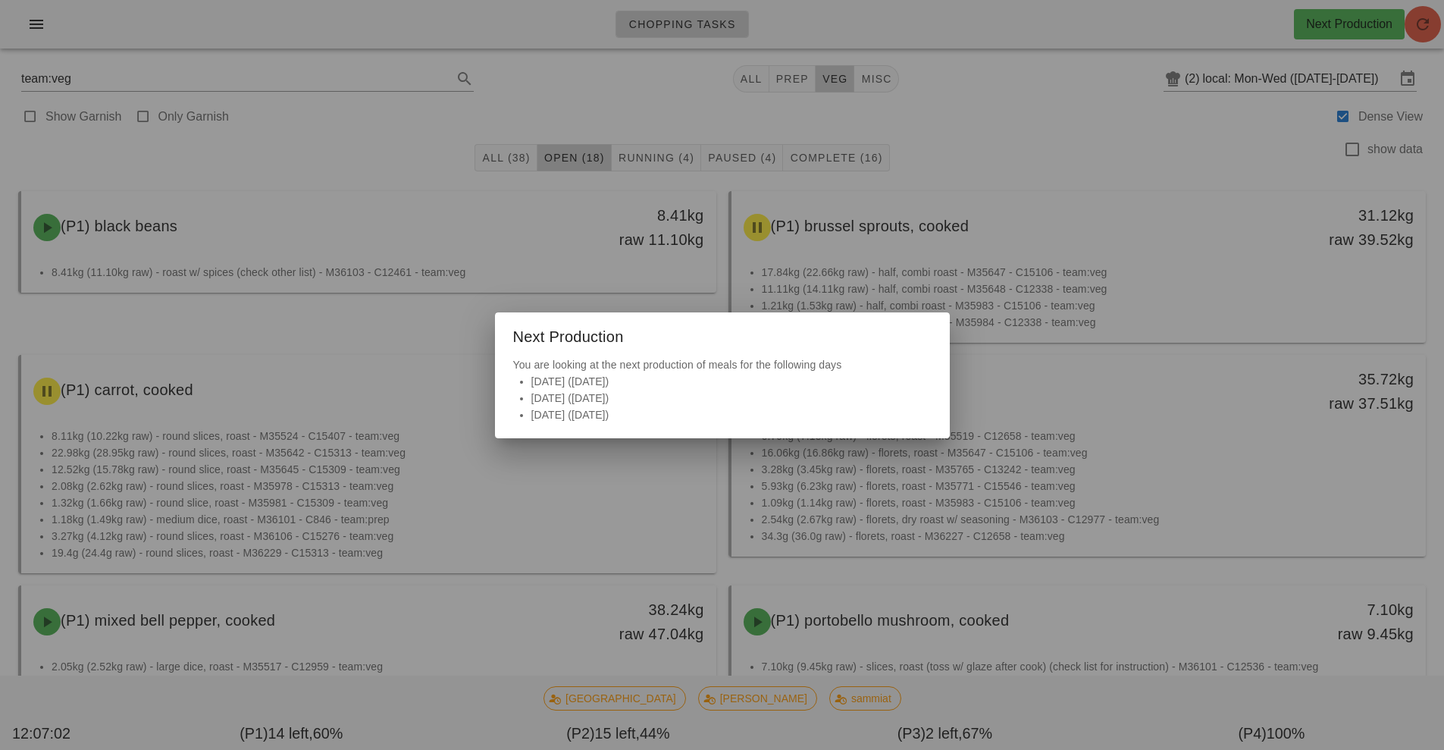
click at [643, 374] on li "[DATE] ([DATE])" at bounding box center [731, 381] width 400 height 17
click at [1418, 19] on div at bounding box center [722, 375] width 1444 height 750
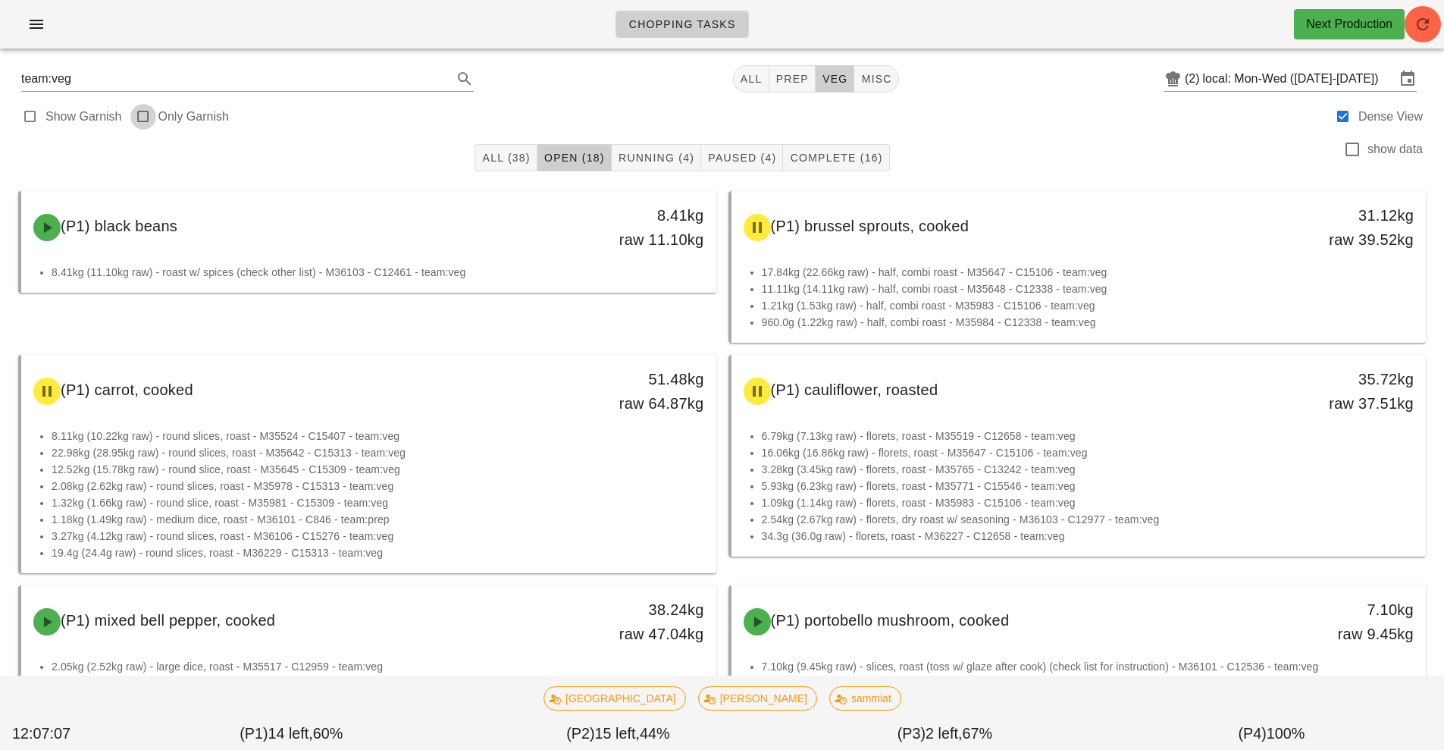
click at [142, 121] on div at bounding box center [143, 116] width 21 height 21
type input "garnish"
checkbox input "true"
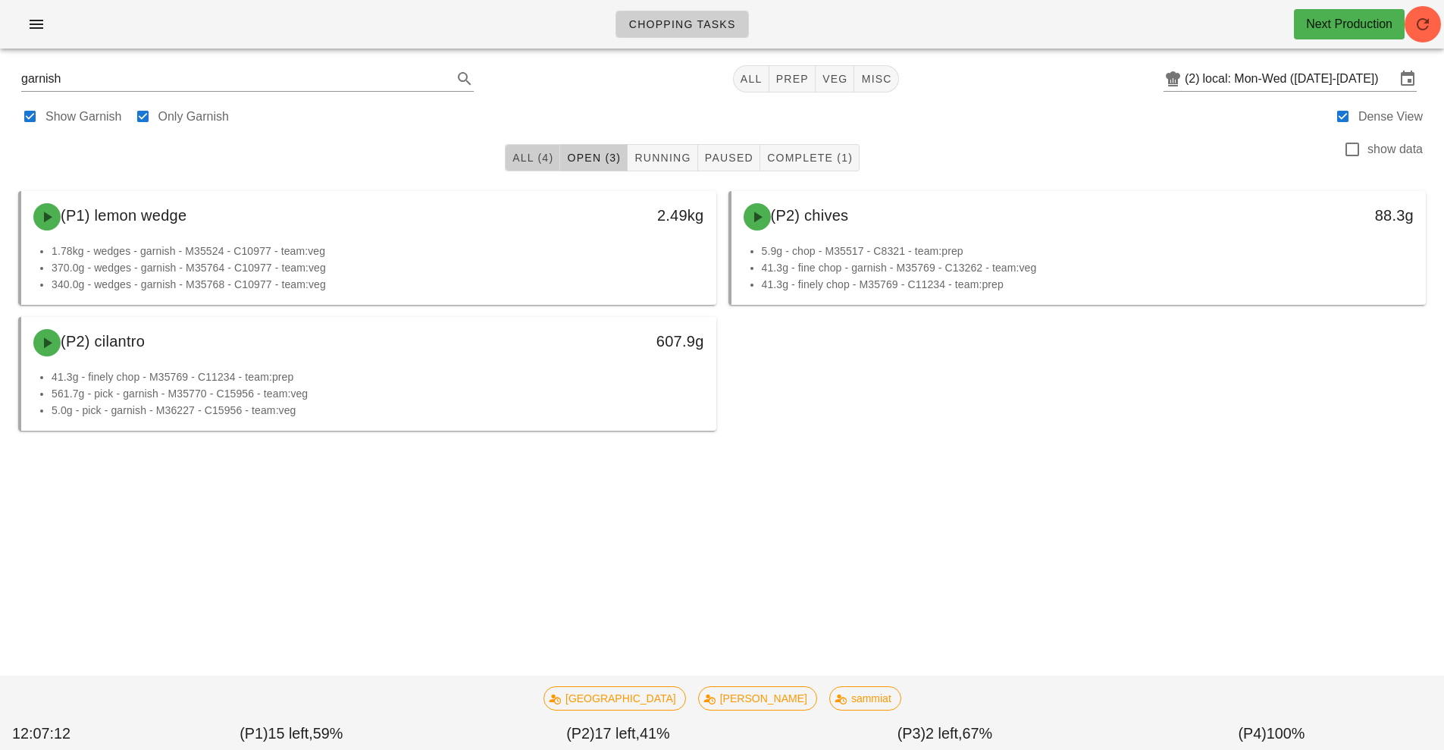
click at [520, 165] on button "All (4)" at bounding box center [532, 157] width 55 height 27
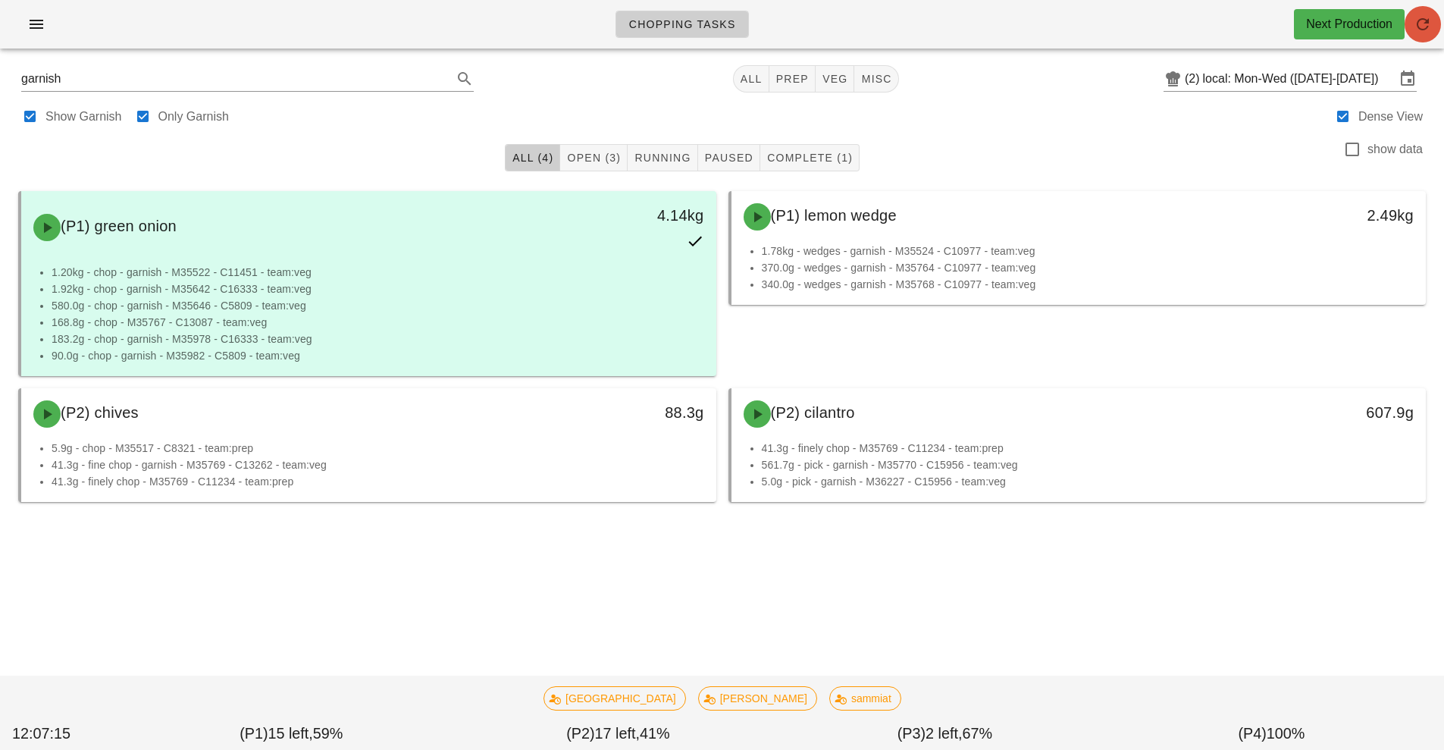
click at [1417, 33] on icon "button" at bounding box center [1423, 24] width 18 height 18
click at [1421, 33] on icon "button" at bounding box center [1423, 24] width 18 height 18
click at [1421, 16] on icon "button" at bounding box center [1423, 24] width 18 height 18
click at [1398, 21] on div "Next Production" at bounding box center [1349, 24] width 111 height 30
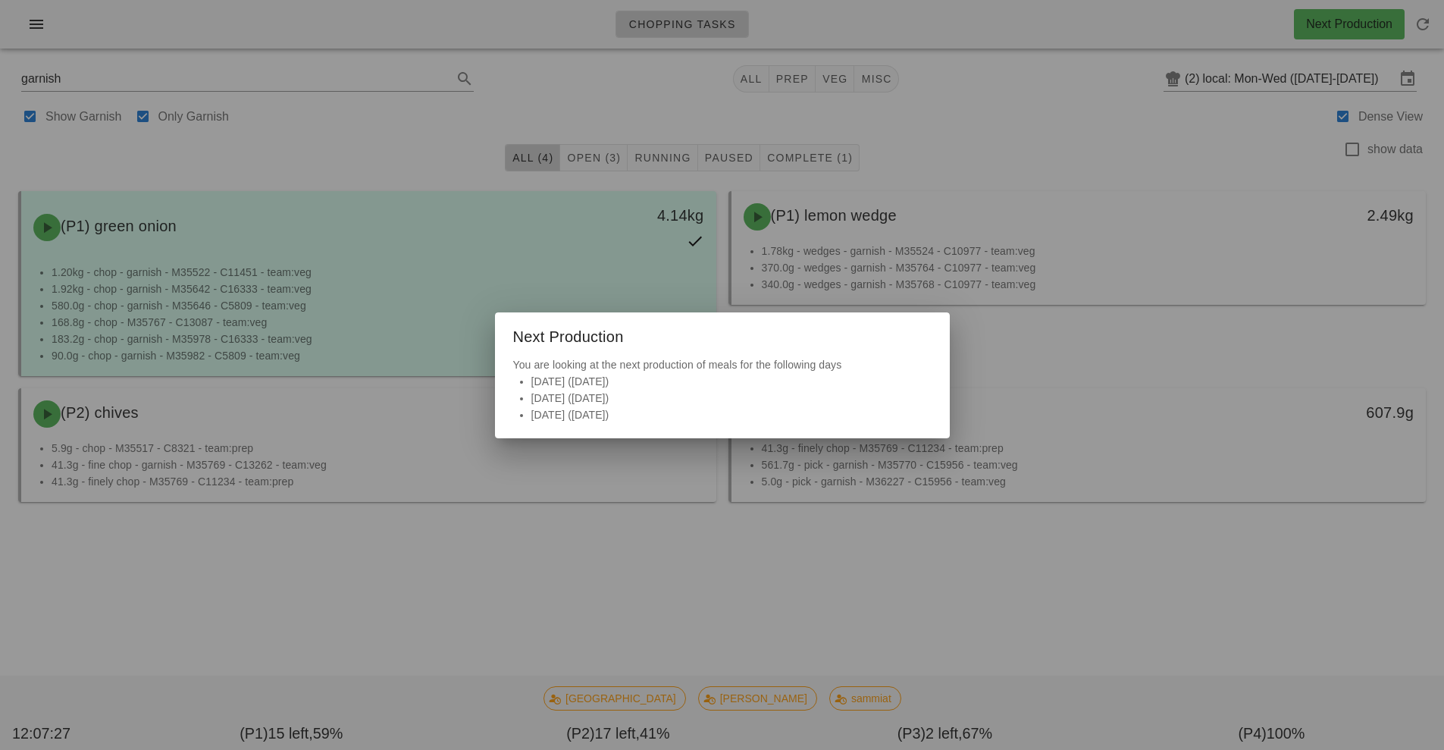
click at [591, 337] on div "Next Production" at bounding box center [722, 334] width 455 height 44
click at [751, 72] on div at bounding box center [722, 375] width 1444 height 750
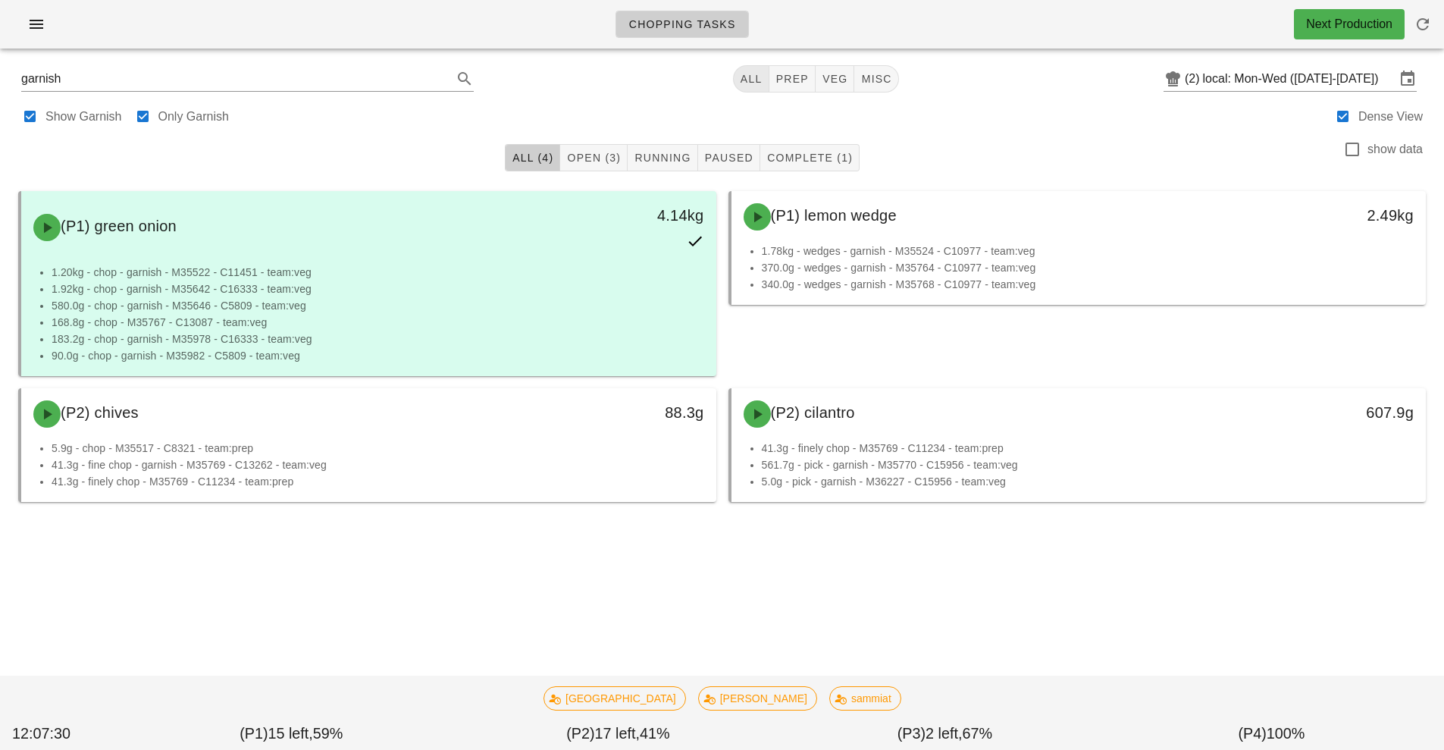
click at [752, 80] on span "All" at bounding box center [751, 79] width 23 height 12
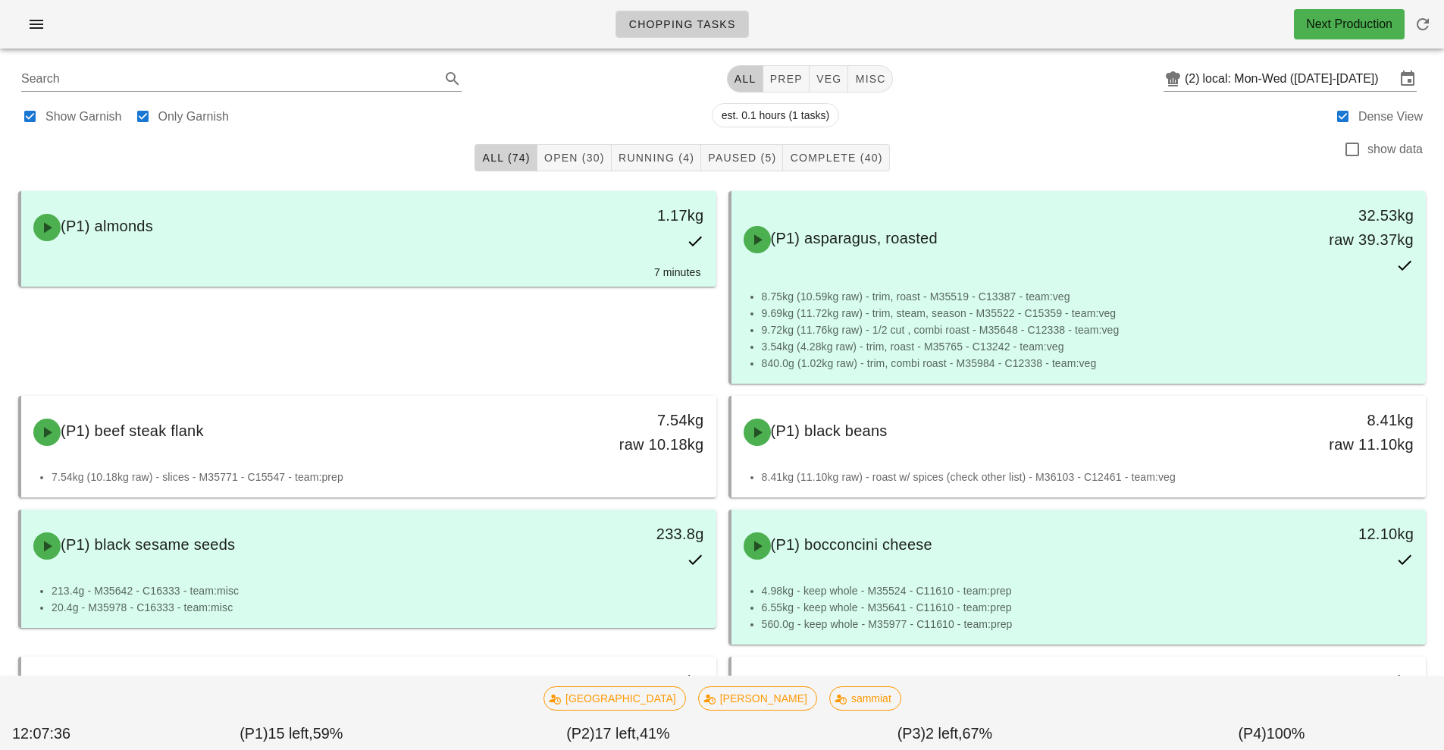
click at [483, 169] on button "All (74)" at bounding box center [506, 157] width 62 height 27
click at [795, 77] on span "prep" at bounding box center [786, 79] width 33 height 12
type input "team:prep"
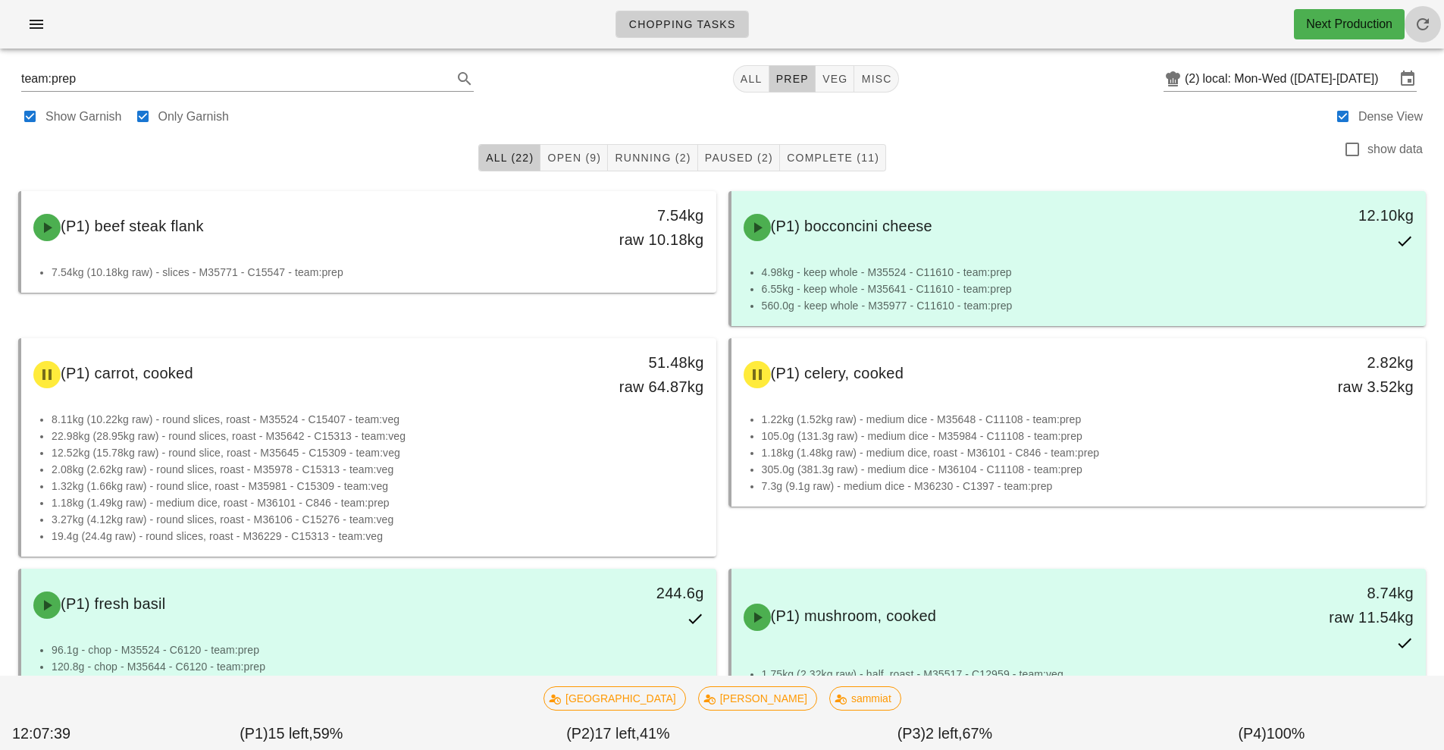
click at [1417, 20] on icon "button" at bounding box center [1423, 24] width 18 height 18
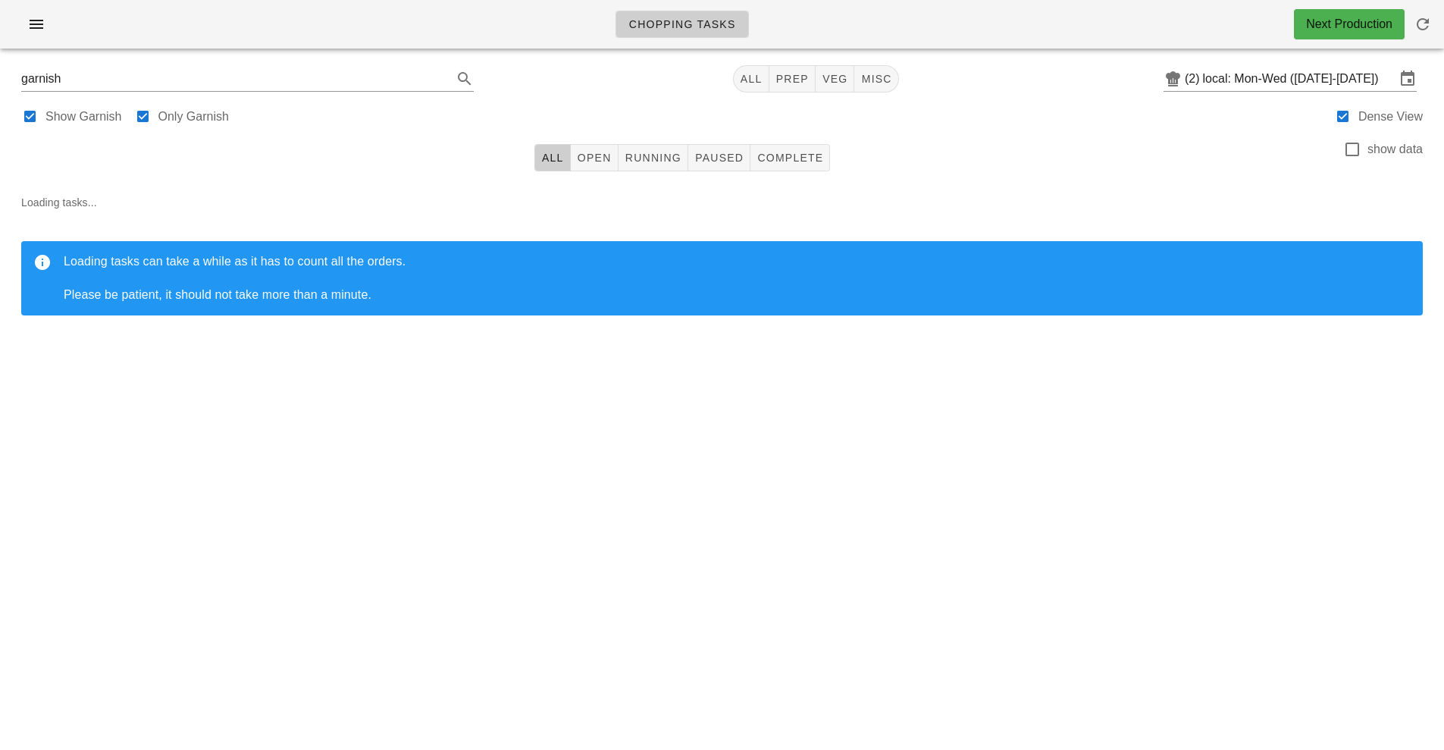
click at [1344, 27] on div "Next Production" at bounding box center [1349, 24] width 86 height 18
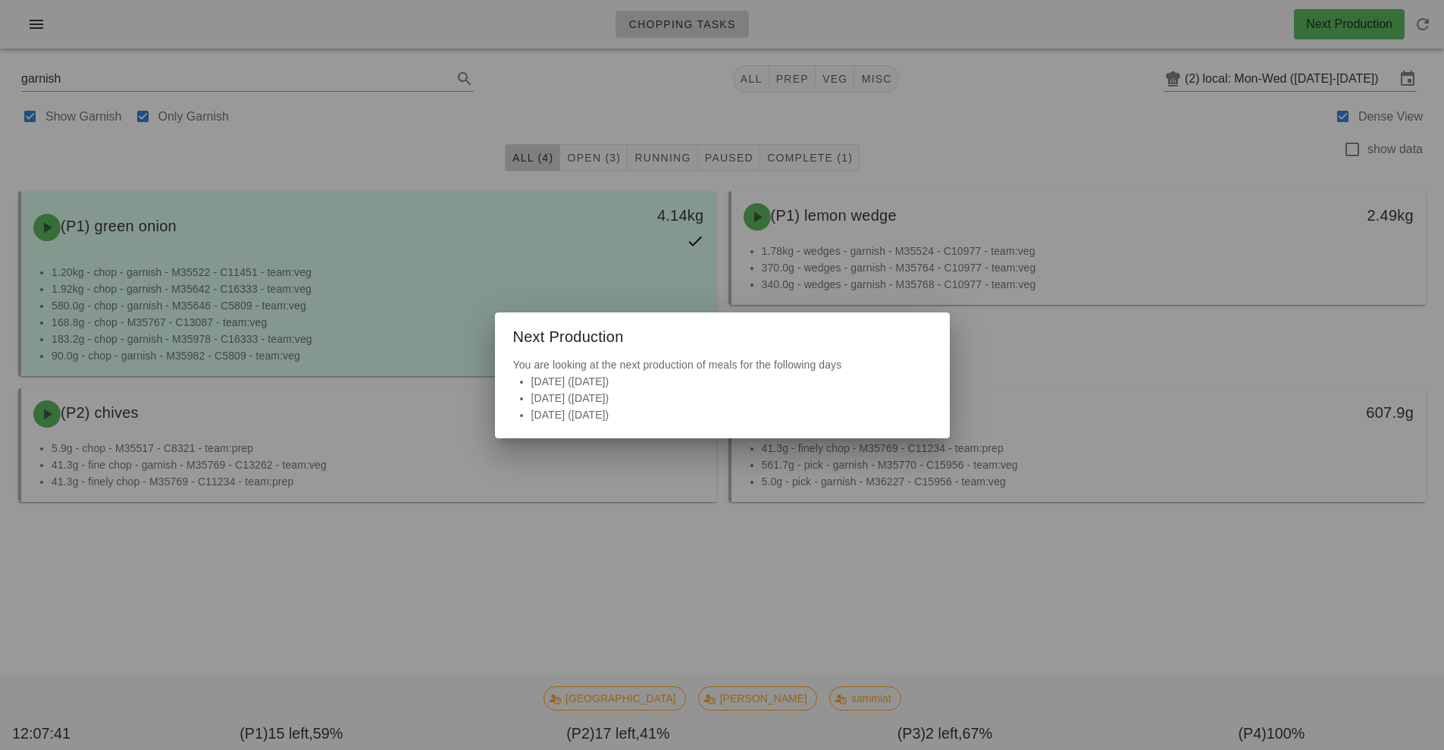
click at [581, 412] on li "[DATE] ([DATE])" at bounding box center [731, 414] width 400 height 17
click at [579, 362] on div "You are looking at the next production of meals for the following days Monday (…" at bounding box center [722, 397] width 455 height 82
click at [1354, 121] on div at bounding box center [722, 375] width 1444 height 750
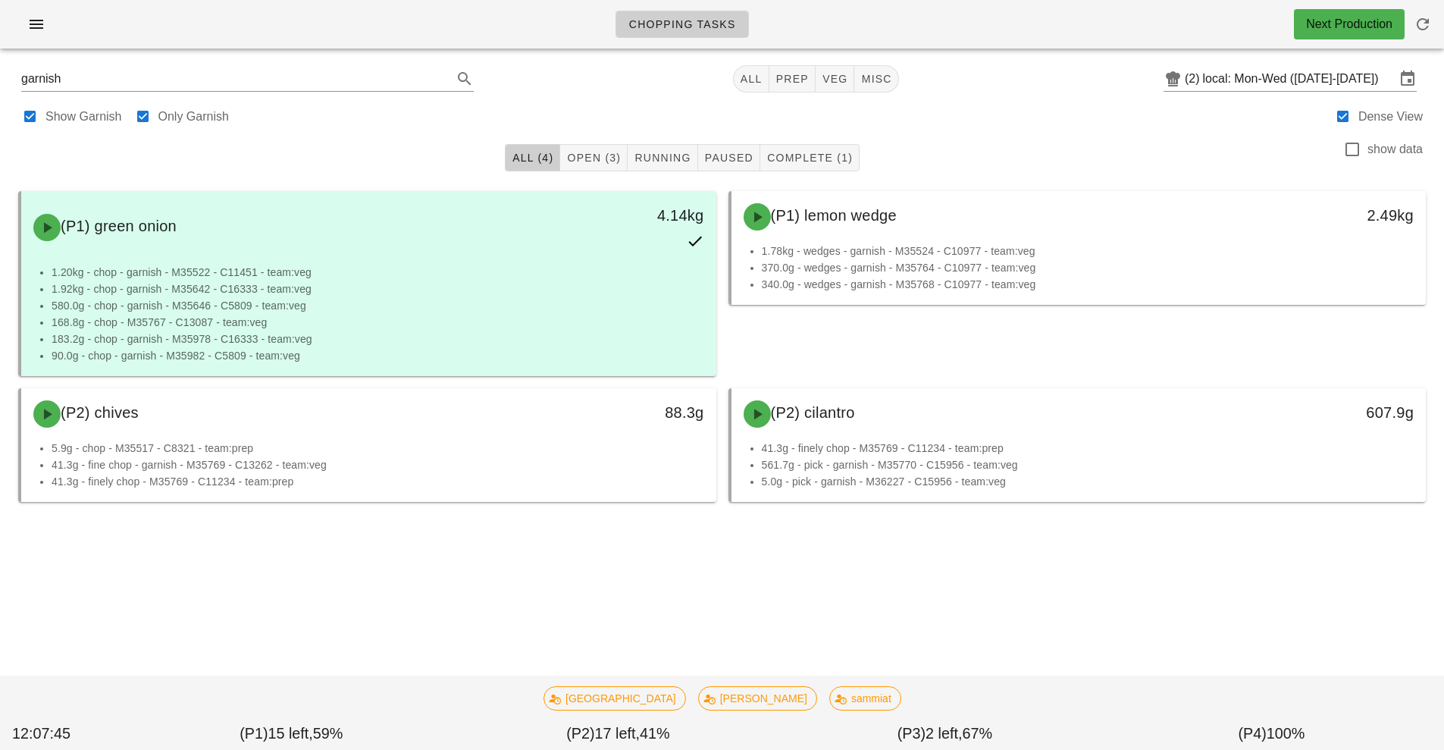
click at [1365, 120] on label "Dense View" at bounding box center [1391, 116] width 64 height 15
checkbox input "false"
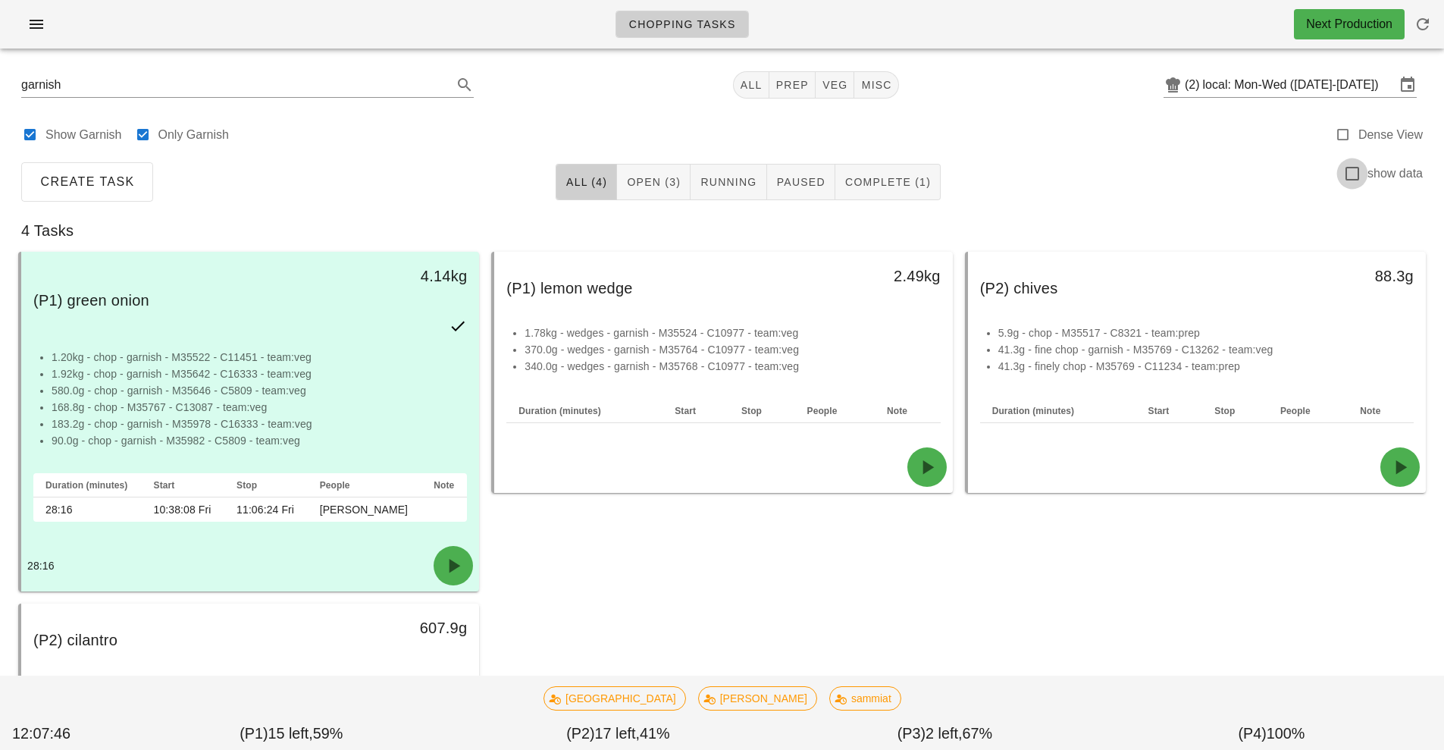
click at [1356, 176] on div at bounding box center [1353, 174] width 26 height 26
checkbox input "true"
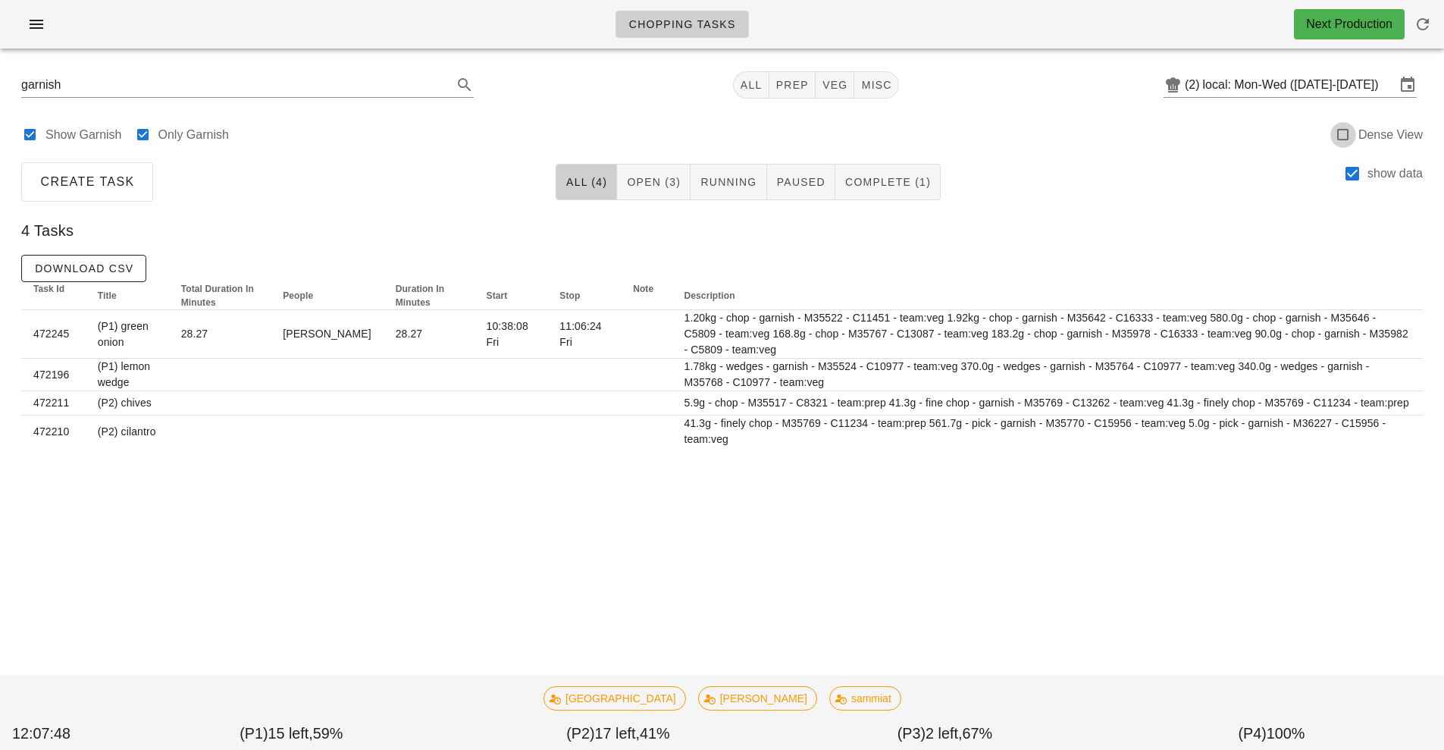
click at [1348, 136] on div at bounding box center [1343, 134] width 21 height 21
checkbox input "true"
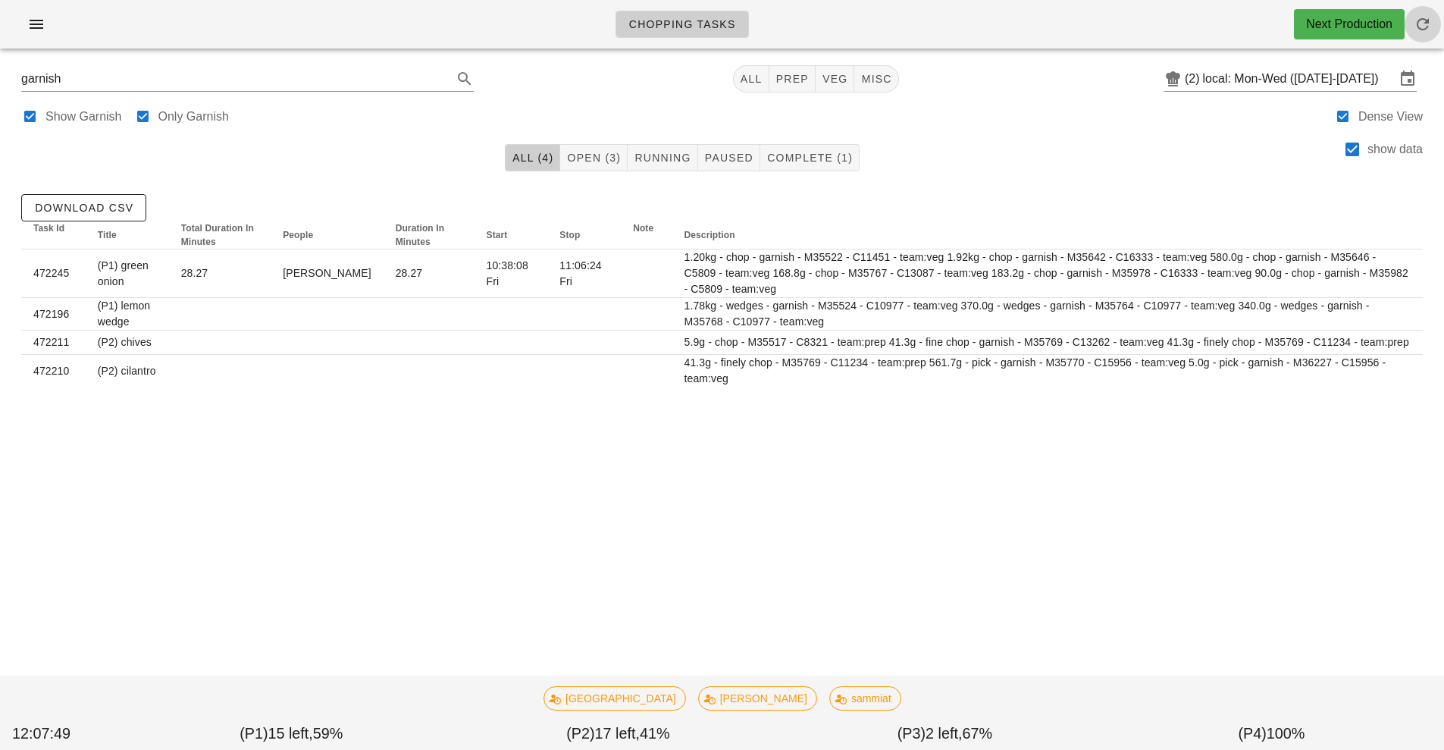
click at [1434, 19] on span "button" at bounding box center [1423, 24] width 36 height 18
click at [50, 35] on button "button" at bounding box center [36, 24] width 49 height 27
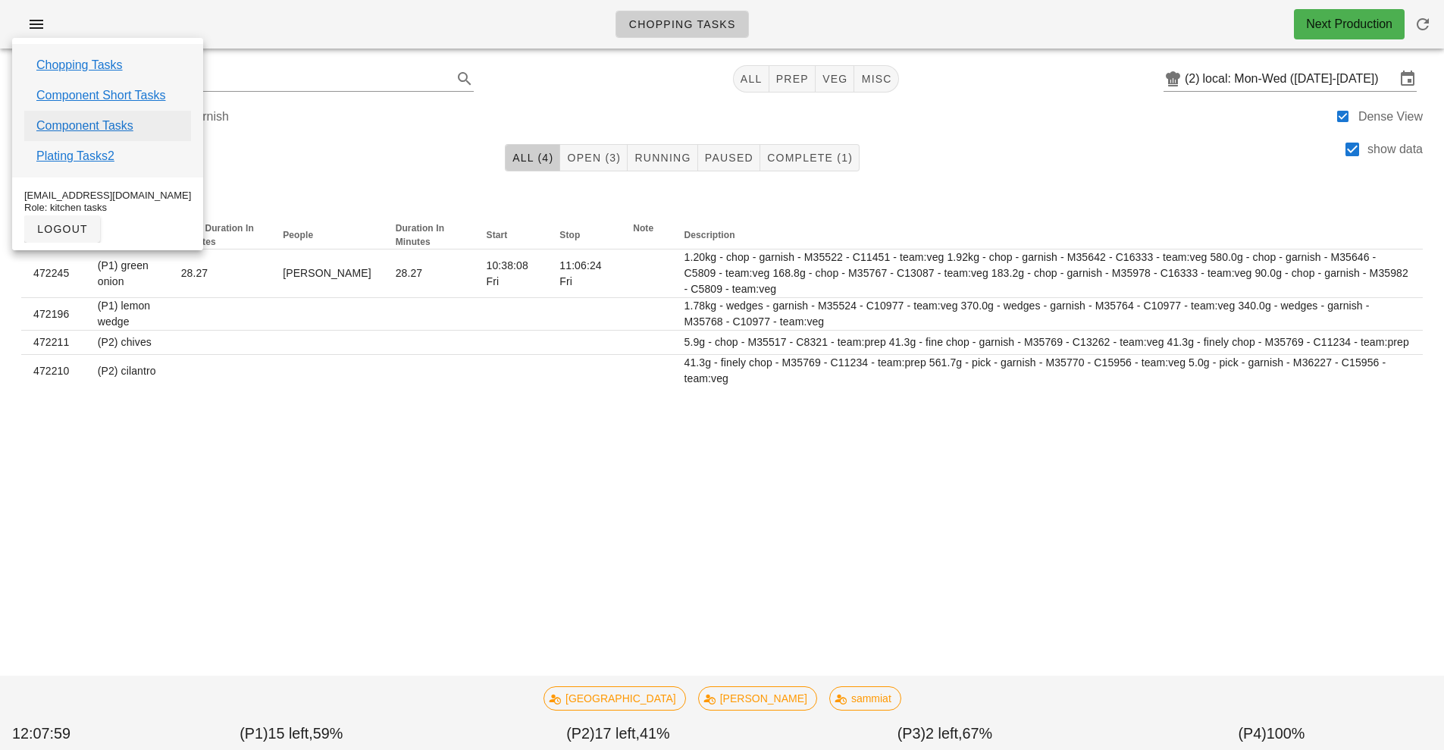
click at [117, 128] on link "Component Tasks" at bounding box center [84, 126] width 97 height 18
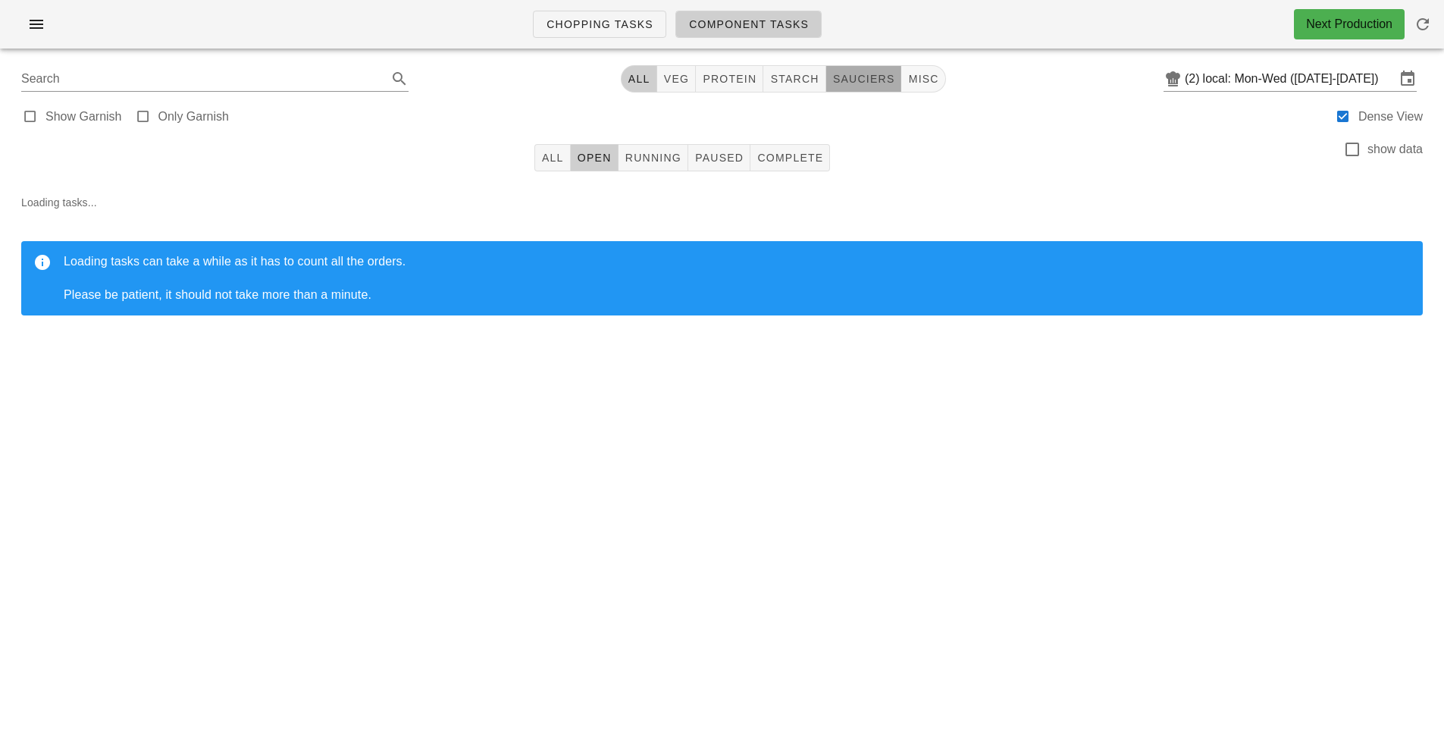
click at [857, 80] on span "sauciers" at bounding box center [863, 79] width 63 height 12
type input "team:sauciers"
click at [636, 80] on span "All" at bounding box center [645, 79] width 23 height 12
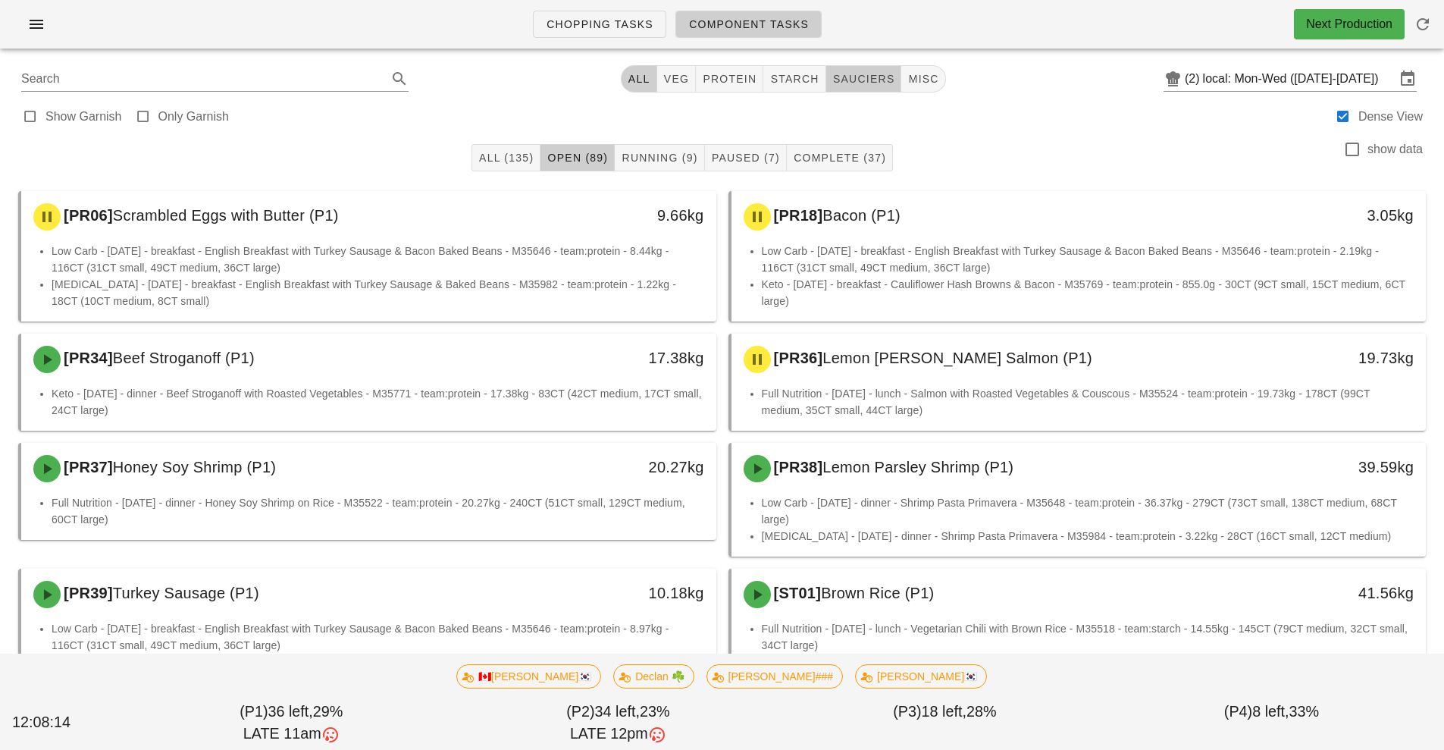
click at [853, 80] on span "sauciers" at bounding box center [863, 79] width 63 height 12
type input "team:sauciers"
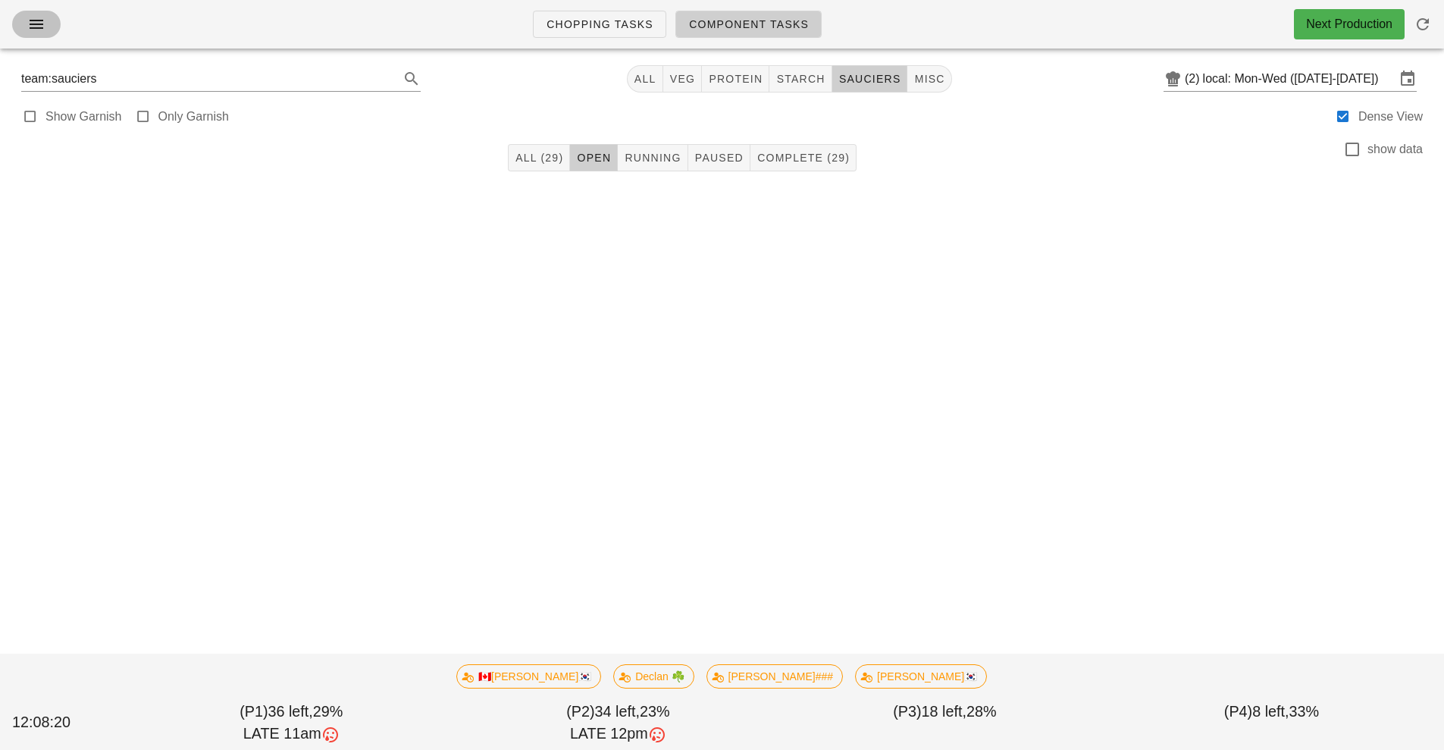
click at [45, 28] on icon "button" at bounding box center [36, 24] width 18 height 18
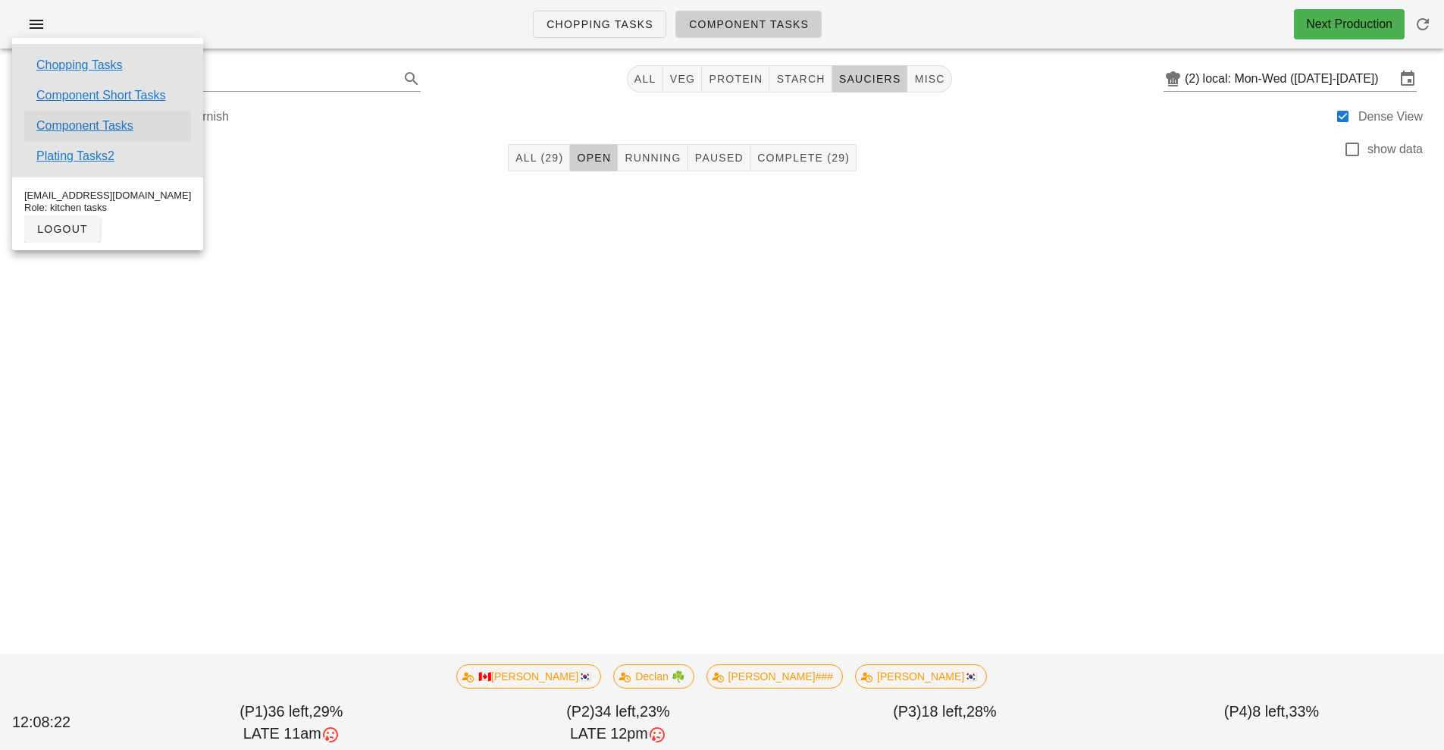
click at [116, 127] on link "Component Tasks" at bounding box center [84, 126] width 97 height 18
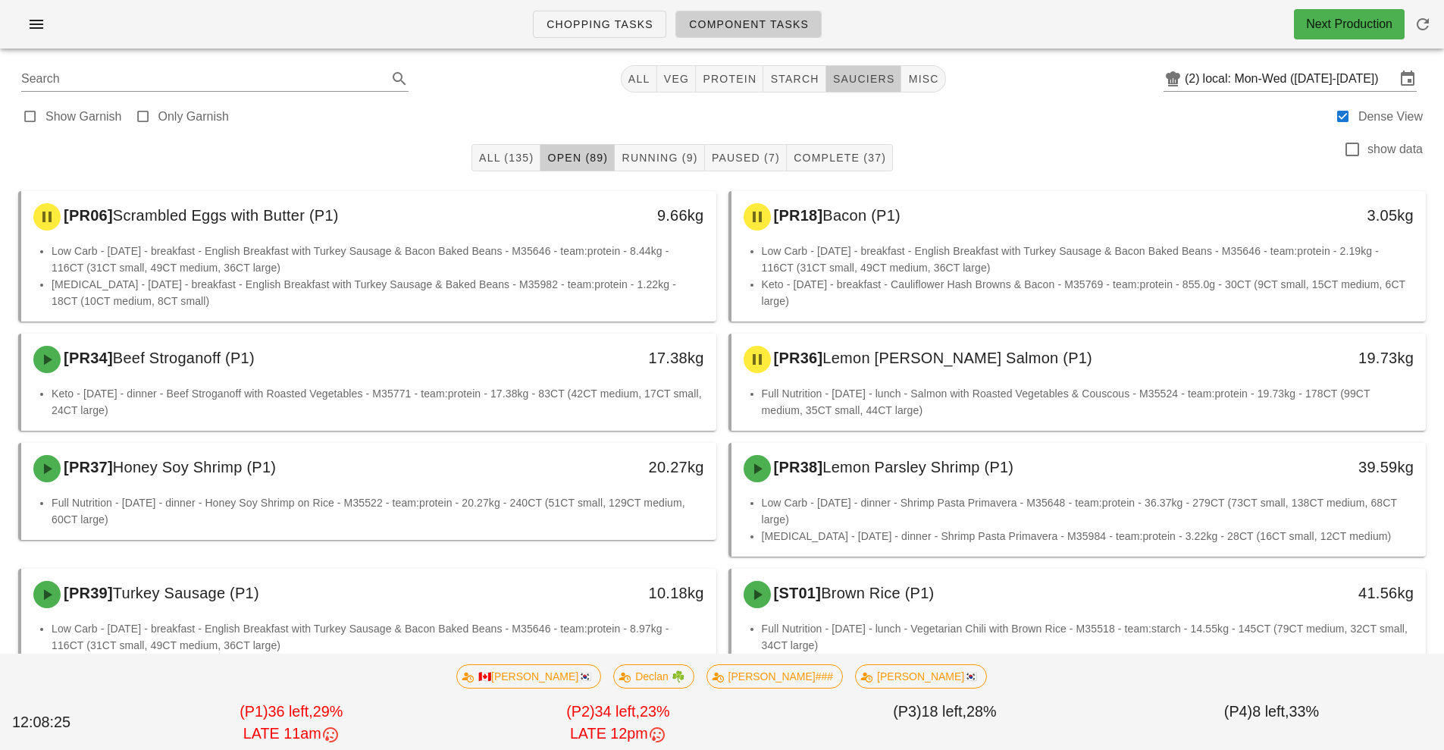
click at [867, 74] on span "sauciers" at bounding box center [863, 79] width 63 height 12
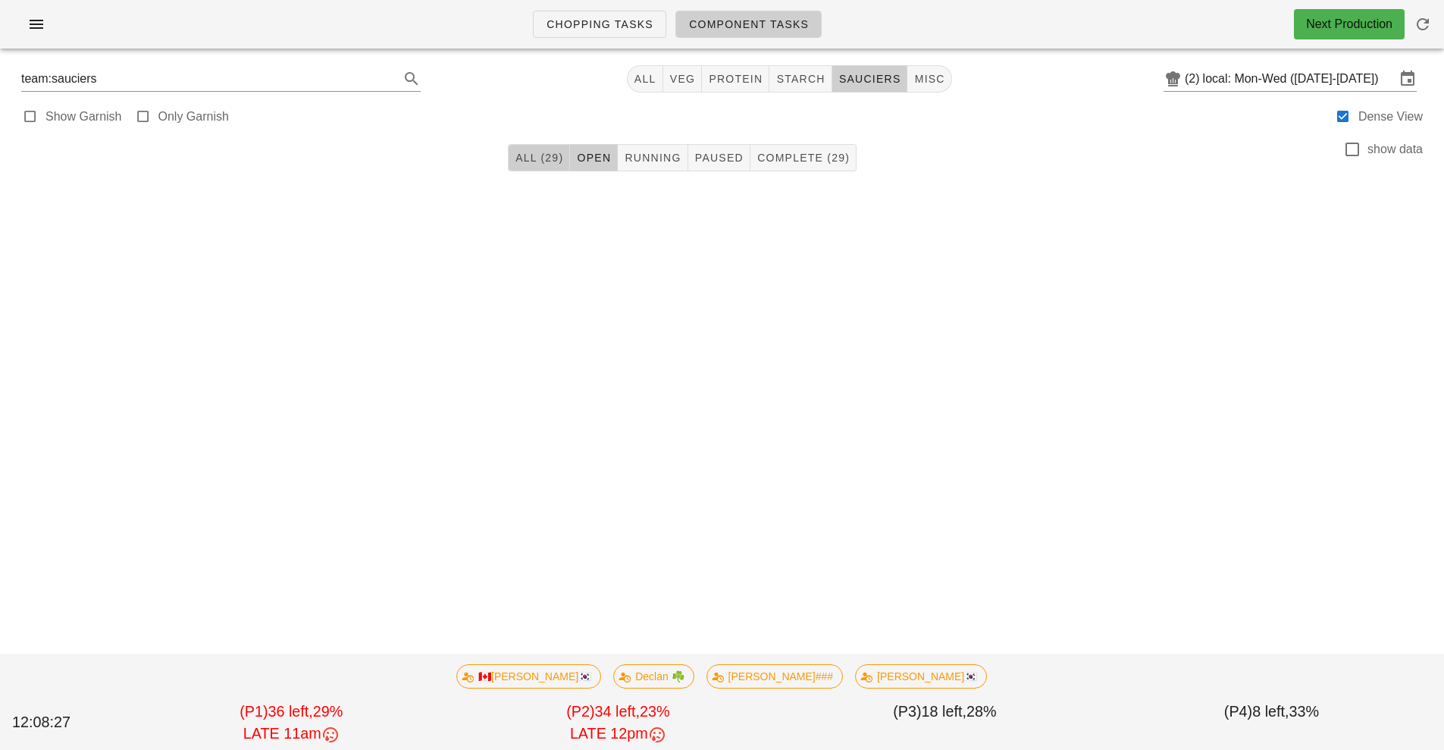
click at [519, 168] on button "All (29)" at bounding box center [539, 157] width 62 height 27
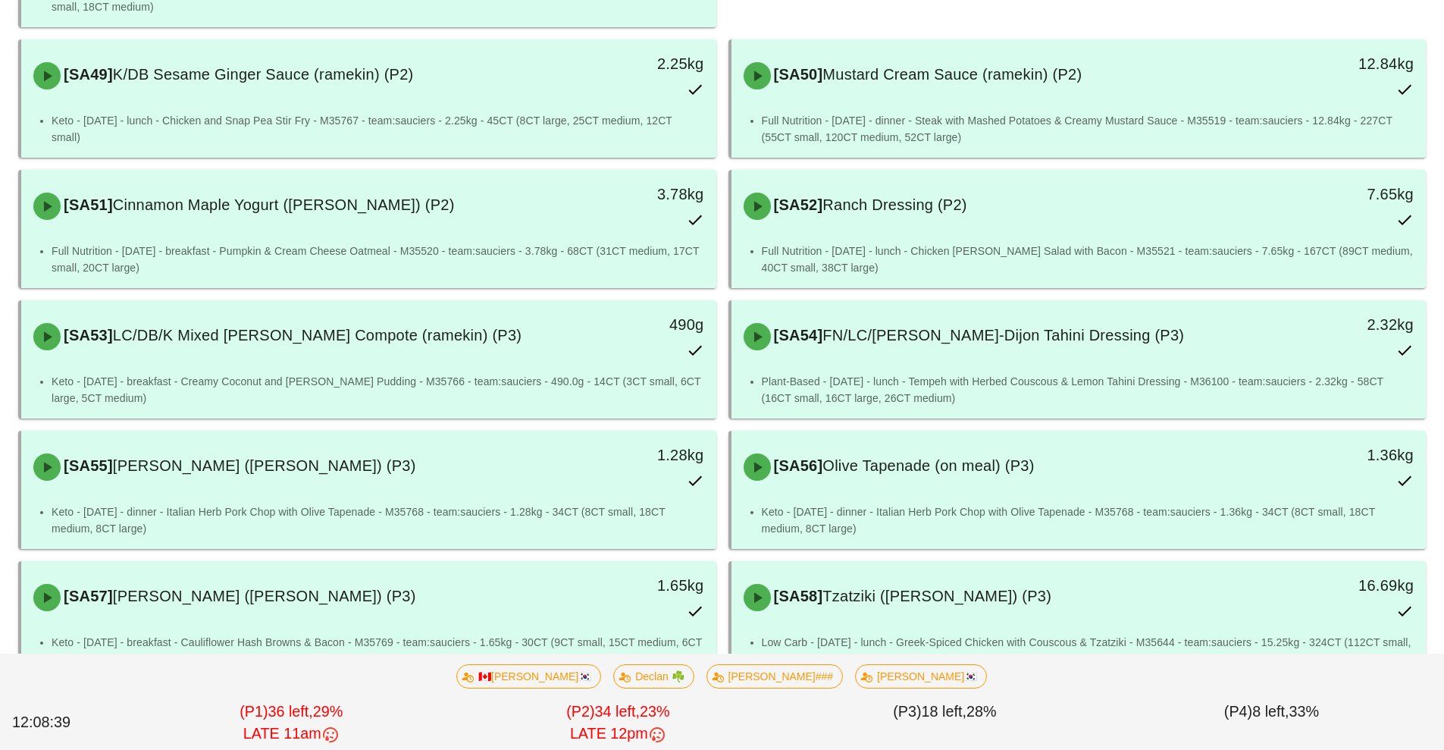
scroll to position [1218, 0]
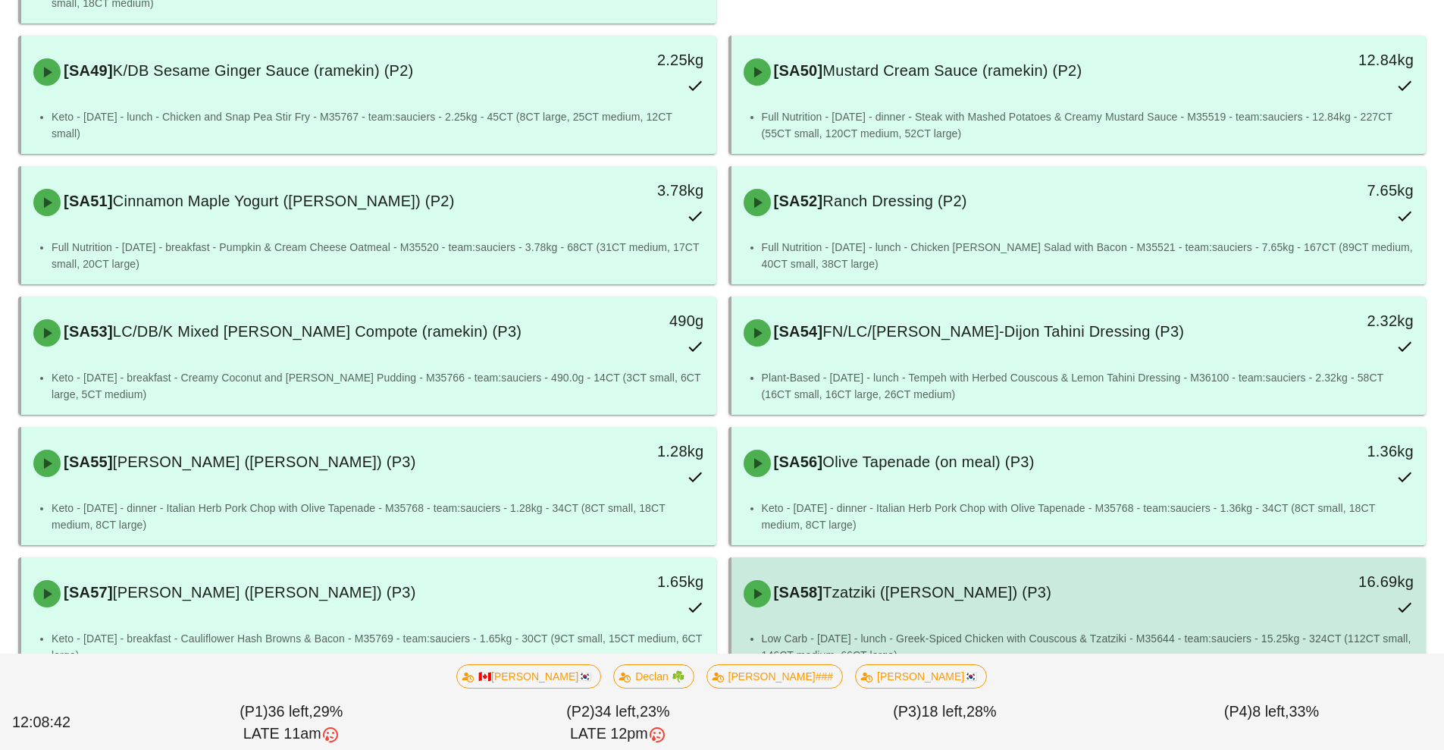
click at [842, 602] on div "[SA58] Tzatziki (ramekin) (P3)" at bounding box center [993, 593] width 516 height 45
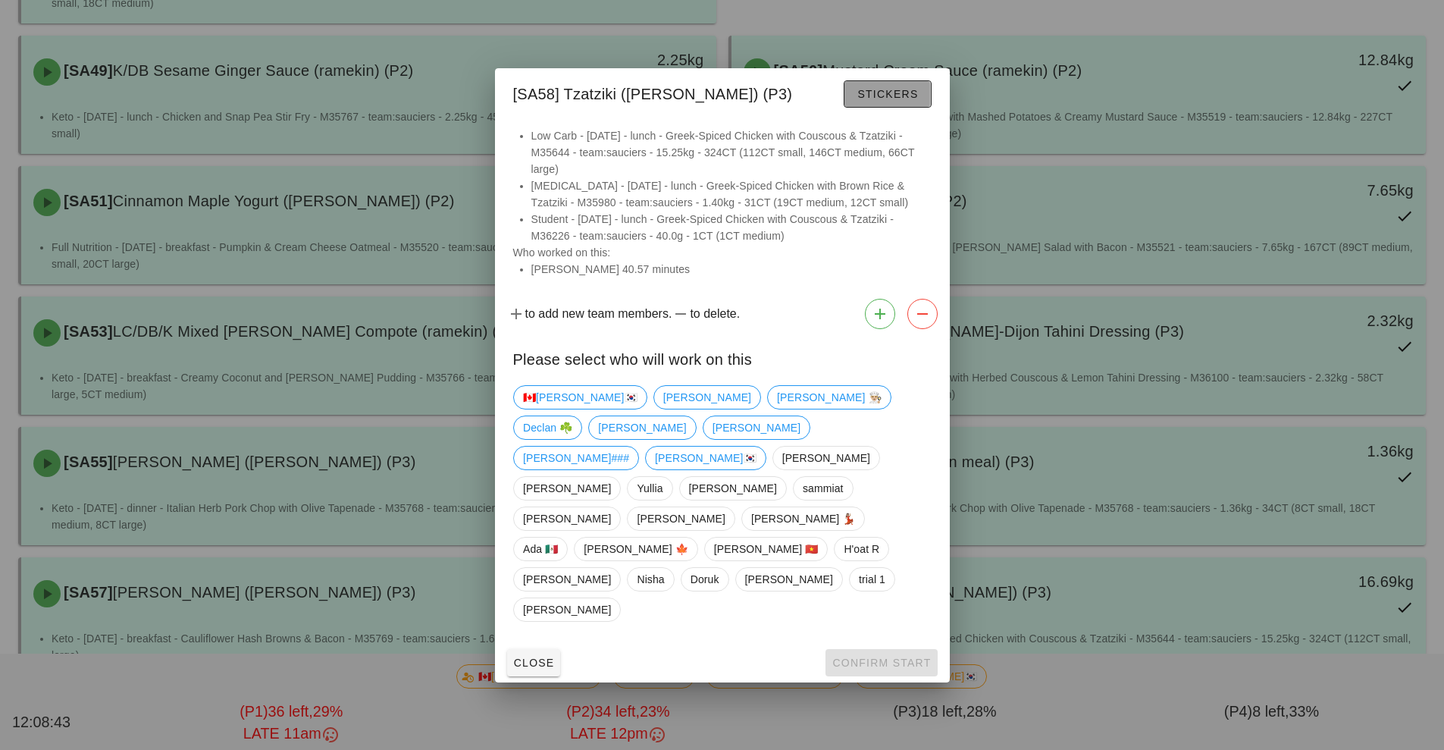
click at [879, 100] on span "Stickers" at bounding box center [887, 94] width 61 height 12
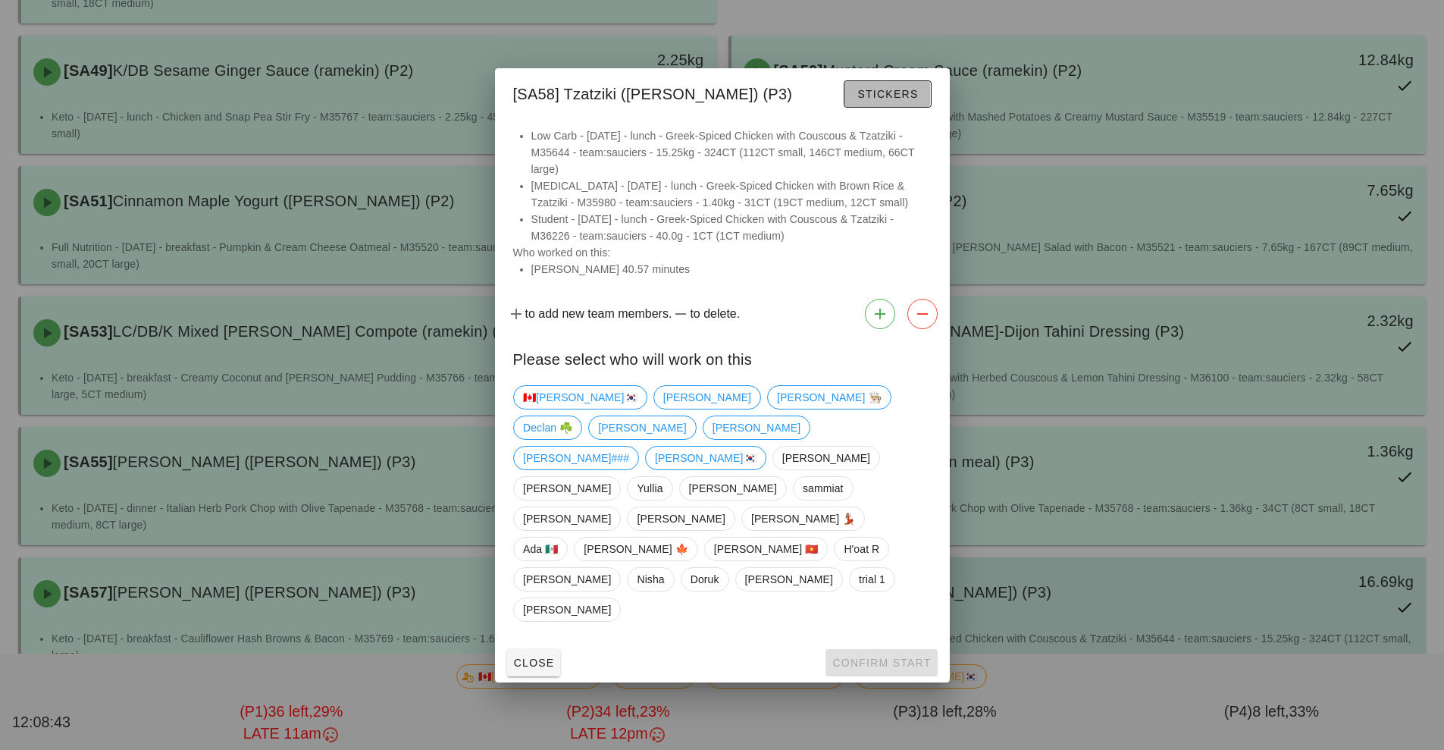
scroll to position [27, 0]
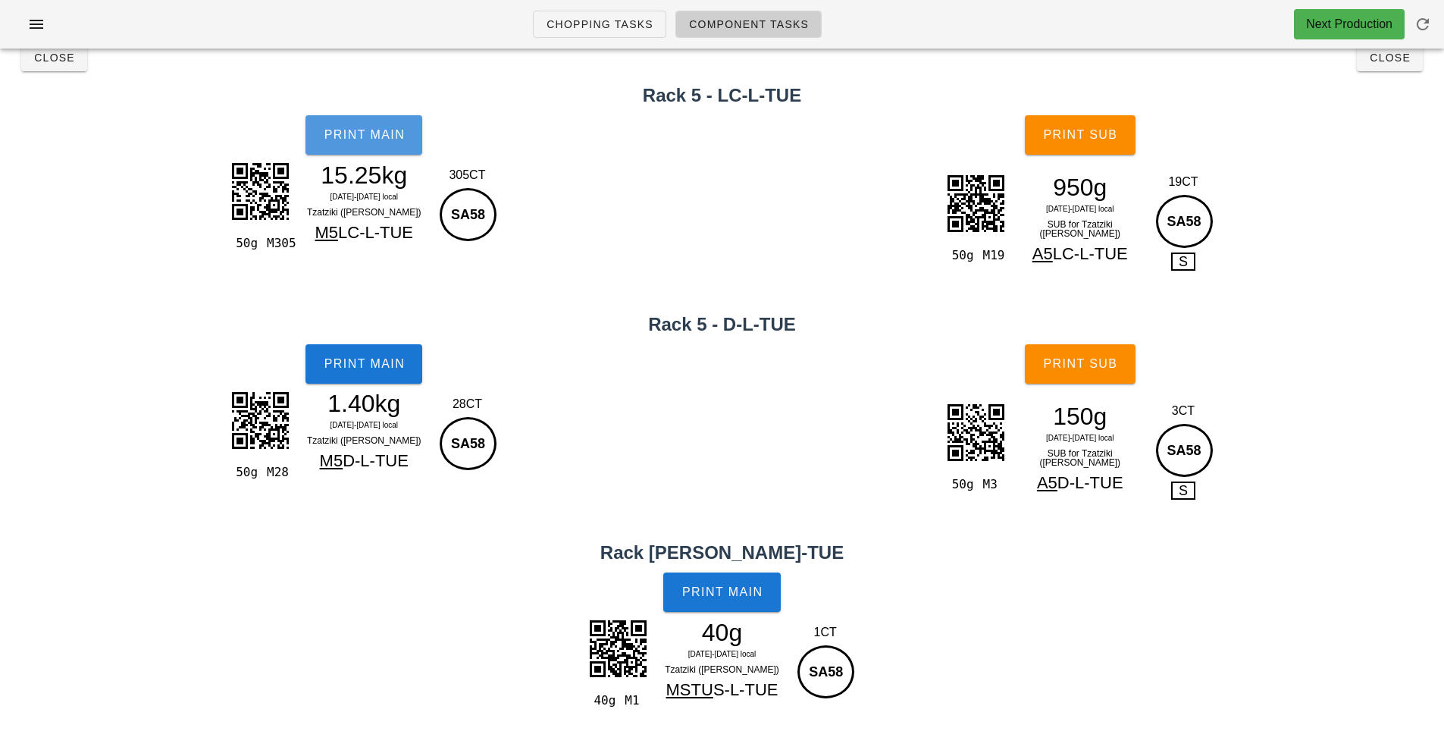
click at [364, 133] on span "Print Main" at bounding box center [364, 135] width 82 height 14
click at [365, 143] on button "Print Main" at bounding box center [364, 134] width 117 height 39
click at [368, 131] on span "Print Main" at bounding box center [364, 135] width 82 height 14
click at [38, 69] on button "Close" at bounding box center [54, 57] width 66 height 27
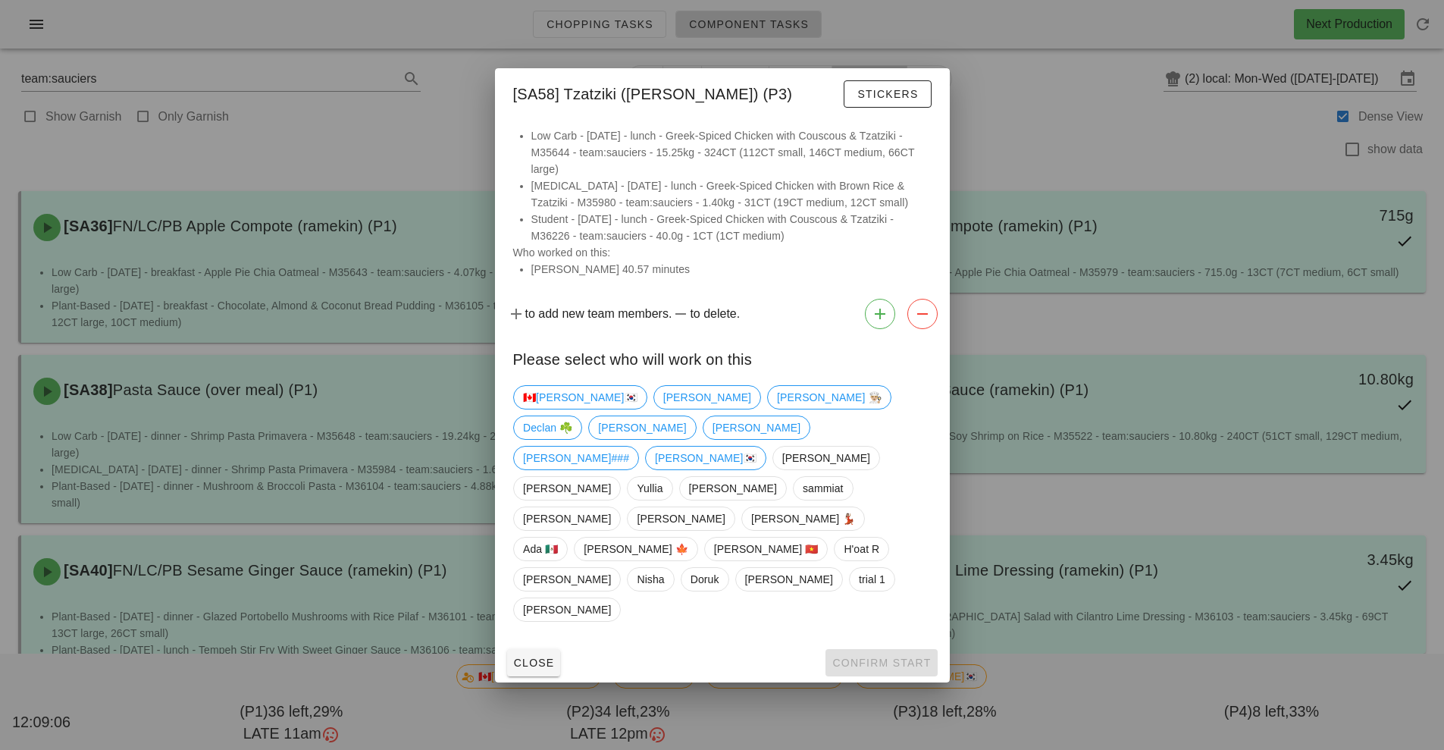
click at [1063, 139] on div at bounding box center [722, 375] width 1444 height 750
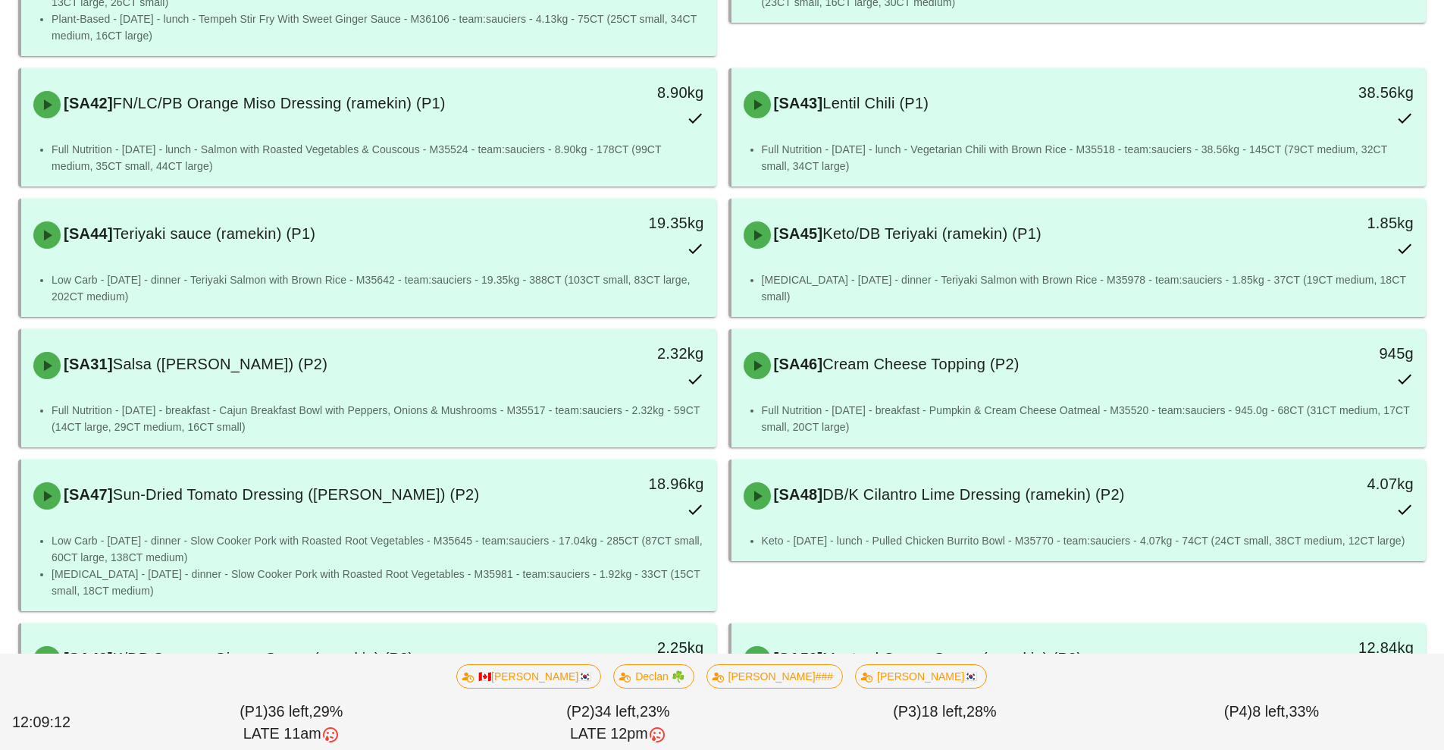
scroll to position [644, 0]
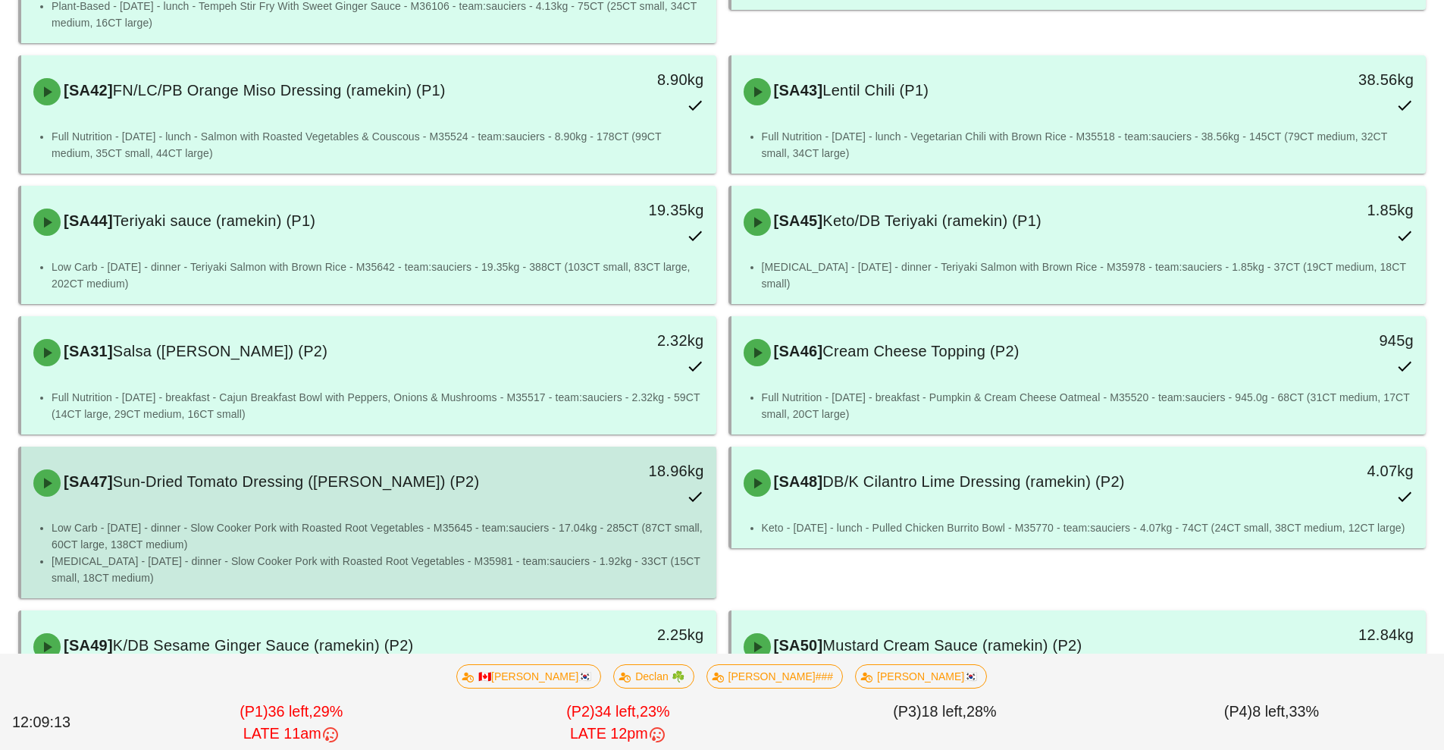
click at [286, 511] on div "[SA47] Sun-Dried Tomato Dressing (ramekin) (P2) 18.96kg" at bounding box center [368, 483] width 689 height 67
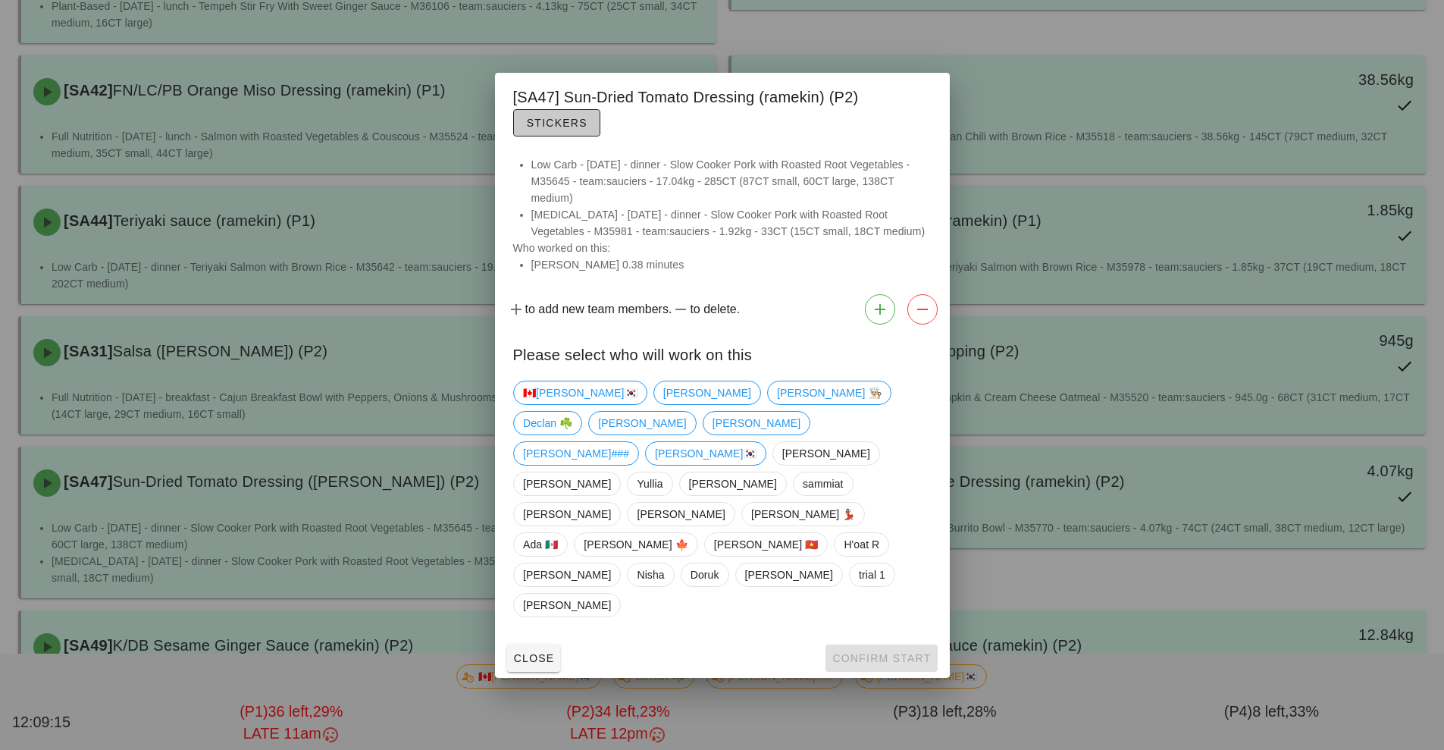
click at [550, 129] on span "Stickers" at bounding box center [556, 123] width 61 height 12
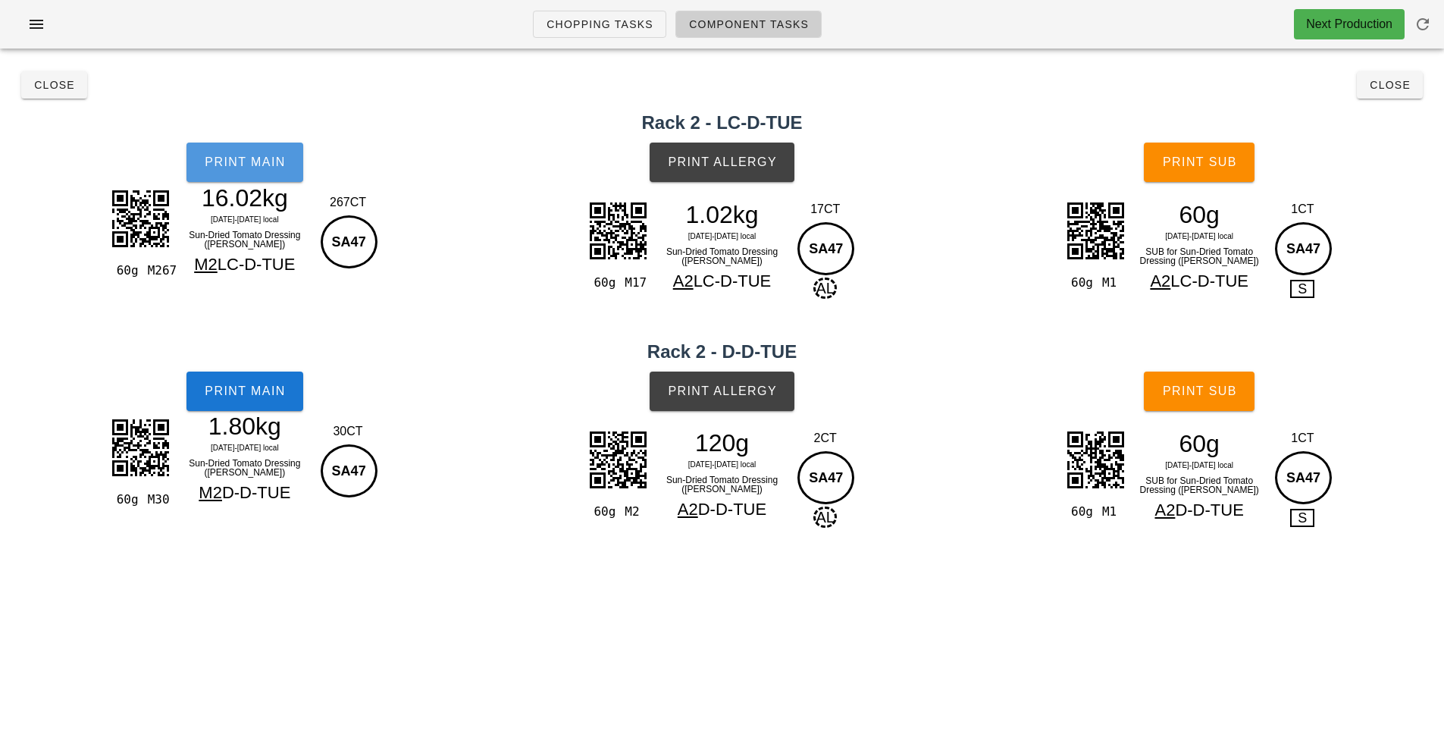
click at [258, 171] on button "Print Main" at bounding box center [245, 162] width 117 height 39
click at [232, 162] on span "Print Main" at bounding box center [245, 162] width 82 height 14
click at [45, 96] on button "Close" at bounding box center [54, 84] width 66 height 27
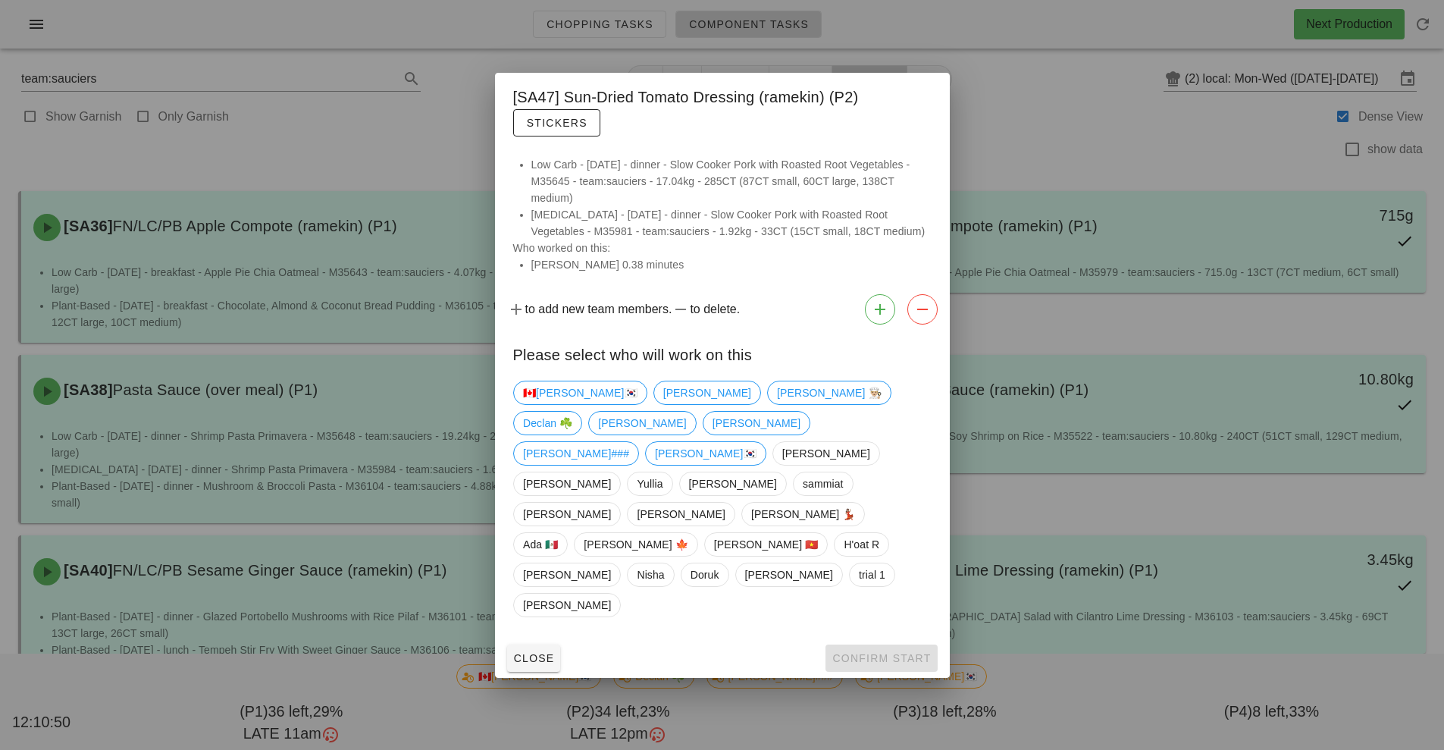
click at [1081, 94] on div at bounding box center [722, 375] width 1444 height 750
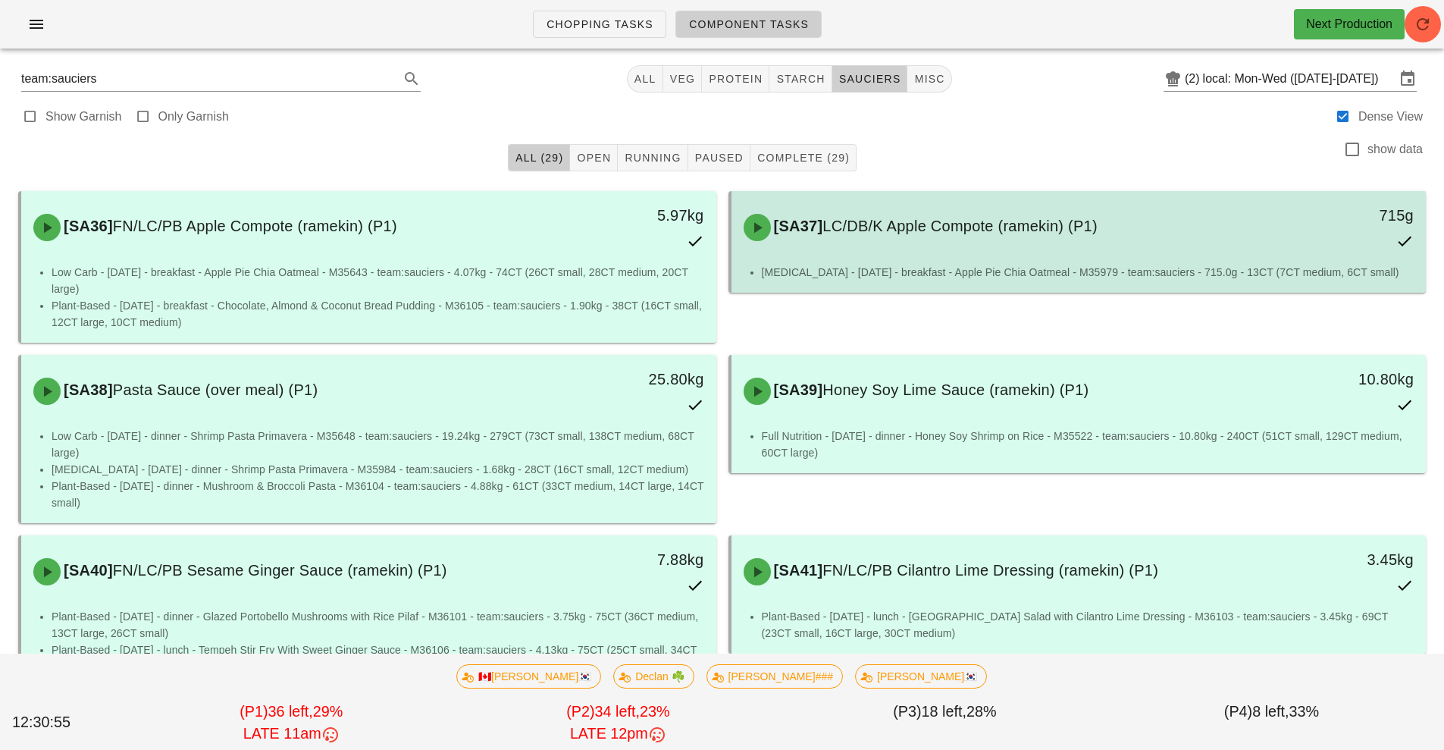
click at [895, 285] on div "[MEDICAL_DATA] - [DATE] - breakfast - Apple Pie Chia Oatmeal - M35979 - team:sa…" at bounding box center [1079, 278] width 695 height 29
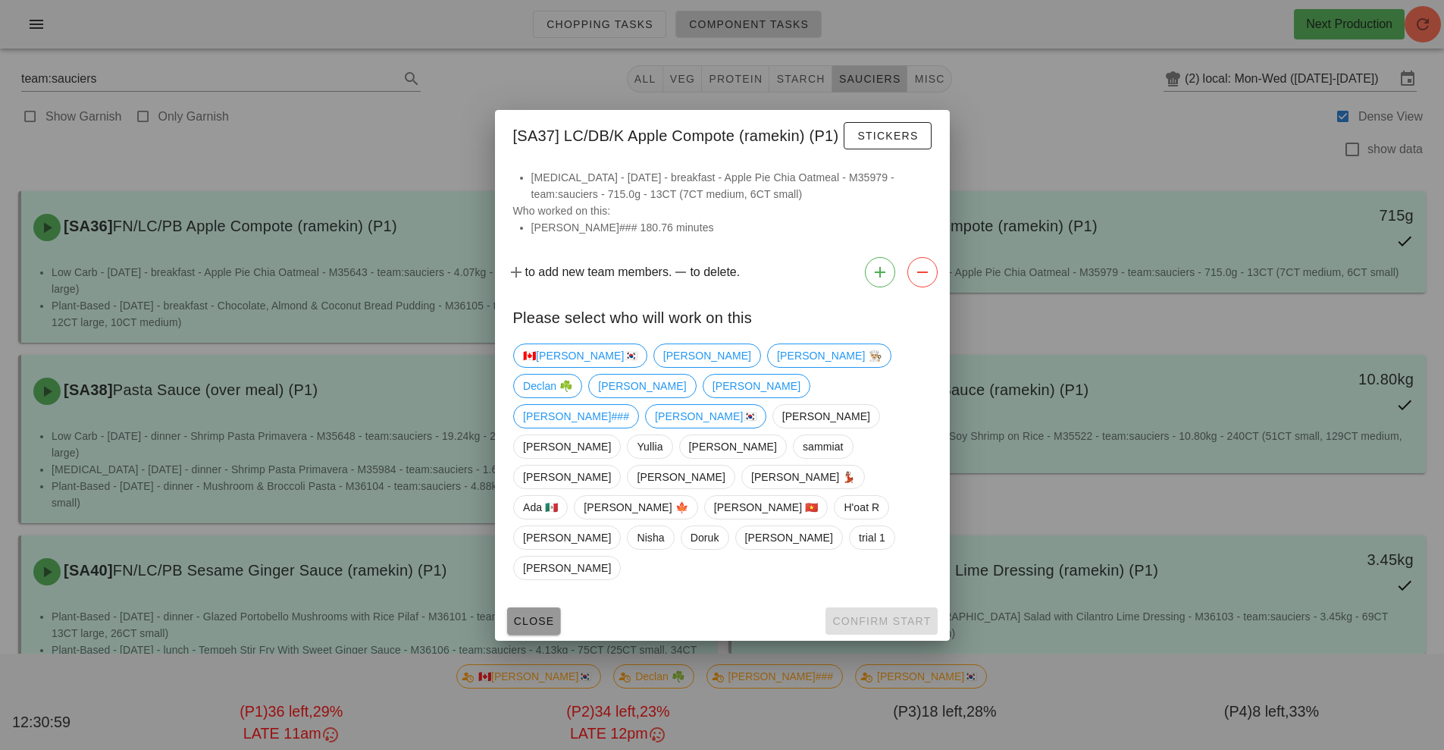
click at [545, 607] on button "Close" at bounding box center [534, 620] width 54 height 27
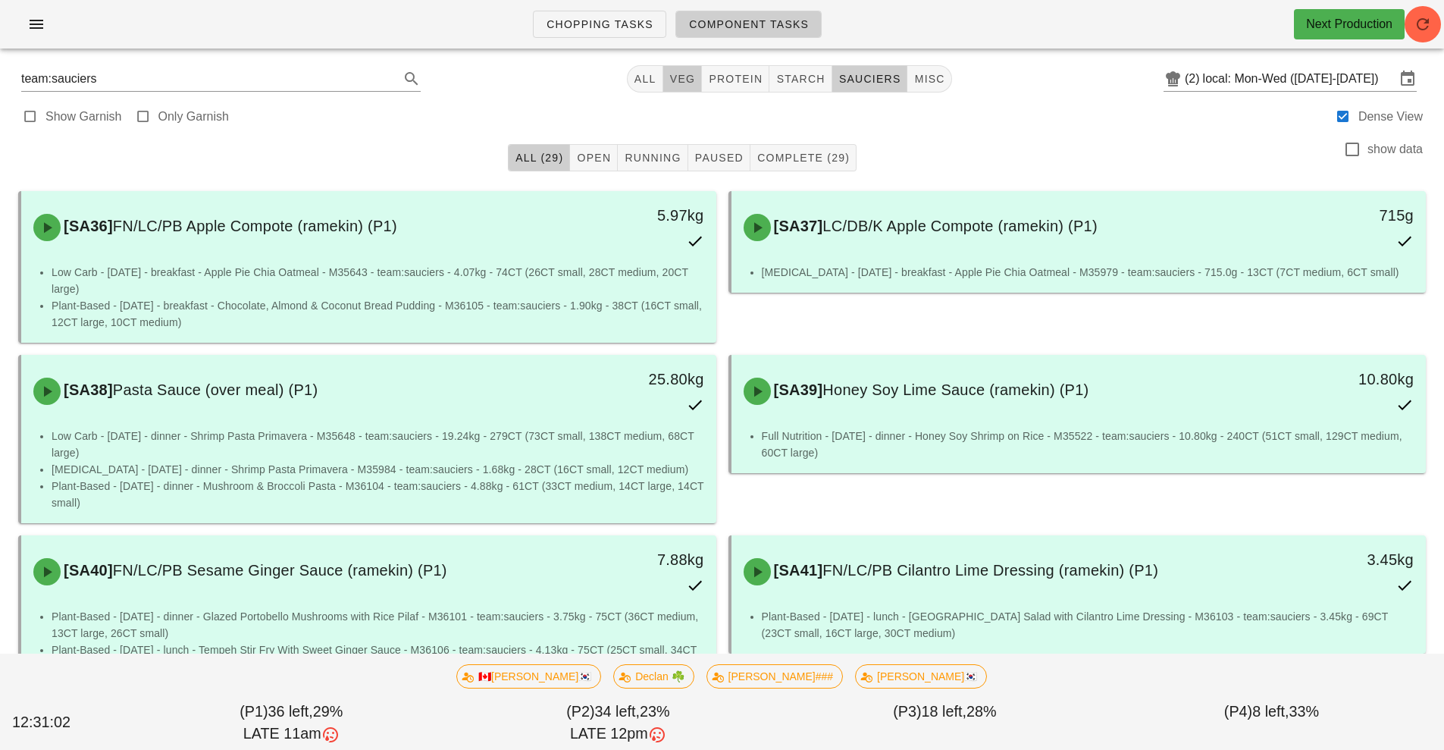
click at [682, 92] on button "veg" at bounding box center [682, 78] width 39 height 27
type input "team:veg"
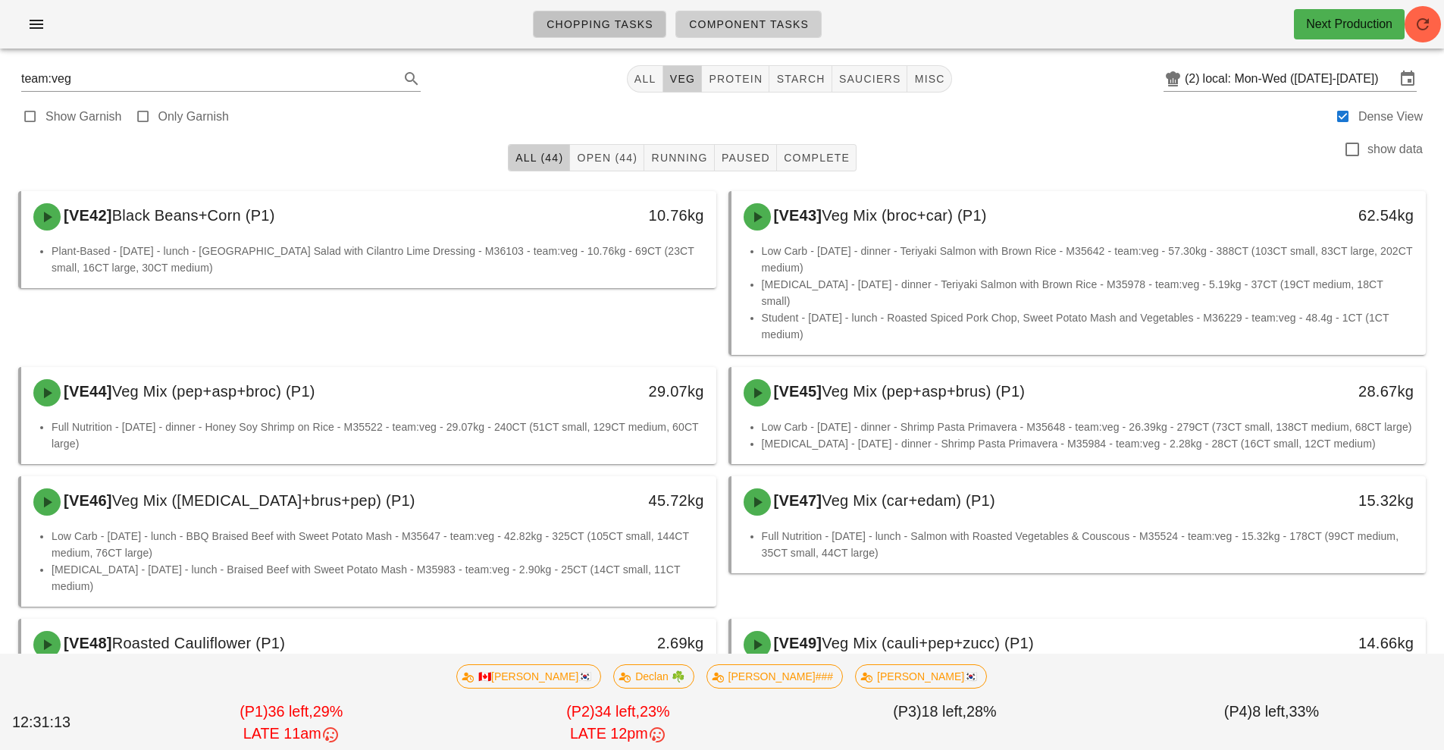
click at [631, 26] on span "Chopping Tasks" at bounding box center [600, 24] width 108 height 12
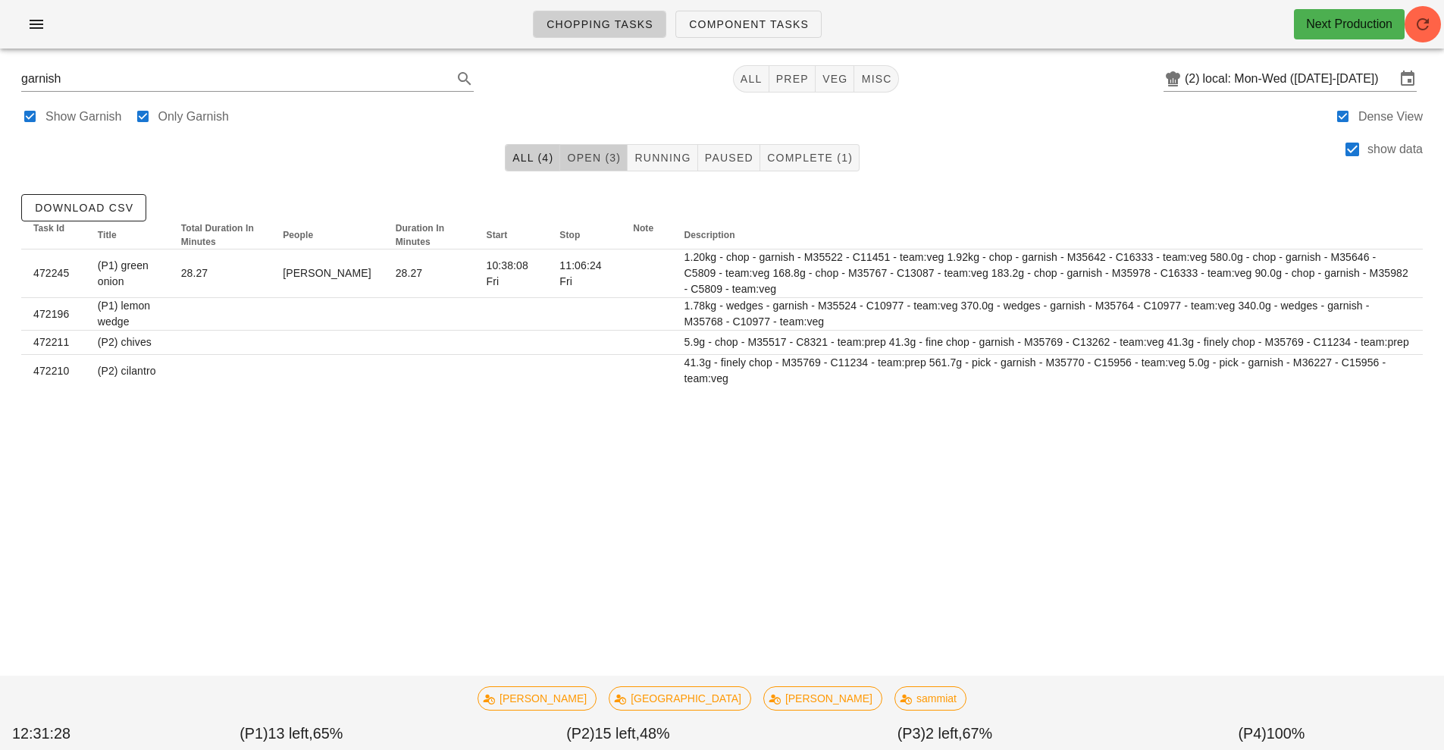
click at [600, 158] on span "Open (3)" at bounding box center [593, 158] width 55 height 12
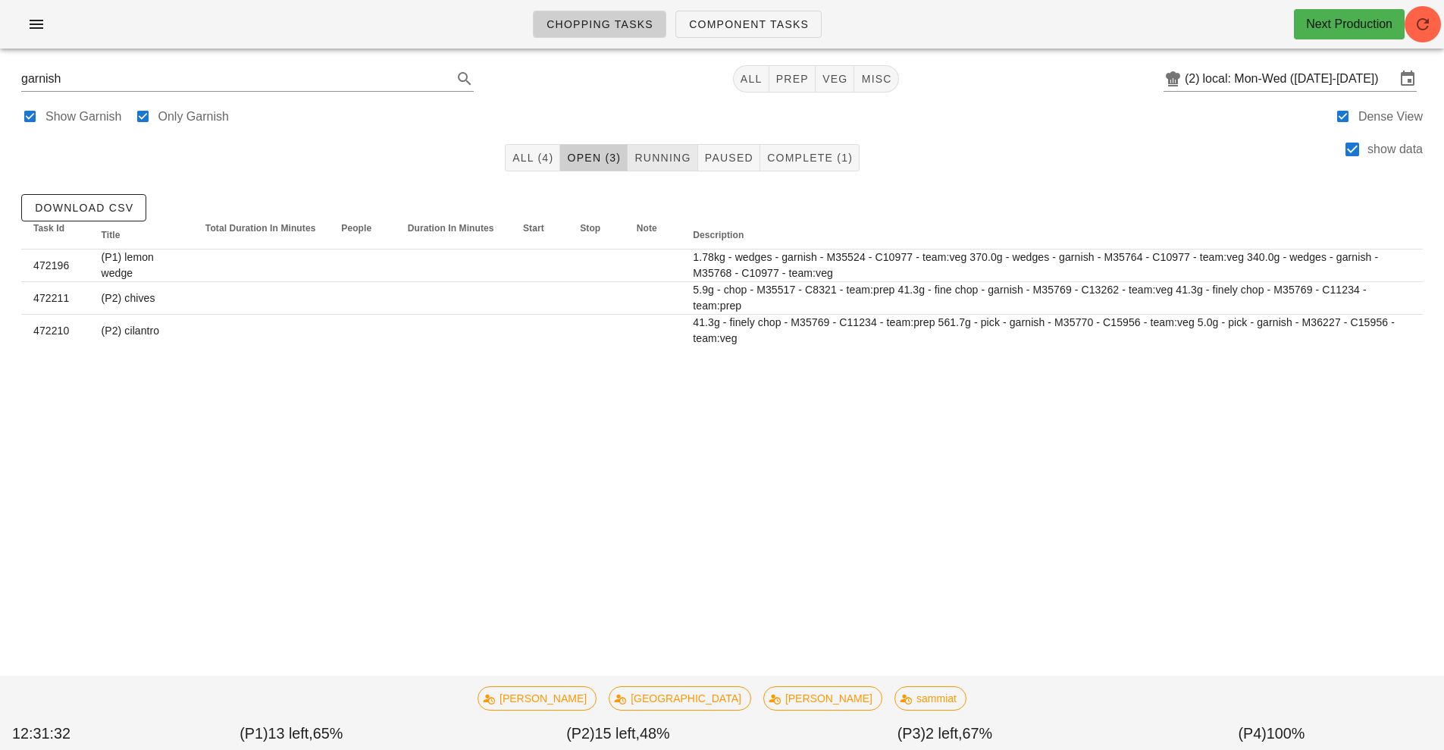
click at [653, 158] on span "Running" at bounding box center [662, 158] width 57 height 12
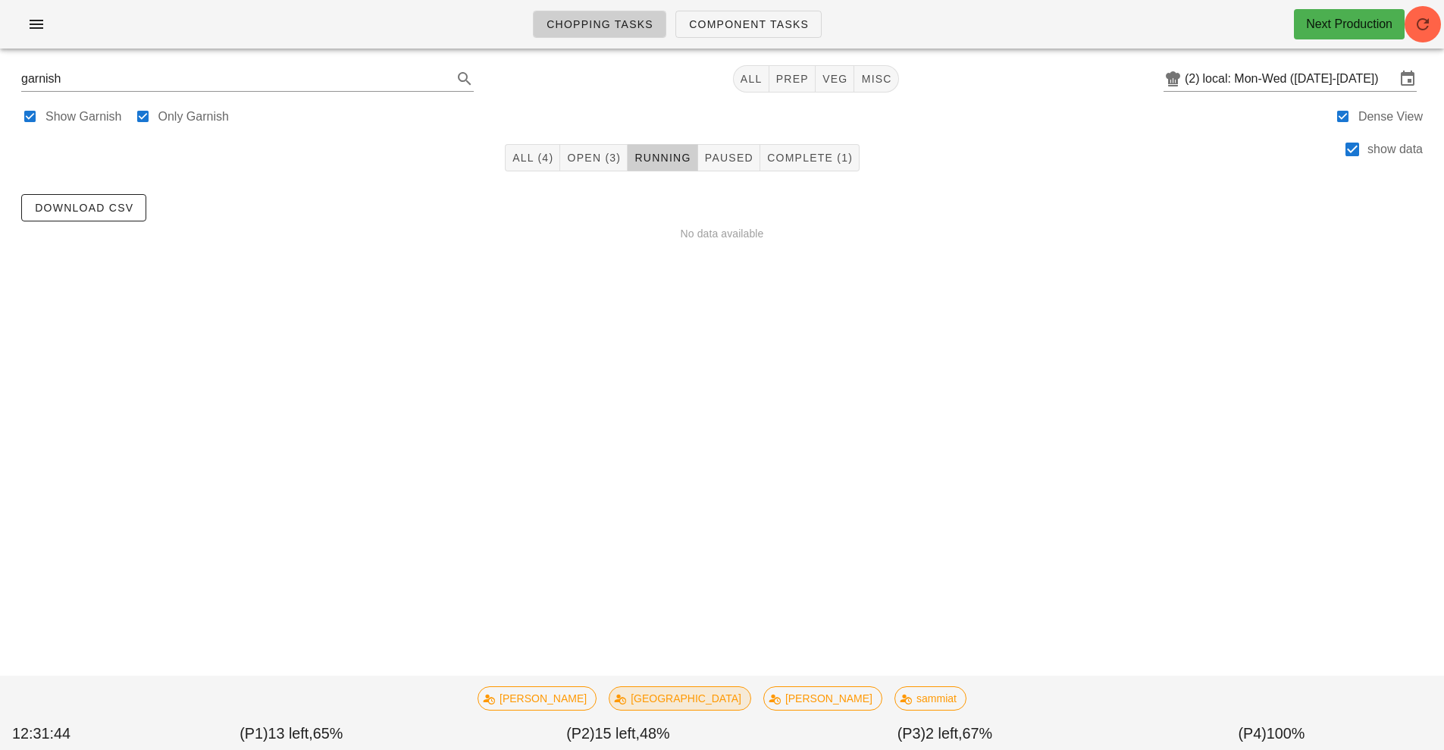
click at [682, 704] on span "Milan" at bounding box center [680, 698] width 123 height 23
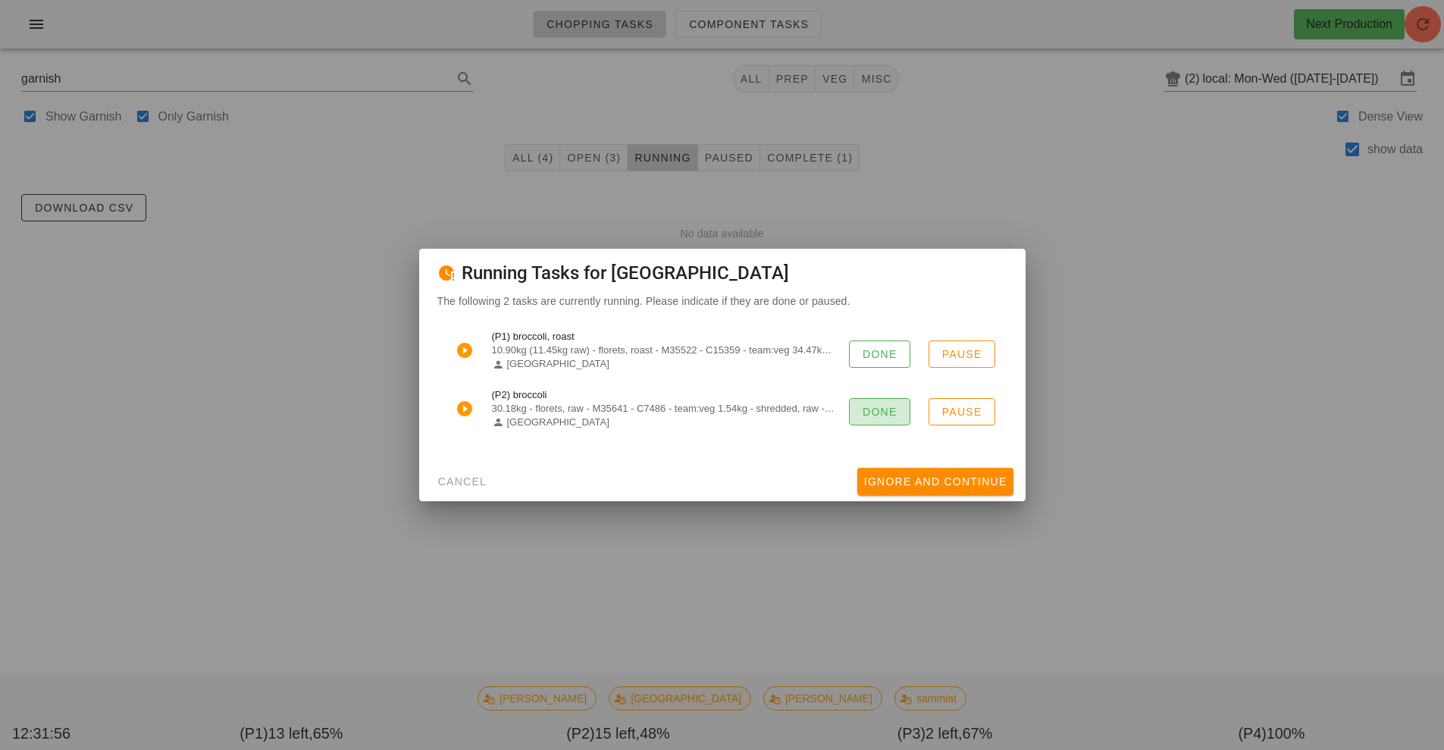
click at [882, 418] on span "Done" at bounding box center [880, 412] width 36 height 12
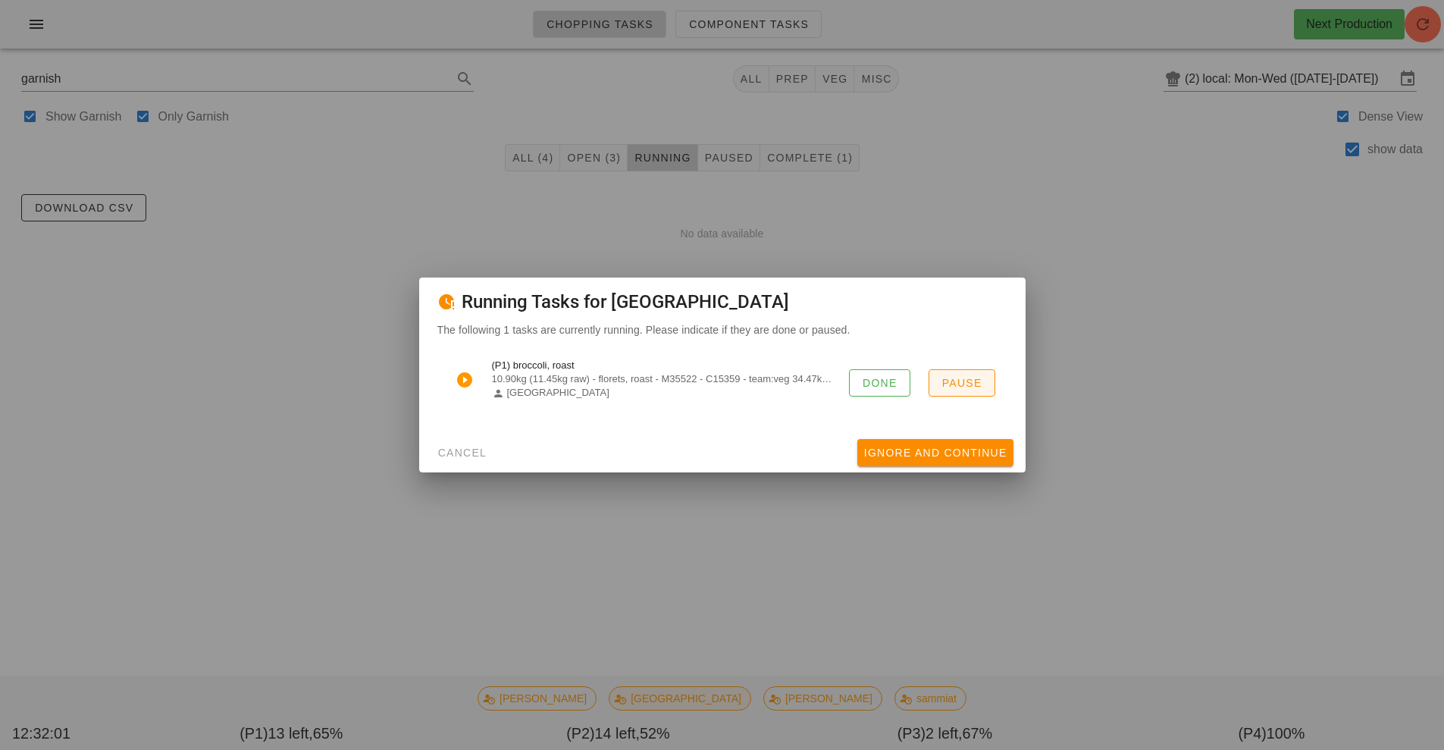
click at [937, 393] on button "Pause" at bounding box center [962, 382] width 67 height 27
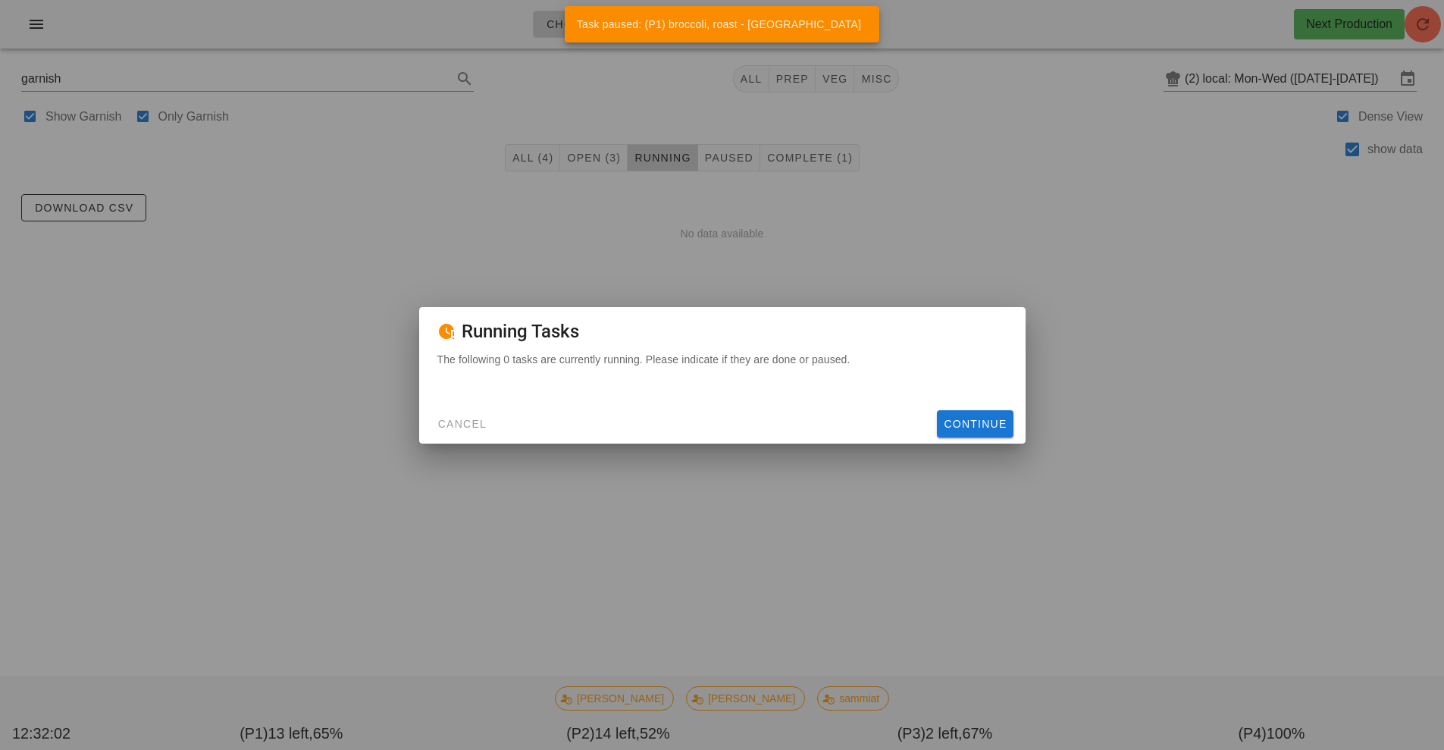
click at [1025, 427] on div "Cancel Continue" at bounding box center [722, 423] width 607 height 39
click at [989, 422] on span "Continue" at bounding box center [975, 424] width 64 height 12
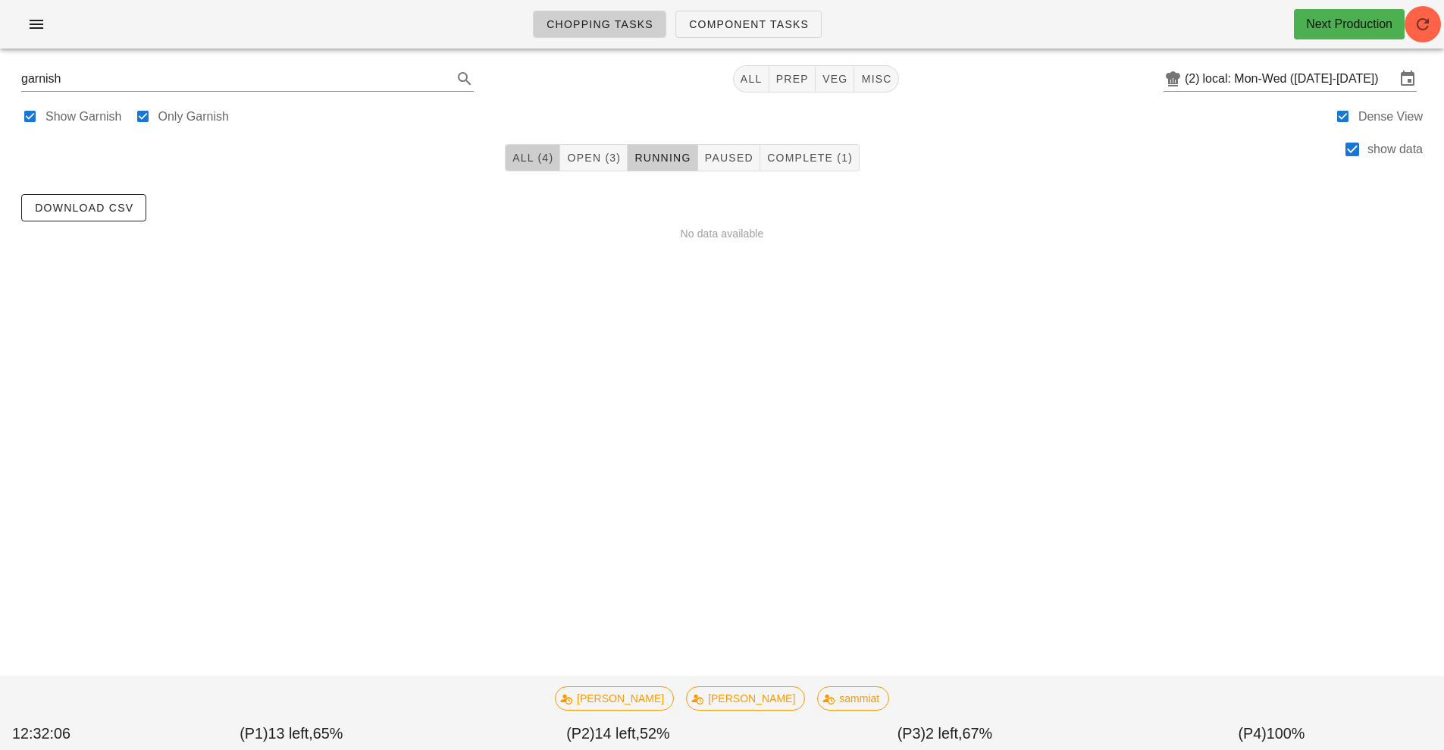
click at [535, 171] on button "All (4)" at bounding box center [532, 157] width 55 height 27
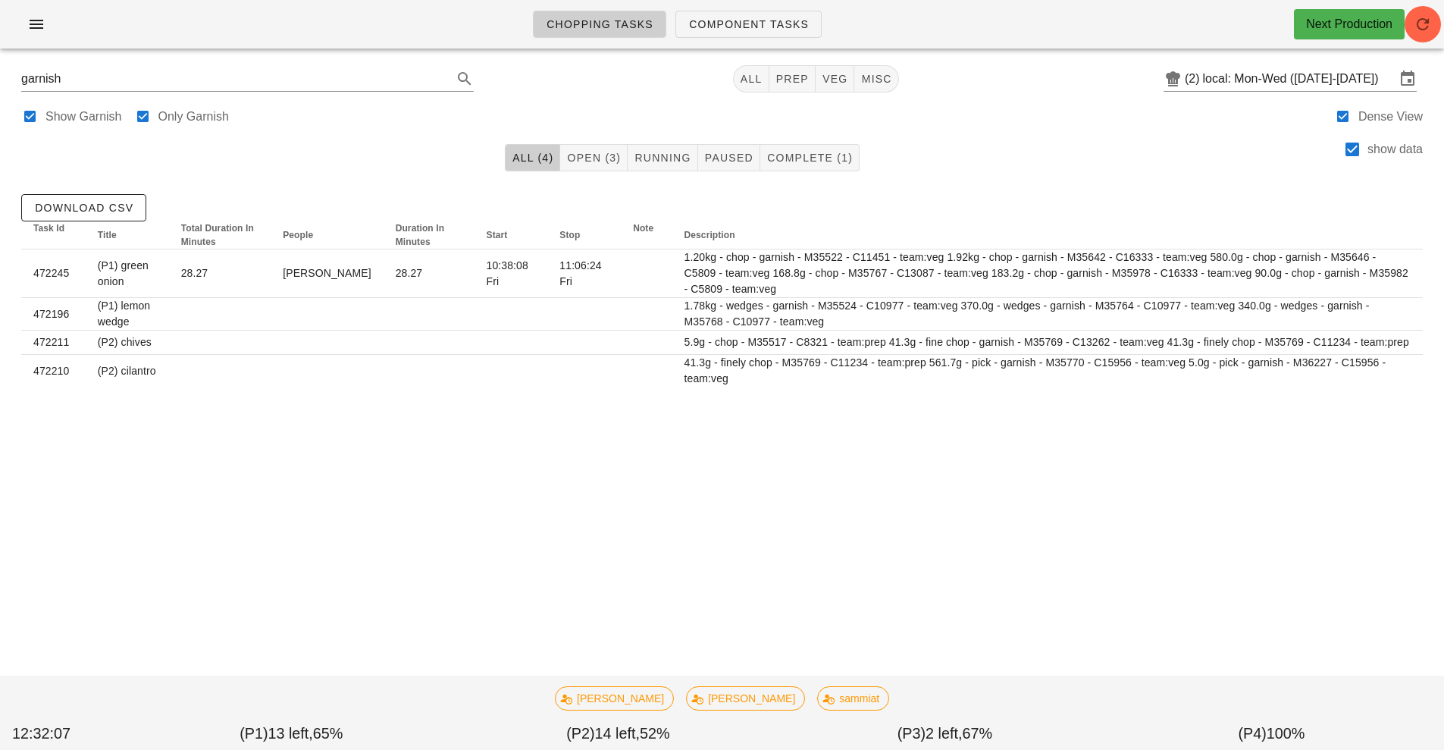
click at [757, 113] on div "Show Garnish Only Garnish Dense View" at bounding box center [722, 115] width 1426 height 36
click at [744, 87] on button "All" at bounding box center [751, 78] width 36 height 27
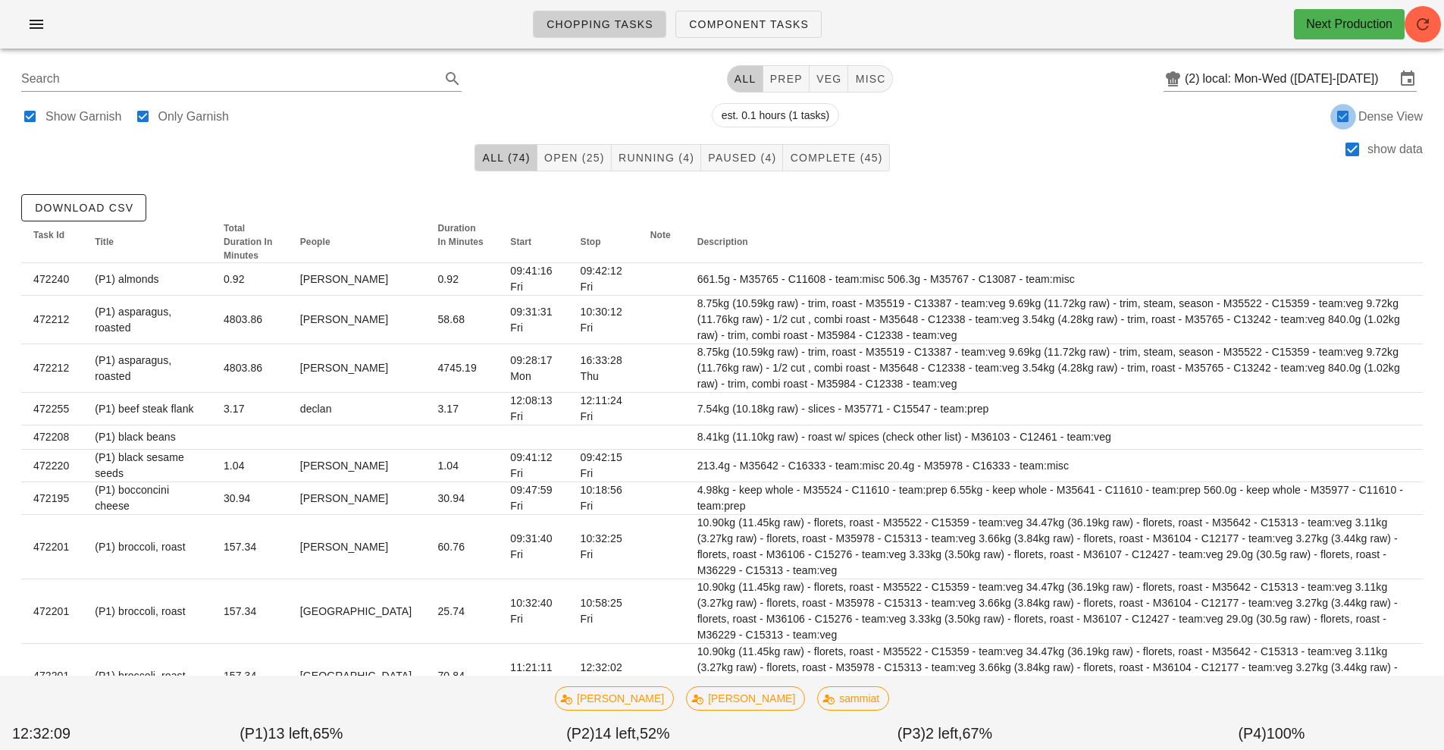
click at [1335, 117] on div at bounding box center [1343, 116] width 21 height 21
checkbox input "false"
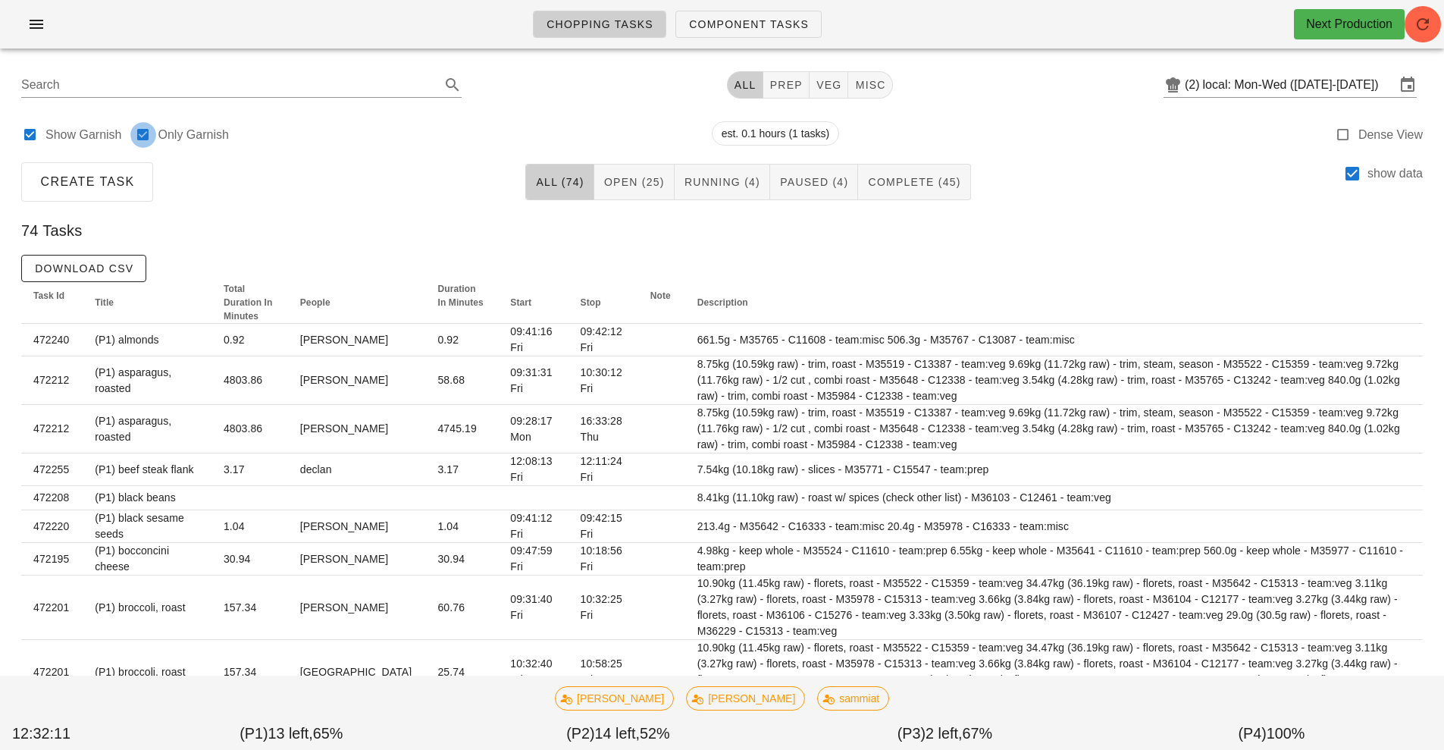
click at [144, 143] on div at bounding box center [143, 134] width 21 height 21
checkbox input "false"
click at [22, 142] on div at bounding box center [30, 134] width 21 height 21
click at [21, 139] on div at bounding box center [30, 134] width 21 height 21
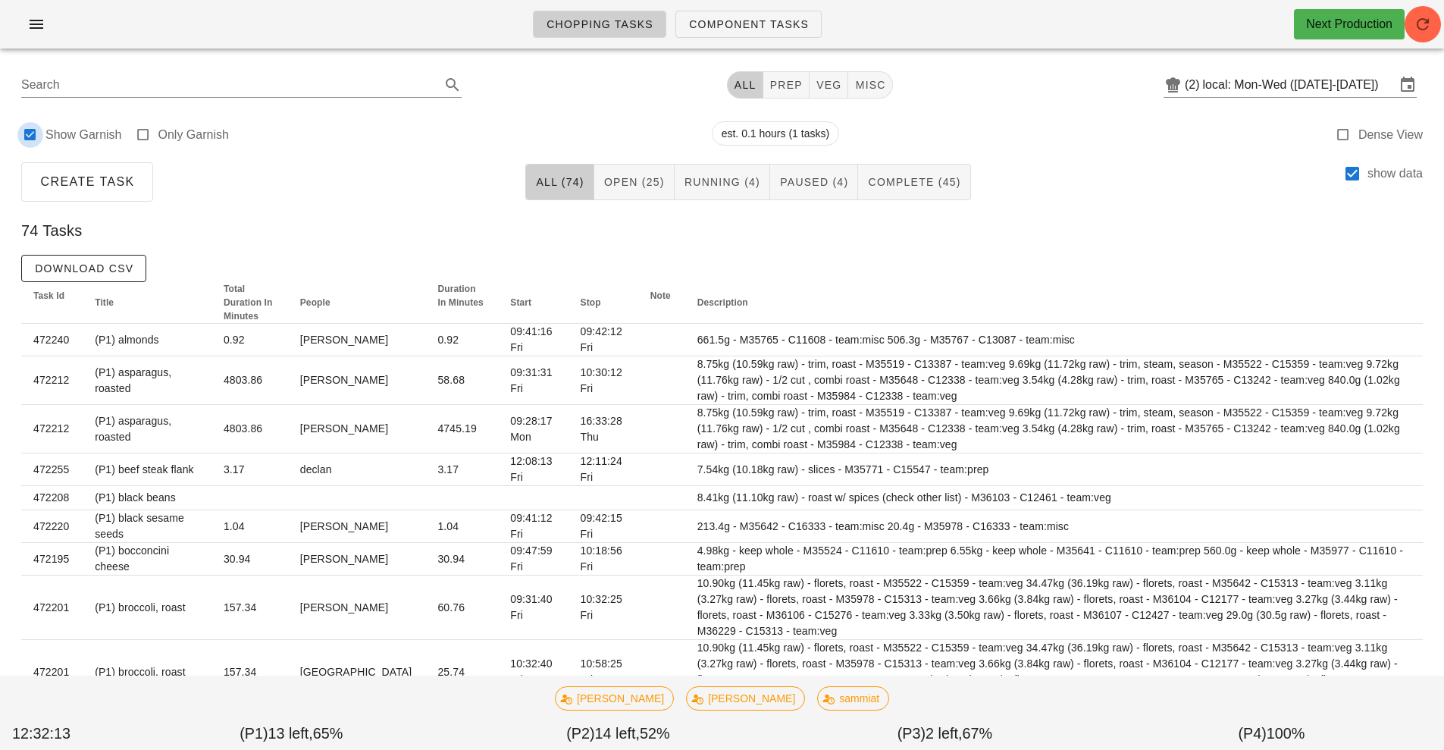
checkbox input "false"
click at [243, 180] on div "Create Task All (70) Open (22) Running (4) Paused (4) Complete (44) show data" at bounding box center [722, 182] width 1426 height 49
click at [538, 196] on button "All (70)" at bounding box center [559, 182] width 68 height 36
click at [1346, 140] on div at bounding box center [1343, 134] width 21 height 21
checkbox input "true"
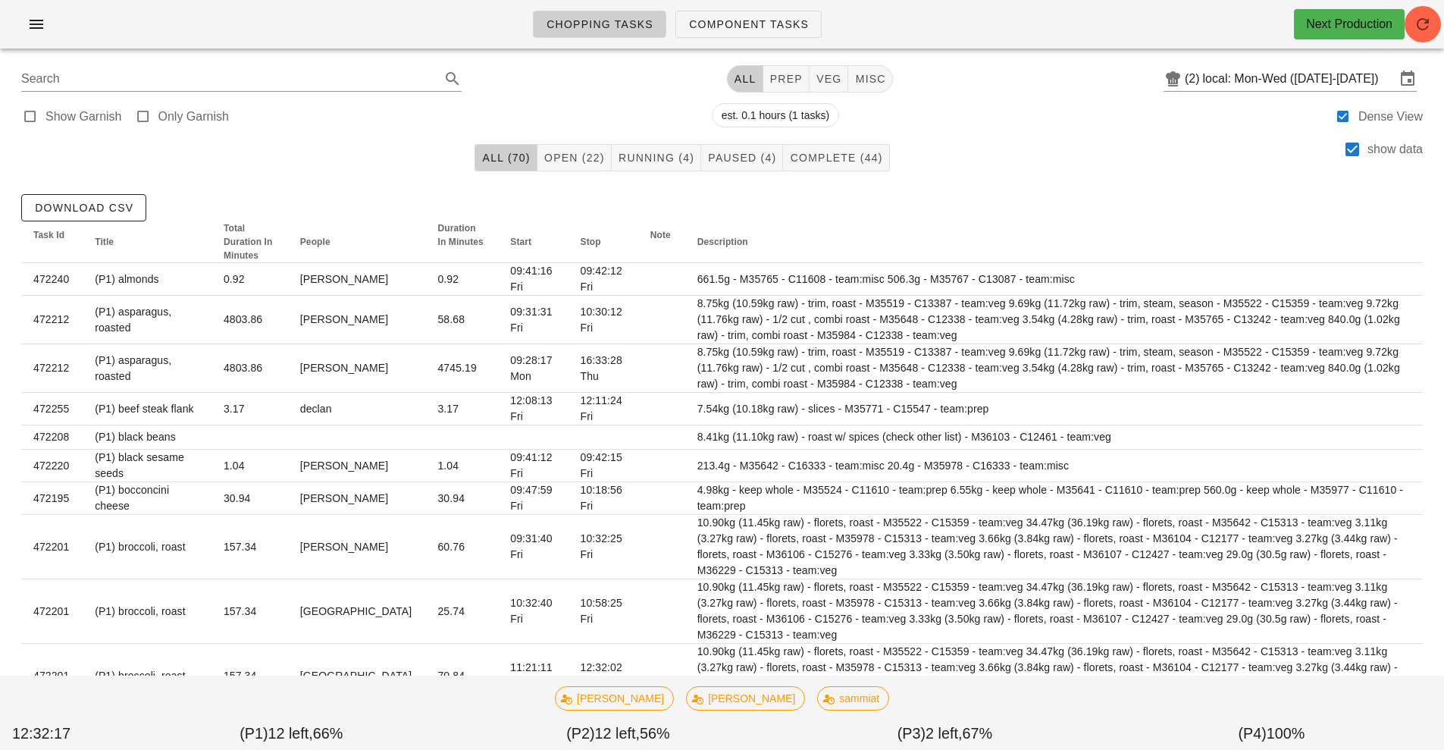
click at [1353, 162] on div "show data" at bounding box center [1383, 157] width 80 height 35
click at [1346, 149] on div at bounding box center [1353, 149] width 26 height 26
checkbox input "false"
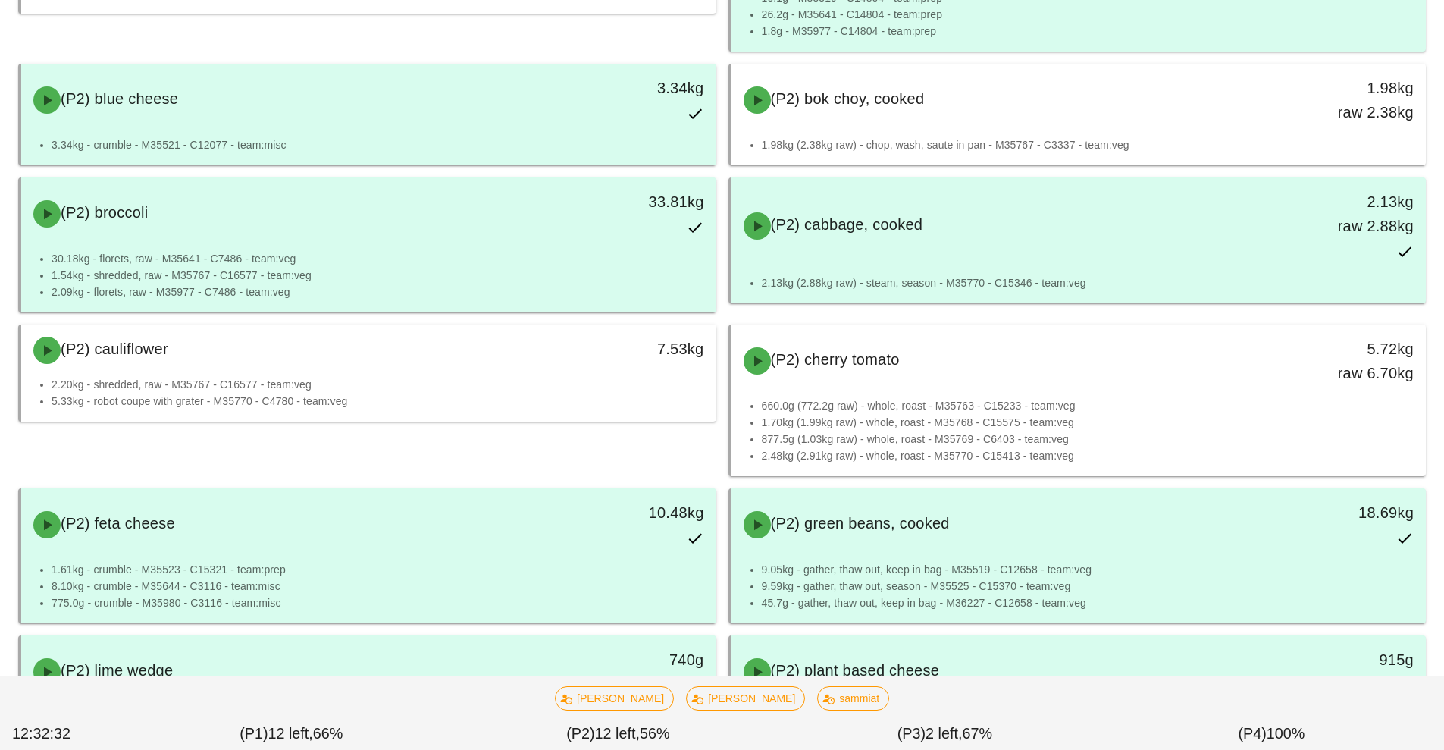
scroll to position [4030, 0]
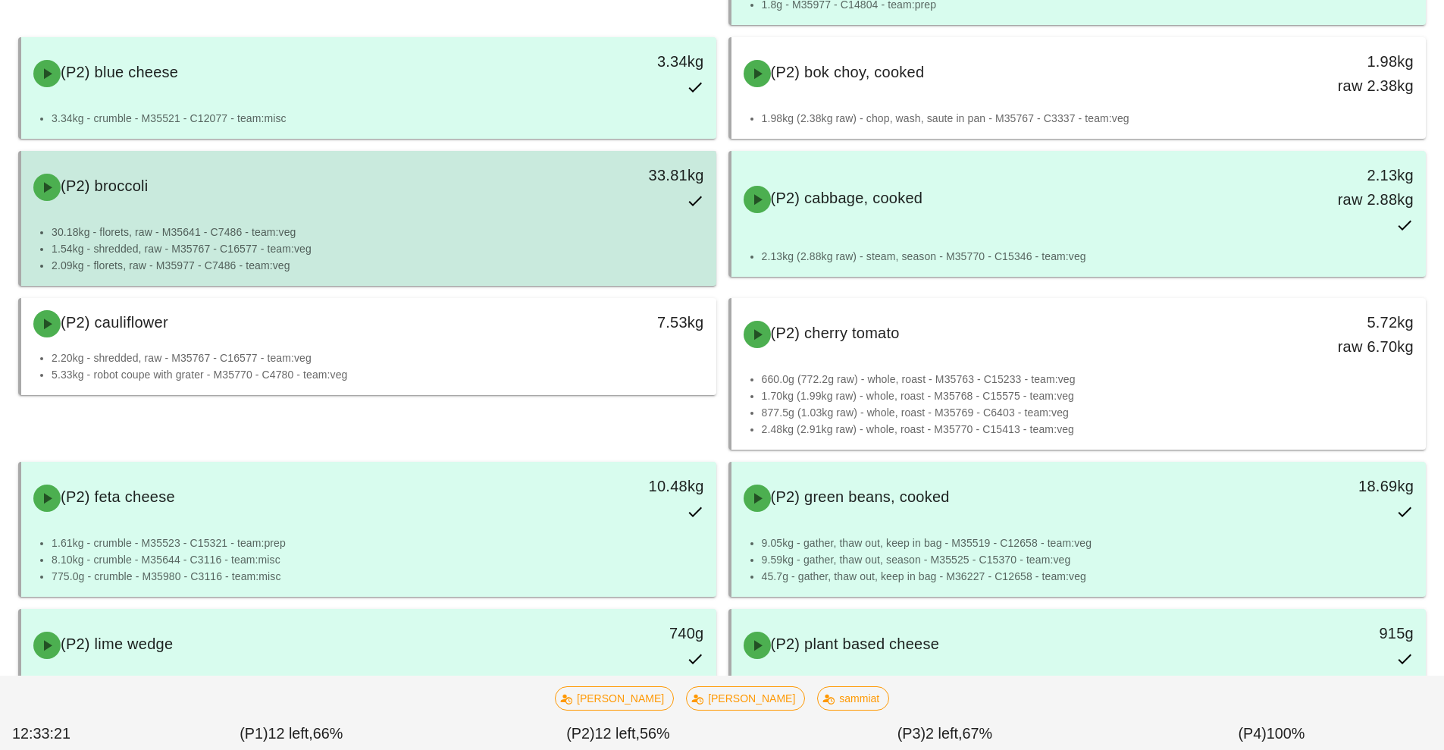
click at [97, 279] on div "30.18kg - florets, raw - M35641 - C7486 - team:veg 1.54kg - shredded, raw - M35…" at bounding box center [368, 255] width 695 height 62
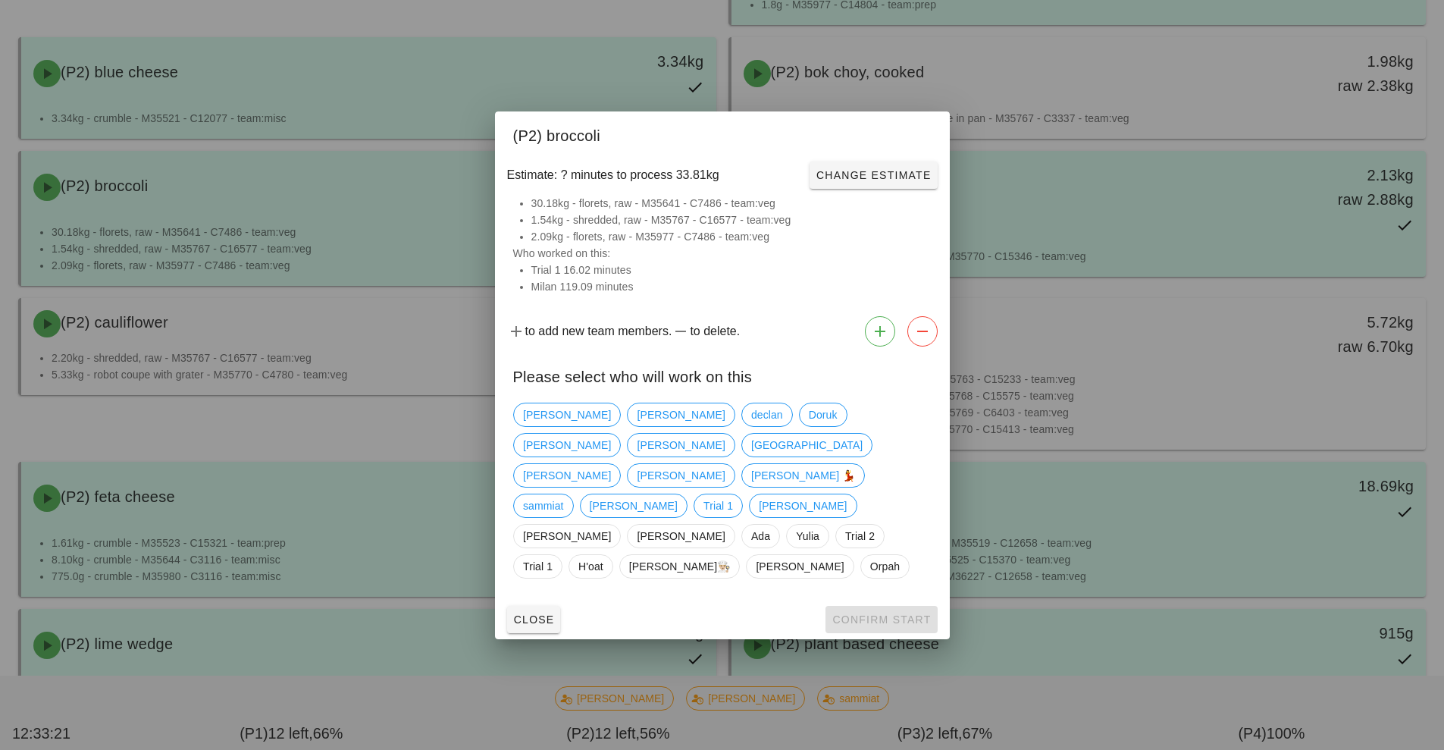
click at [68, 258] on div at bounding box center [722, 375] width 1444 height 750
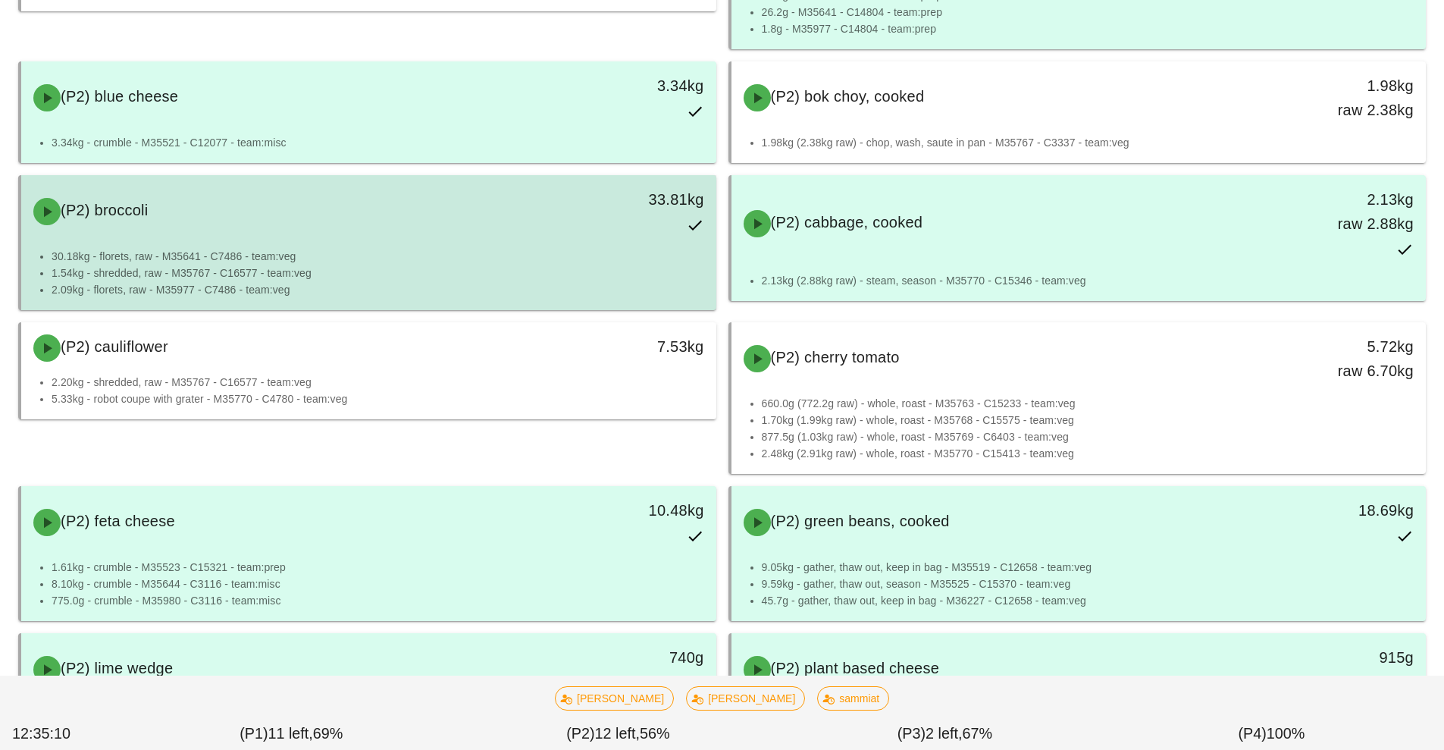
scroll to position [4054, 0]
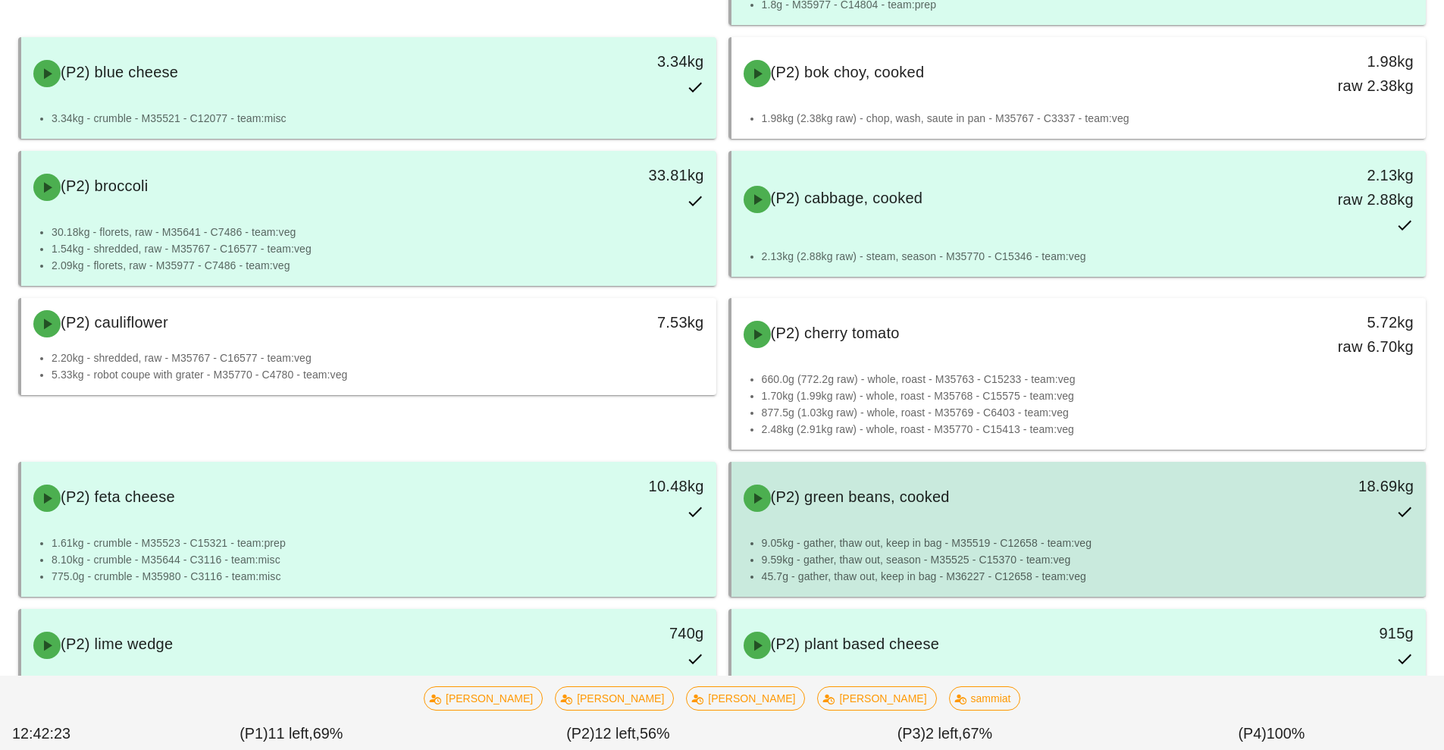
click at [1258, 483] on div "18.69kg" at bounding box center [1337, 498] width 172 height 67
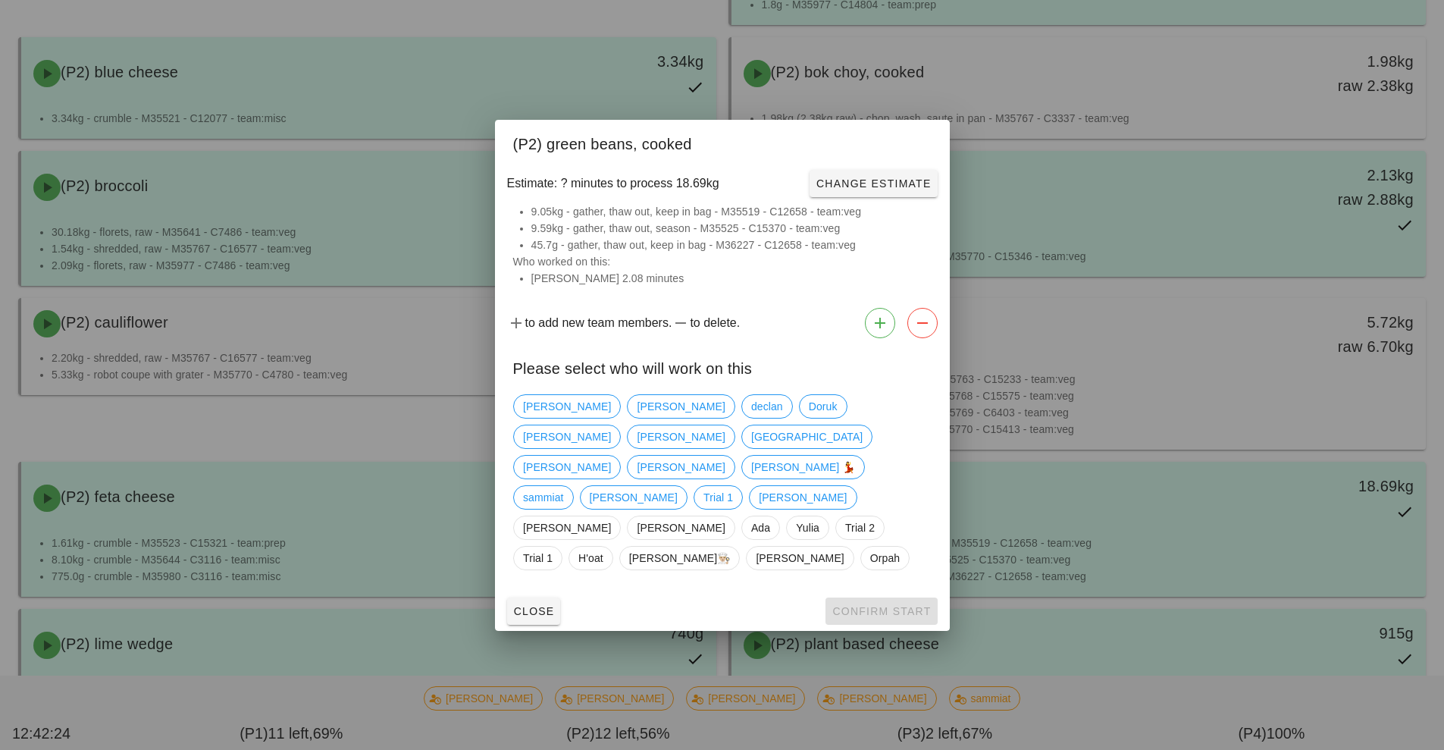
click at [1123, 14] on div at bounding box center [722, 375] width 1444 height 750
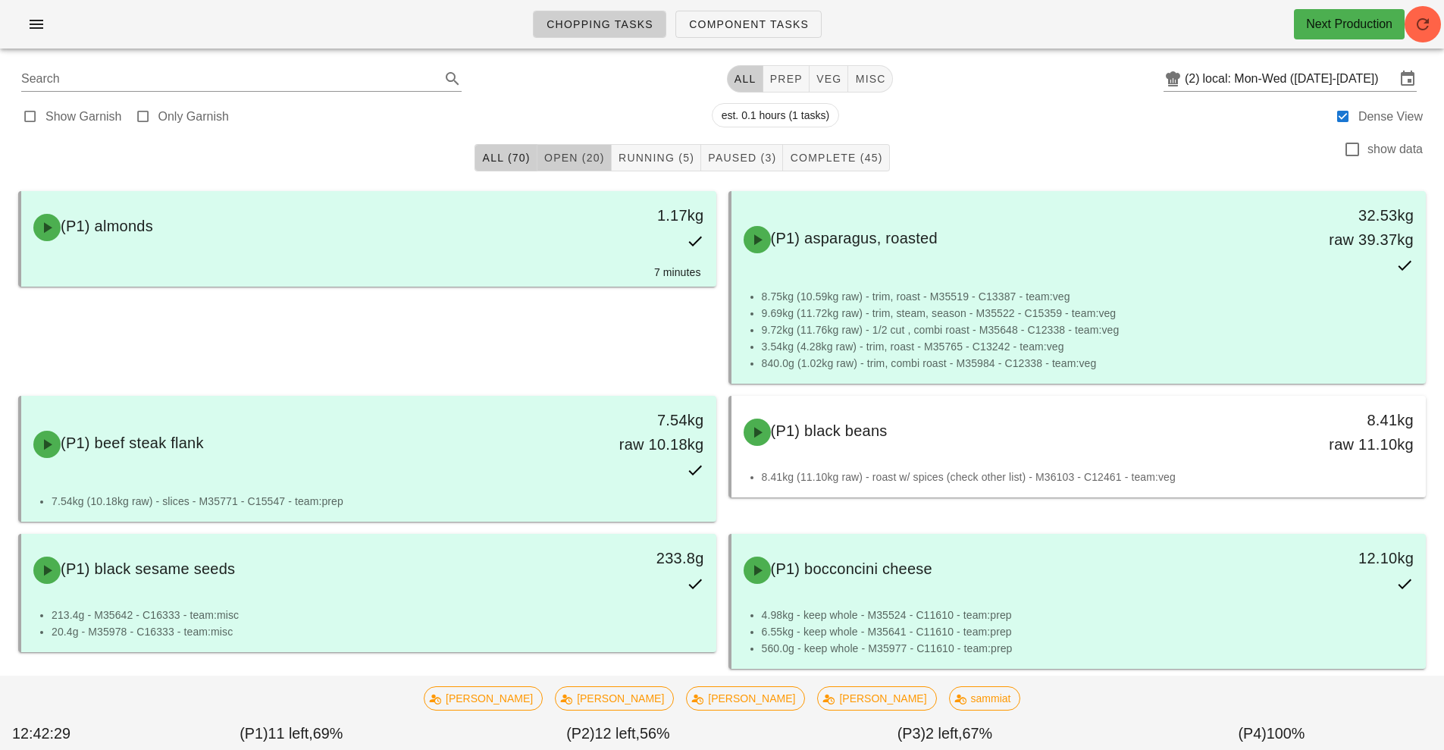
click at [578, 157] on span "Open (20)" at bounding box center [574, 158] width 61 height 12
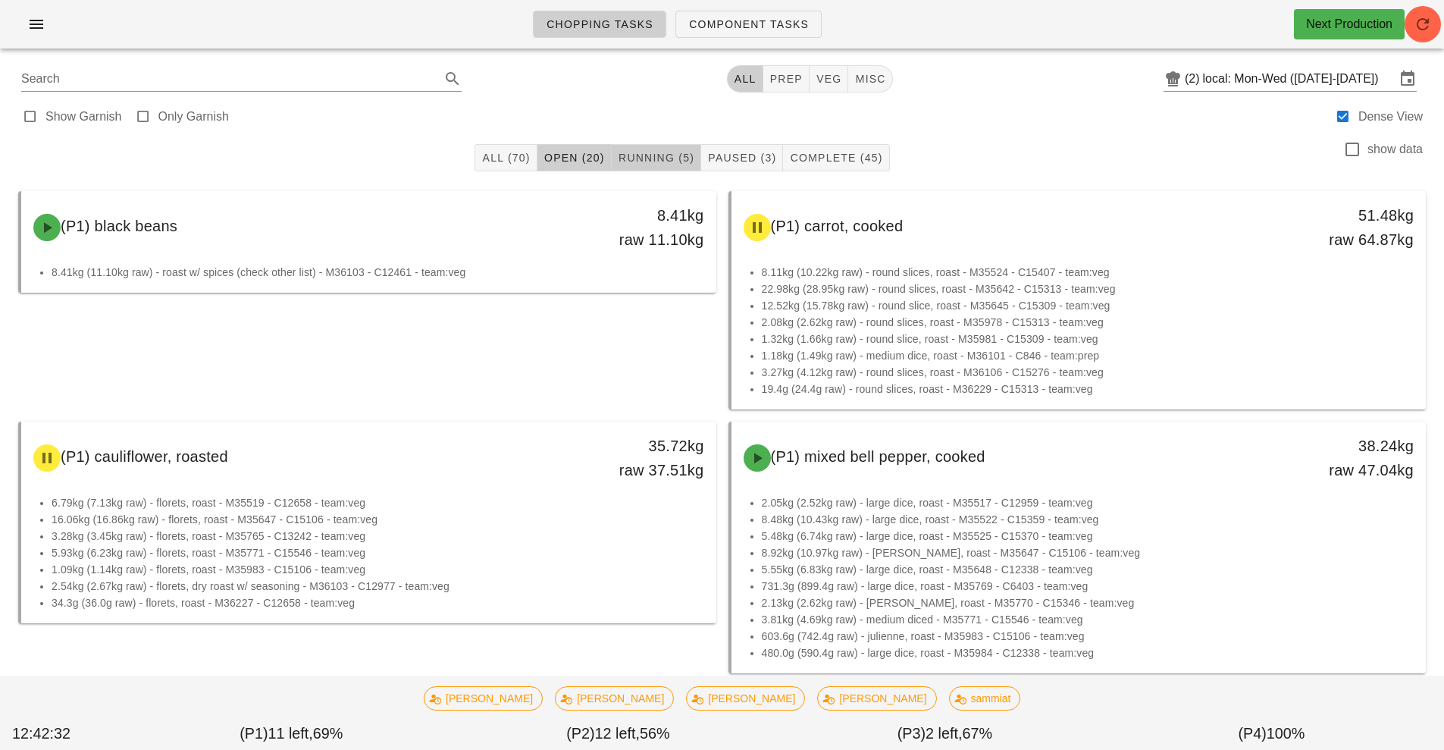
click at [643, 152] on span "Running (5)" at bounding box center [656, 158] width 77 height 12
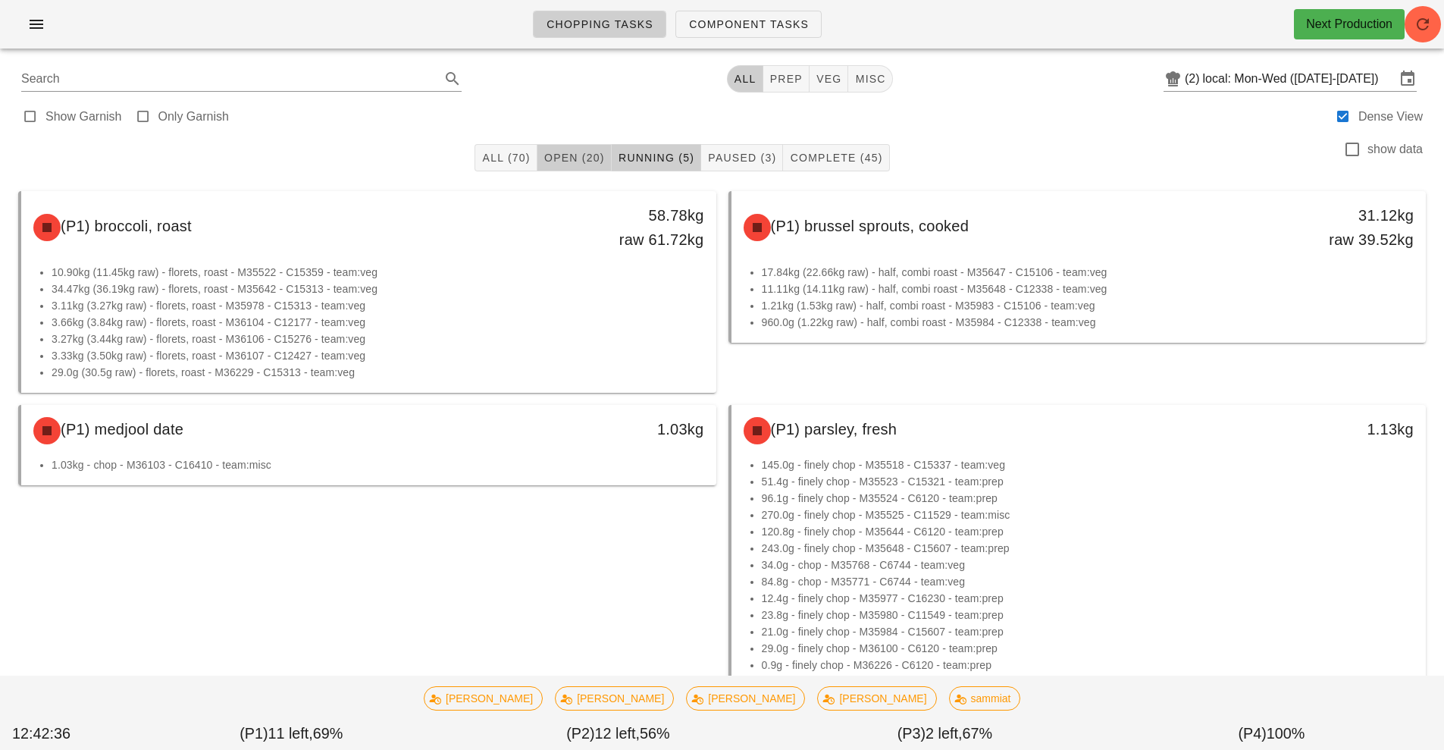
click at [575, 155] on span "Open (20)" at bounding box center [574, 158] width 61 height 12
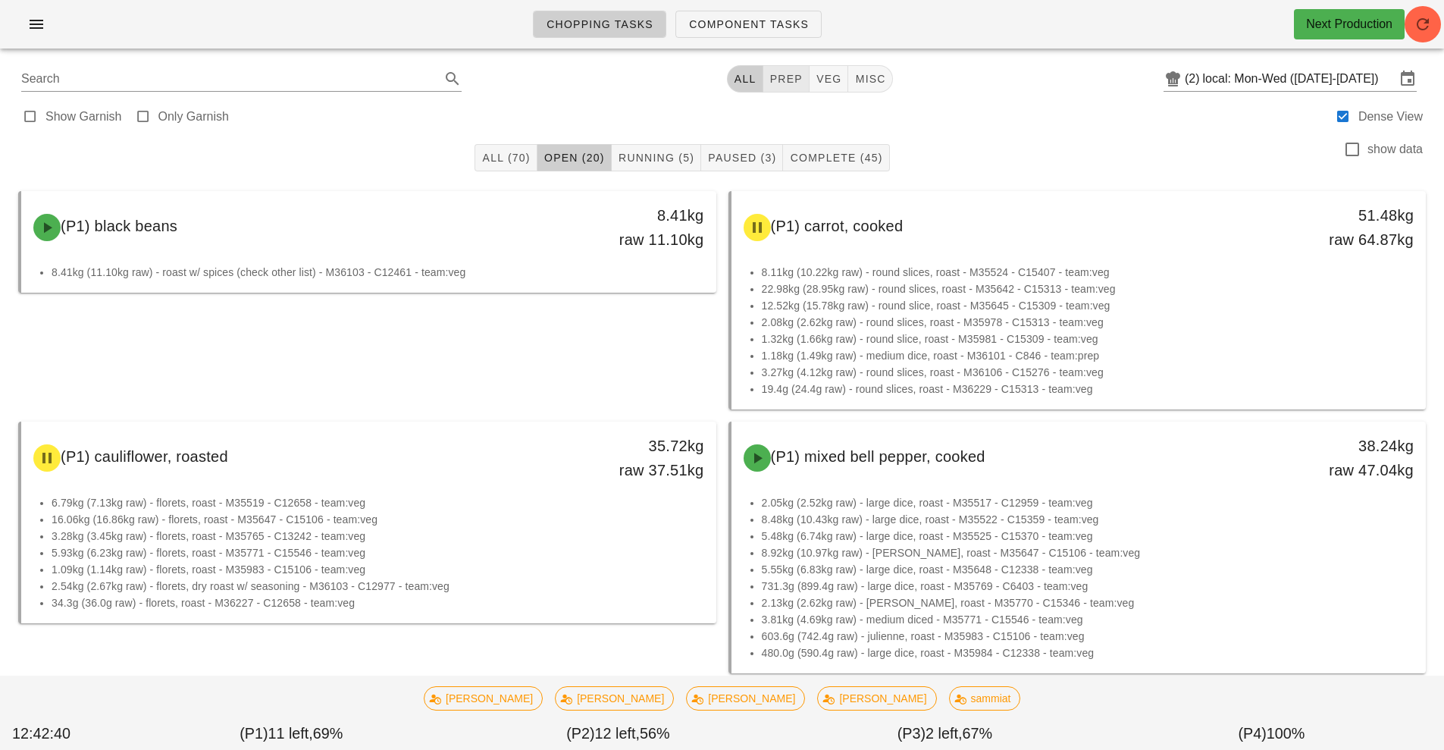
click at [787, 80] on span "prep" at bounding box center [786, 79] width 33 height 12
type input "team:prep"
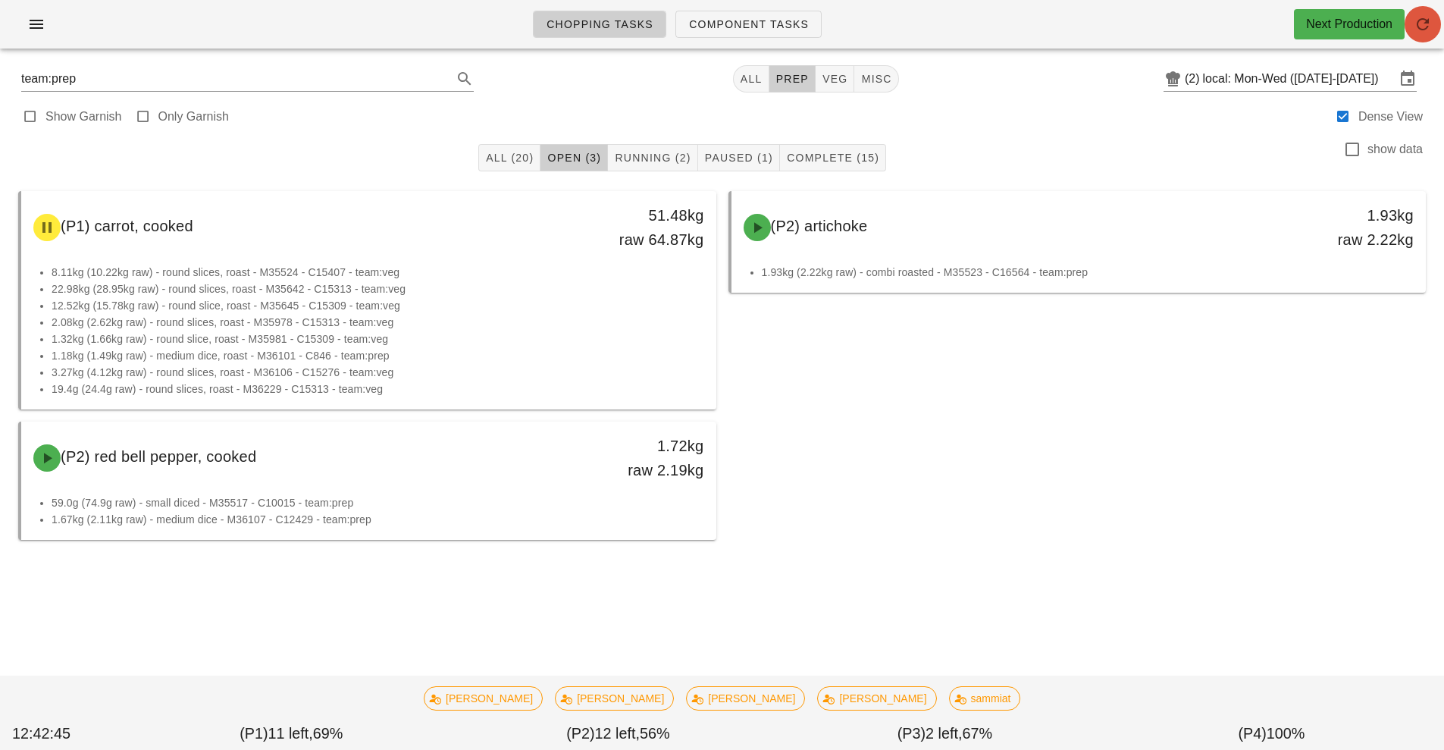
click at [1421, 19] on icon "button" at bounding box center [1423, 24] width 18 height 18
click at [650, 149] on button "Running (2)" at bounding box center [652, 157] width 89 height 27
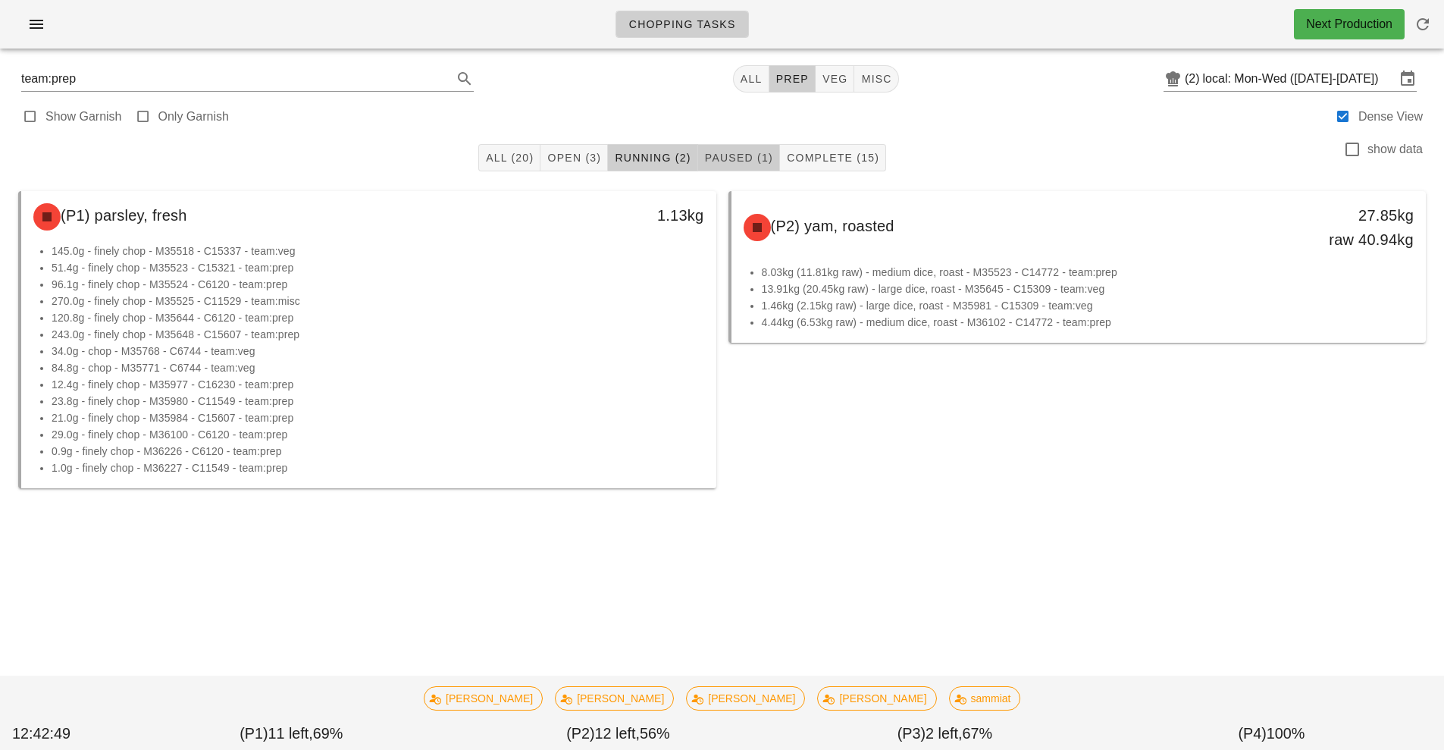
click at [747, 156] on span "Paused (1)" at bounding box center [738, 158] width 69 height 12
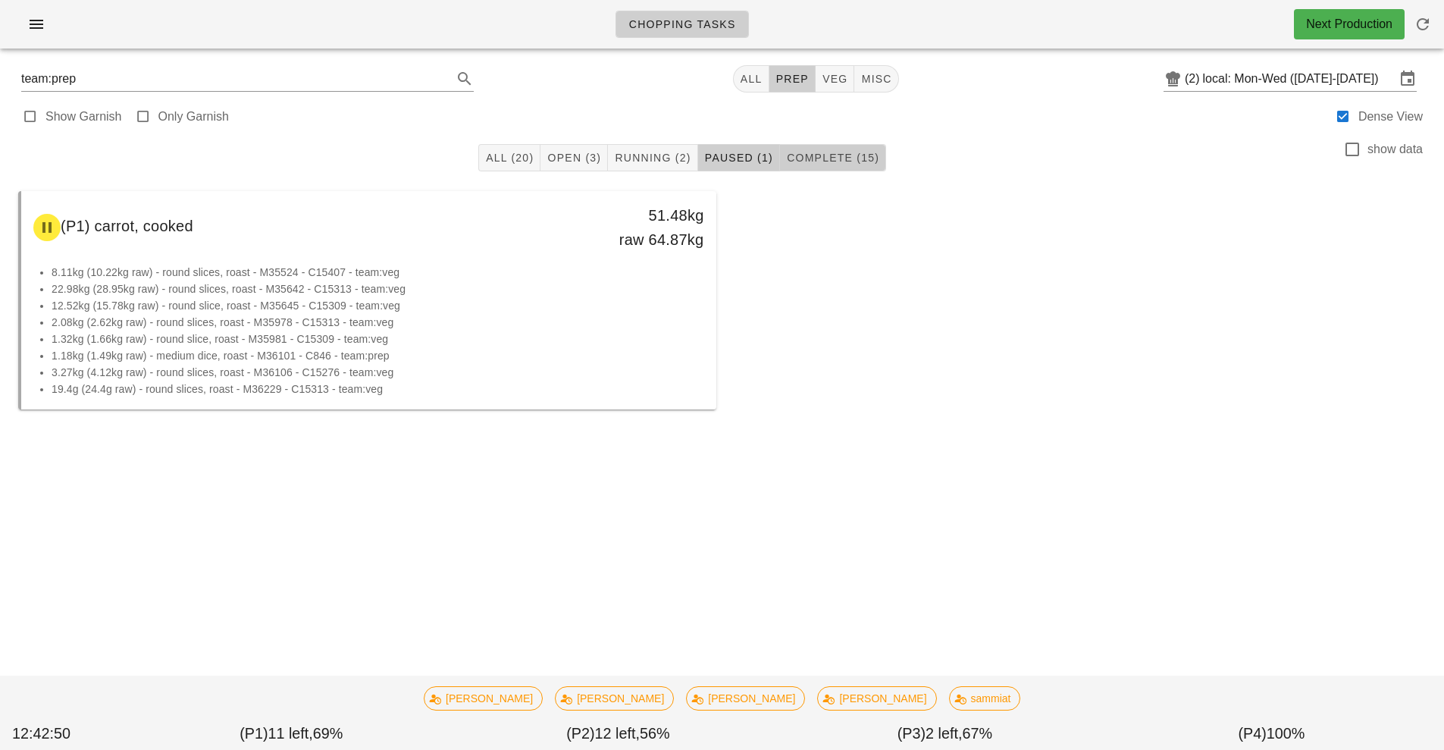
click at [839, 153] on span "Complete (15)" at bounding box center [832, 158] width 93 height 12
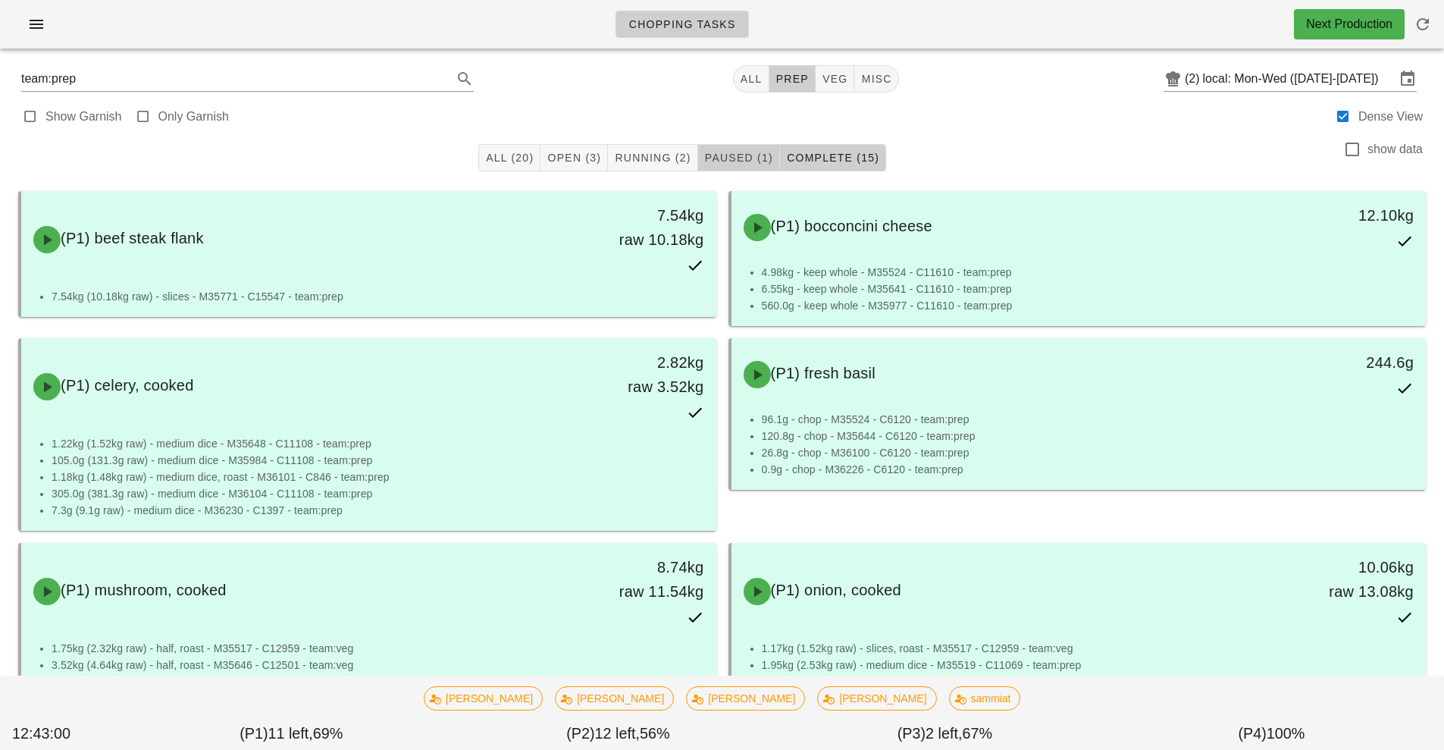
click at [741, 158] on span "Paused (1)" at bounding box center [738, 158] width 69 height 12
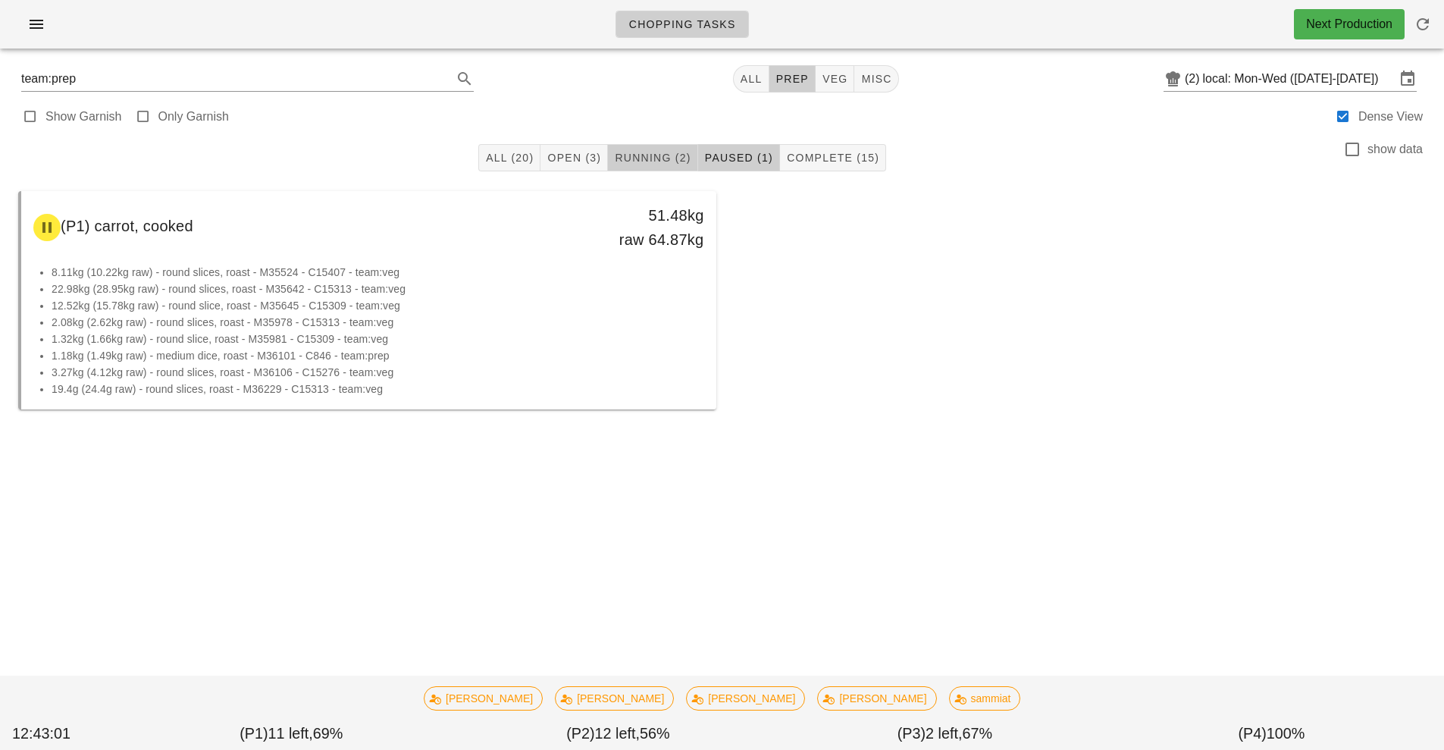
click at [653, 158] on span "Running (2)" at bounding box center [652, 158] width 77 height 12
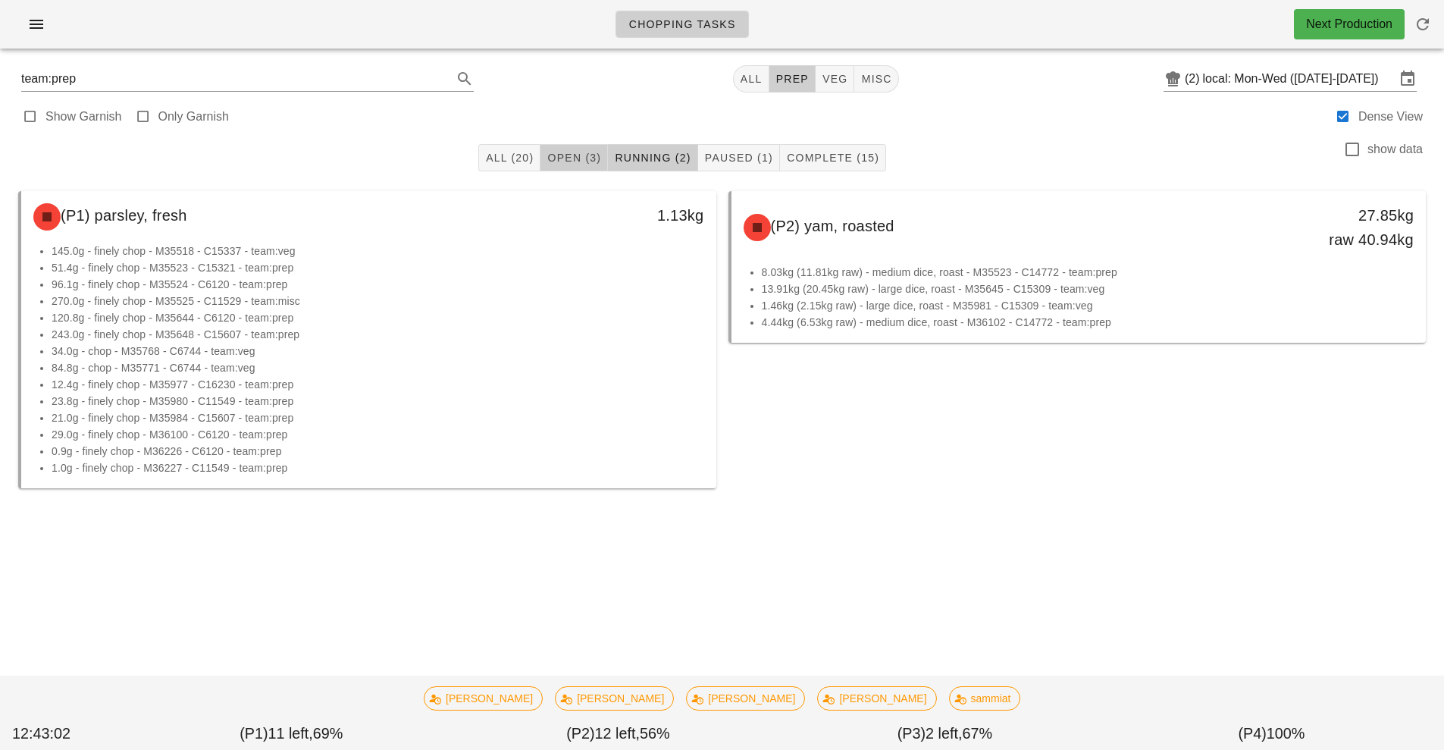
click at [558, 155] on span "Open (3)" at bounding box center [574, 158] width 55 height 12
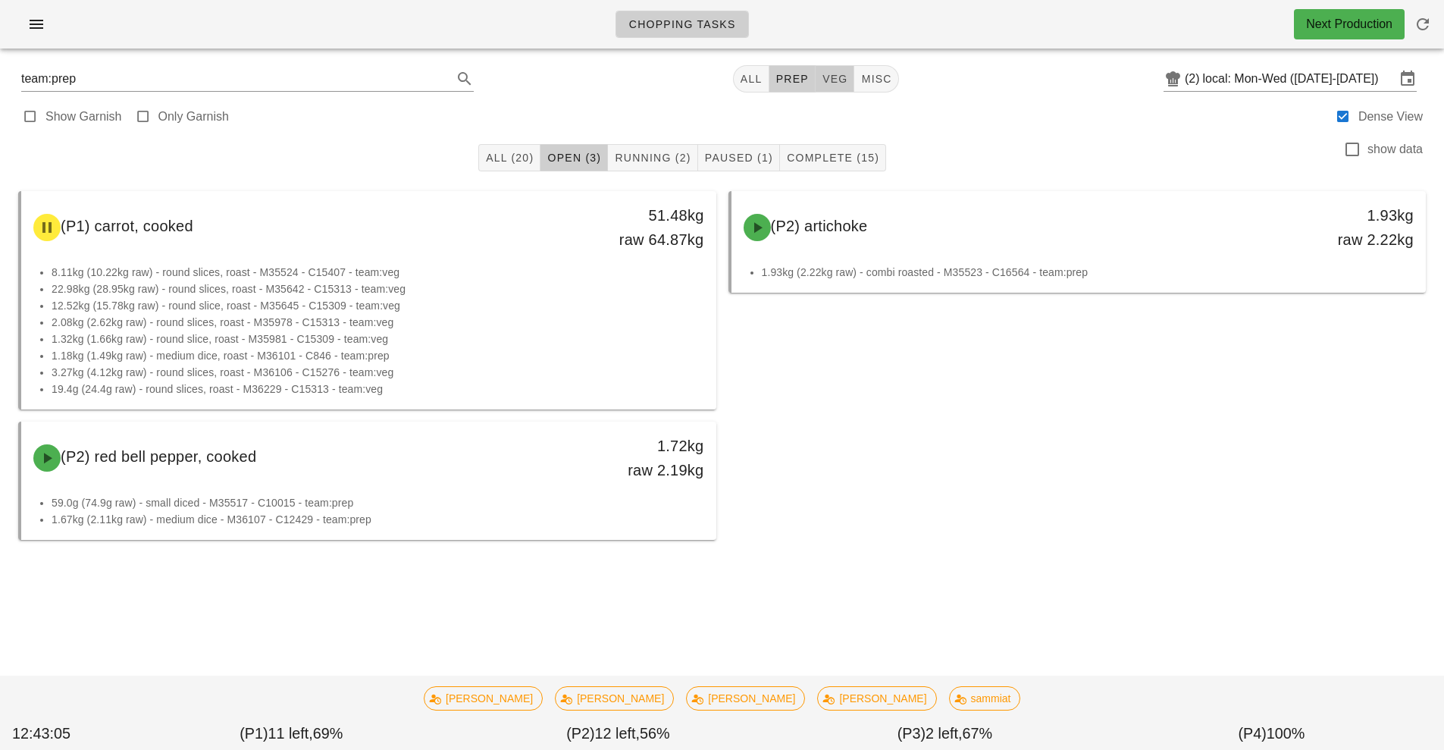
click at [836, 83] on span "veg" at bounding box center [835, 79] width 27 height 12
type input "team:veg"
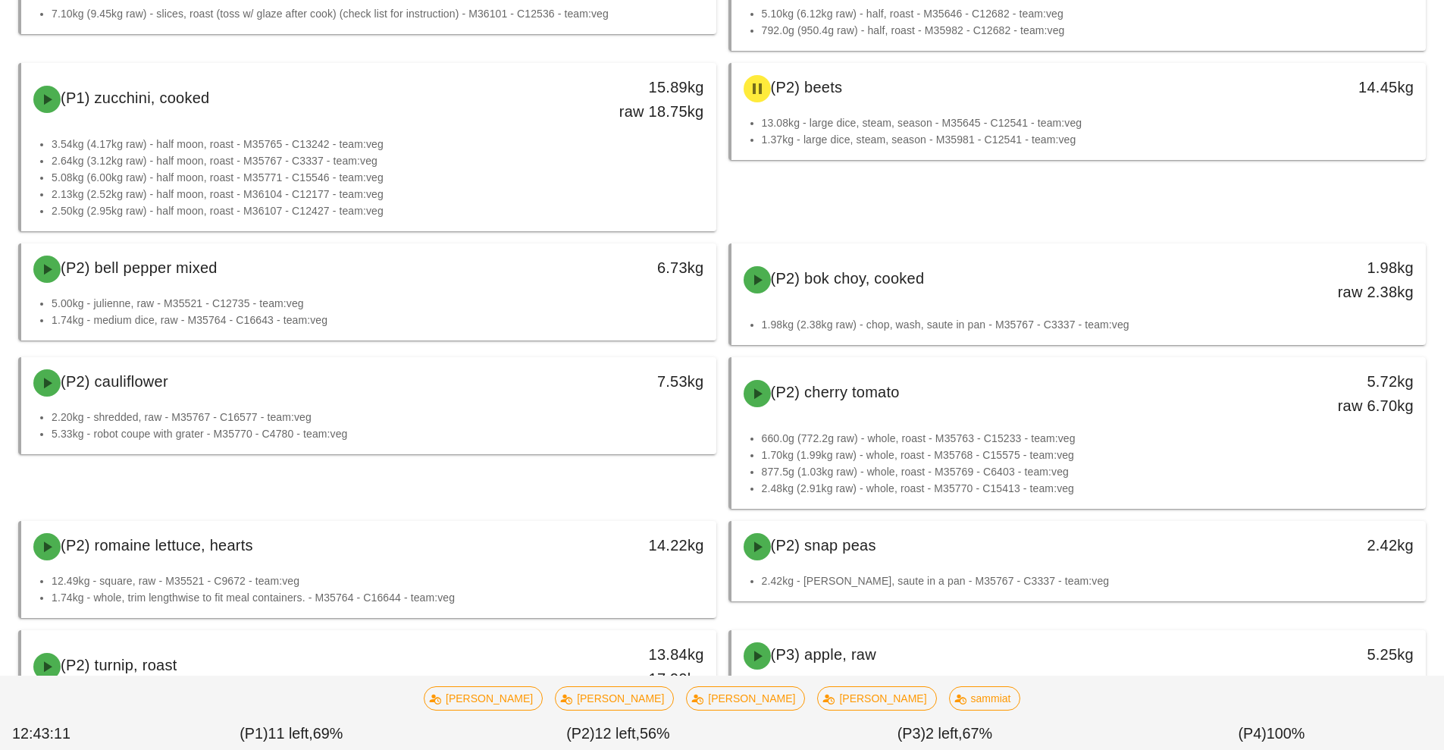
scroll to position [763, 0]
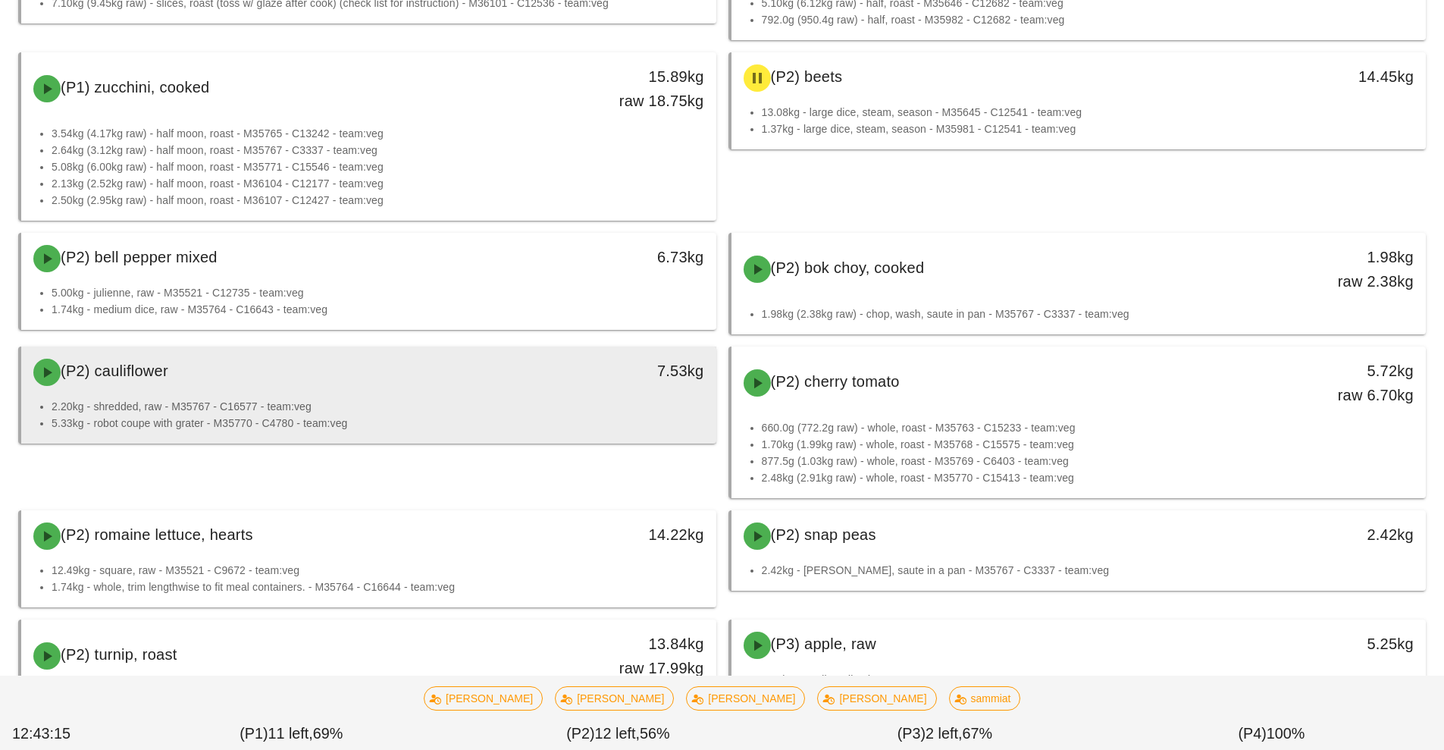
click at [508, 384] on div "(P2) cauliflower" at bounding box center [282, 372] width 516 height 45
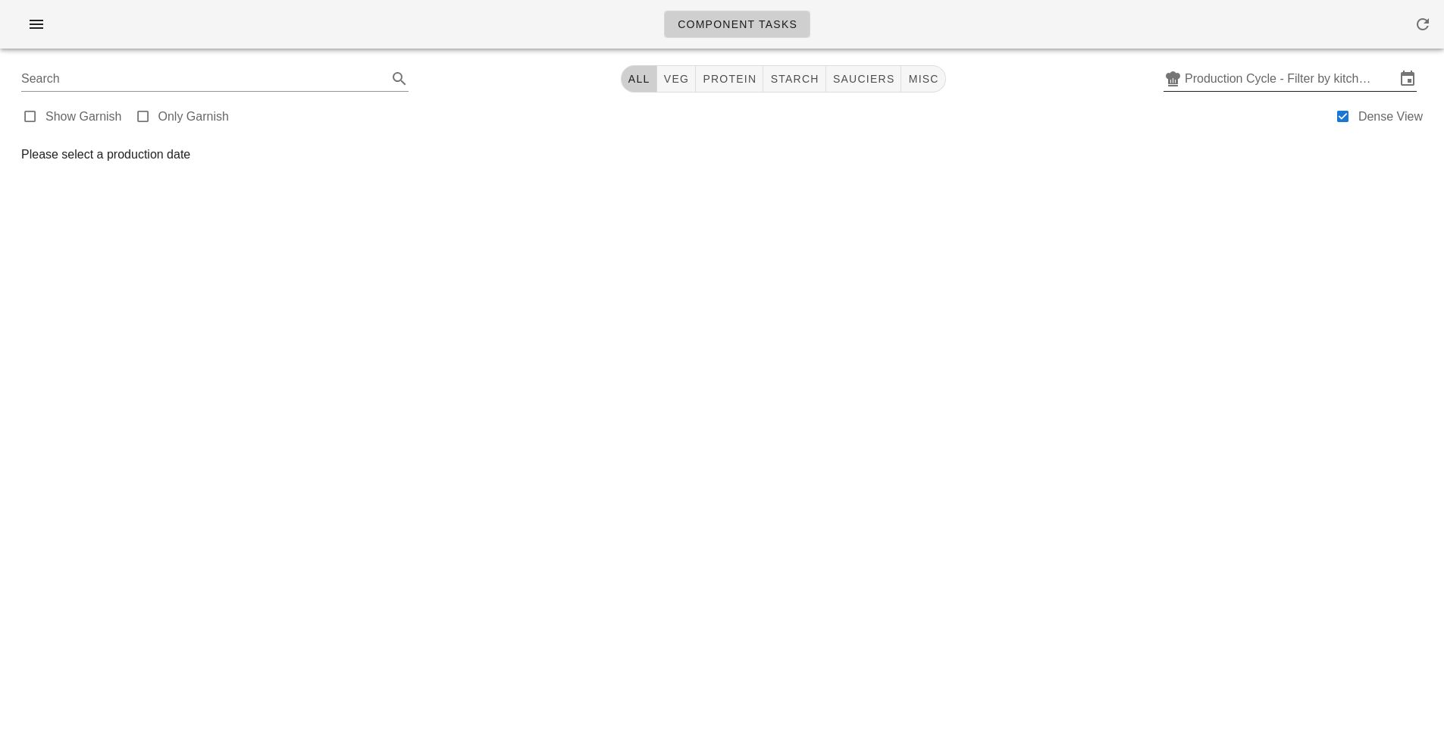
click at [1284, 75] on input "Production Cycle - Filter by kitchen production schedules" at bounding box center [1290, 79] width 211 height 24
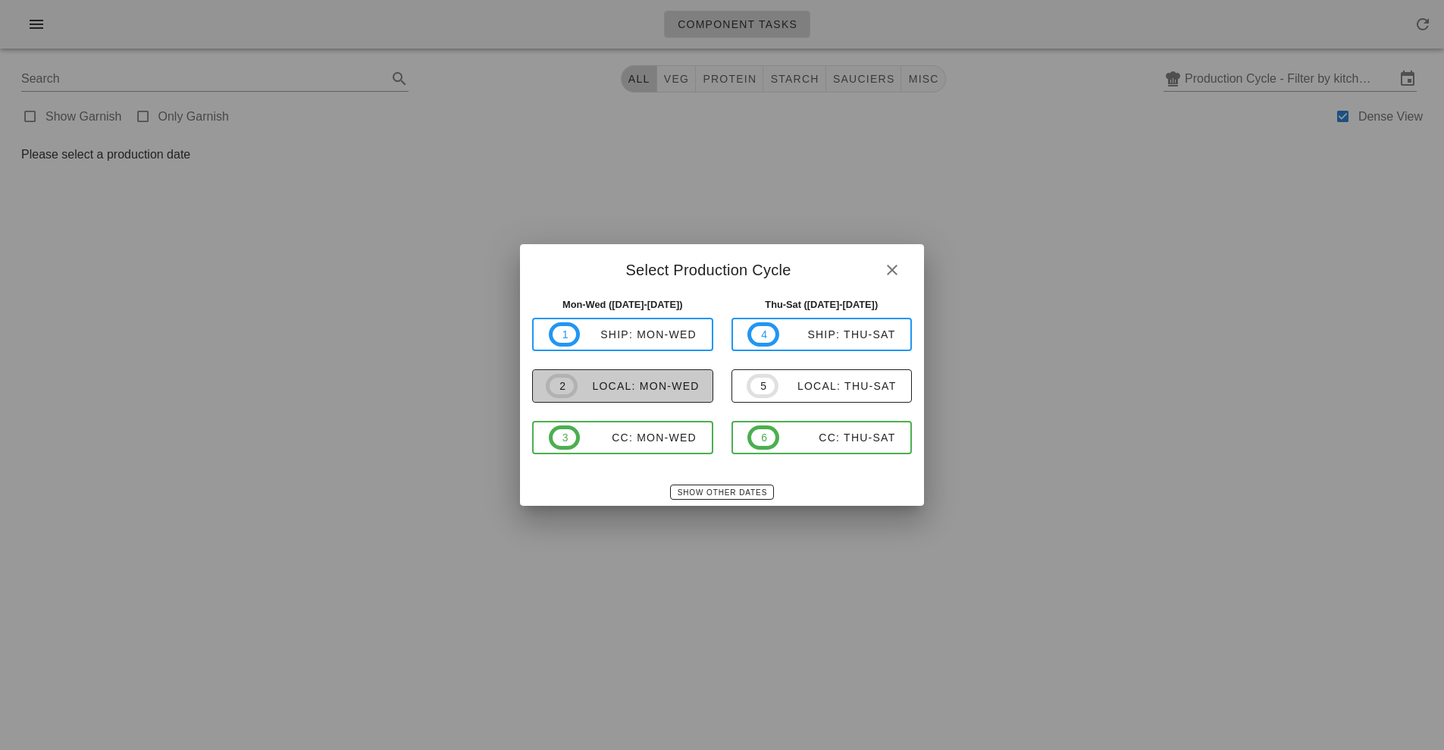
click at [654, 383] on div "local: Mon-Wed" at bounding box center [639, 386] width 122 height 12
type input "local: Mon-Wed ([DATE]-[DATE])"
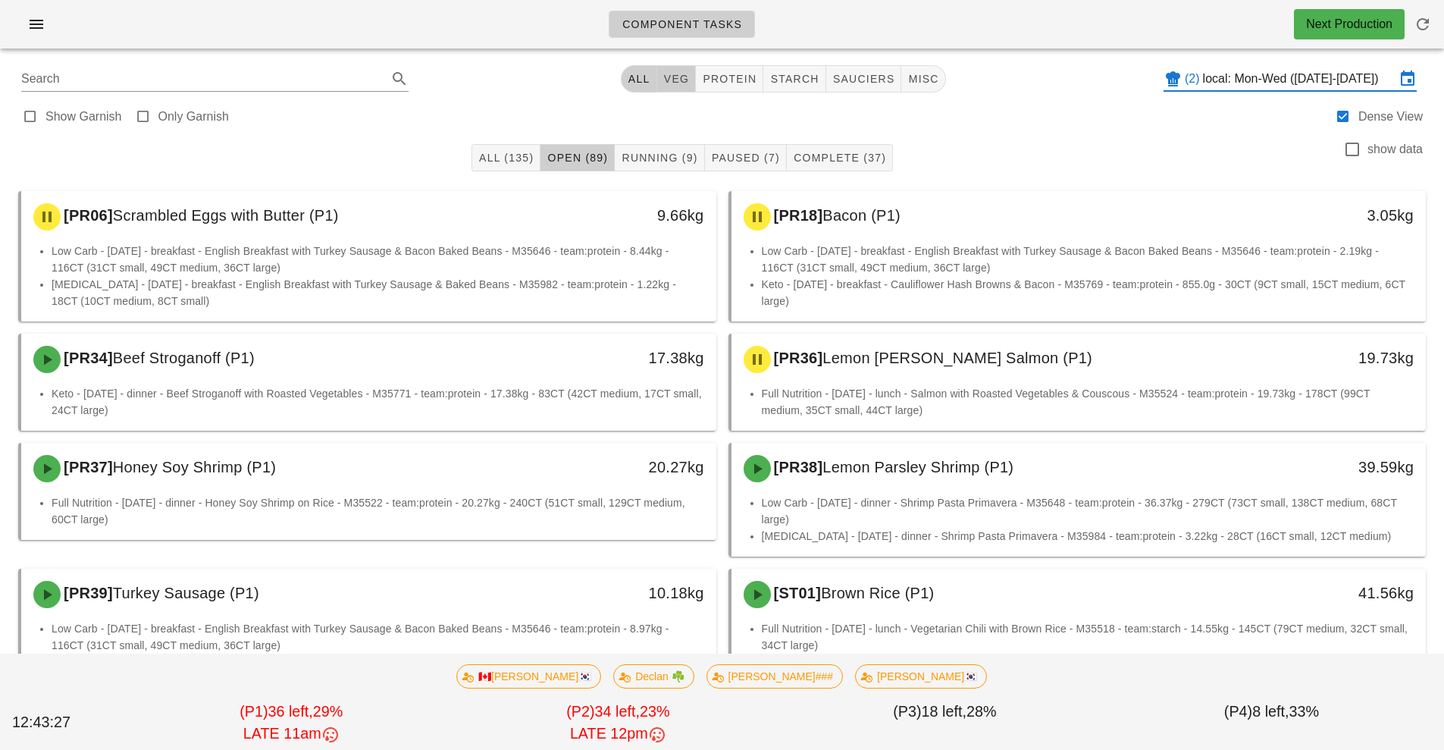
click at [672, 80] on span "veg" at bounding box center [676, 79] width 27 height 12
type input "team:veg"
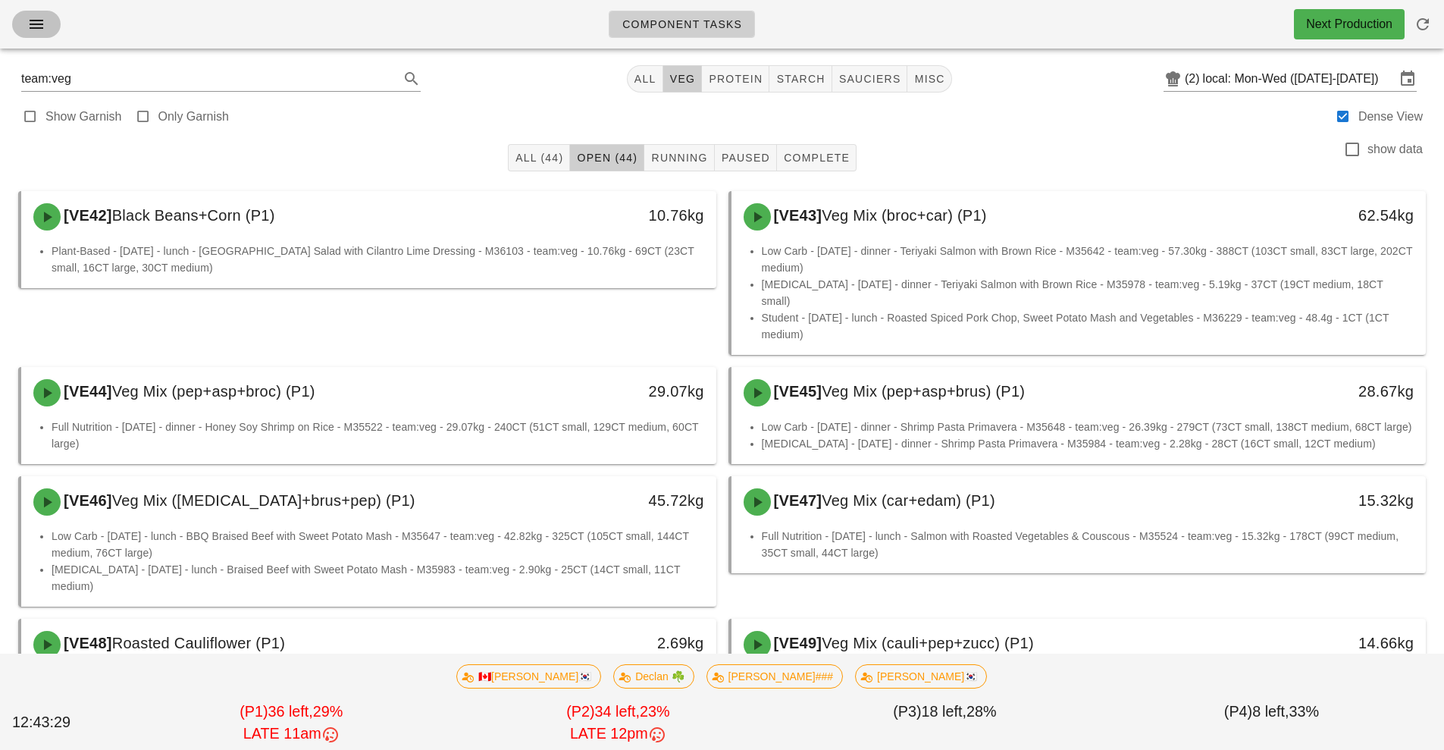
click at [30, 31] on icon "button" at bounding box center [36, 24] width 18 height 18
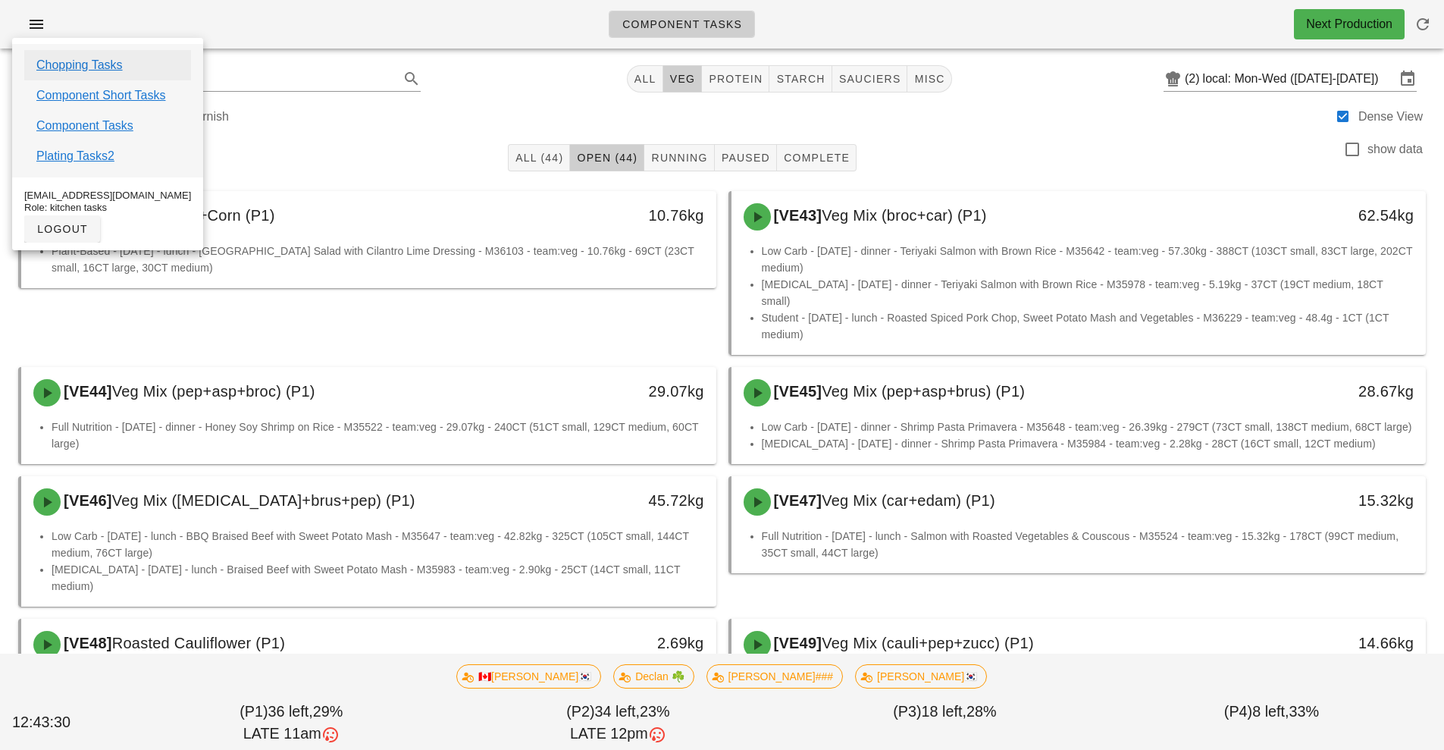
click at [90, 66] on link "Chopping Tasks" at bounding box center [79, 65] width 86 height 18
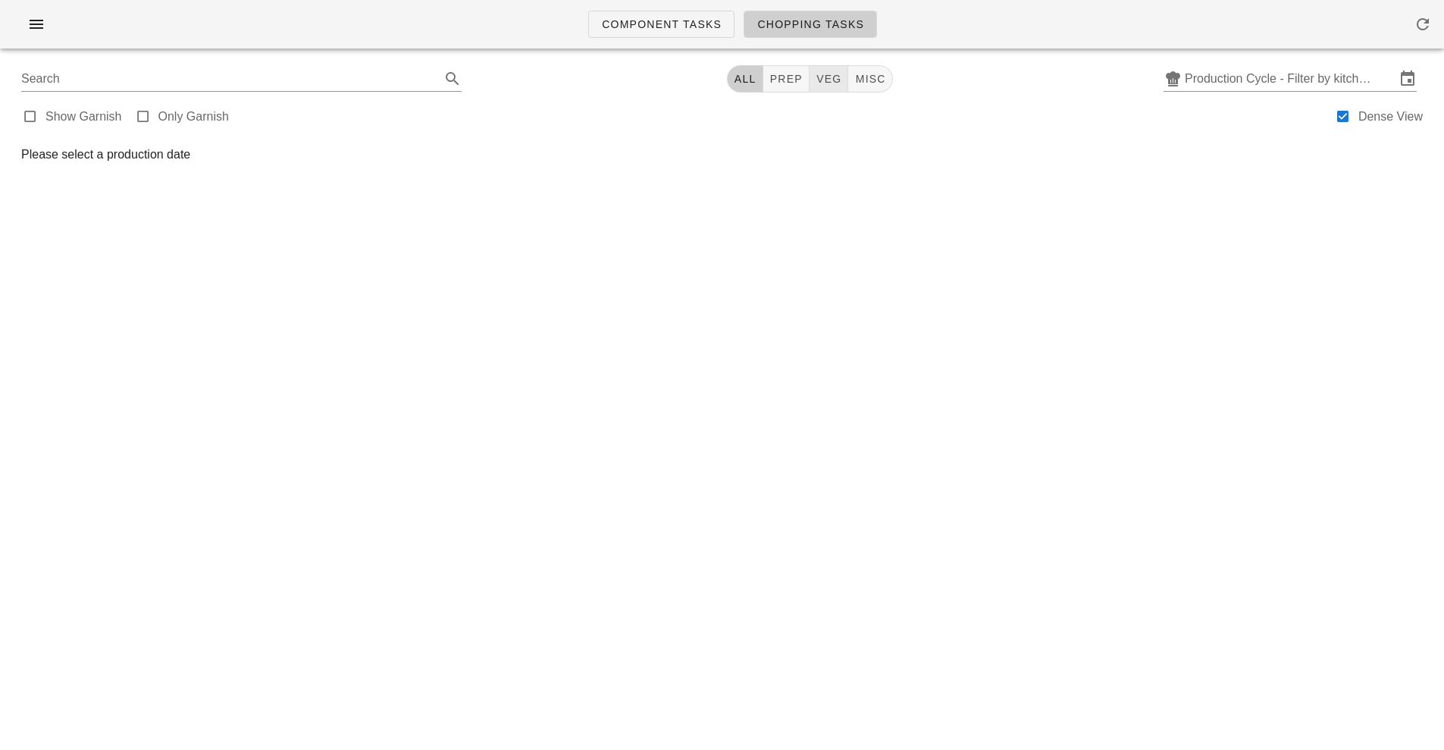
click at [831, 80] on span "veg" at bounding box center [829, 79] width 27 height 12
type input "team:veg"
click at [1284, 80] on input "Production Cycle - Filter by kitchen production schedules" at bounding box center [1290, 79] width 211 height 24
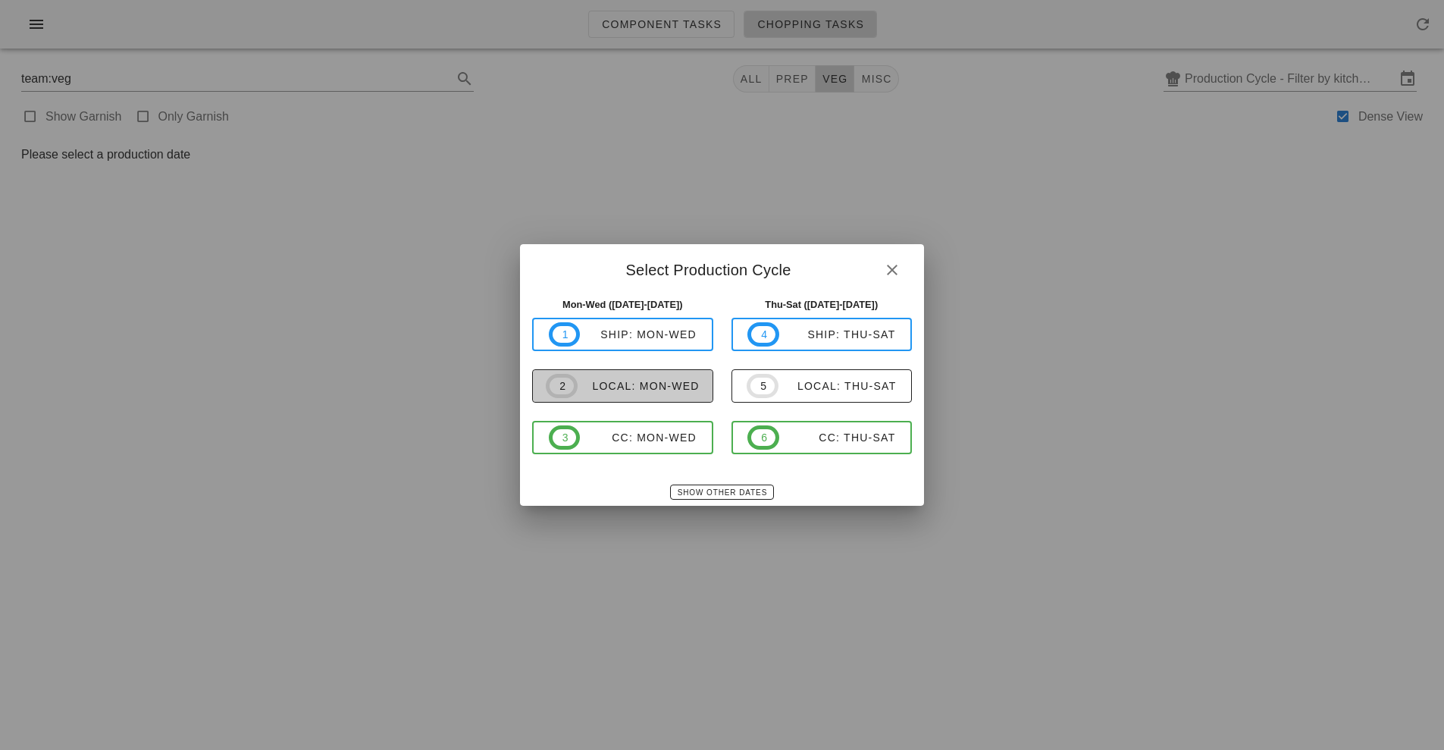
click at [645, 374] on span "2 local: Mon-Wed" at bounding box center [623, 386] width 154 height 24
type input "local: Mon-Wed ([DATE]-[DATE])"
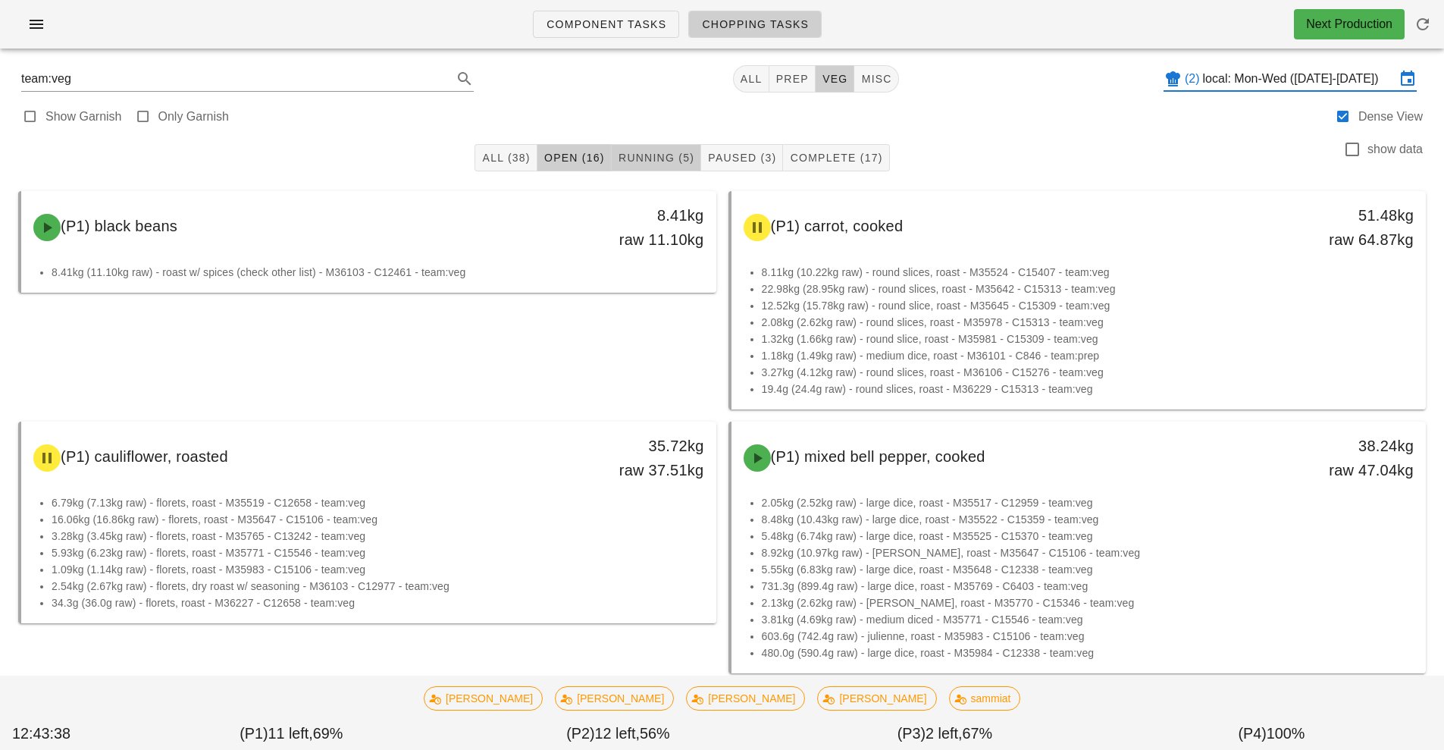
click at [665, 158] on span "Running (5)" at bounding box center [656, 158] width 77 height 12
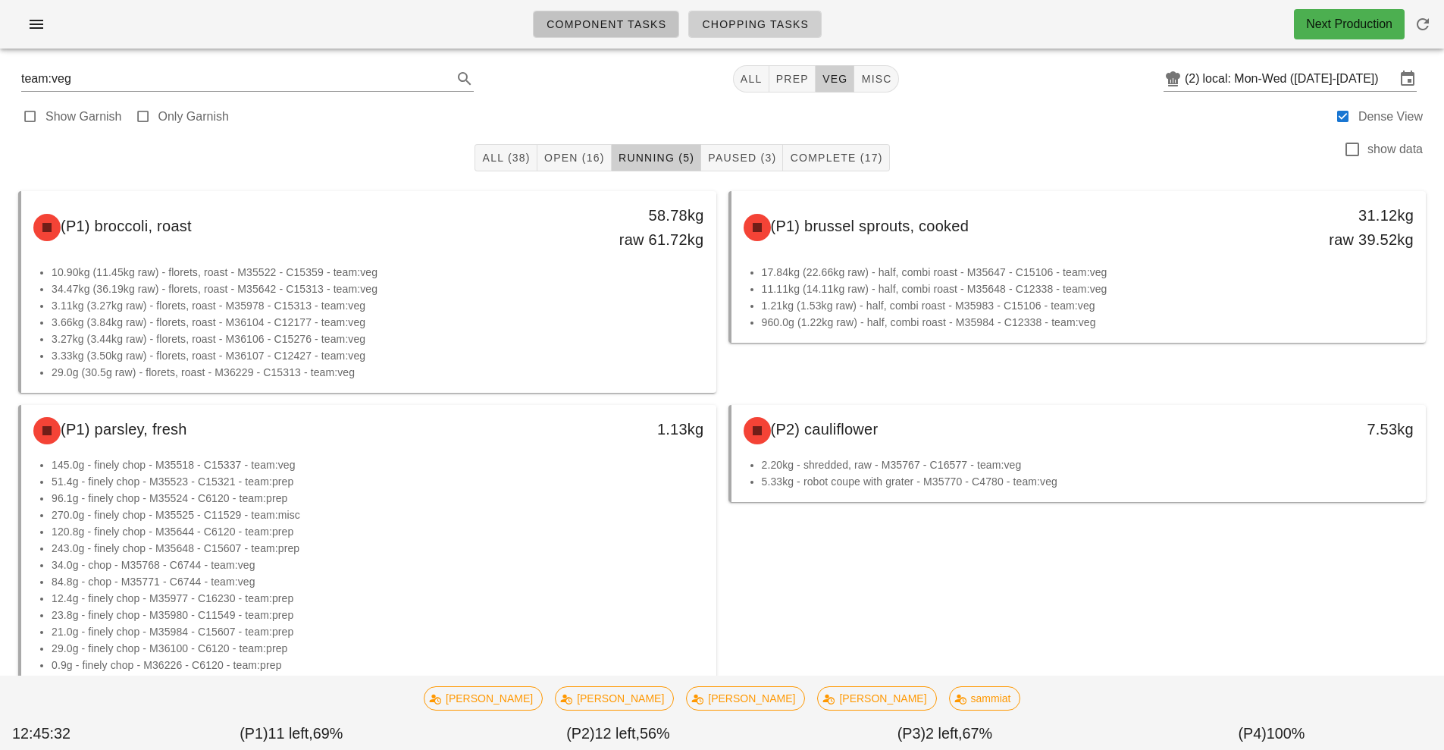
click at [616, 25] on span "Component Tasks" at bounding box center [606, 24] width 121 height 12
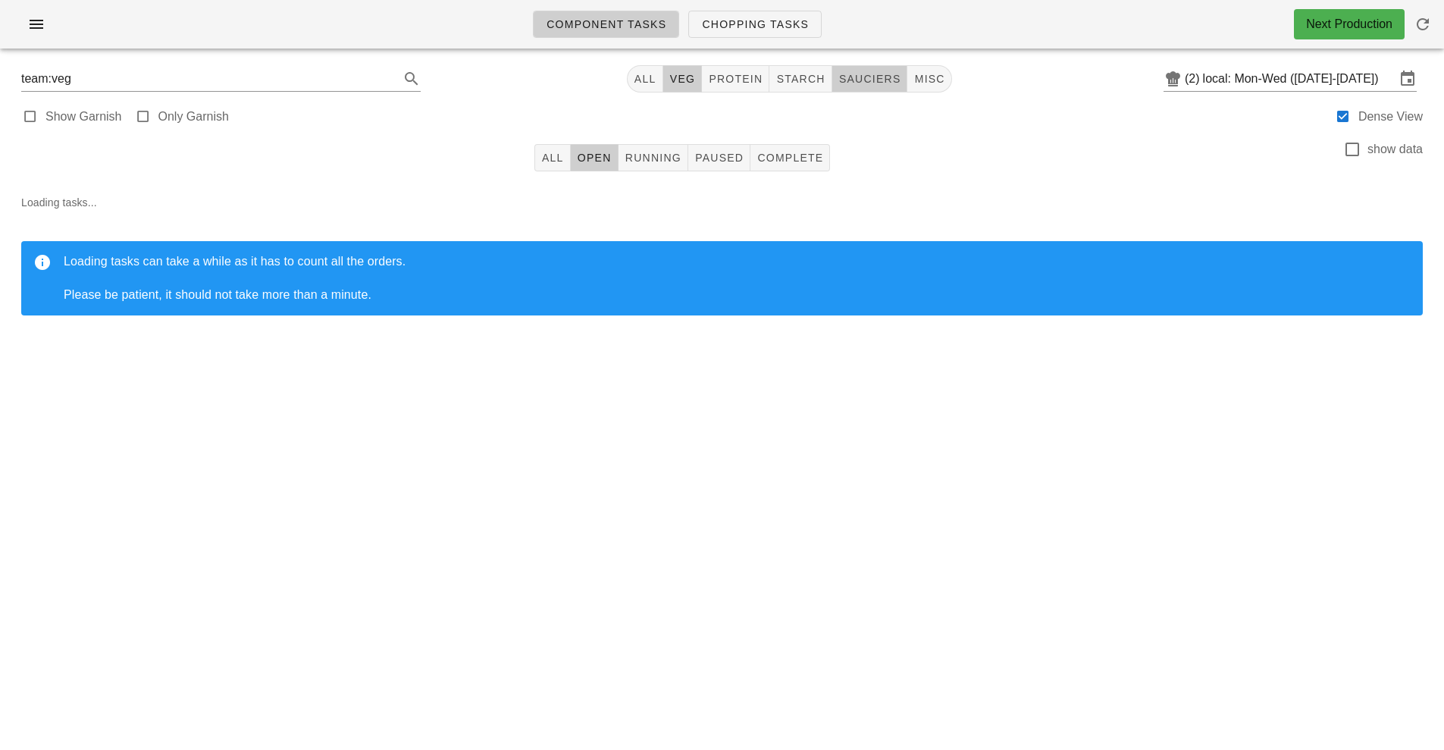
click at [875, 80] on span "sauciers" at bounding box center [870, 79] width 63 height 12
type input "team:sauciers"
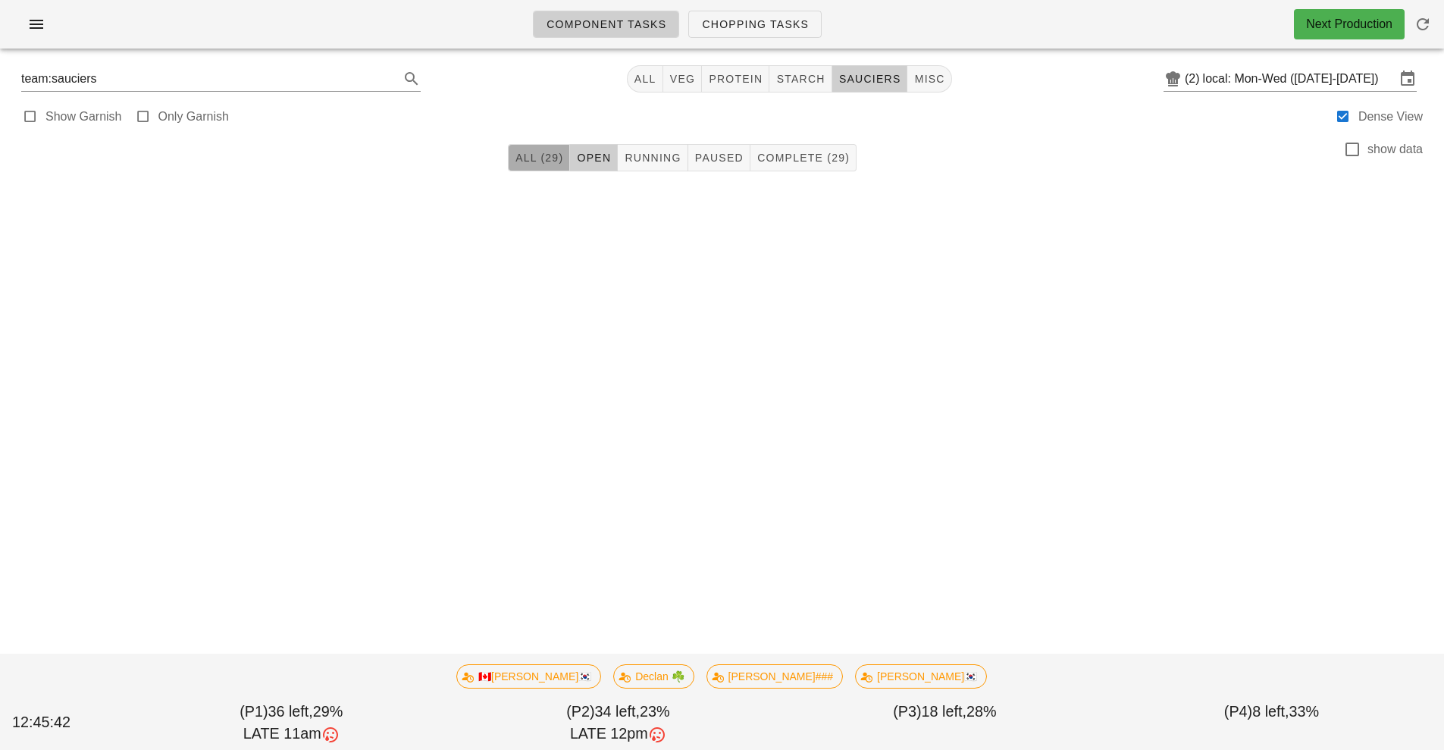
click at [534, 162] on span "All (29)" at bounding box center [539, 158] width 49 height 12
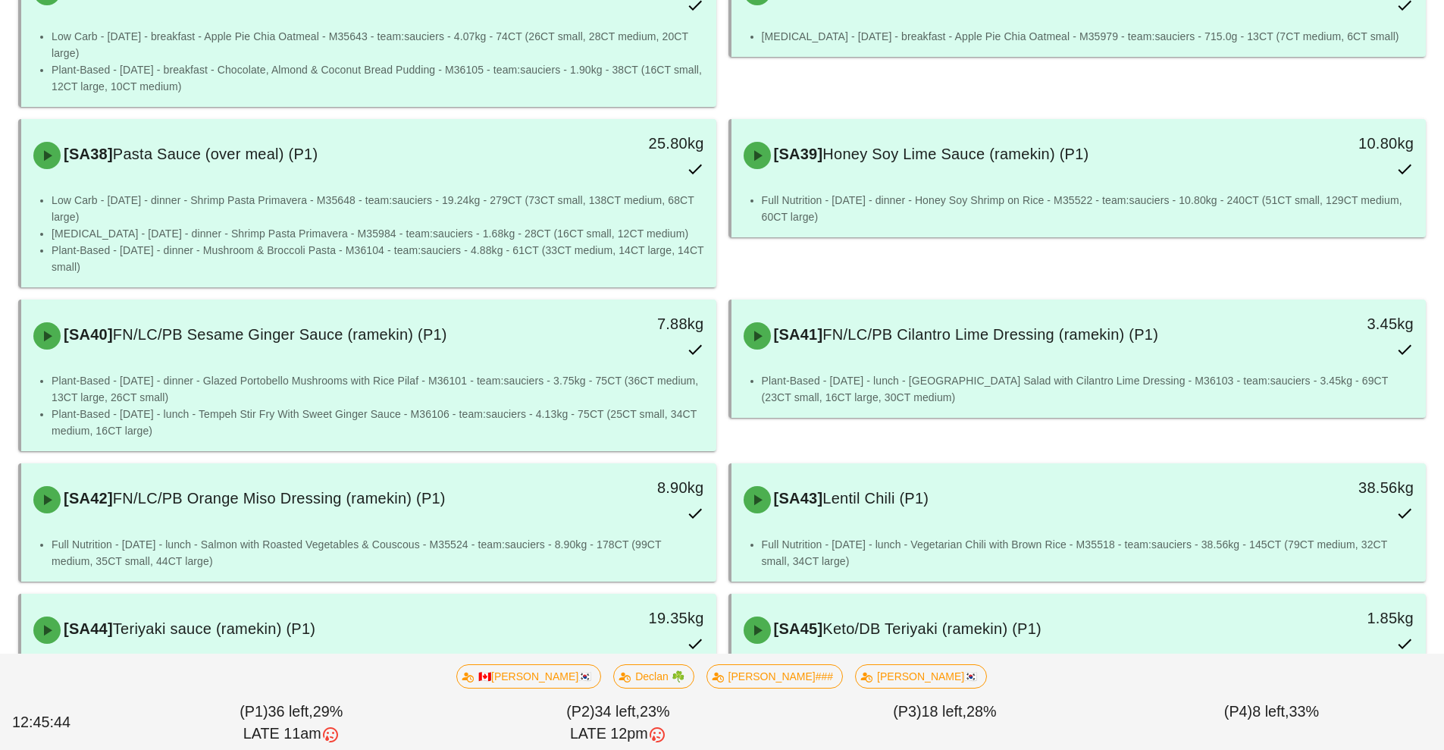
scroll to position [242, 0]
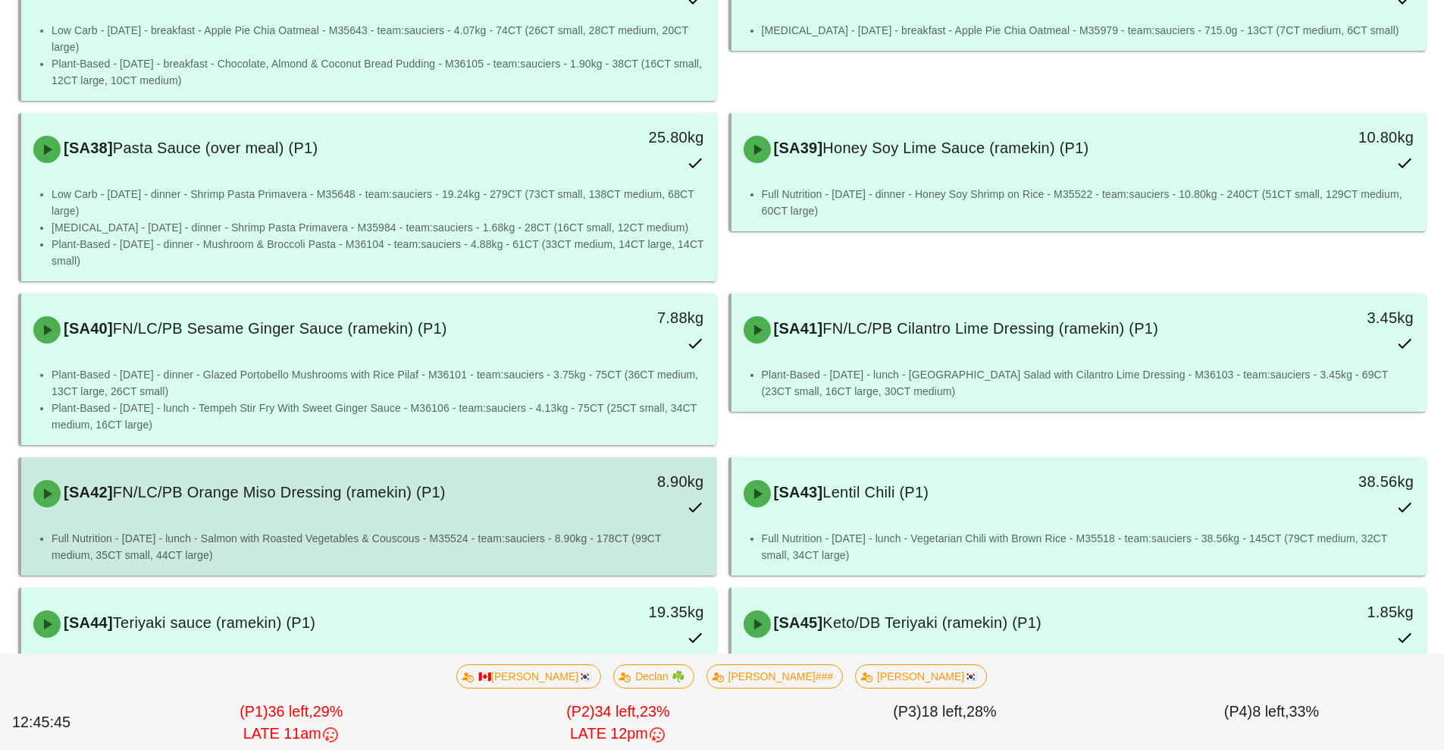
click at [290, 514] on div "[SA42] FN/LC/PB Orange Miso Dressing (ramekin) (P1)" at bounding box center [282, 493] width 516 height 45
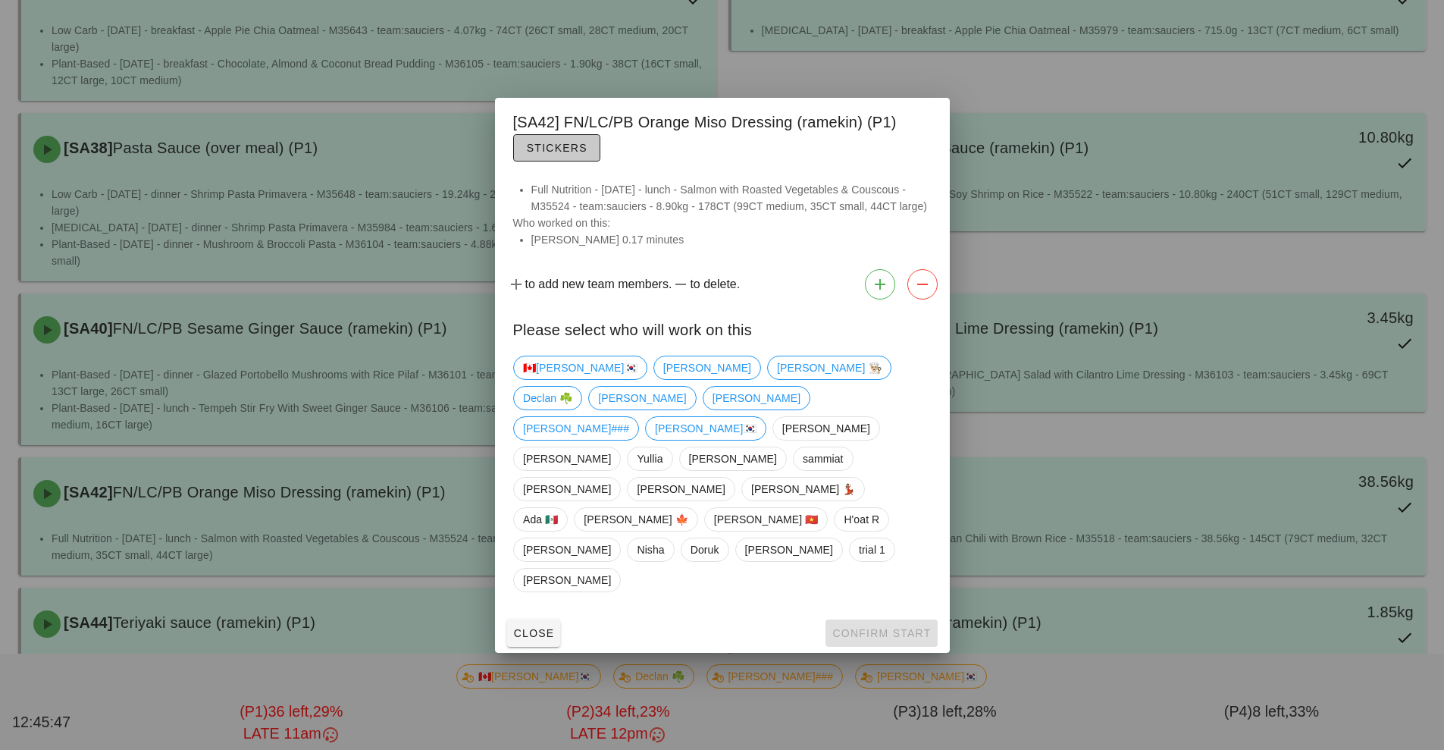
click at [555, 161] on button "Stickers" at bounding box center [556, 147] width 87 height 27
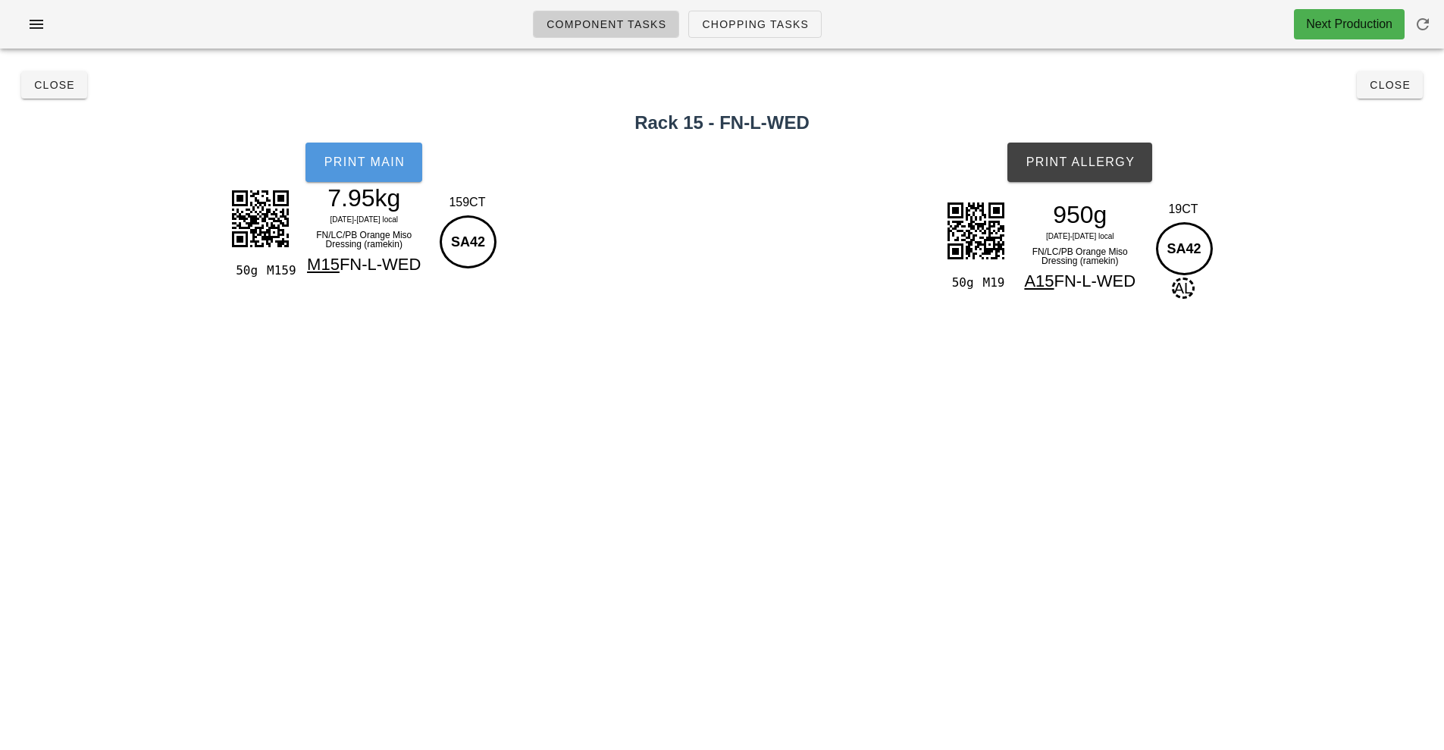
click at [365, 169] on button "Print Main" at bounding box center [364, 162] width 117 height 39
